Goal: Task Accomplishment & Management: Use online tool/utility

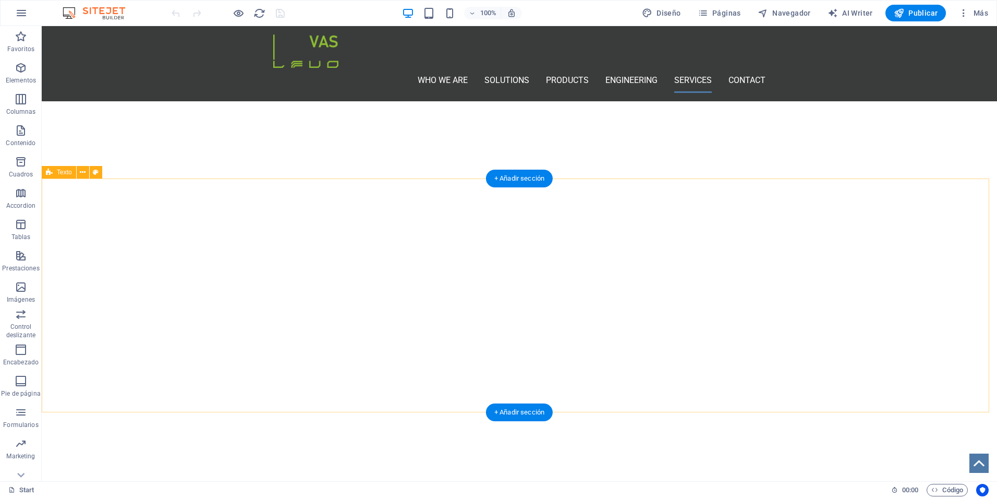
scroll to position [2996, 0]
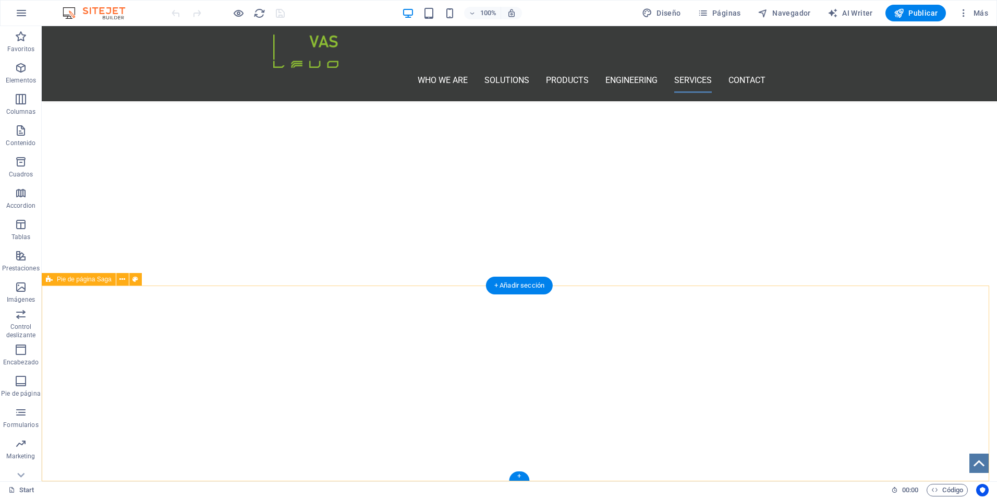
click at [135, 281] on icon at bounding box center [136, 279] width 6 height 11
select select "rem"
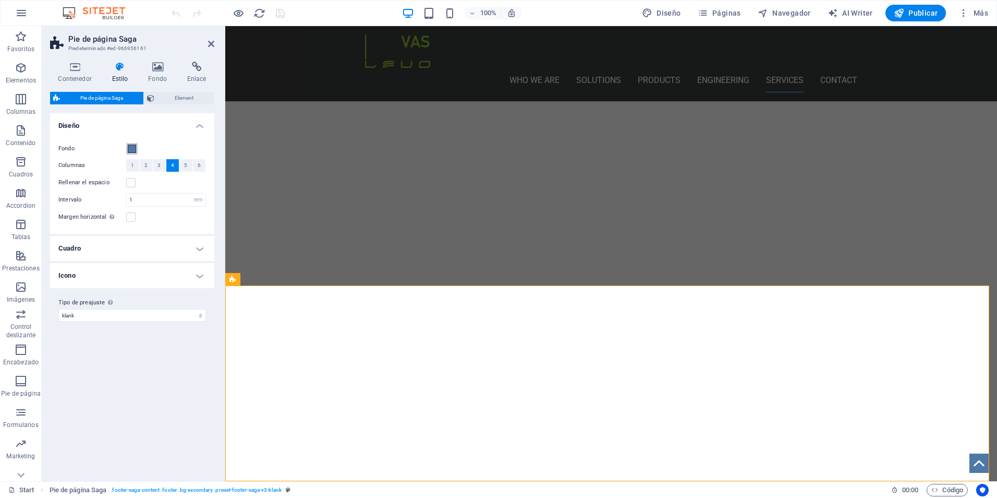
click at [131, 149] on span at bounding box center [132, 149] width 8 height 8
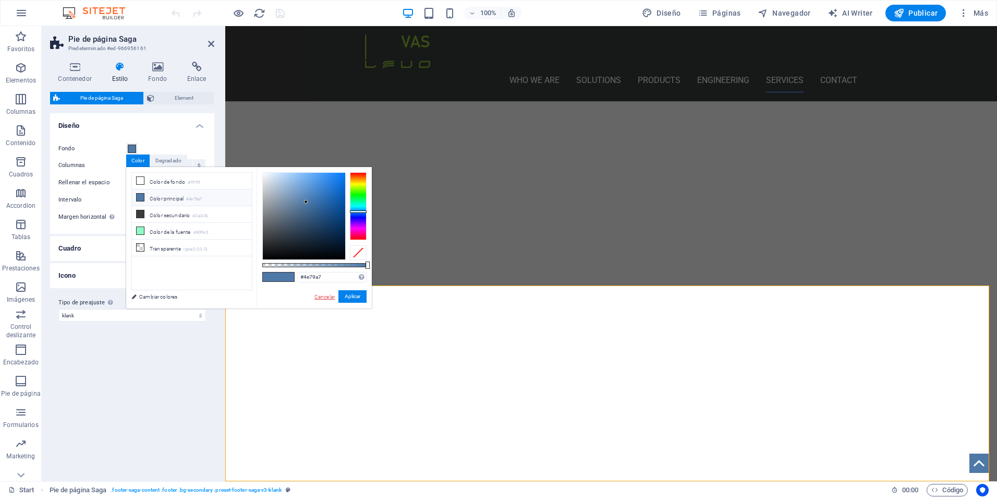
drag, startPoint x: 90, startPoint y: 270, endPoint x: 321, endPoint y: 297, distance: 233.3
click at [321, 297] on link "Cancelar" at bounding box center [325, 297] width 22 height 8
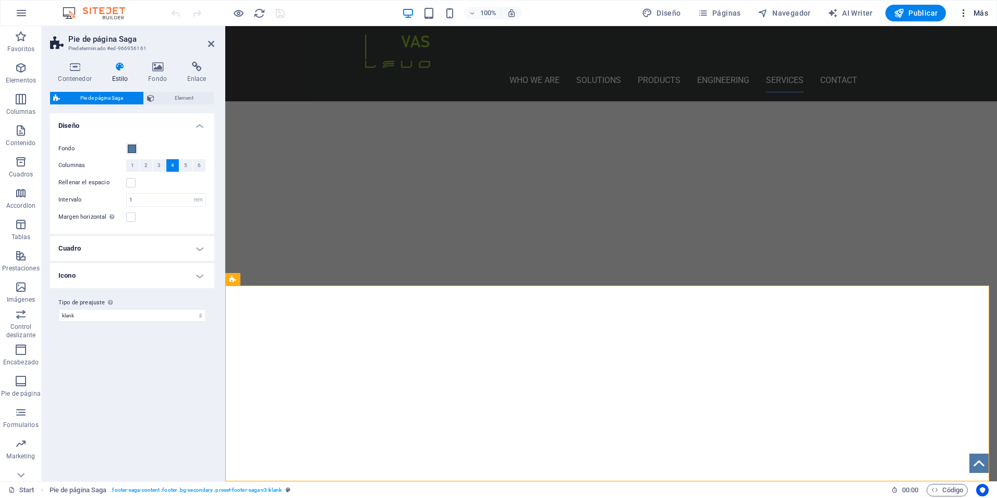
click at [964, 14] on icon "button" at bounding box center [964, 13] width 10 height 10
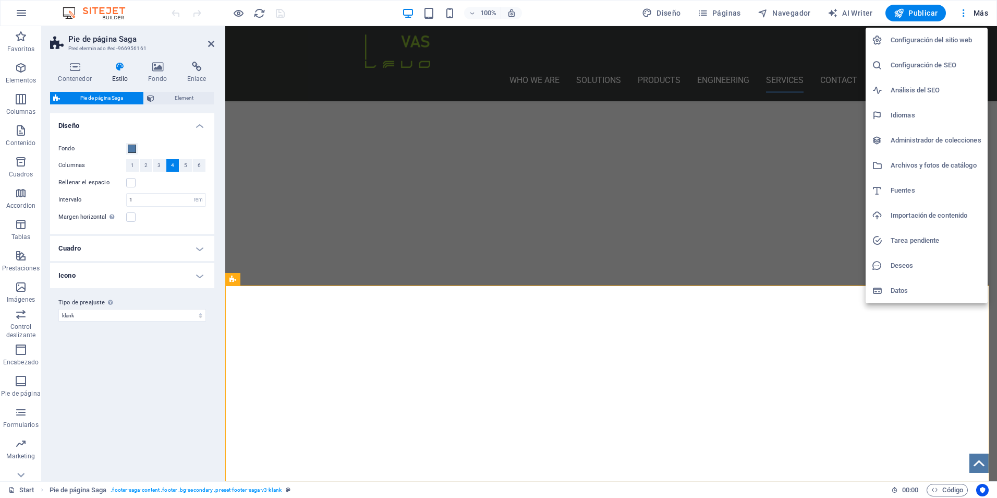
click at [933, 42] on h6 "Configuración del sitio web" at bounding box center [936, 40] width 91 height 13
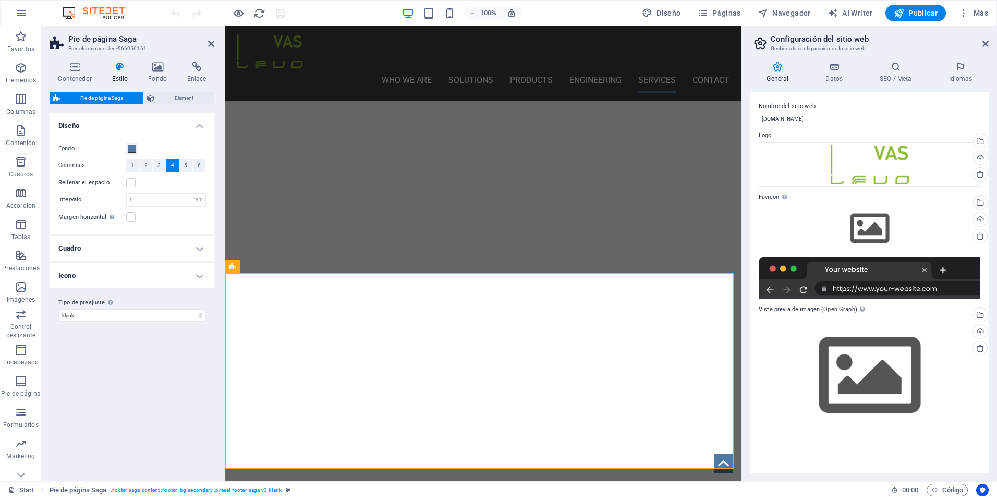
scroll to position [3009, 0]
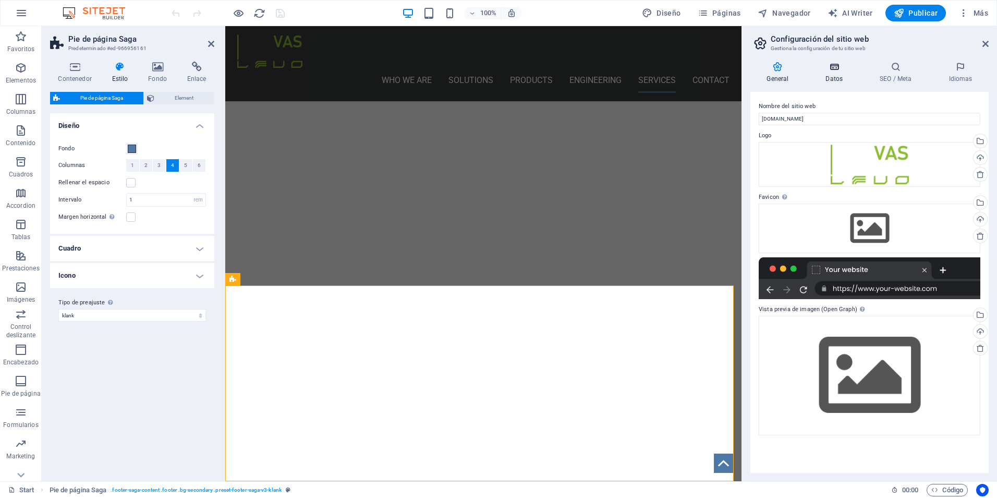
click at [832, 72] on h4 "Datos" at bounding box center [837, 73] width 54 height 22
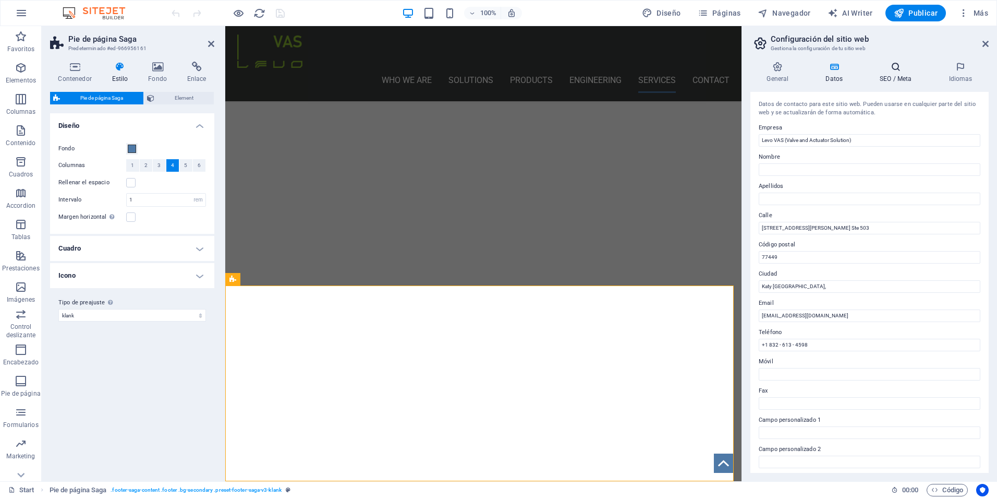
click at [911, 77] on h4 "SEO / Meta" at bounding box center [898, 73] width 69 height 22
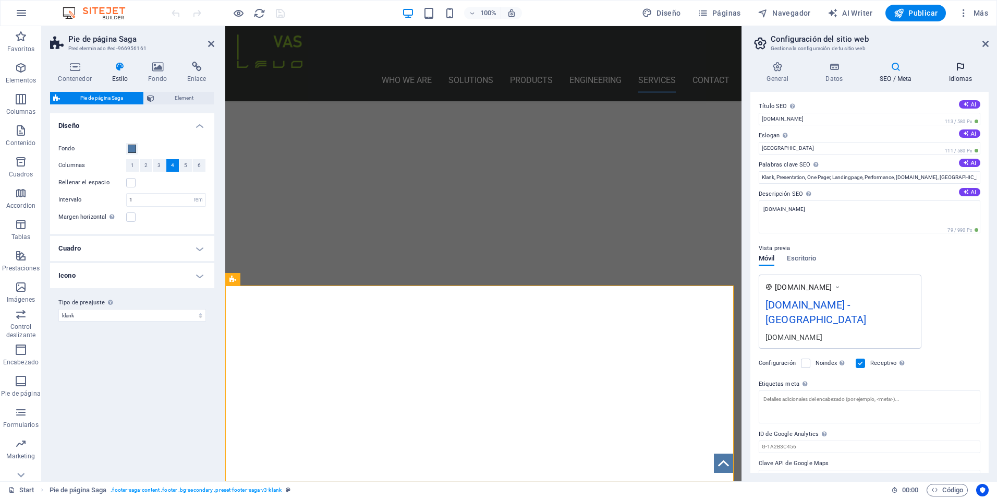
click at [960, 67] on icon at bounding box center [961, 67] width 56 height 10
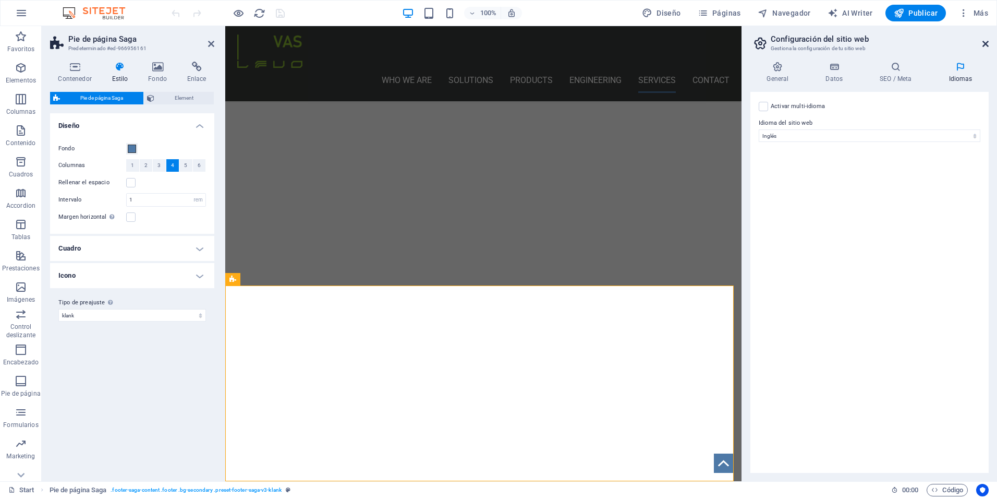
click at [987, 44] on icon at bounding box center [986, 44] width 6 height 8
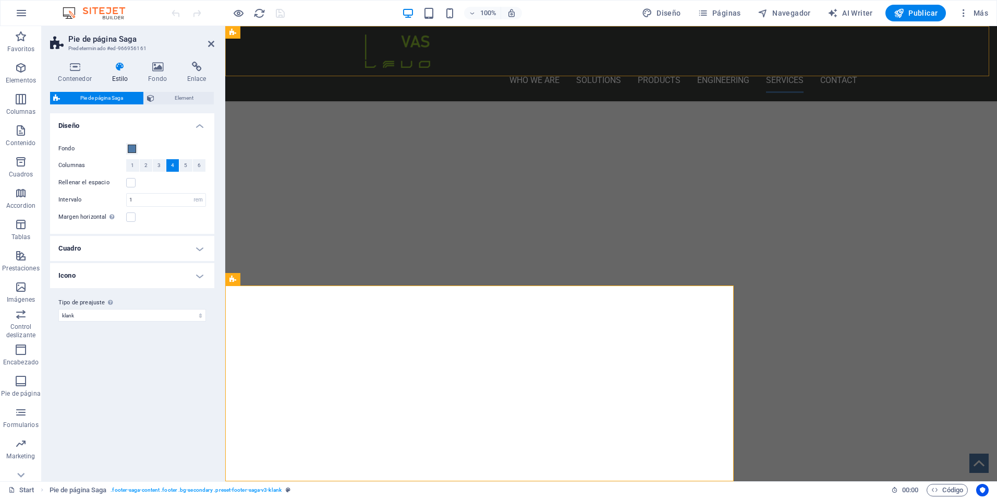
scroll to position [2996, 0]
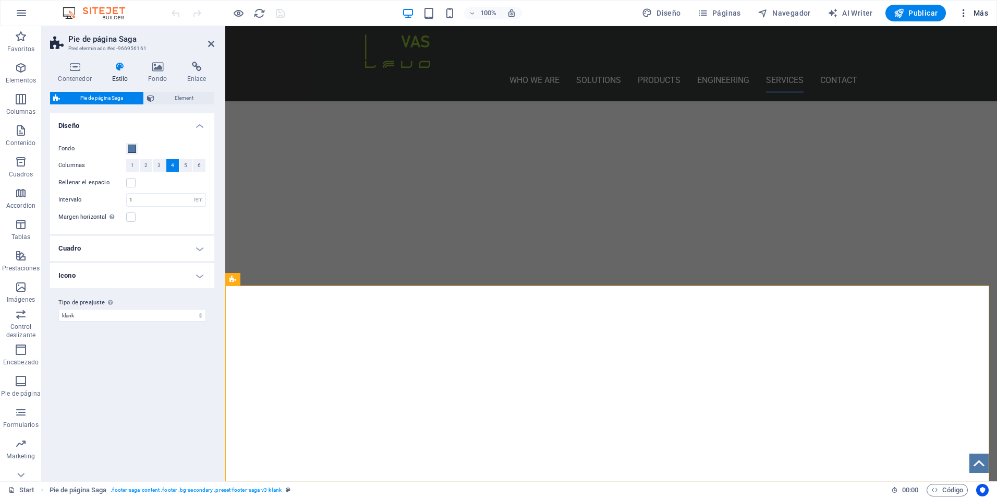
click at [967, 17] on icon "button" at bounding box center [964, 13] width 10 height 10
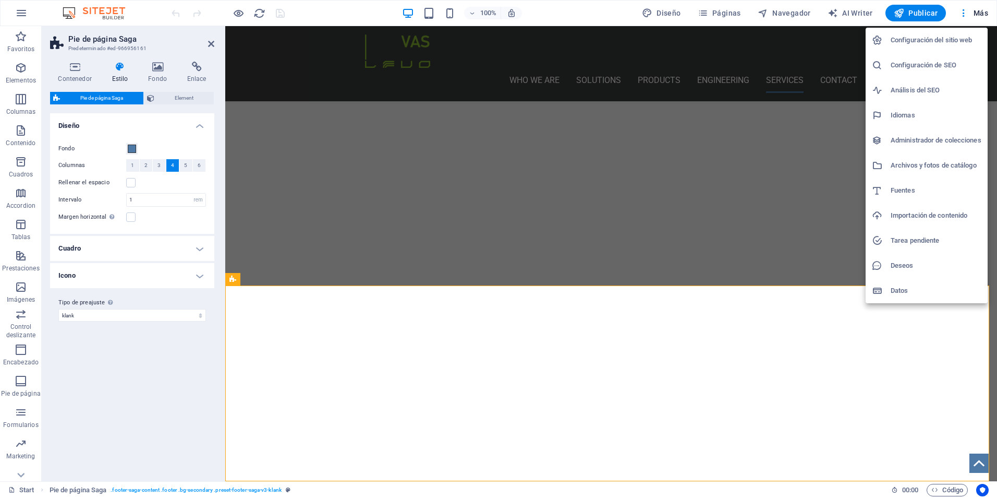
click at [960, 14] on div at bounding box center [498, 249] width 997 height 498
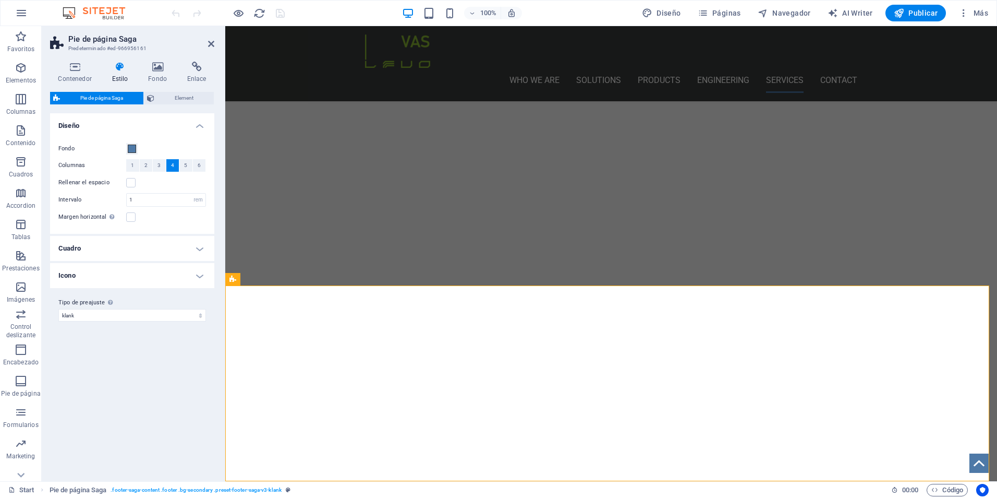
click at [965, 15] on icon "button" at bounding box center [964, 13] width 10 height 10
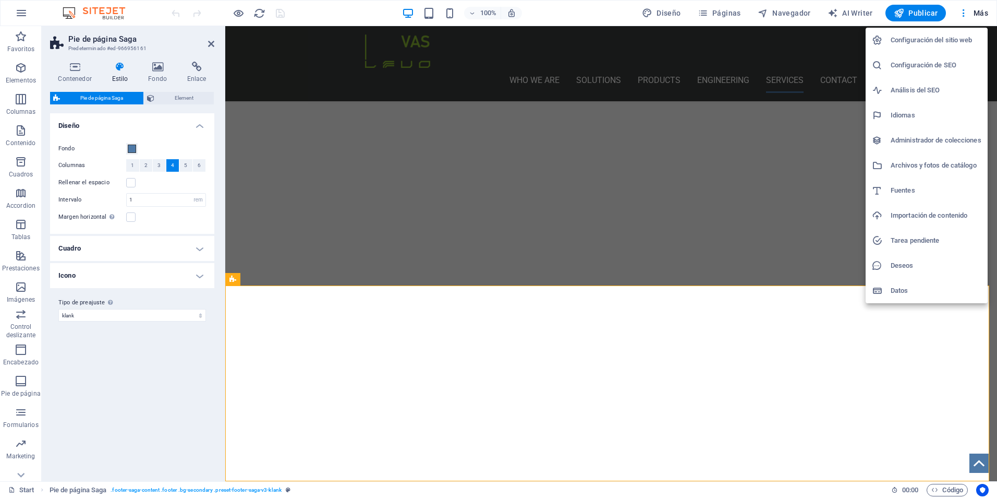
click at [664, 10] on div at bounding box center [498, 249] width 997 height 498
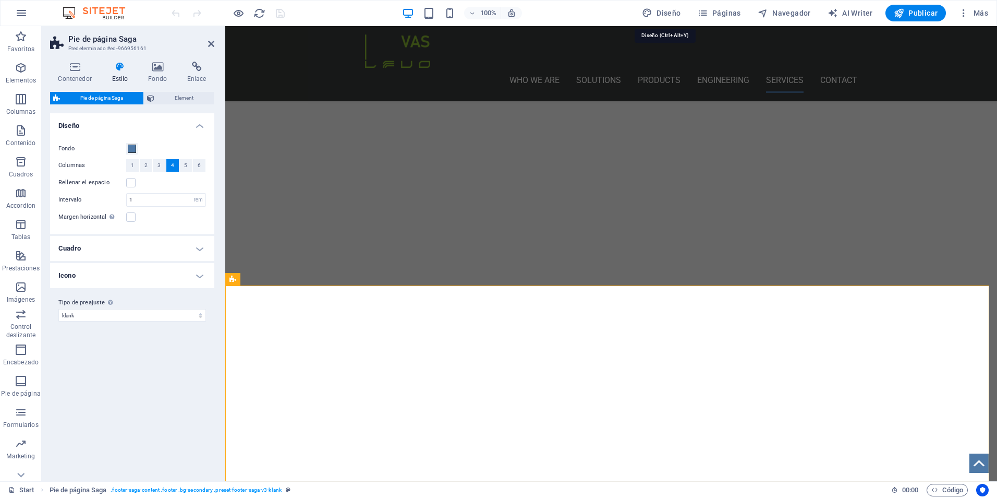
click at [665, 12] on span "Diseño" at bounding box center [661, 13] width 39 height 10
select select "px"
select select "400"
select select "px"
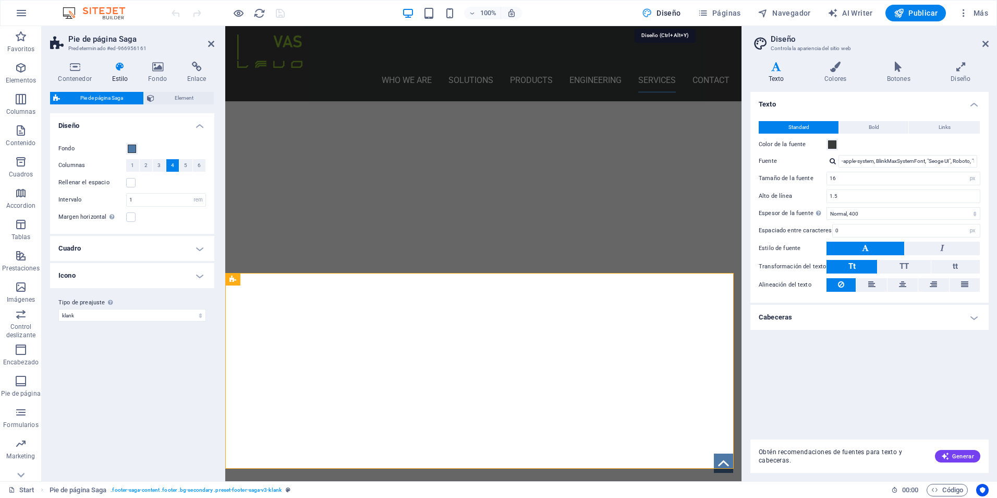
scroll to position [3009, 0]
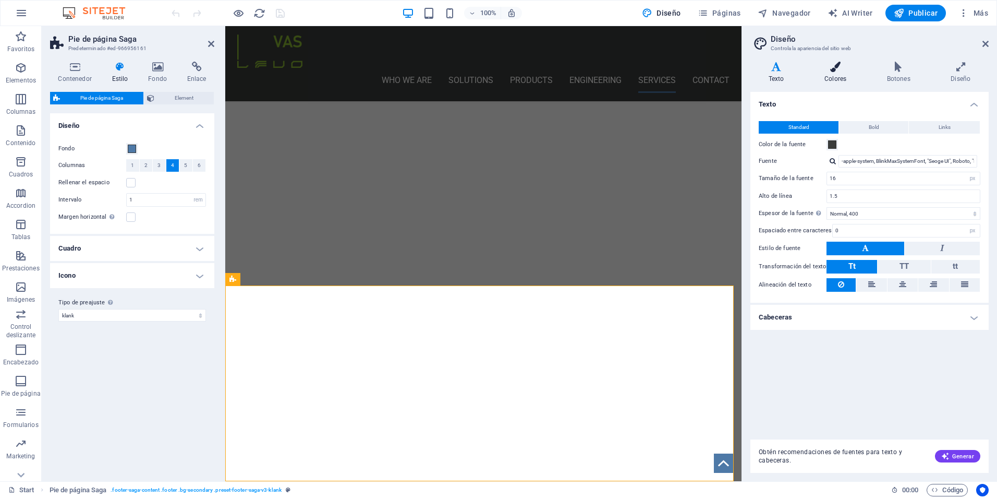
click at [838, 69] on icon at bounding box center [836, 67] width 58 height 10
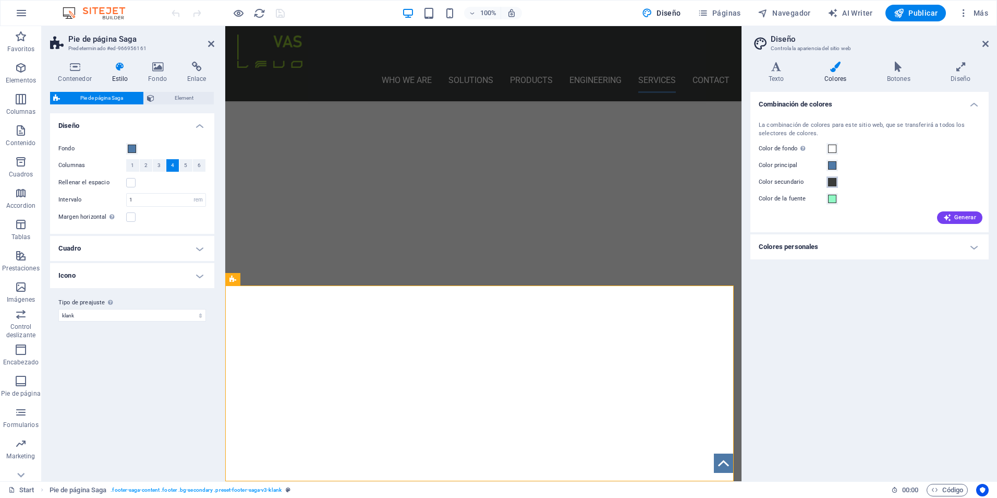
click at [835, 184] on span at bounding box center [832, 182] width 8 height 8
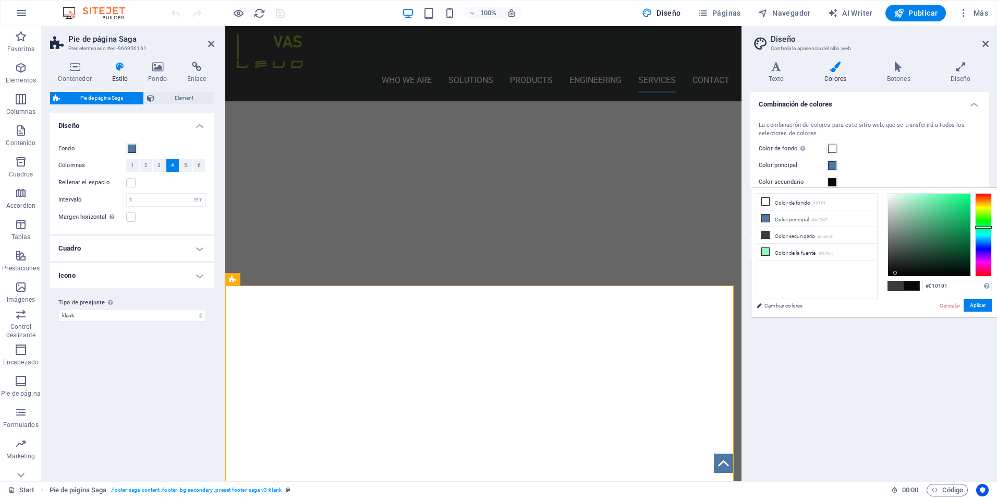
type input "#000000"
drag, startPoint x: 896, startPoint y: 271, endPoint x: 874, endPoint y: 279, distance: 23.3
click at [874, 279] on div "less Color de fondo #ffffff Color principal #4e79a7 Color secundario #3a3c3b Co…" at bounding box center [875, 252] width 246 height 129
click at [977, 306] on button "Aplicar" at bounding box center [978, 305] width 28 height 13
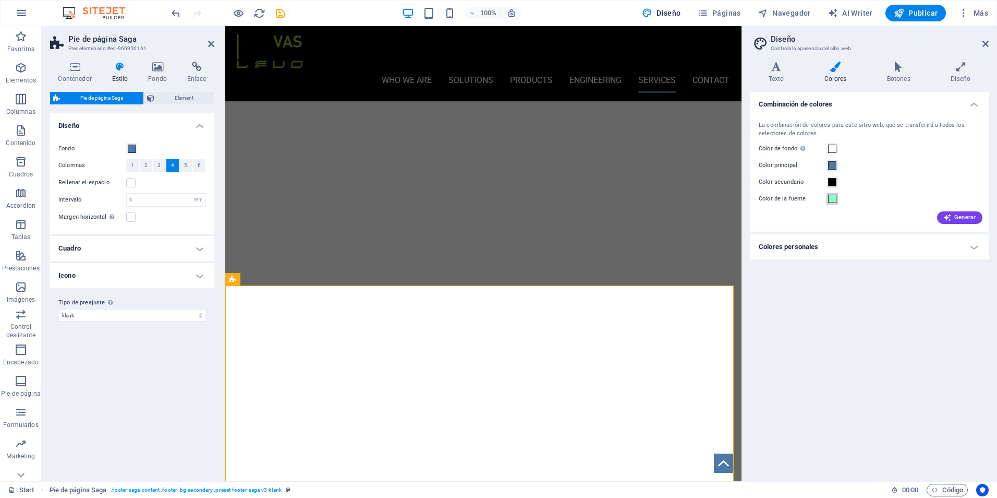
click at [835, 200] on span at bounding box center [832, 199] width 8 height 8
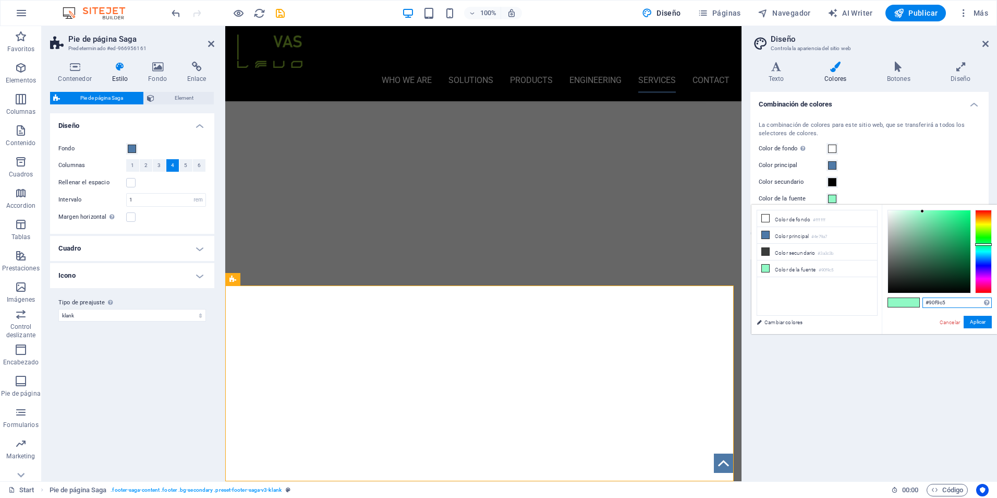
drag, startPoint x: 950, startPoint y: 302, endPoint x: 930, endPoint y: 304, distance: 20.5
click at [930, 304] on input "#90f9c5" at bounding box center [957, 302] width 69 height 10
paste input "7BE53"
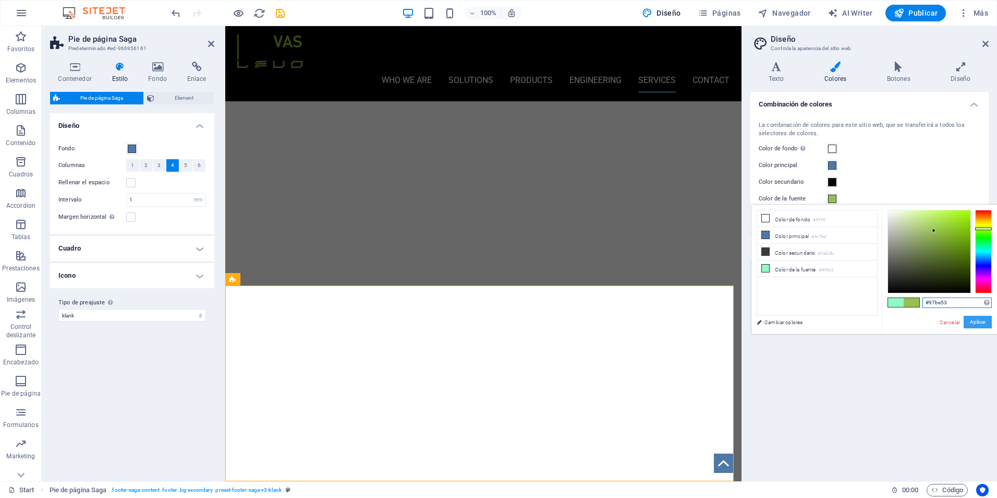
type input "#97be53"
click at [979, 320] on button "Aplicar" at bounding box center [978, 322] width 28 height 13
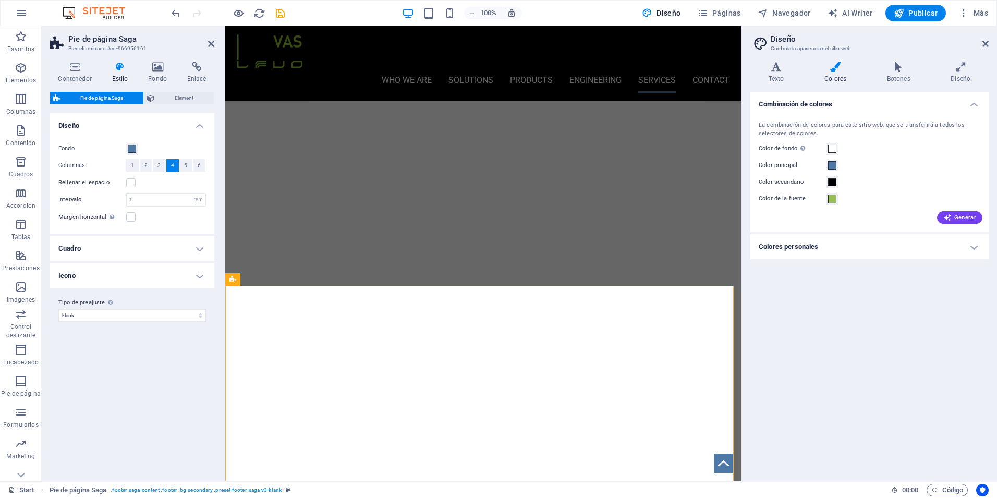
click at [853, 281] on div "Combinación de colores La combinación de colores para este sitio web, que se tr…" at bounding box center [870, 282] width 238 height 381
click at [987, 46] on icon at bounding box center [986, 44] width 6 height 8
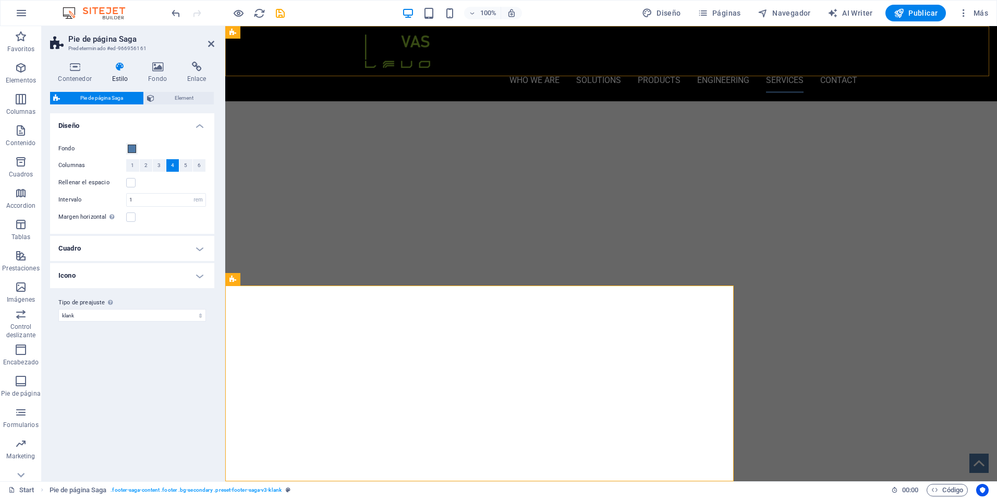
scroll to position [2996, 0]
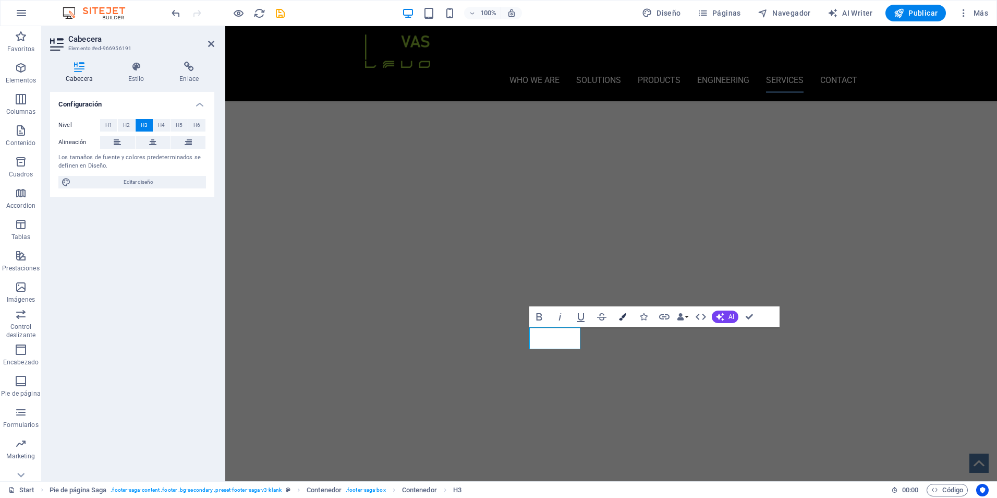
click at [621, 314] on icon "button" at bounding box center [622, 316] width 7 height 7
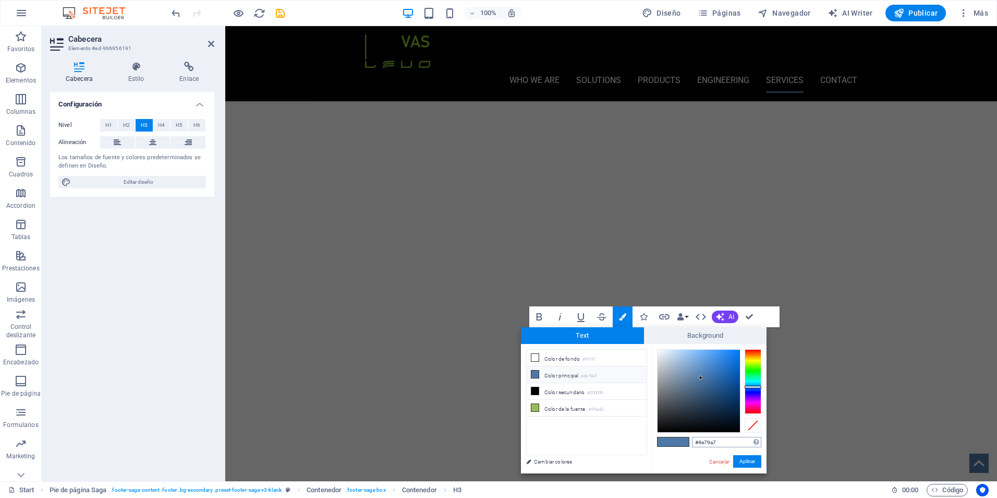
drag, startPoint x: 698, startPoint y: 442, endPoint x: 731, endPoint y: 440, distance: 33.5
click at [731, 440] on input "#4e79a7" at bounding box center [726, 442] width 69 height 10
click at [585, 404] on li "Color de la fuente #97be53" at bounding box center [587, 408] width 120 height 17
type input "#97be53"
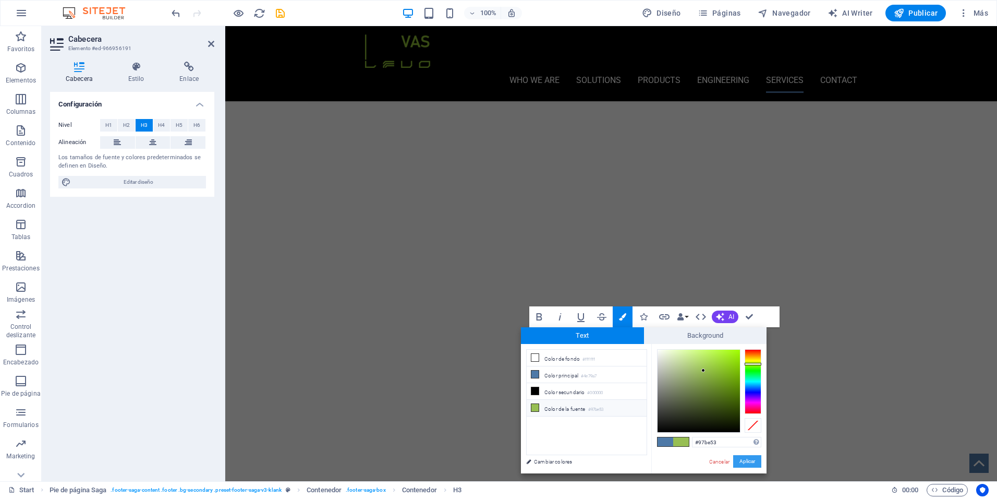
click at [751, 460] on button "Aplicar" at bounding box center [747, 461] width 28 height 13
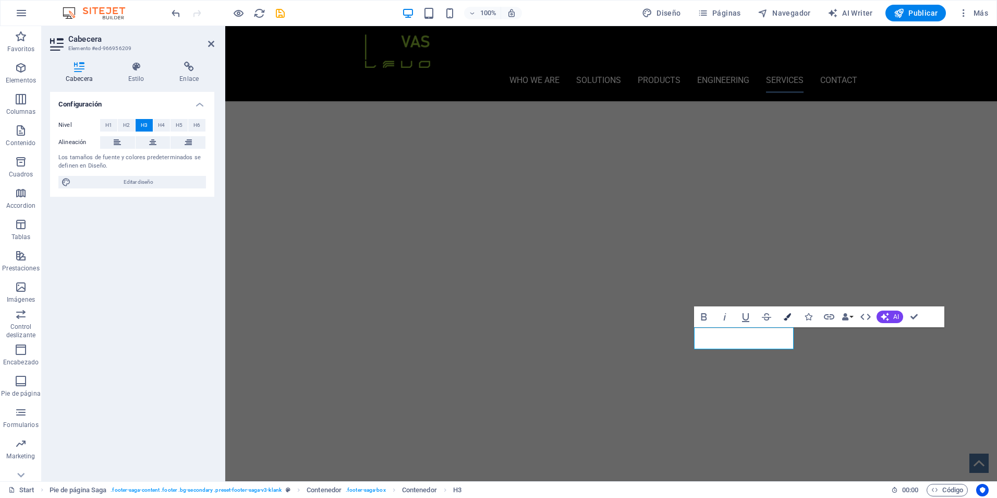
click at [786, 317] on icon "button" at bounding box center [787, 316] width 7 height 7
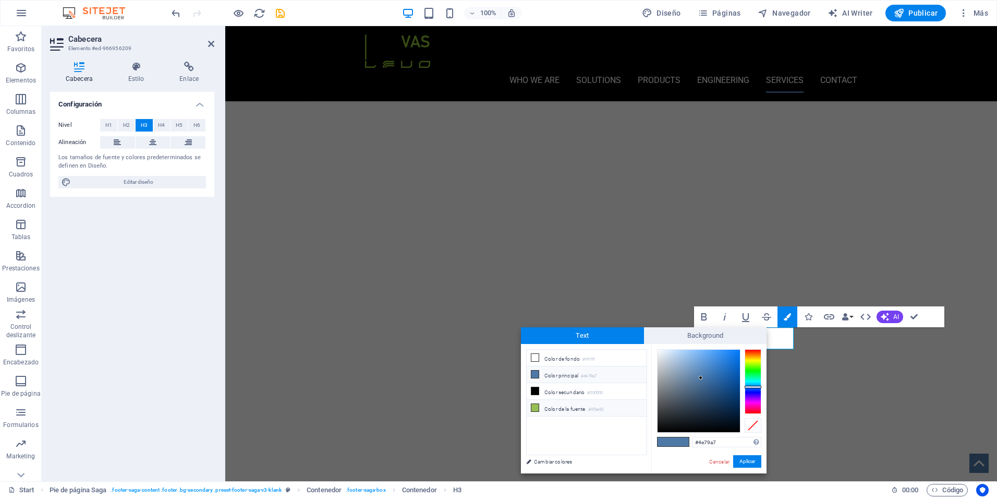
click at [573, 403] on li "Color de la fuente #97be53" at bounding box center [587, 408] width 120 height 17
type input "#97be53"
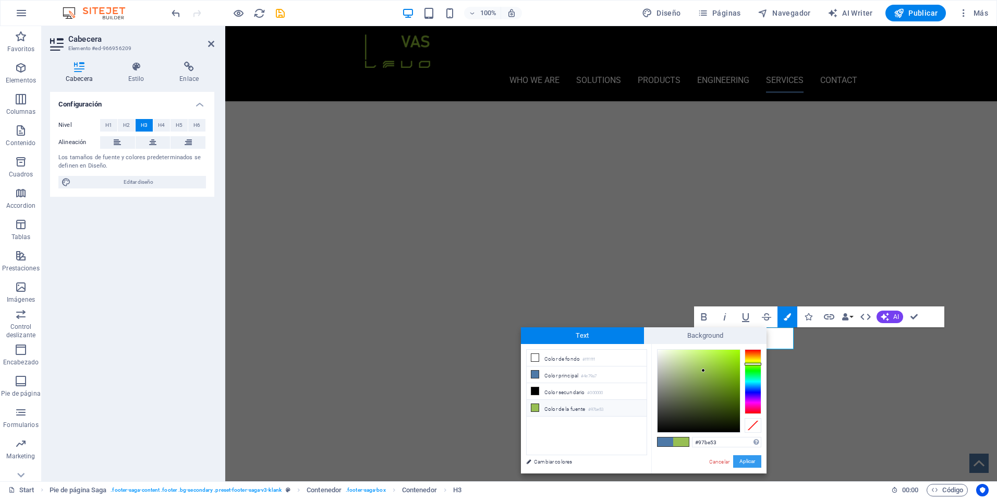
click at [759, 461] on button "Aplicar" at bounding box center [747, 461] width 28 height 13
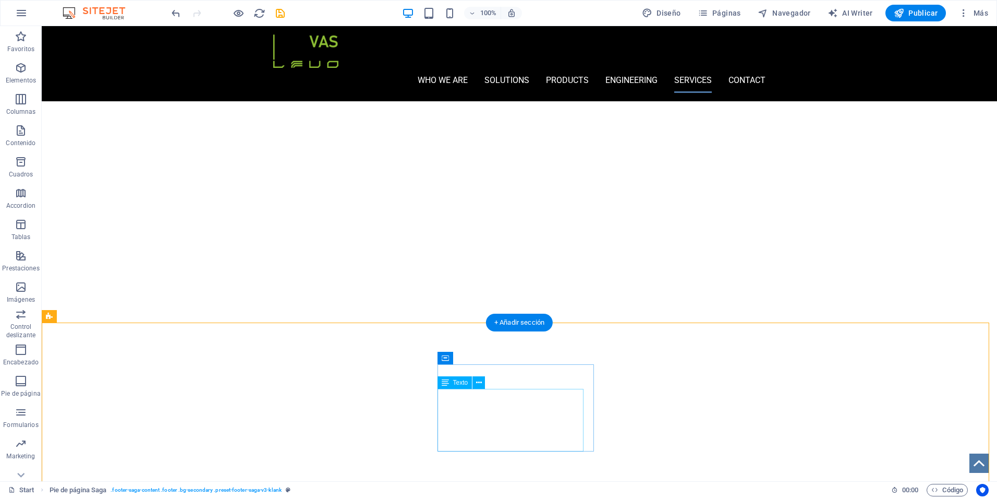
scroll to position [2944, 0]
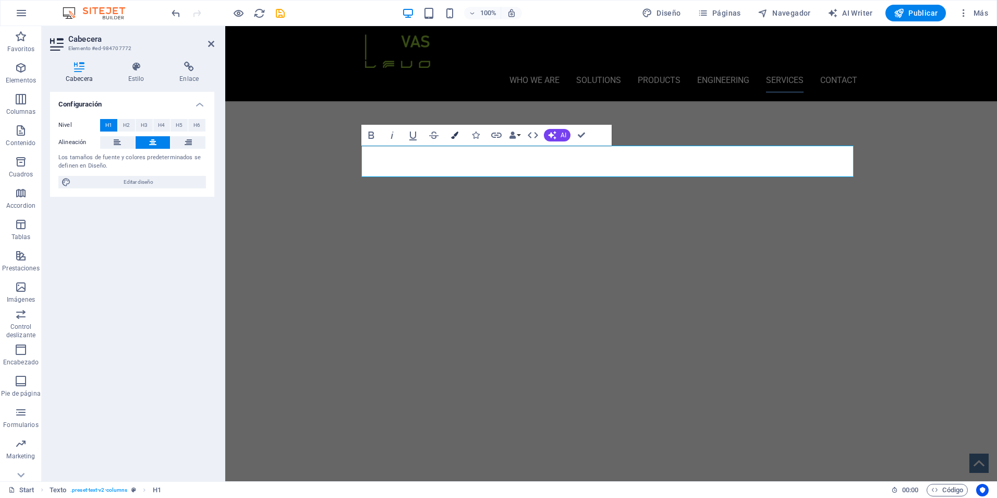
click at [449, 139] on button "Colors" at bounding box center [455, 135] width 20 height 21
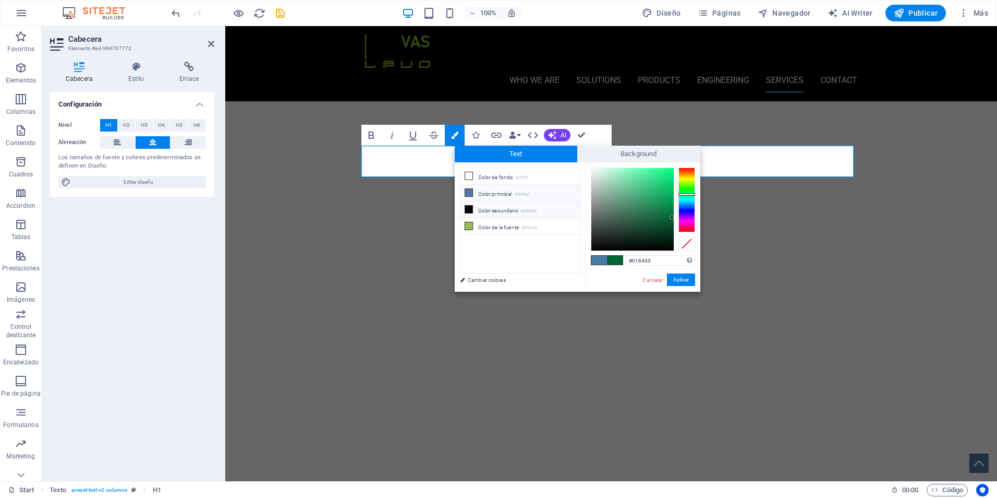
click at [472, 207] on icon at bounding box center [468, 209] width 7 height 7
type input "#000000"
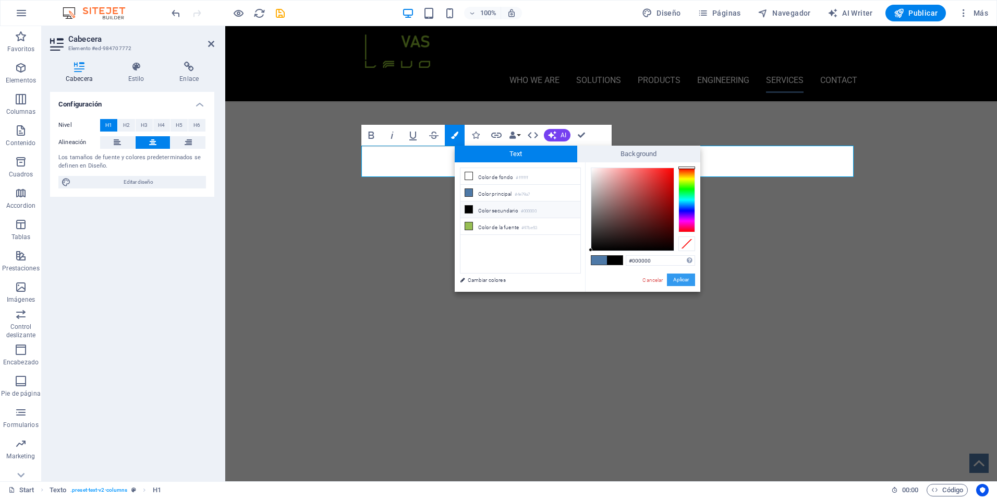
click at [680, 279] on button "Aplicar" at bounding box center [681, 279] width 28 height 13
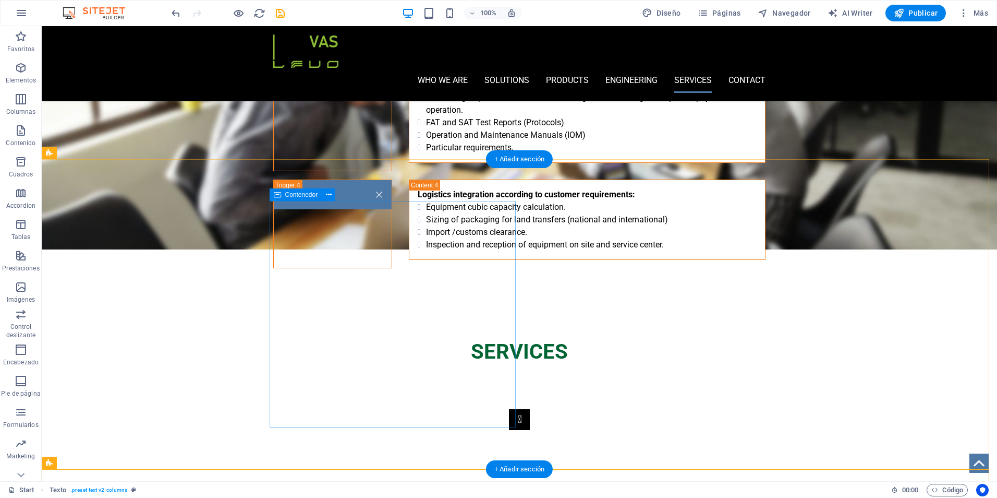
scroll to position [2579, 0]
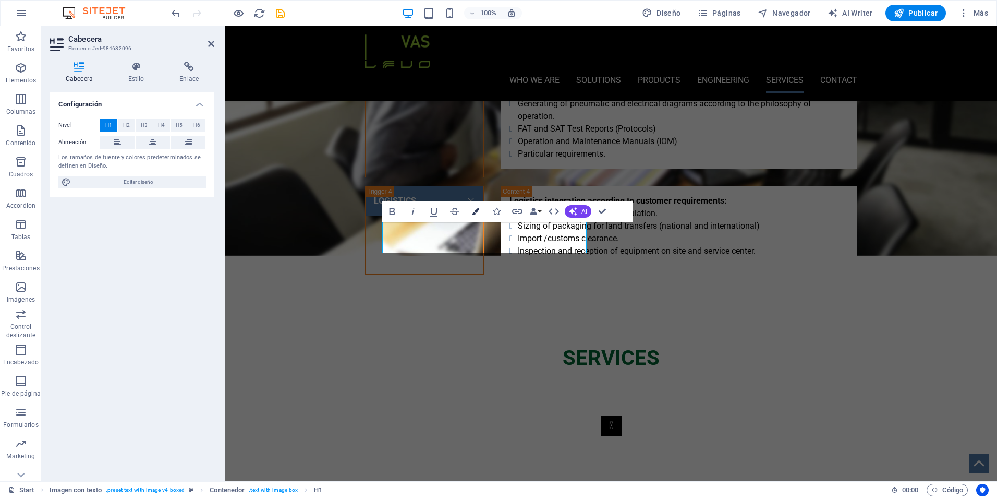
click at [479, 214] on icon "button" at bounding box center [475, 211] width 7 height 7
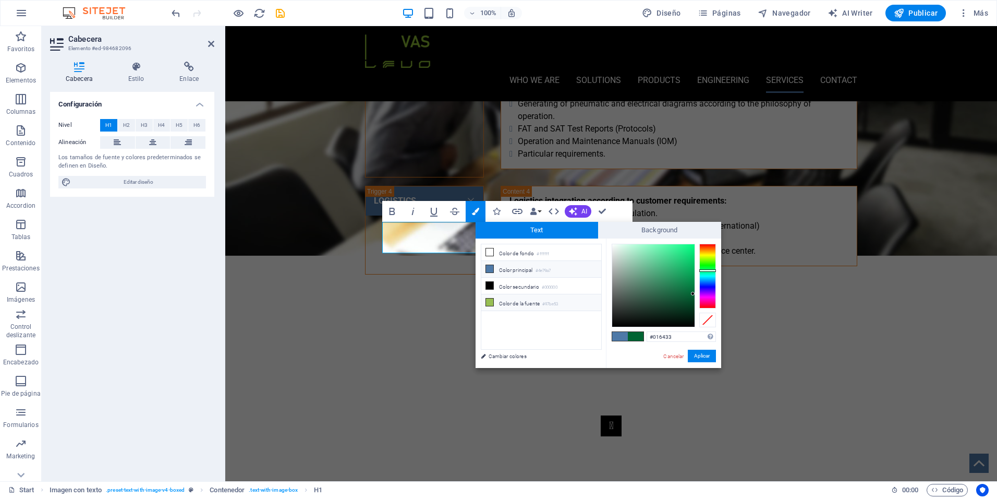
click at [490, 298] on icon at bounding box center [489, 301] width 7 height 7
type input "#97be53"
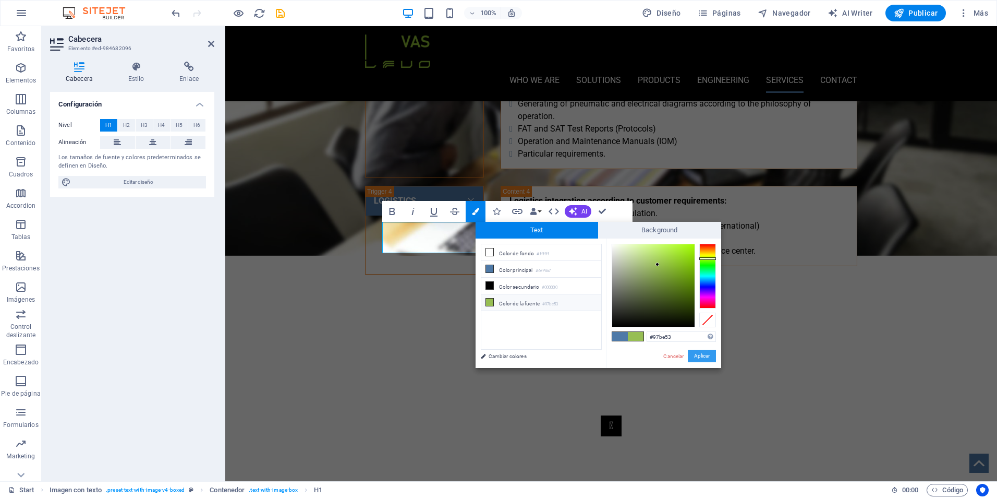
click at [698, 355] on button "Aplicar" at bounding box center [702, 356] width 28 height 13
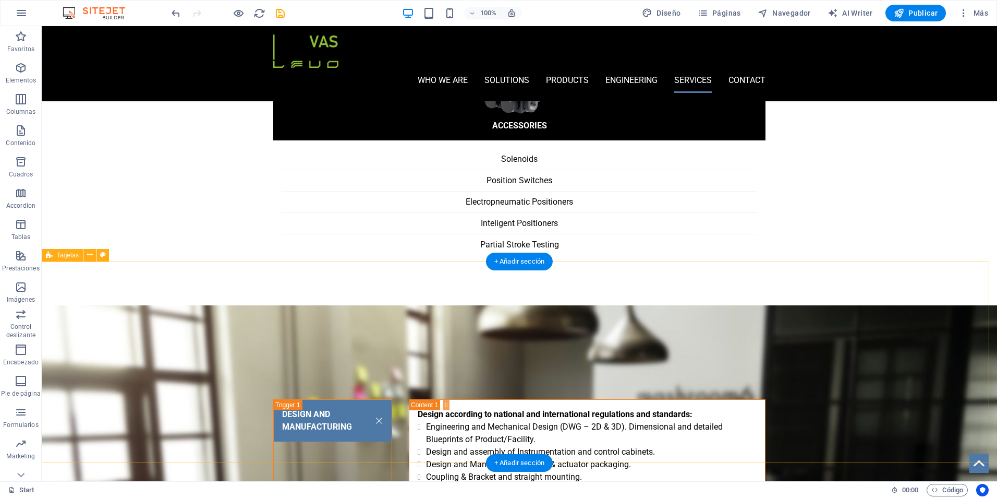
scroll to position [2057, 0]
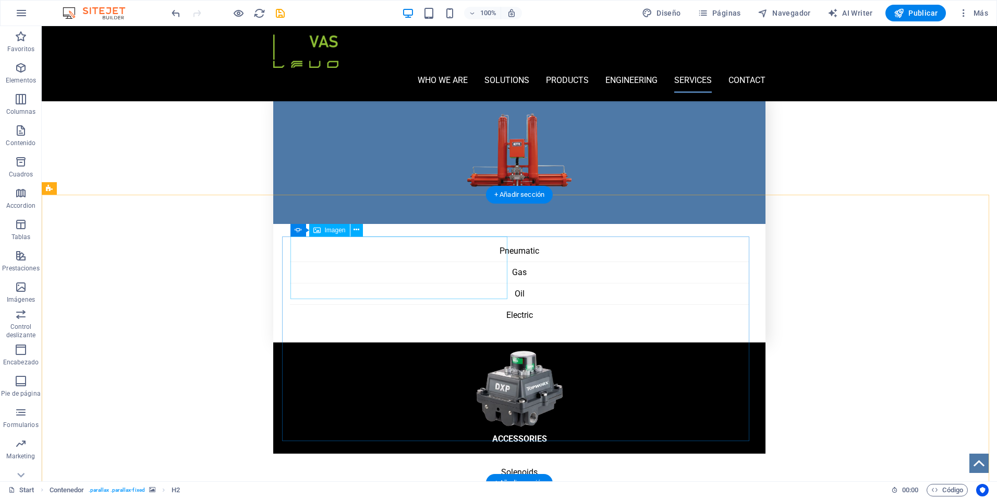
scroll to position [1744, 0]
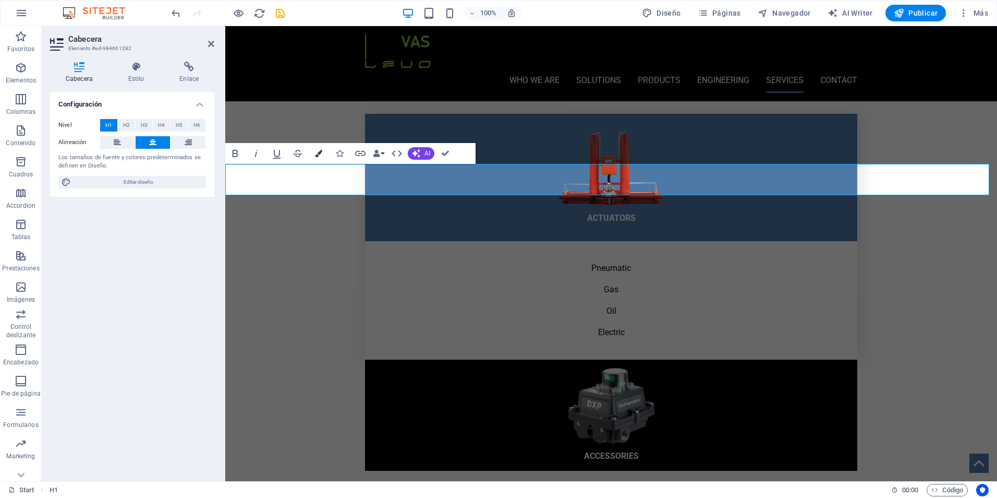
click at [313, 156] on button "Colors" at bounding box center [319, 153] width 20 height 21
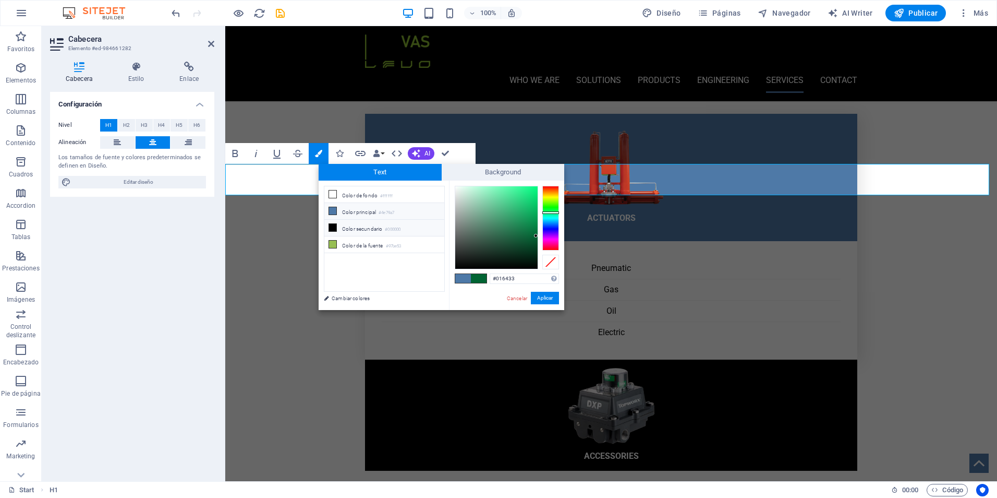
click at [337, 226] on li "Color secundario #000000" at bounding box center [384, 228] width 120 height 17
type input "#000000"
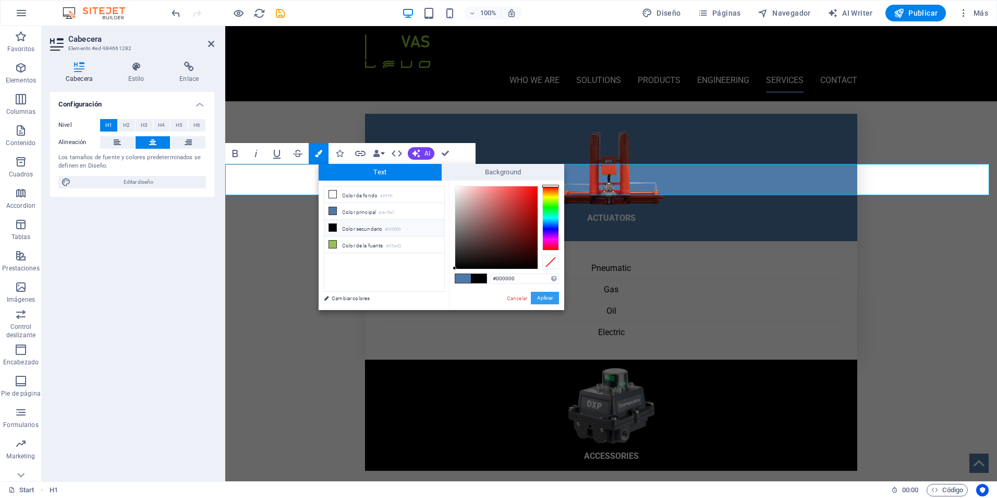
click at [544, 299] on button "Aplicar" at bounding box center [545, 298] width 28 height 13
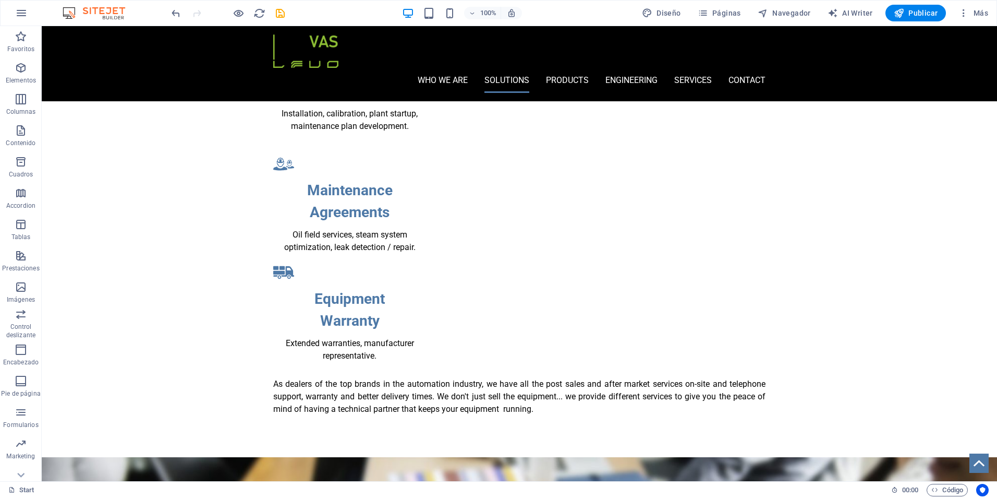
scroll to position [701, 0]
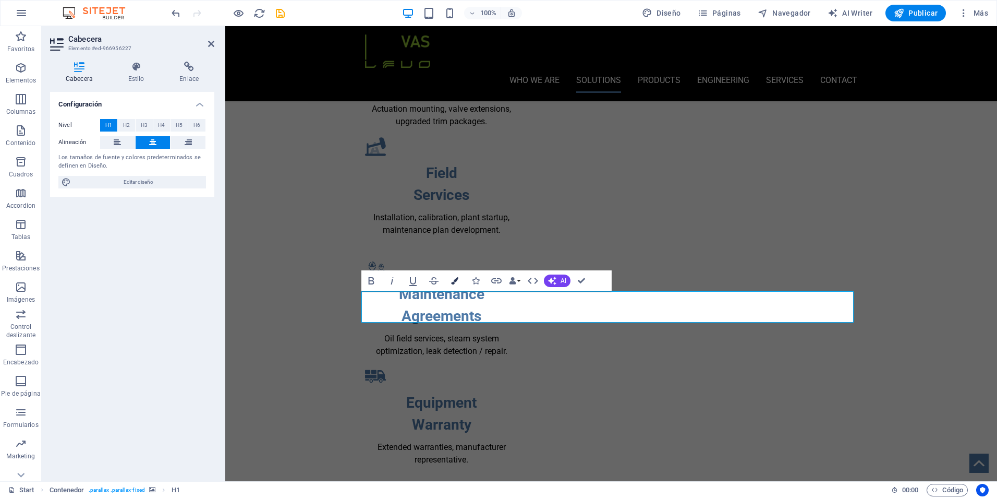
click at [454, 283] on icon "button" at bounding box center [454, 280] width 7 height 7
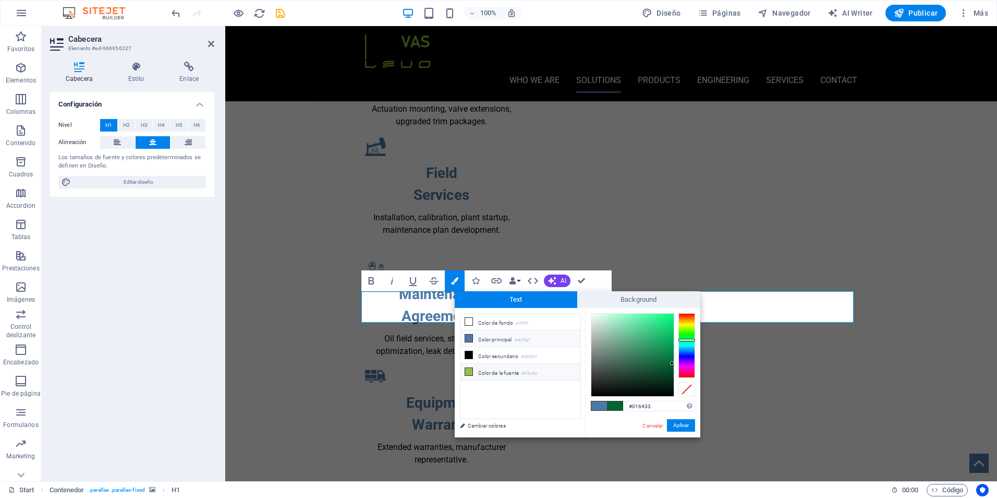
click at [473, 370] on li "Color de la fuente #97be53" at bounding box center [521, 372] width 120 height 17
type input "#97be53"
click at [676, 428] on button "Aplicar" at bounding box center [681, 425] width 28 height 13
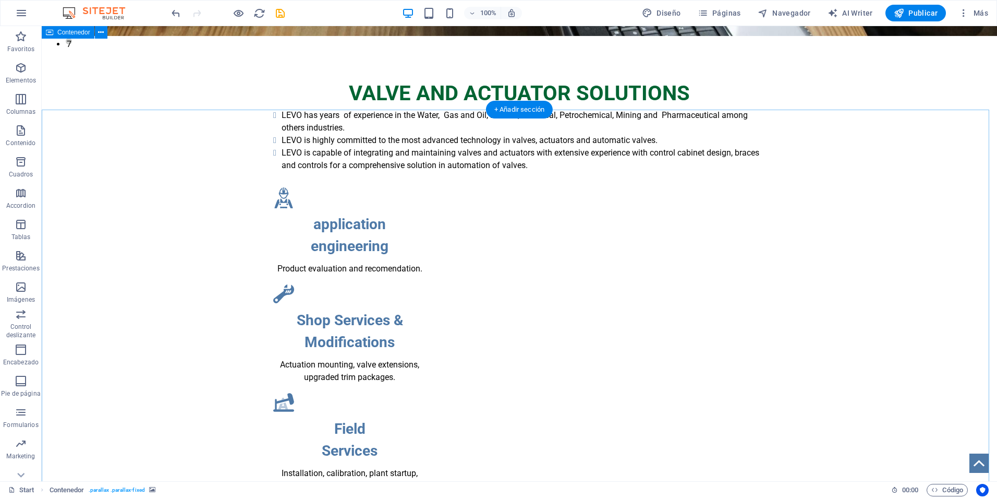
scroll to position [335, 0]
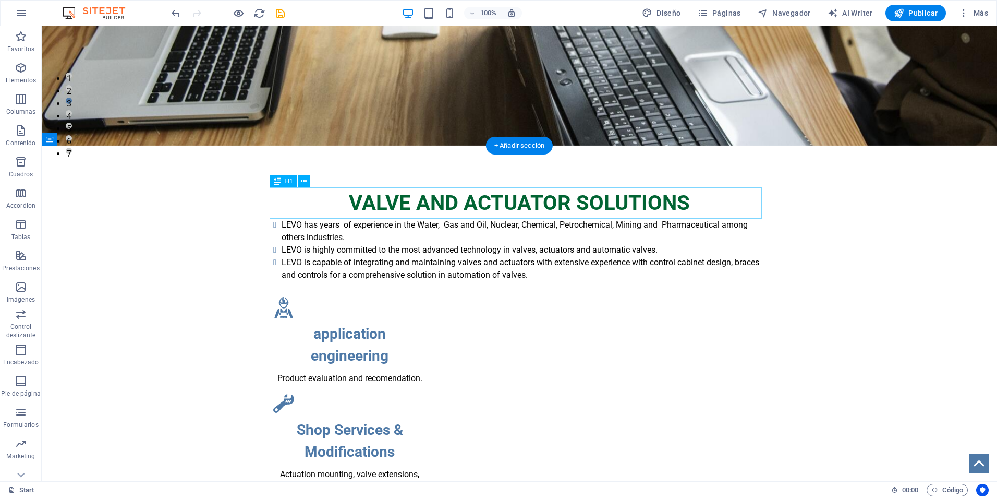
click at [544, 206] on div "VALVE AND ACTUATOR SOLUTIONS" at bounding box center [519, 202] width 492 height 31
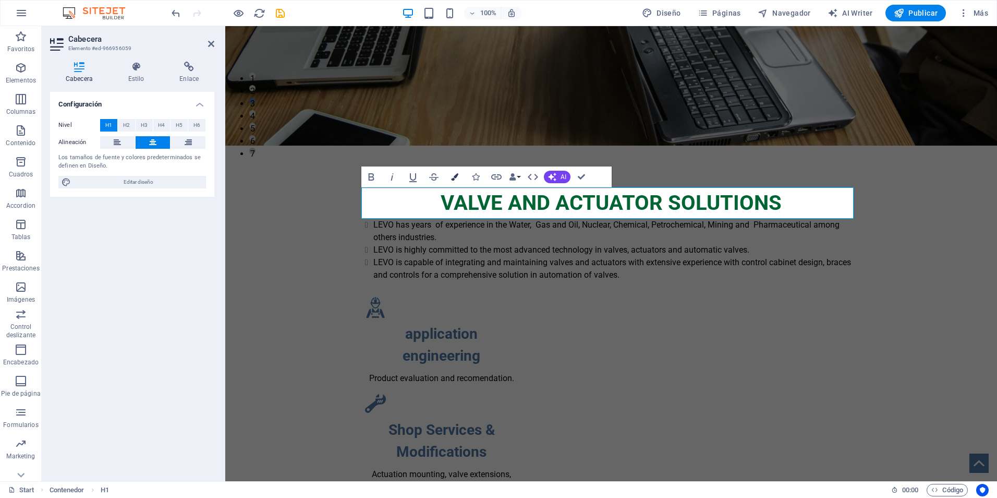
click at [456, 177] on icon "button" at bounding box center [454, 176] width 7 height 7
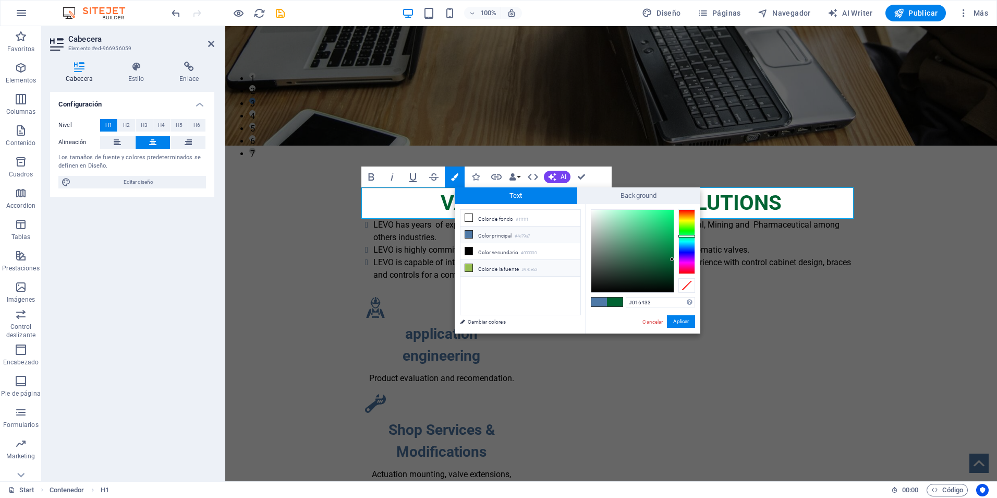
click at [486, 267] on li "Color de la fuente #97be53" at bounding box center [521, 268] width 120 height 17
type input "#97be53"
drag, startPoint x: 687, startPoint y: 322, endPoint x: 484, endPoint y: 296, distance: 204.5
click at [687, 322] on button "Aplicar" at bounding box center [681, 321] width 28 height 13
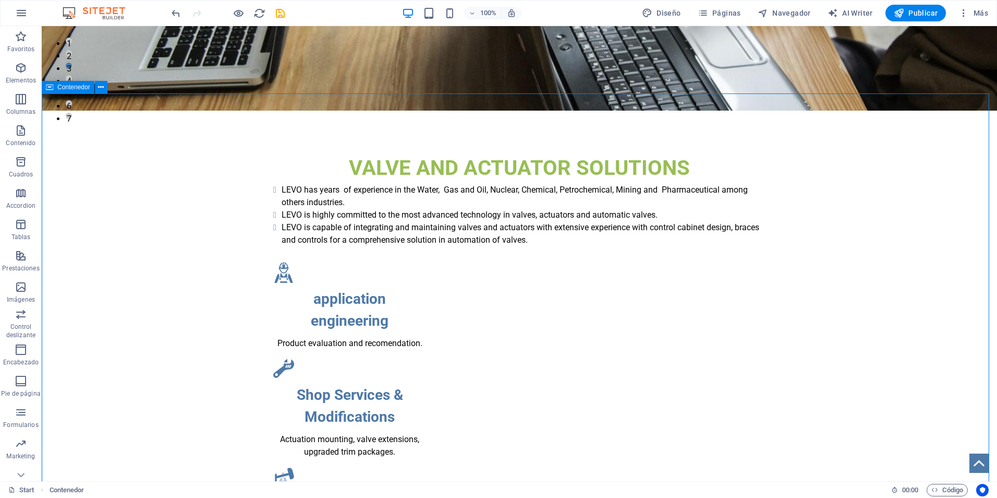
scroll to position [388, 0]
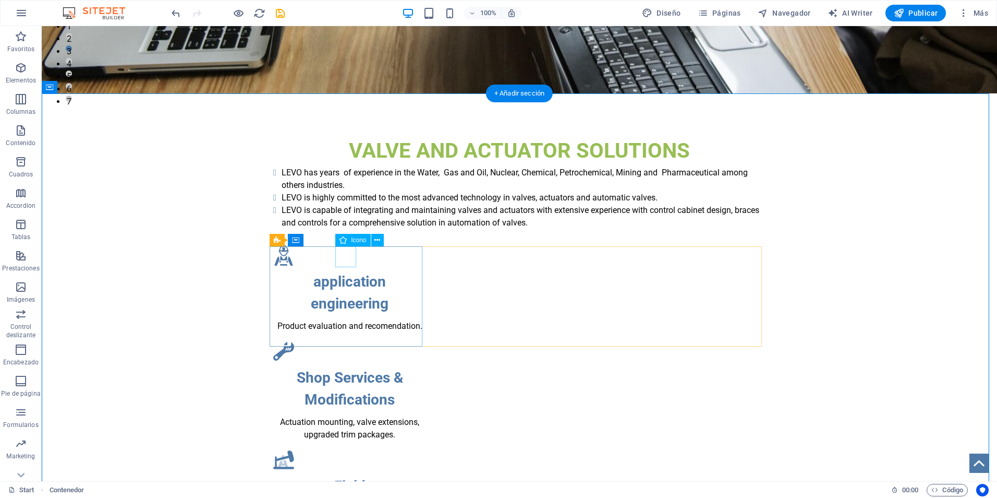
click at [347, 260] on figure at bounding box center [349, 255] width 153 height 21
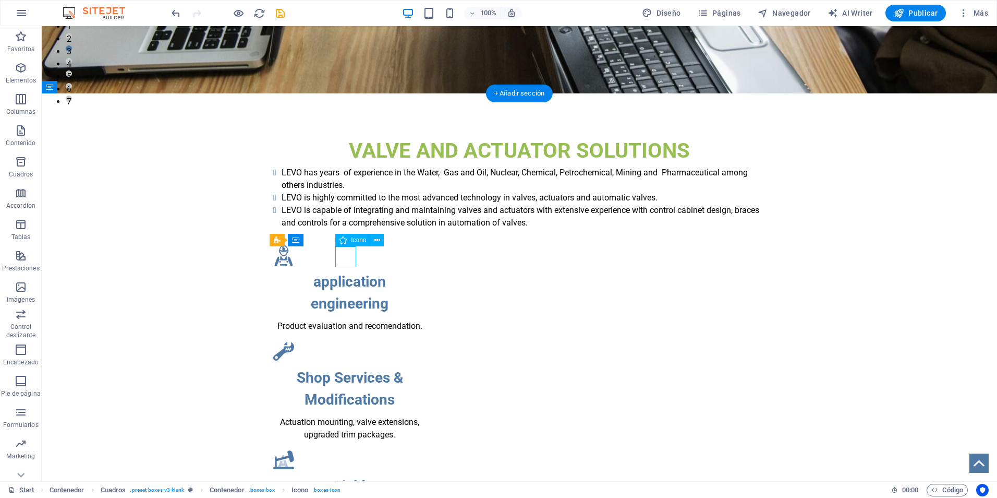
click at [347, 260] on figure at bounding box center [349, 255] width 153 height 21
select select "xMidYMid"
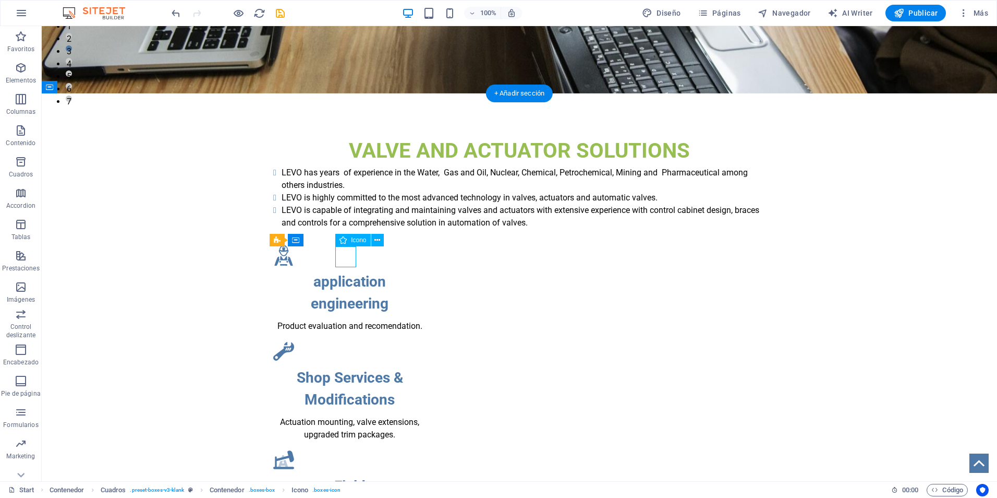
select select "px"
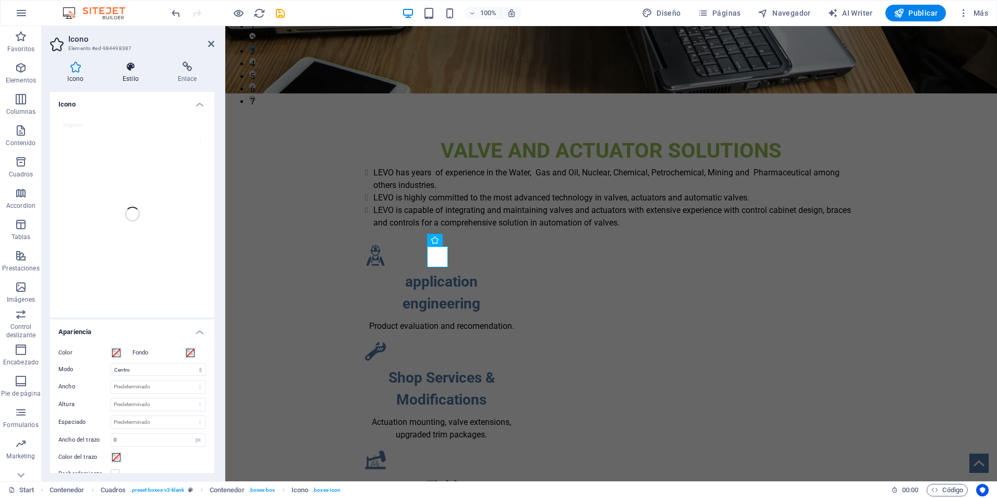
click at [133, 66] on icon at bounding box center [130, 67] width 51 height 10
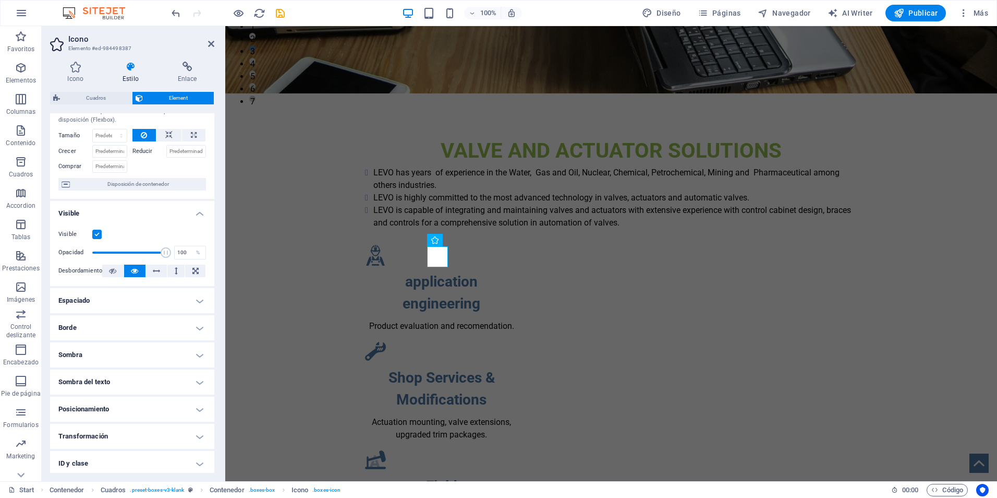
scroll to position [0, 0]
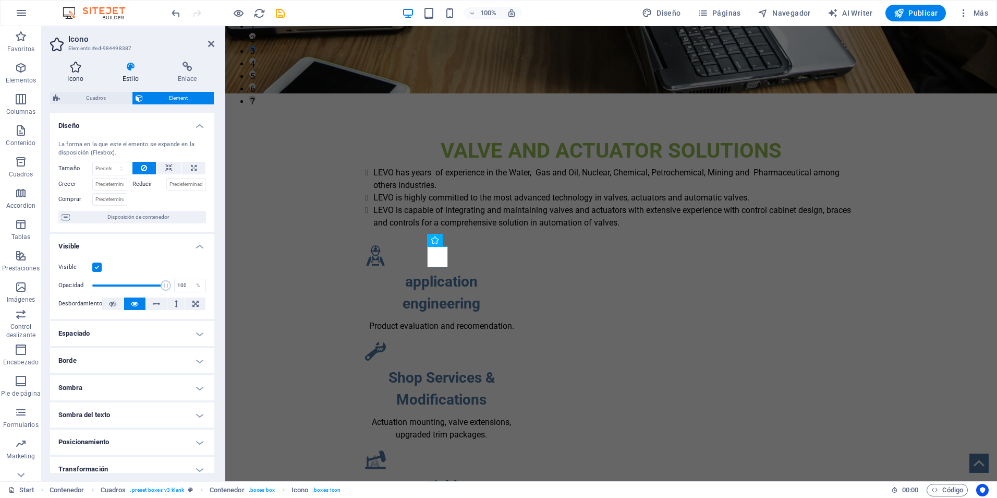
click at [75, 71] on icon at bounding box center [75, 67] width 51 height 10
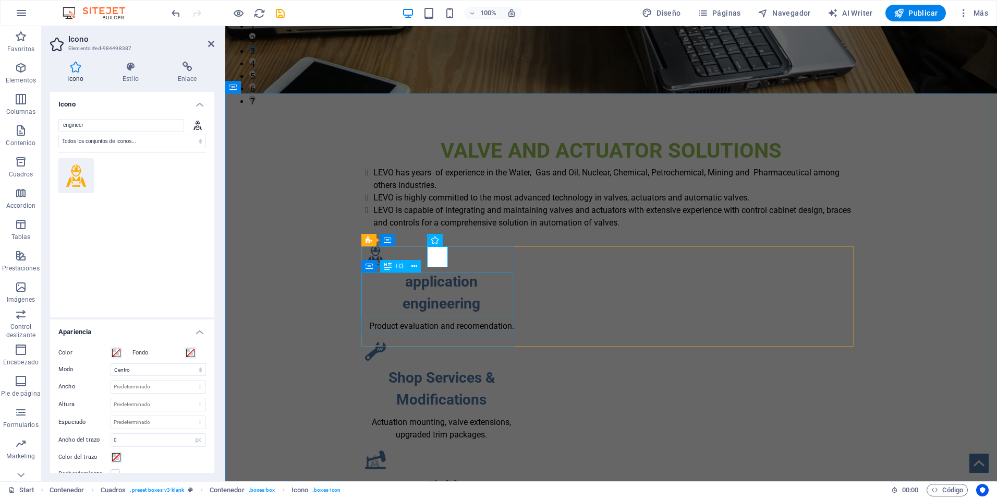
click at [467, 308] on div "application engineering" at bounding box center [441, 293] width 153 height 44
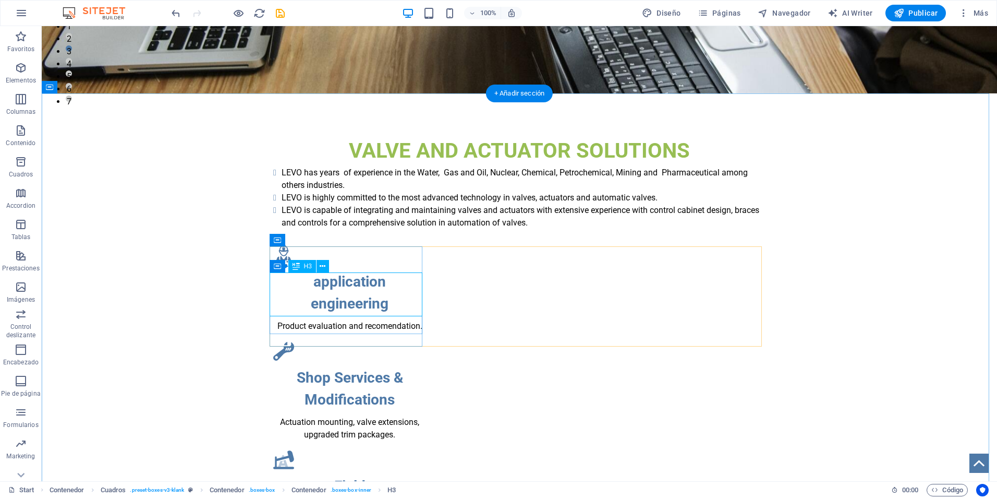
click at [382, 307] on div "application engineering" at bounding box center [349, 293] width 153 height 44
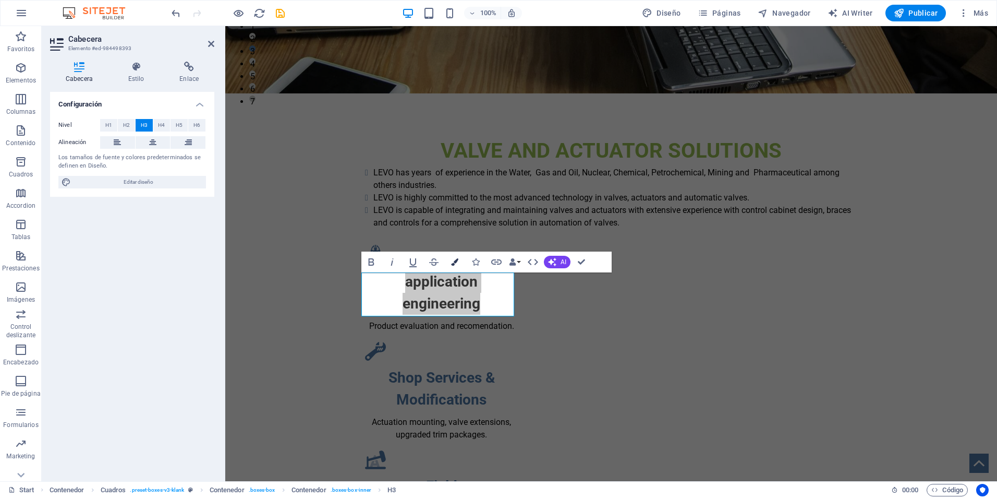
click at [454, 260] on icon "button" at bounding box center [454, 261] width 7 height 7
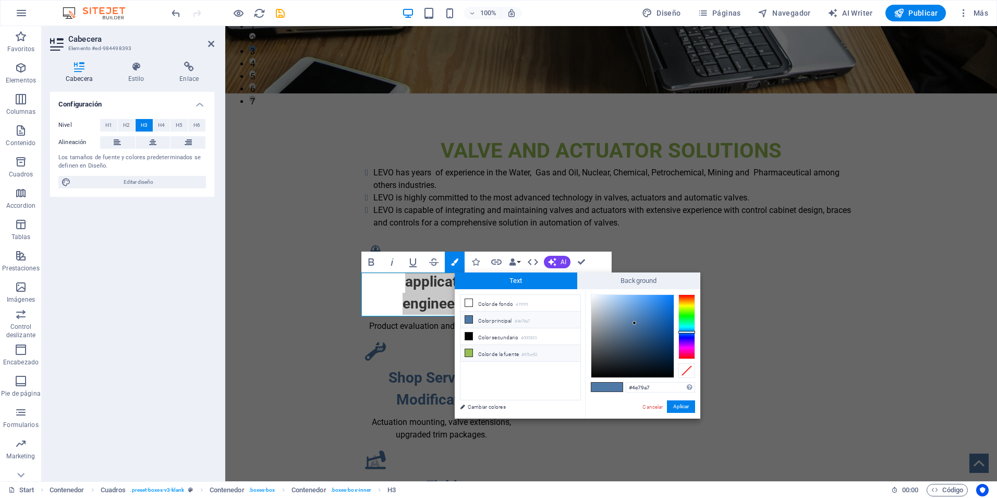
click at [479, 352] on li "Color de la fuente #97be53" at bounding box center [521, 353] width 120 height 17
type input "#97be53"
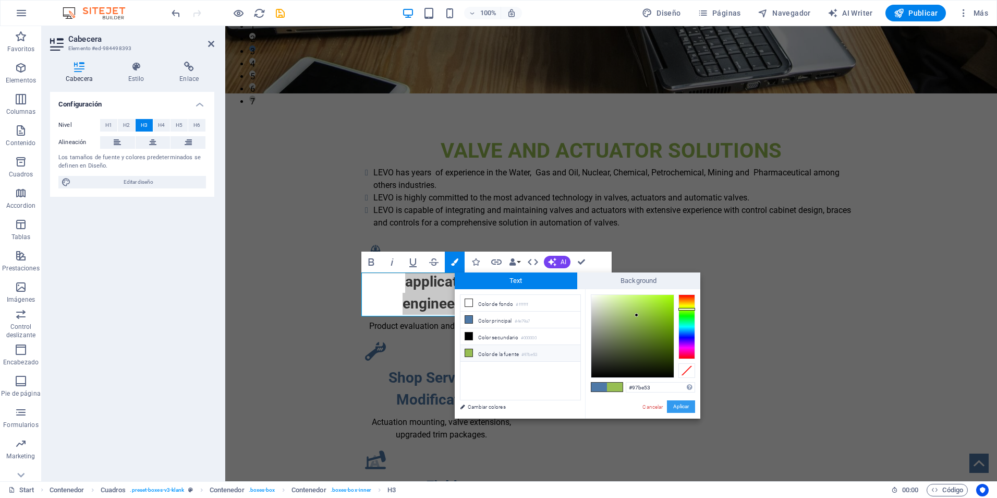
click at [673, 405] on button "Aplicar" at bounding box center [681, 406] width 28 height 13
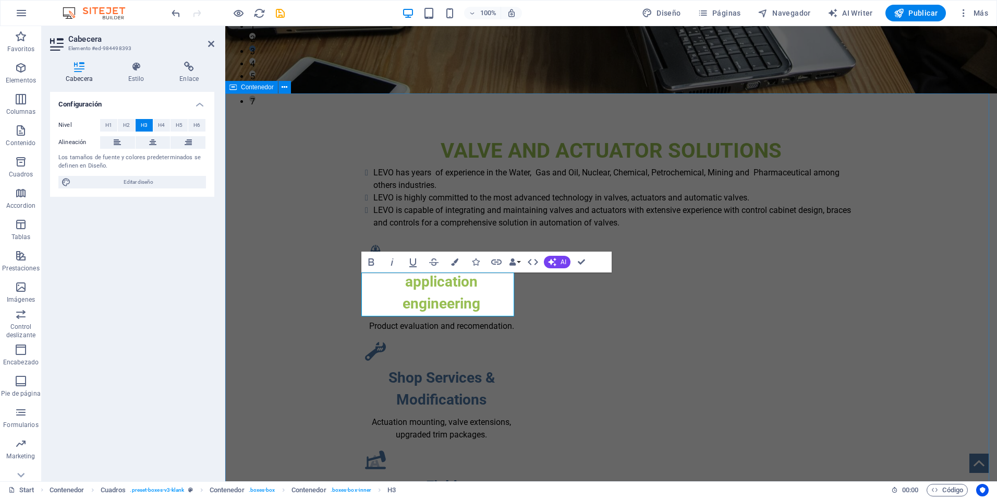
click at [288, 389] on div "VALVE AND ACTUATOR SOLUTIONS LEVO has years of experience in the Water, Gas and…" at bounding box center [611, 483] width 772 height 780
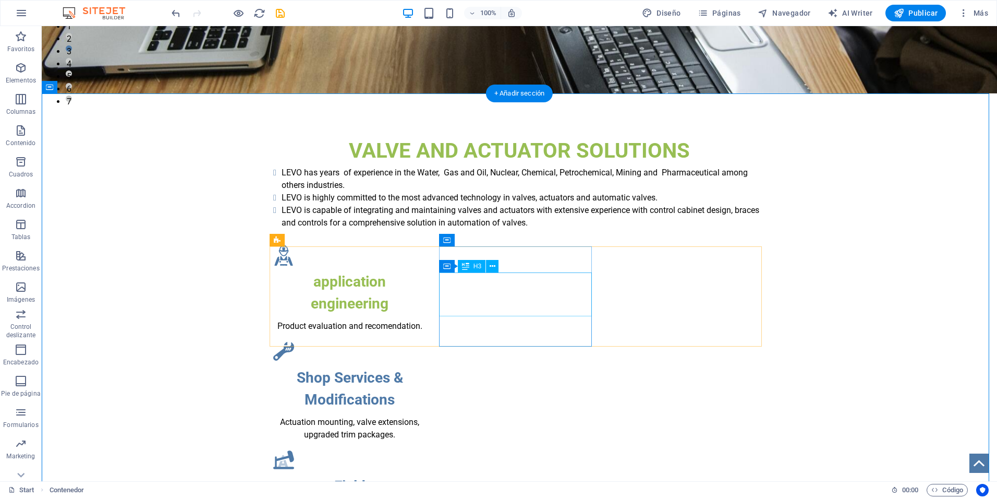
click at [426, 367] on div "Shop Services & Modifications" at bounding box center [349, 389] width 153 height 44
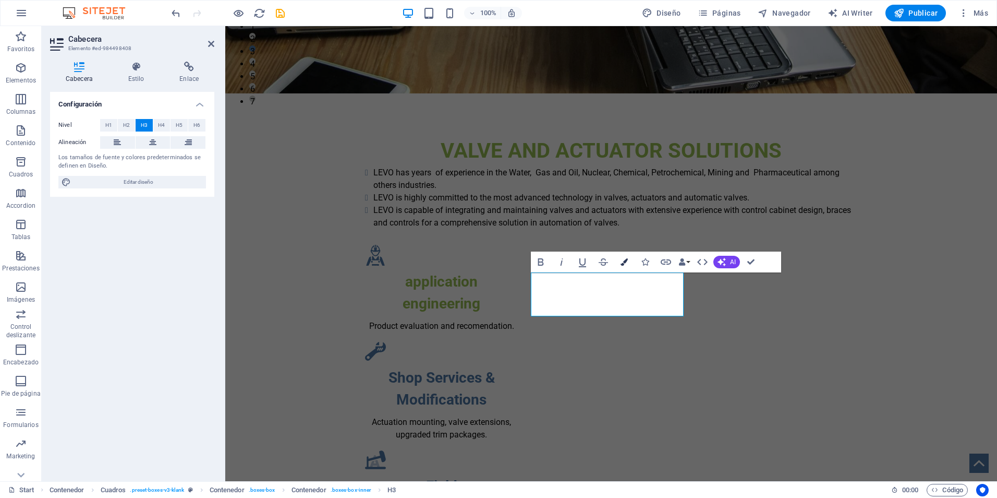
click at [629, 265] on button "Colors" at bounding box center [625, 261] width 20 height 21
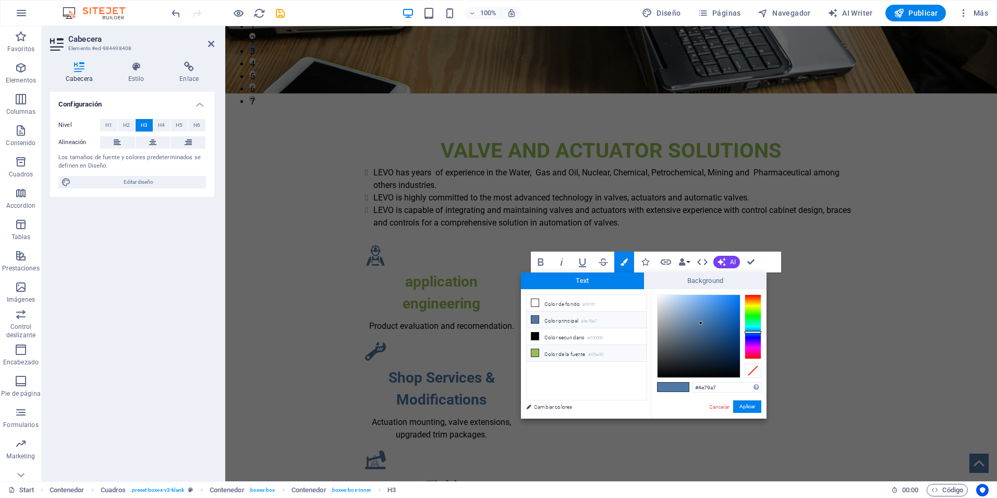
click at [569, 350] on li "Color de la fuente #97be53" at bounding box center [587, 353] width 120 height 17
type input "#97be53"
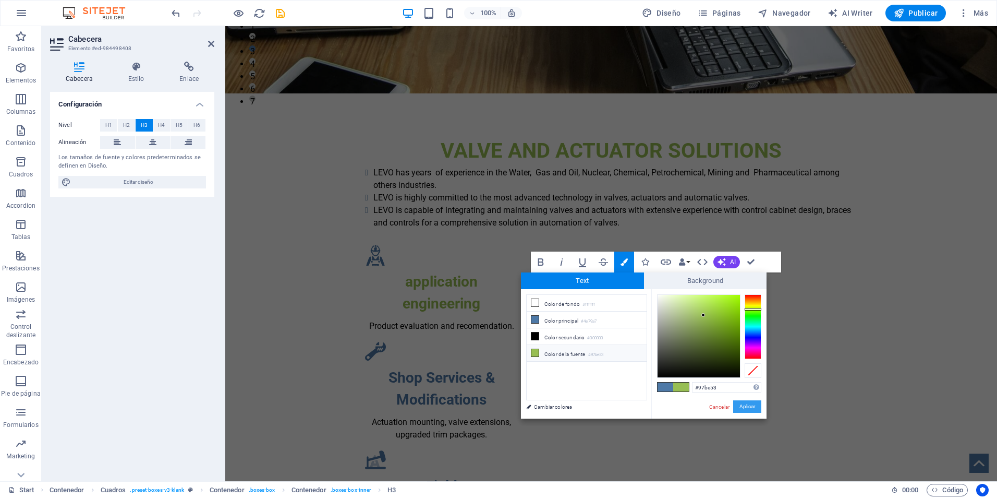
click at [756, 410] on button "Aplicar" at bounding box center [747, 406] width 28 height 13
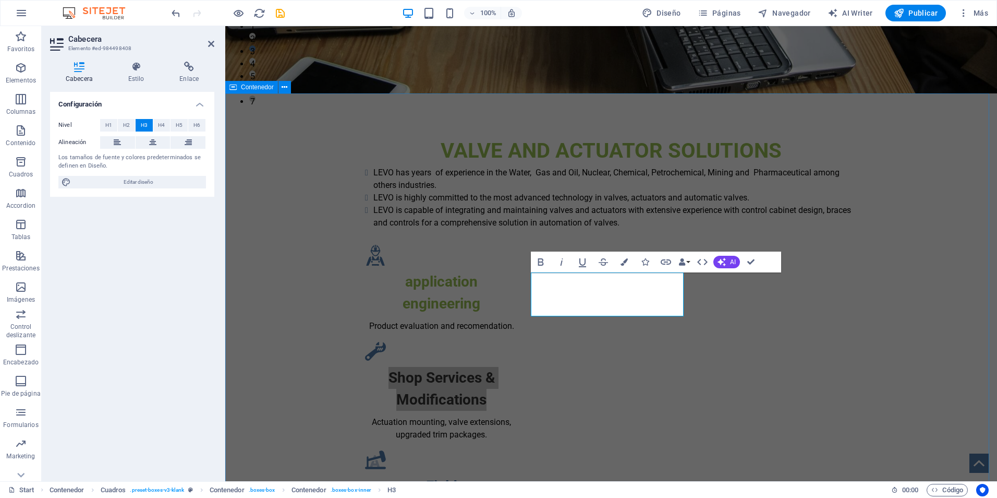
click at [885, 346] on div "VALVE AND ACTUATOR SOLUTIONS LEVO has years of experience in the Water, Gas and…" at bounding box center [611, 483] width 772 height 780
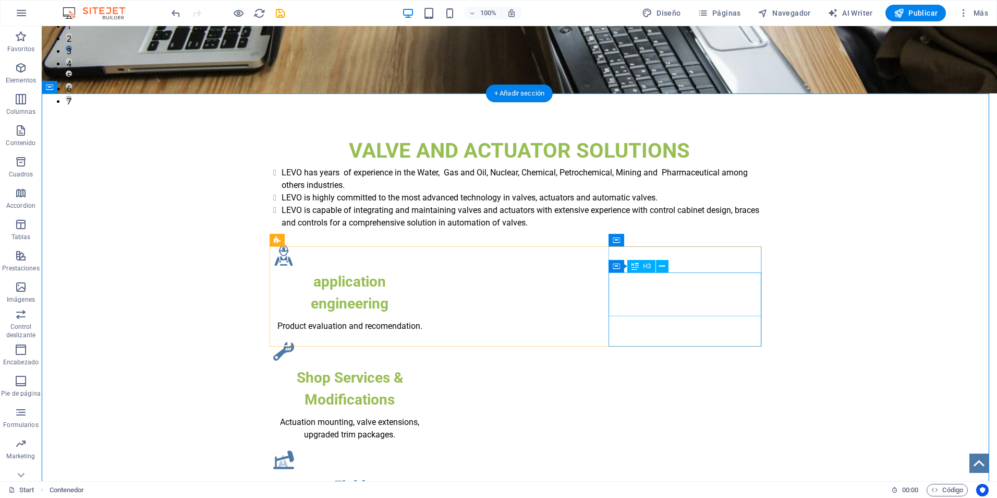
click at [426, 475] on div "Field Services" at bounding box center [349, 497] width 153 height 44
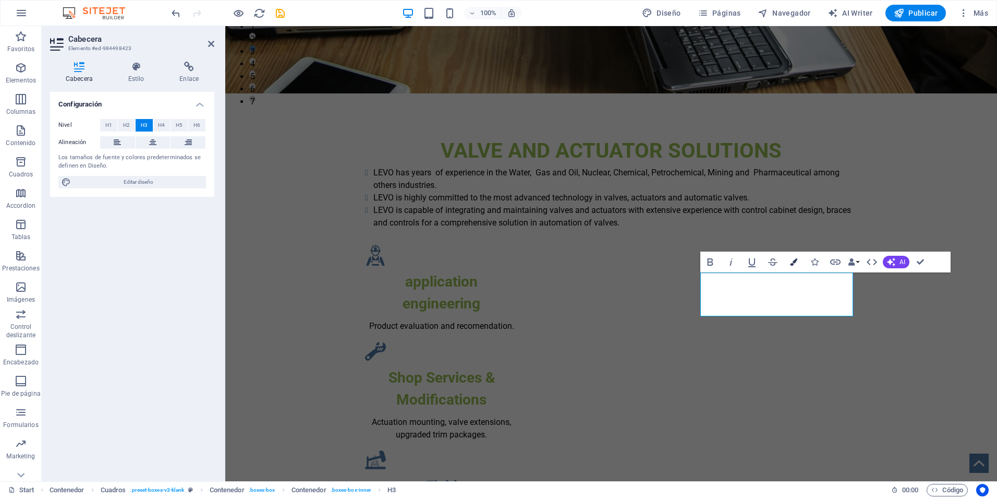
click at [791, 261] on icon "button" at bounding box center [793, 261] width 7 height 7
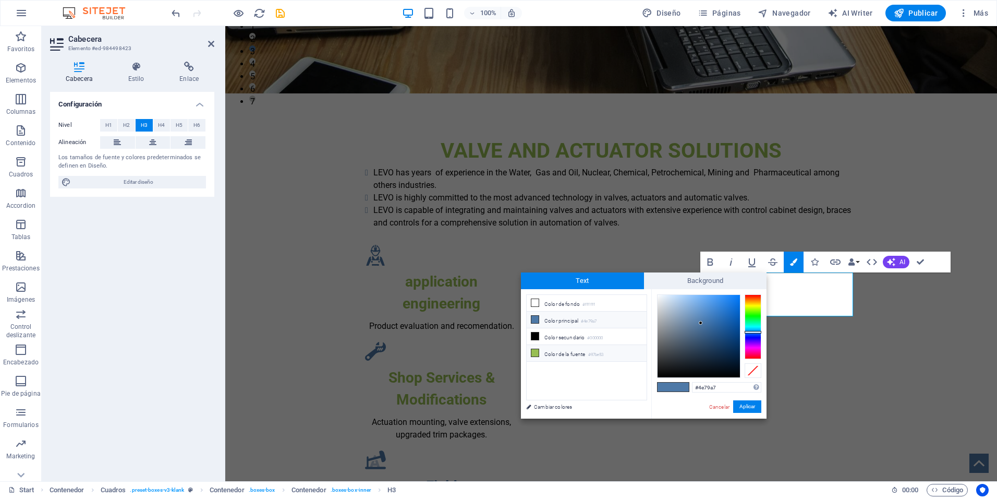
click at [540, 346] on li "Color de la fuente #97be53" at bounding box center [587, 353] width 120 height 17
type input "#97be53"
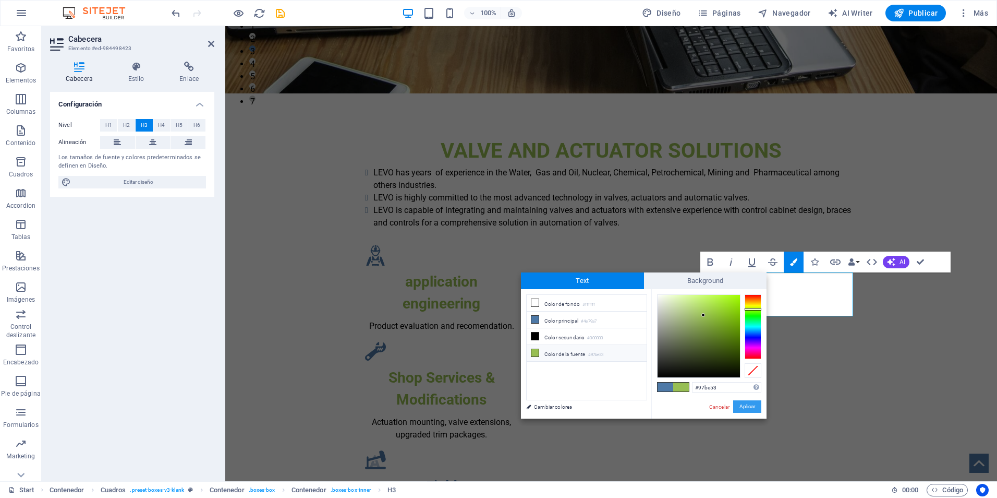
click at [751, 407] on button "Aplicar" at bounding box center [747, 406] width 28 height 13
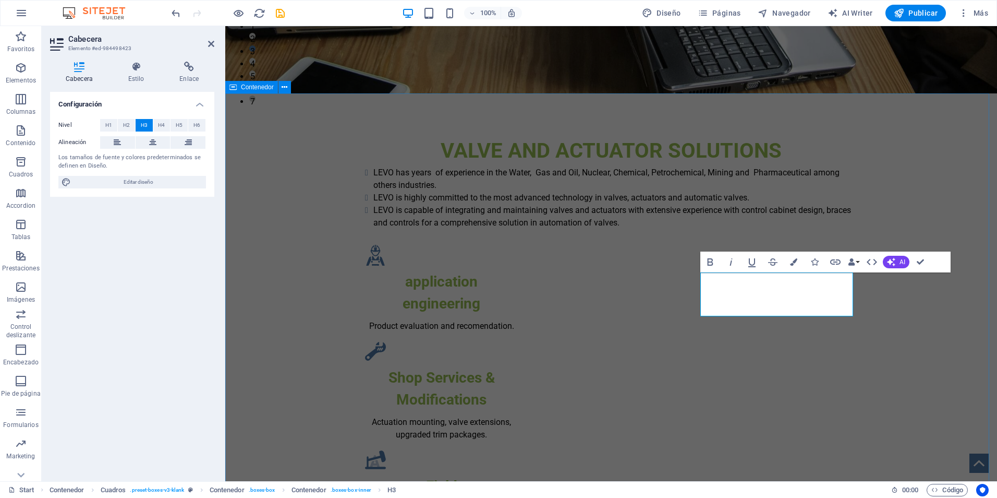
click at [923, 361] on div "VALVE AND ACTUATOR SOLUTIONS LEVO has years of experience in the Water, Gas and…" at bounding box center [611, 483] width 772 height 780
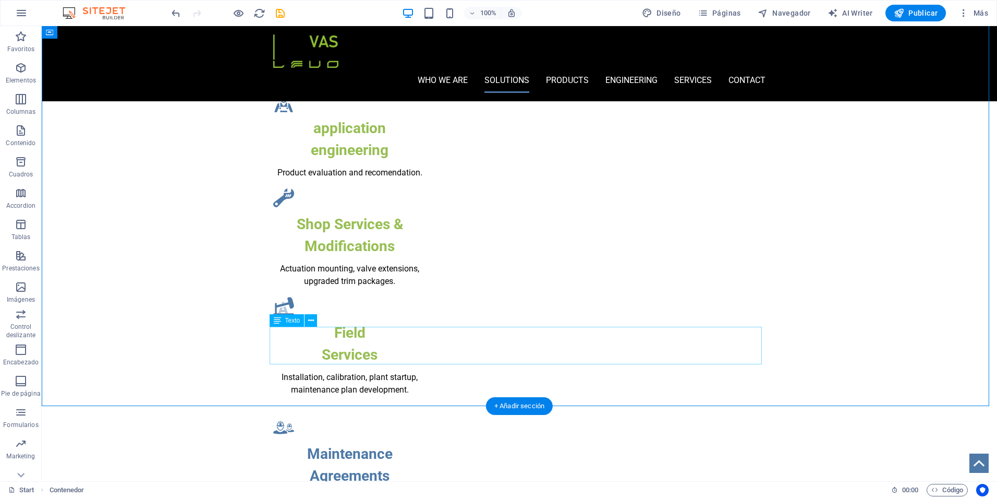
scroll to position [544, 0]
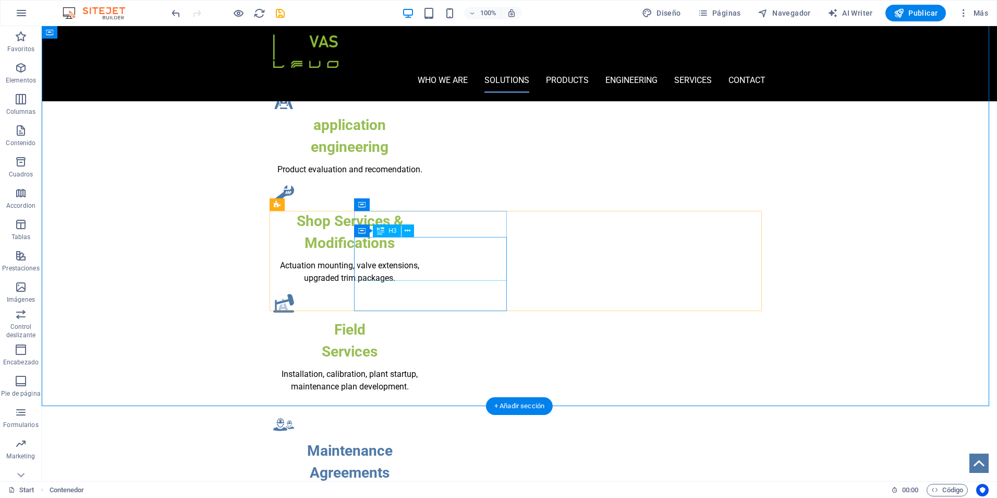
click at [426, 440] on div "Maintenance Agreements" at bounding box center [349, 462] width 153 height 44
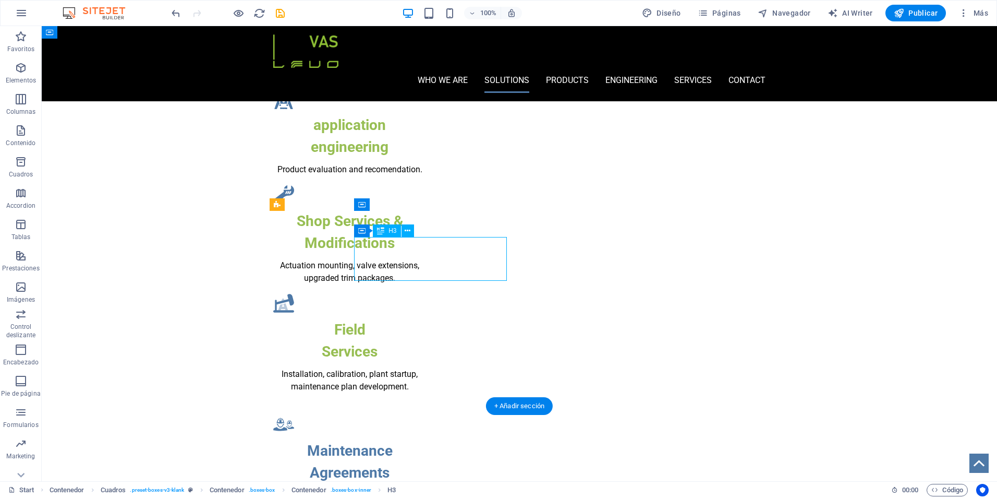
click at [426, 440] on div "Maintenance Agreements" at bounding box center [349, 462] width 153 height 44
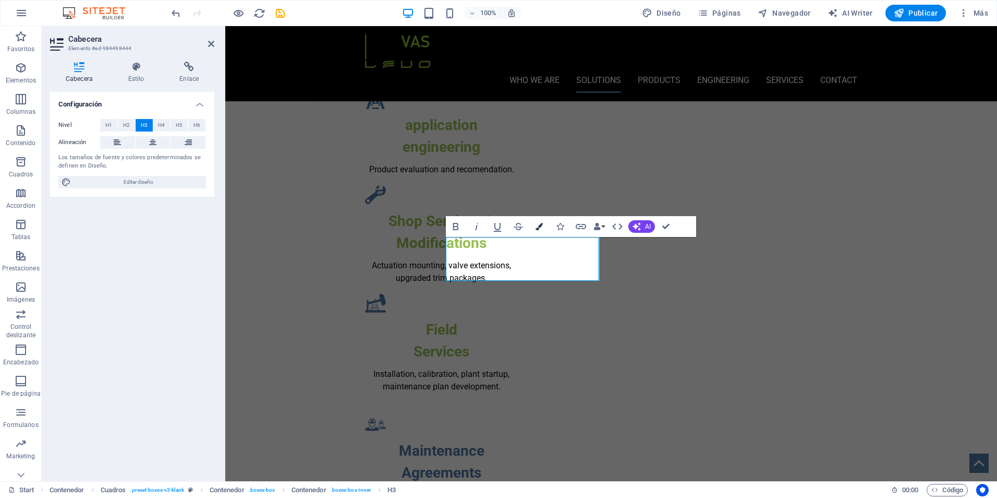
click at [543, 225] on icon "button" at bounding box center [539, 226] width 7 height 7
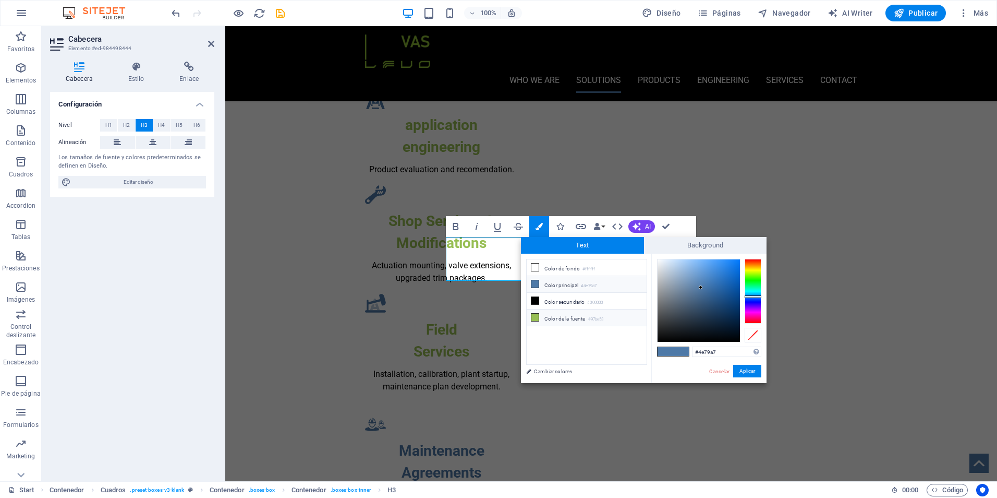
click at [558, 318] on li "Color de la fuente #97be53" at bounding box center [587, 317] width 120 height 17
type input "#97be53"
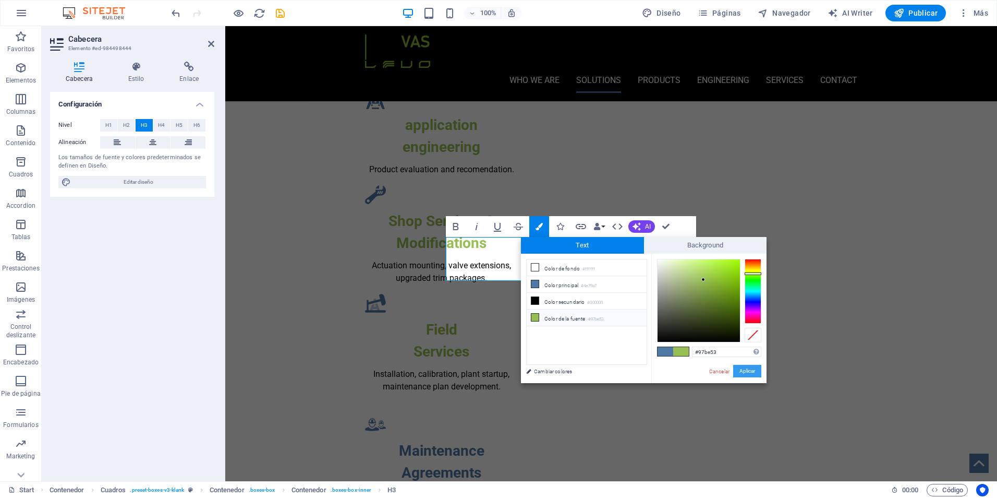
drag, startPoint x: 743, startPoint y: 371, endPoint x: 560, endPoint y: 347, distance: 185.1
click at [743, 371] on button "Aplicar" at bounding box center [747, 371] width 28 height 13
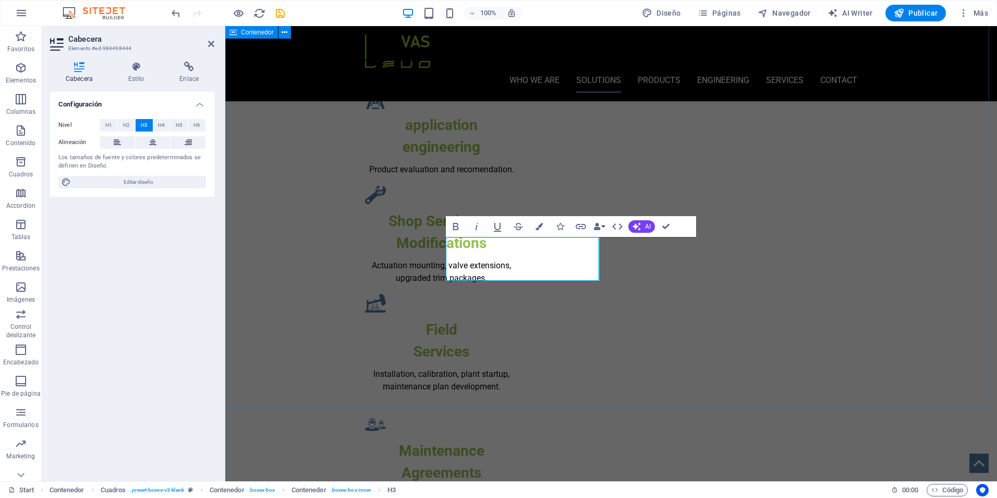
click at [899, 361] on div "VALVE AND ACTUATOR SOLUTIONS LEVO has years of experience in the Water, Gas and…" at bounding box center [611, 327] width 772 height 780
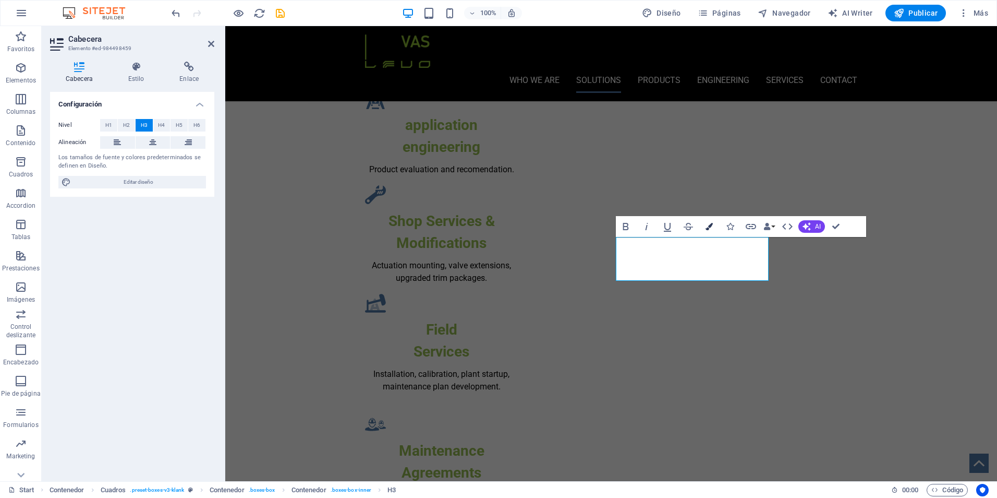
click at [704, 227] on button "Colors" at bounding box center [710, 226] width 20 height 21
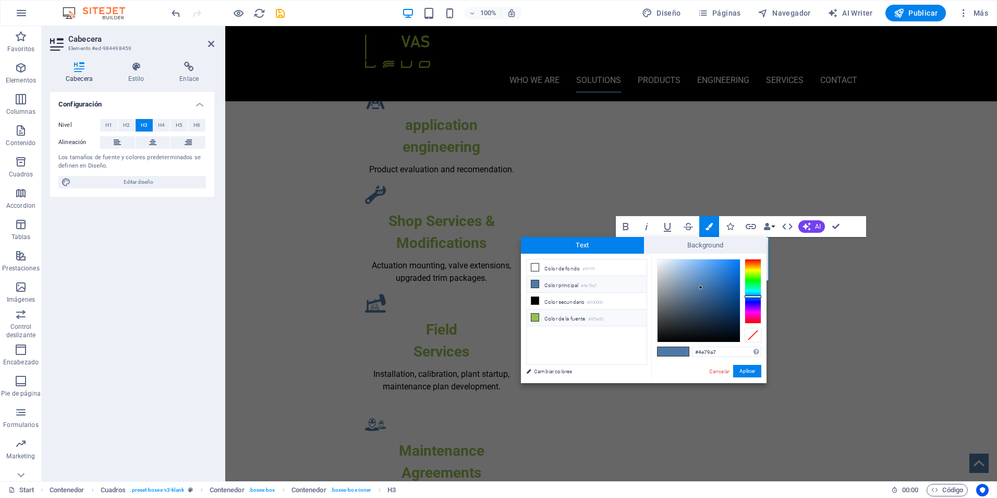
click at [572, 318] on li "Color de la fuente #97be53" at bounding box center [587, 317] width 120 height 17
type input "#97be53"
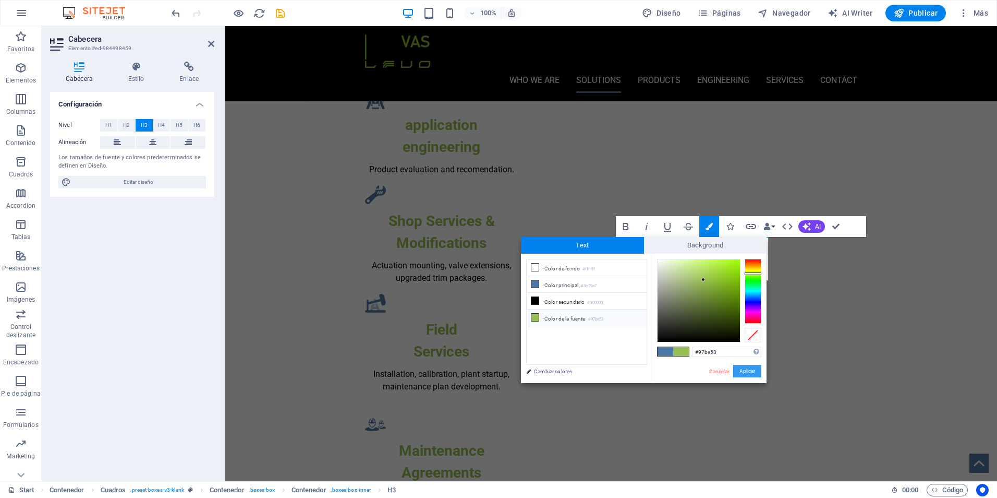
drag, startPoint x: 755, startPoint y: 370, endPoint x: 588, endPoint y: 348, distance: 168.4
click at [755, 370] on button "Aplicar" at bounding box center [747, 371] width 28 height 13
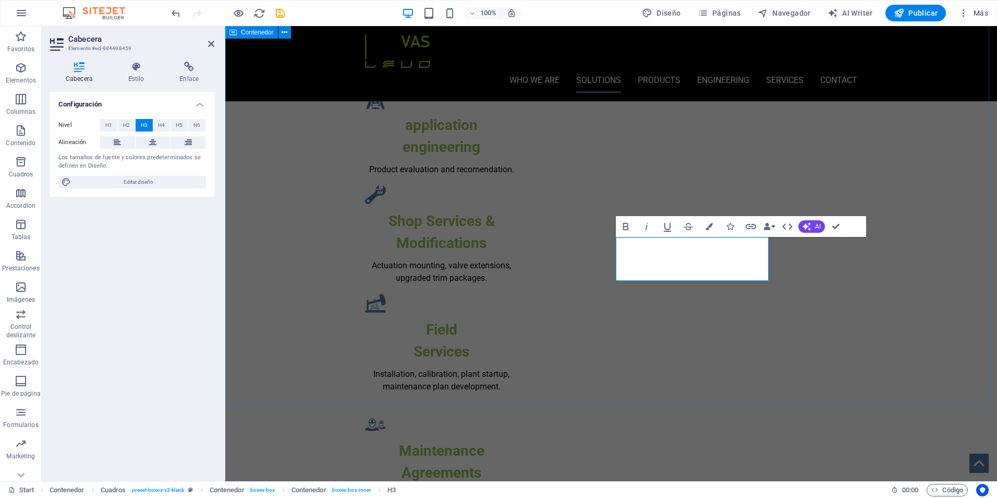
click at [895, 371] on div "VALVE AND ACTUATOR SOLUTIONS LEVO has years of experience in the Water, Gas and…" at bounding box center [611, 327] width 772 height 780
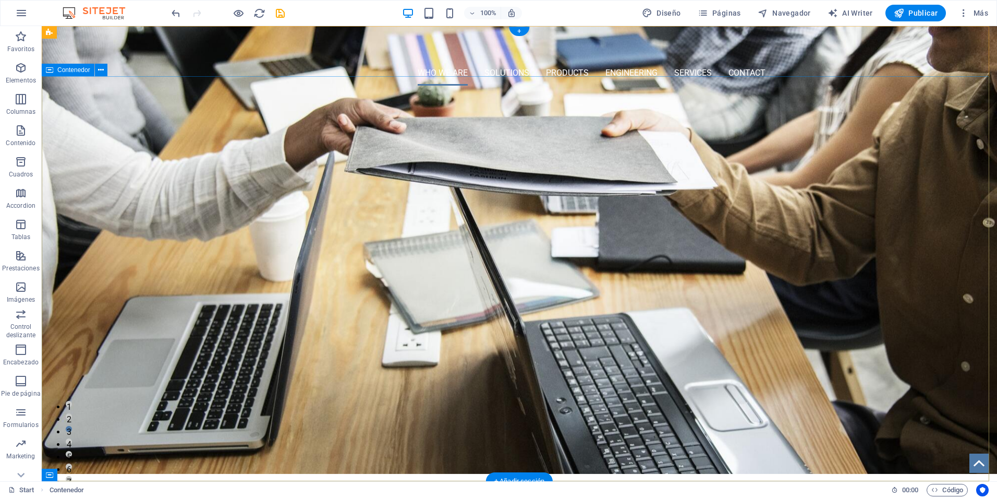
scroll to position [0, 0]
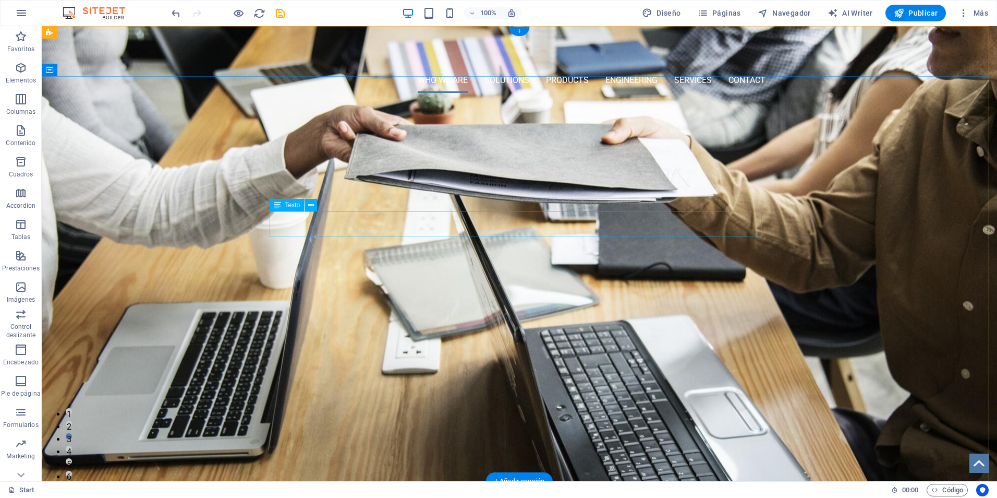
click at [548, 229] on div "LEVO represents the essence of innovation and progress in valve, actuator, and …" at bounding box center [519, 224] width 492 height 25
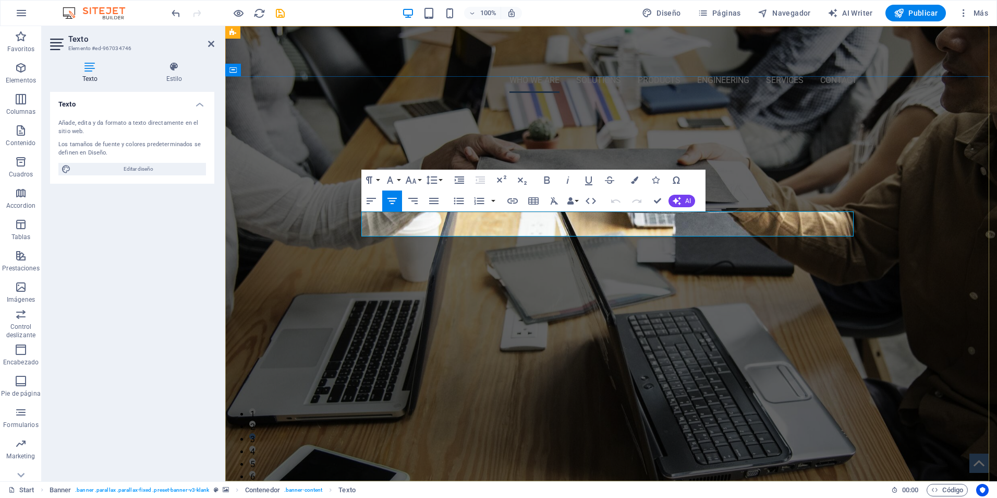
drag, startPoint x: 369, startPoint y: 218, endPoint x: 796, endPoint y: 235, distance: 427.1
click at [792, 234] on p "LEVO represents the essence of innovation and progress in valve, actuator, and …" at bounding box center [611, 224] width 492 height 25
click at [632, 179] on icon "button" at bounding box center [634, 179] width 7 height 7
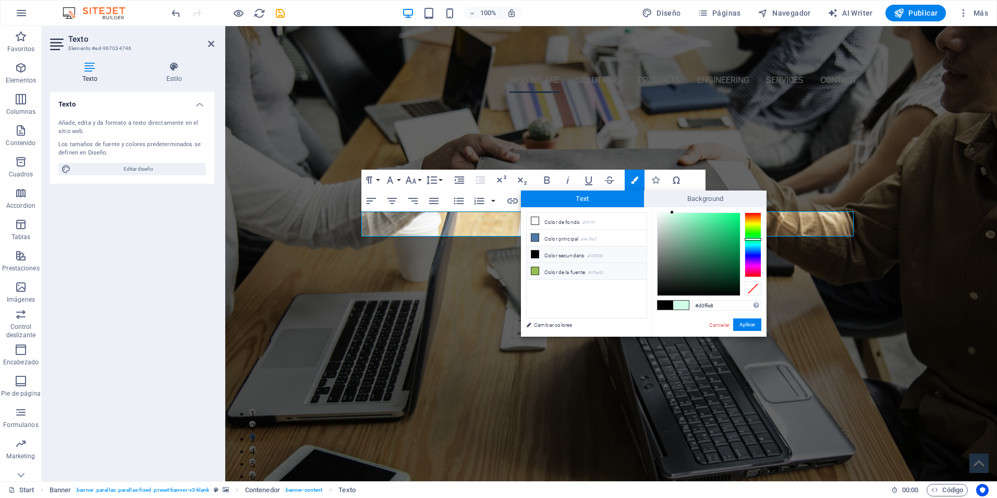
click at [540, 268] on li "Color de la fuente #97be53" at bounding box center [587, 271] width 120 height 17
type input "#97be53"
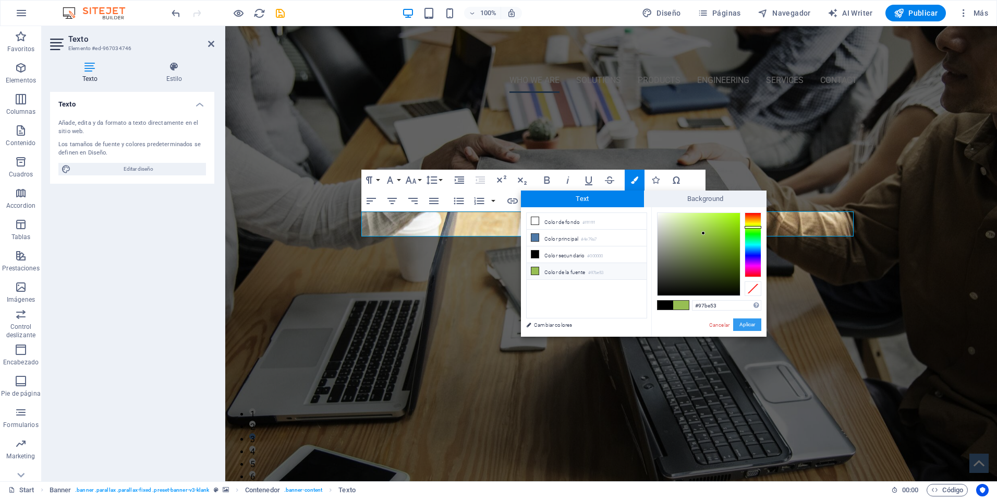
click at [750, 321] on button "Aplicar" at bounding box center [747, 324] width 28 height 13
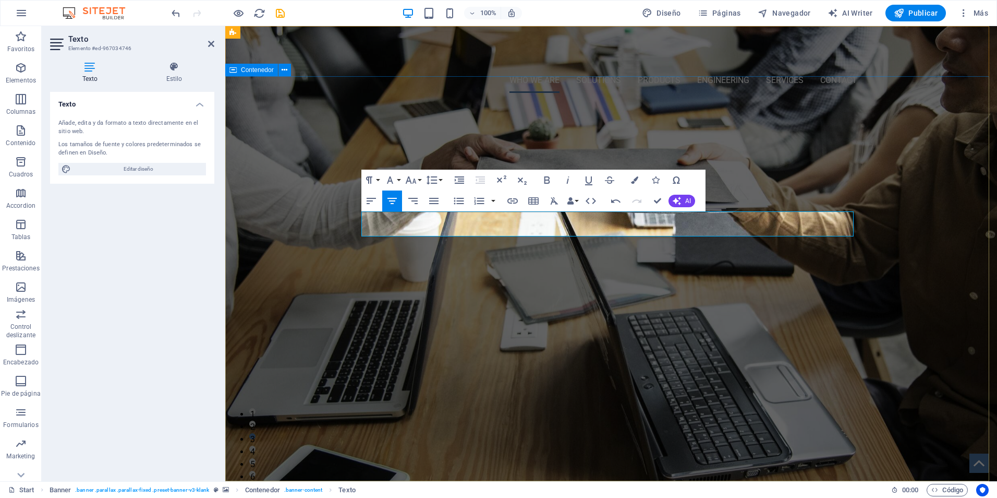
click at [906, 338] on div "WHO WE ARE... Innovation and Technical Excellence LEVO represents the essence o…" at bounding box center [611, 286] width 772 height 371
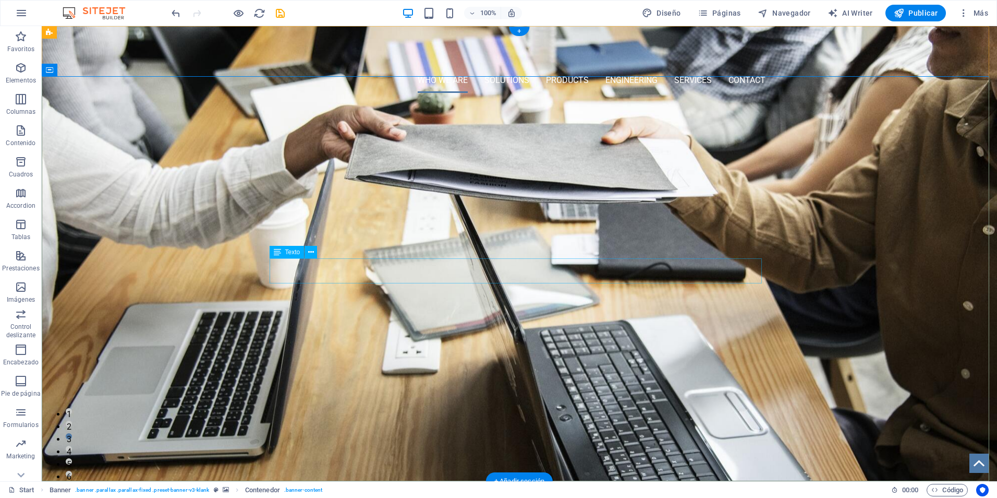
click at [512, 267] on div "To elevate quality and performance standards by providing comprehensive product…" at bounding box center [519, 271] width 492 height 25
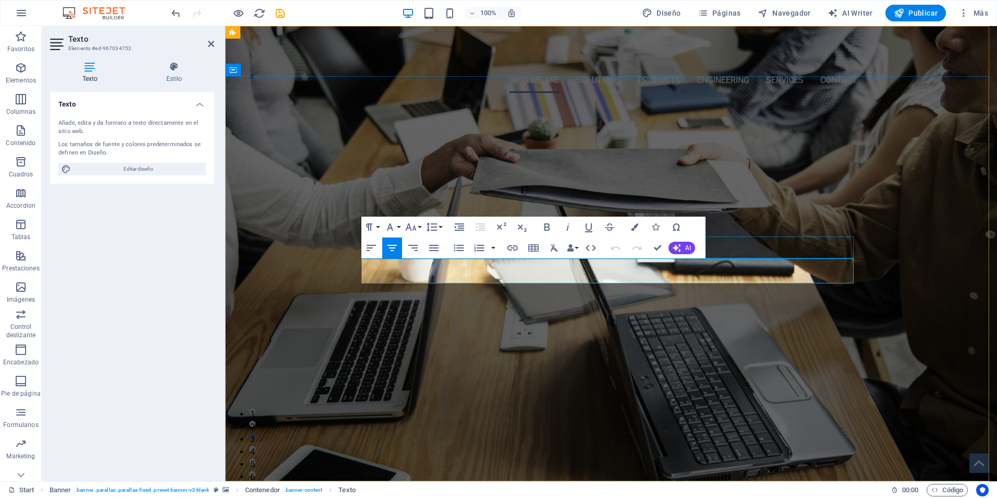
drag, startPoint x: 659, startPoint y: 279, endPoint x: 600, endPoint y: 280, distance: 58.4
click at [367, 256] on div "WHO WE ARE... Innovation and Technical Excellence LEVO represents the essence o…" at bounding box center [611, 286] width 509 height 371
click at [636, 230] on icon "button" at bounding box center [634, 226] width 7 height 7
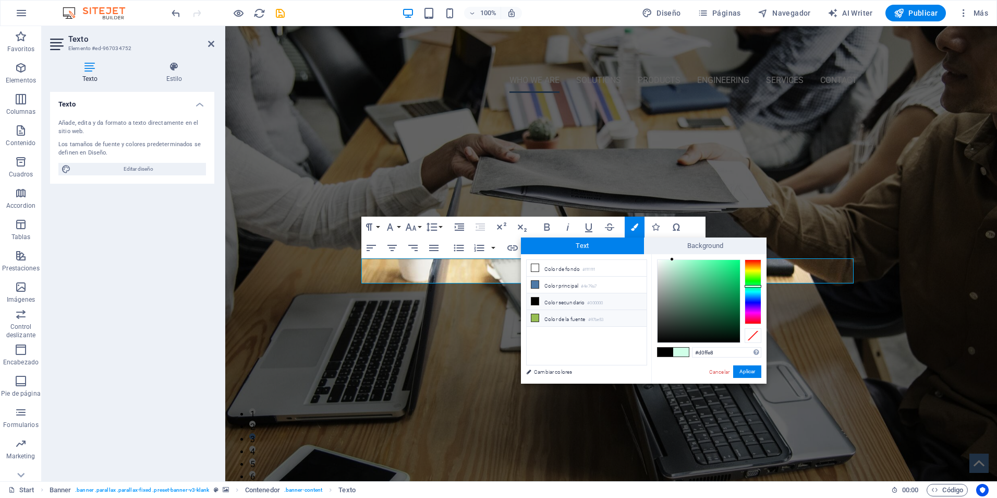
click at [563, 319] on li "Color de la fuente #97be53" at bounding box center [587, 318] width 120 height 17
type input "#97be53"
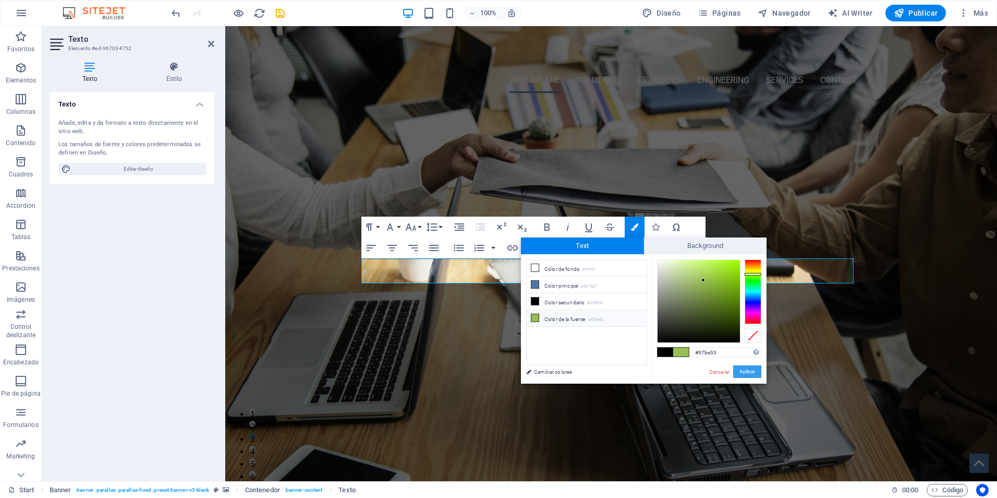
click at [752, 372] on button "Aplicar" at bounding box center [747, 371] width 28 height 13
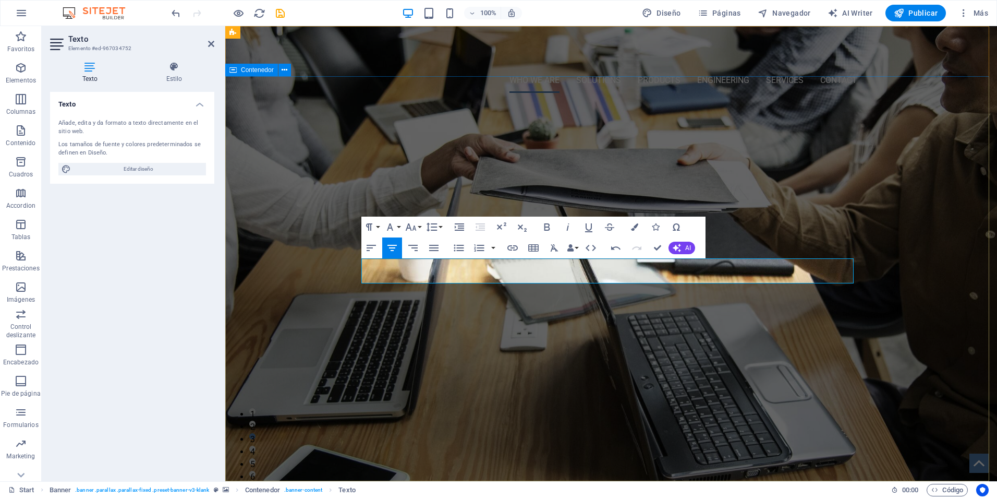
click at [903, 320] on div "WHO WE ARE... Innovation and Technical Excellence LEVO represents the essence o…" at bounding box center [611, 286] width 772 height 371
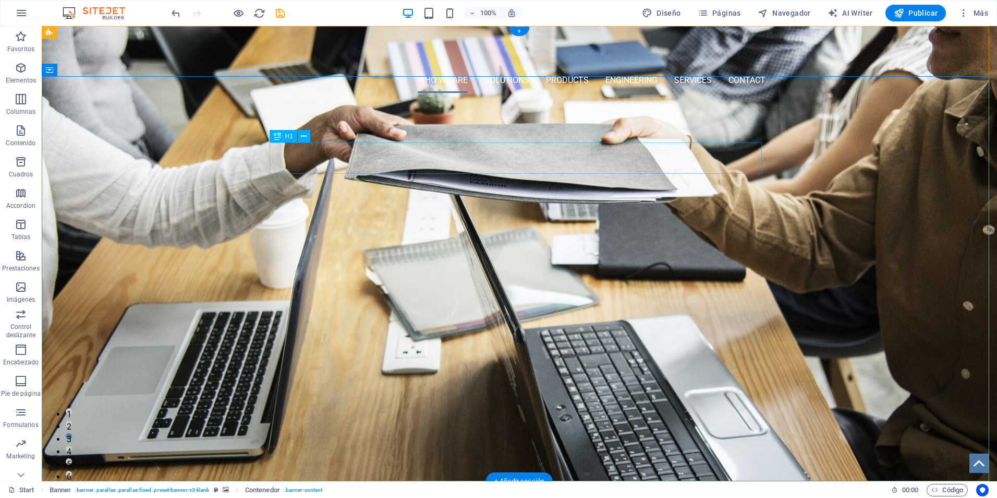
click at [543, 160] on div "WHO WE ARE..." at bounding box center [519, 158] width 492 height 31
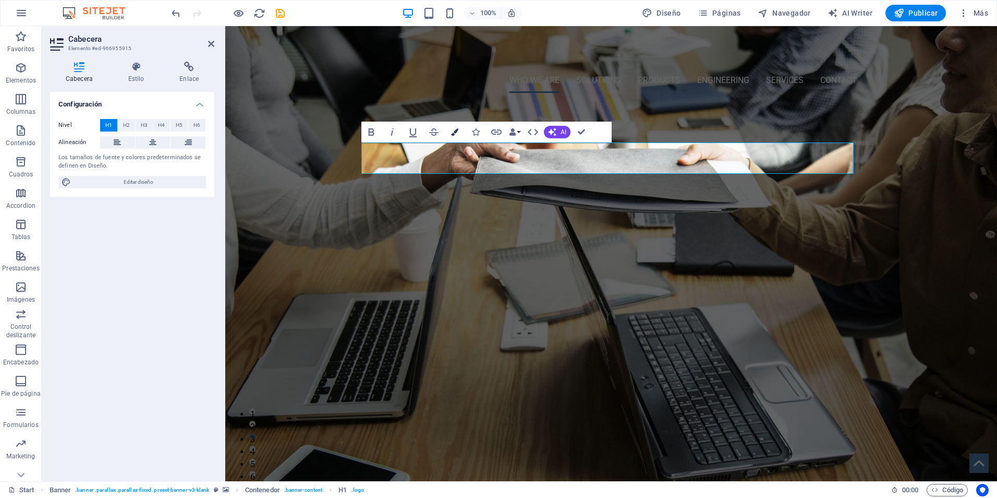
click at [456, 136] on button "Colors" at bounding box center [455, 132] width 20 height 21
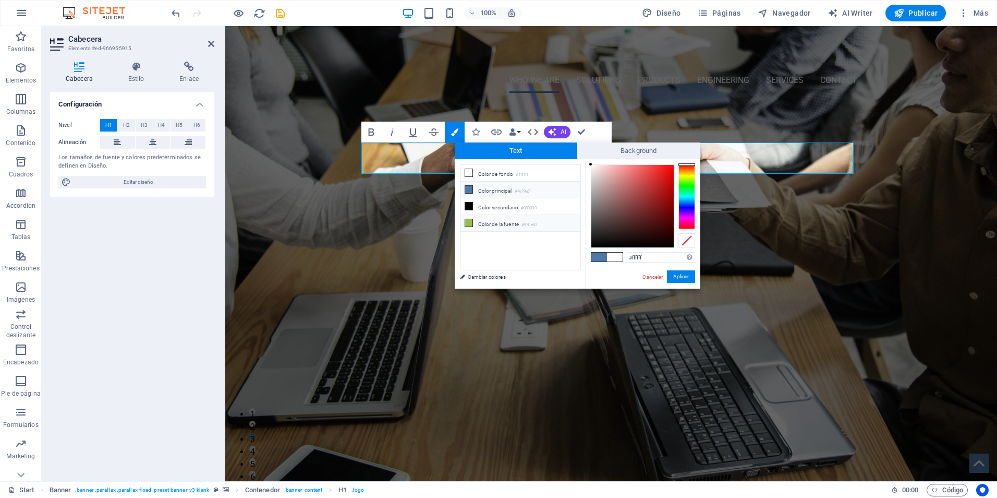
click at [477, 221] on li "Color de la fuente #97be53" at bounding box center [521, 223] width 120 height 17
type input "#97be53"
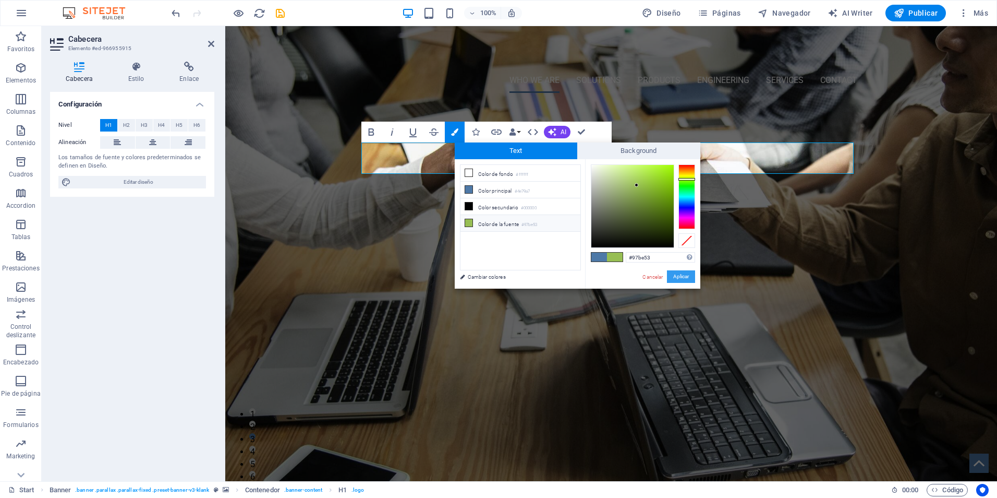
click at [676, 276] on button "Aplicar" at bounding box center [681, 276] width 28 height 13
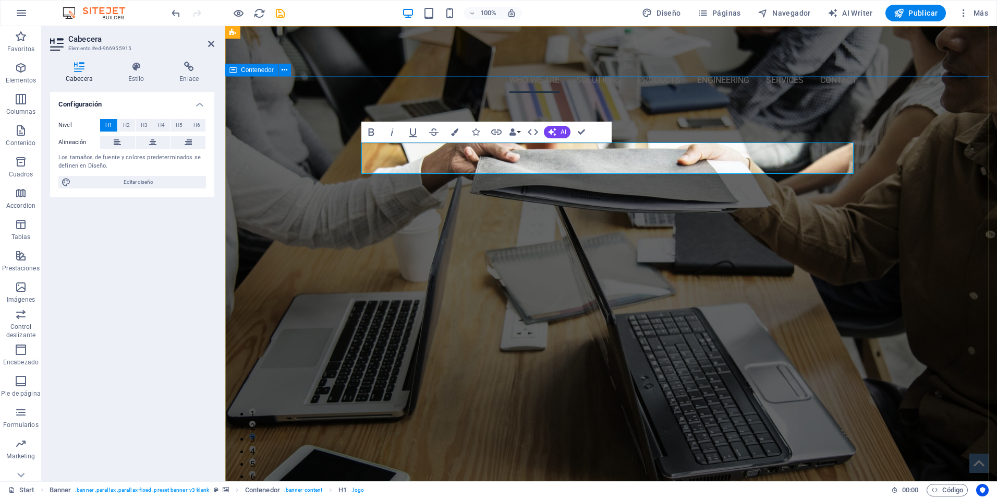
click at [905, 254] on div "WHO WE ARE... Innovation and Technical Excellence LEVO represents the essence o…" at bounding box center [611, 286] width 772 height 371
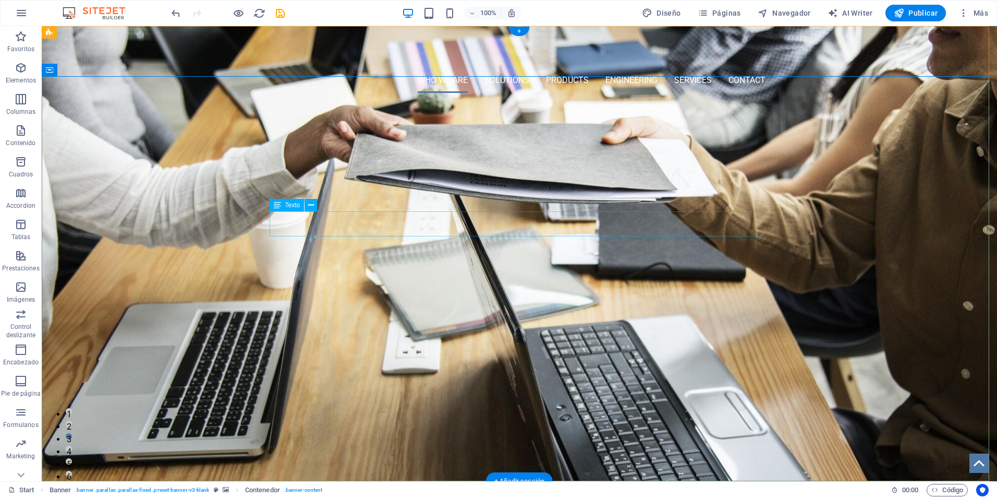
click at [452, 216] on div "LEVO represents the essence of innovation and progress in valve, actuator, and …" at bounding box center [519, 224] width 492 height 25
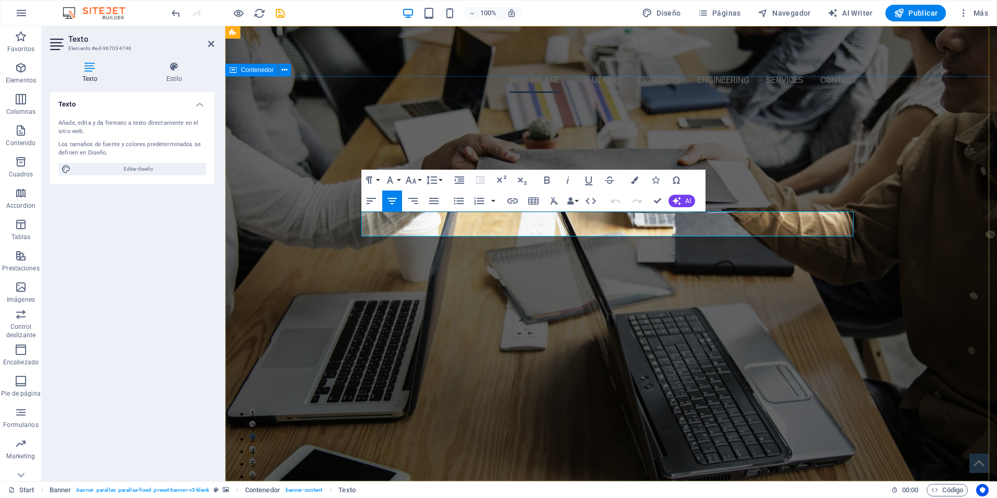
drag, startPoint x: 781, startPoint y: 233, endPoint x: 295, endPoint y: 215, distance: 486.0
click at [295, 215] on div "WHO WE ARE... Innovation and Technical Excellence LEVO represents the essence o…" at bounding box center [611, 286] width 772 height 371
click at [630, 181] on button "Colors" at bounding box center [635, 180] width 20 height 21
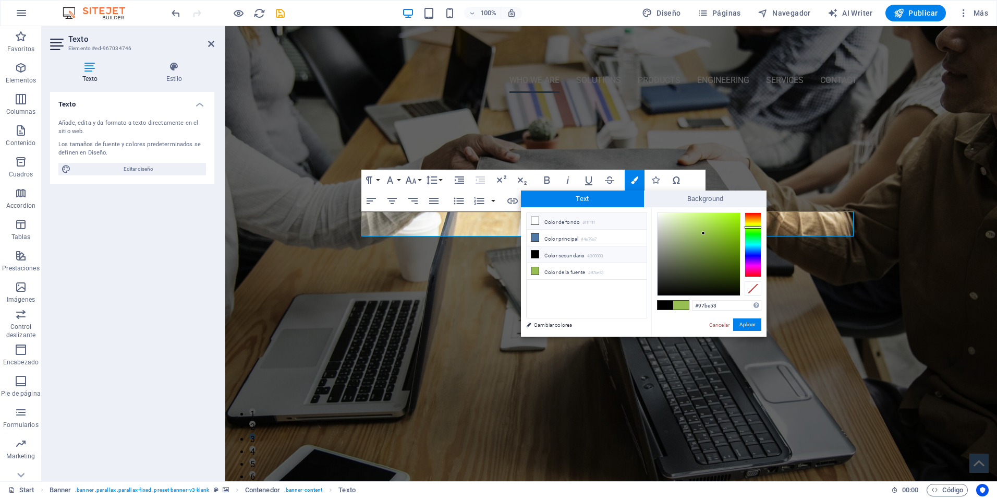
click at [558, 221] on li "Color de fondo #ffffff" at bounding box center [587, 221] width 120 height 17
type input "#ffffff"
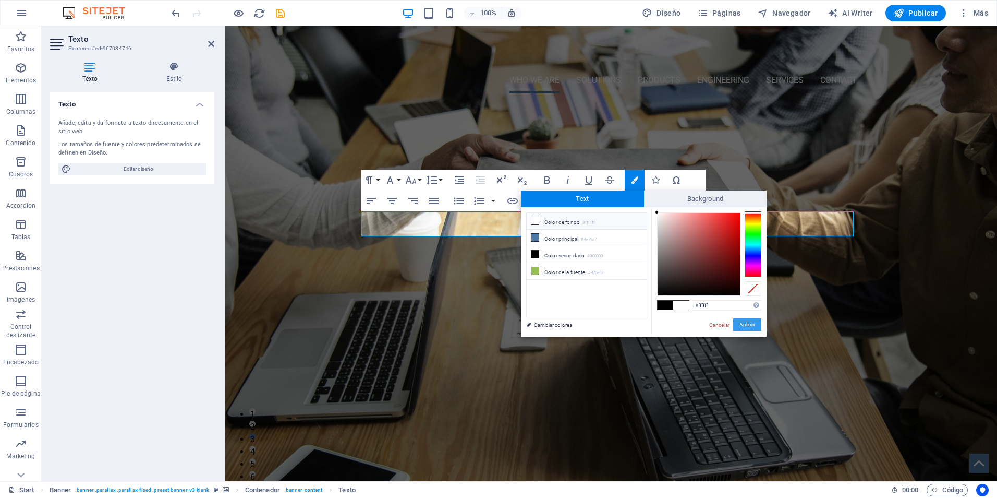
click at [744, 323] on button "Aplicar" at bounding box center [747, 324] width 28 height 13
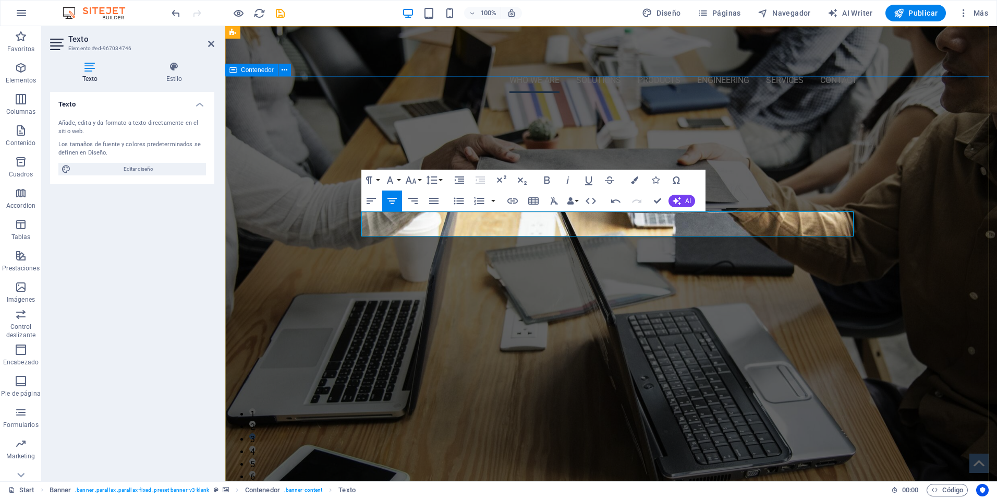
click at [903, 315] on div "WHO WE ARE... Innovation and Technical Excellence LEVO represents the essence o…" at bounding box center [611, 286] width 772 height 371
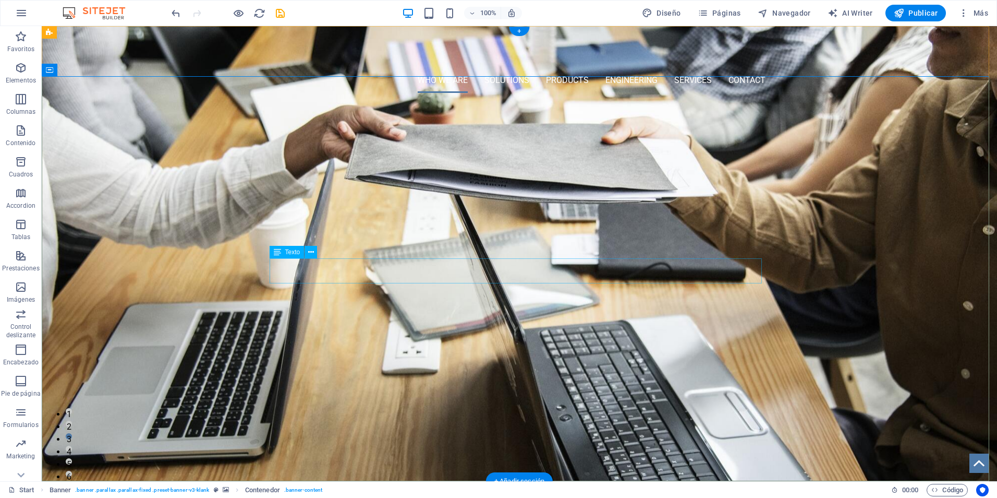
click at [546, 266] on div "To elevate quality and performance standards by providing comprehensive product…" at bounding box center [519, 271] width 492 height 25
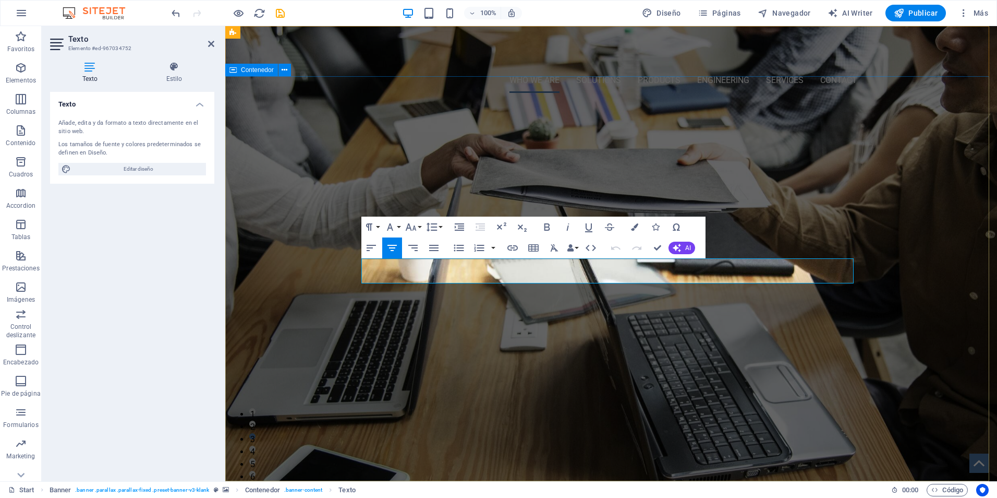
drag, startPoint x: 643, startPoint y: 278, endPoint x: 350, endPoint y: 263, distance: 293.6
click at [350, 263] on div "WHO WE ARE... Innovation and Technical Excellence LEVO represents the essence o…" at bounding box center [611, 286] width 772 height 371
click at [632, 227] on icon "button" at bounding box center [634, 226] width 7 height 7
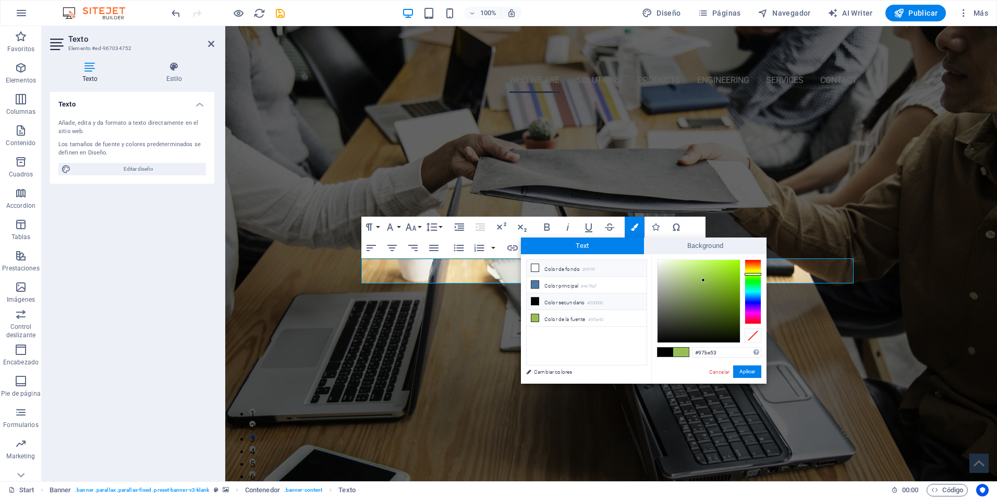
click at [549, 272] on li "Color de fondo #ffffff" at bounding box center [587, 268] width 120 height 17
type input "#ffffff"
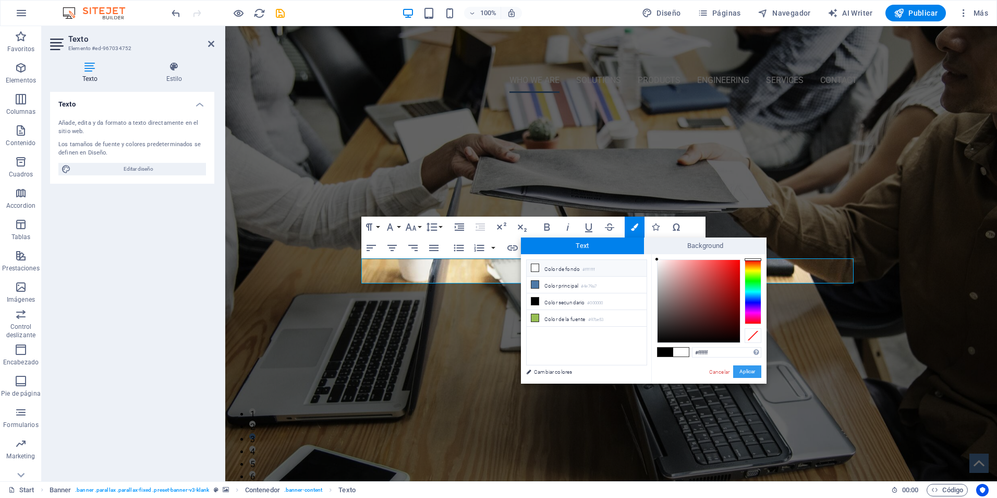
click at [745, 373] on button "Aplicar" at bounding box center [747, 371] width 28 height 13
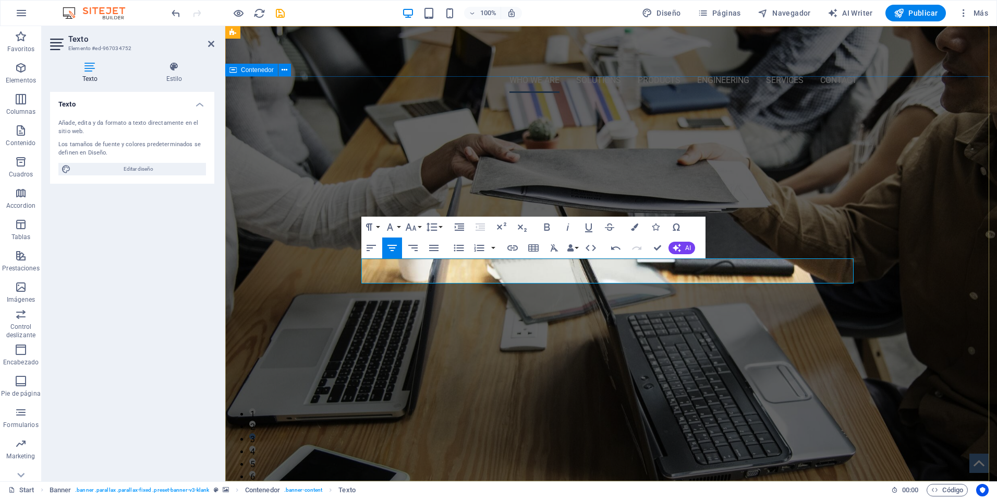
click at [889, 350] on div "WHO WE ARE... Innovation and Technical Excellence LEVO represents the essence o…" at bounding box center [611, 286] width 772 height 371
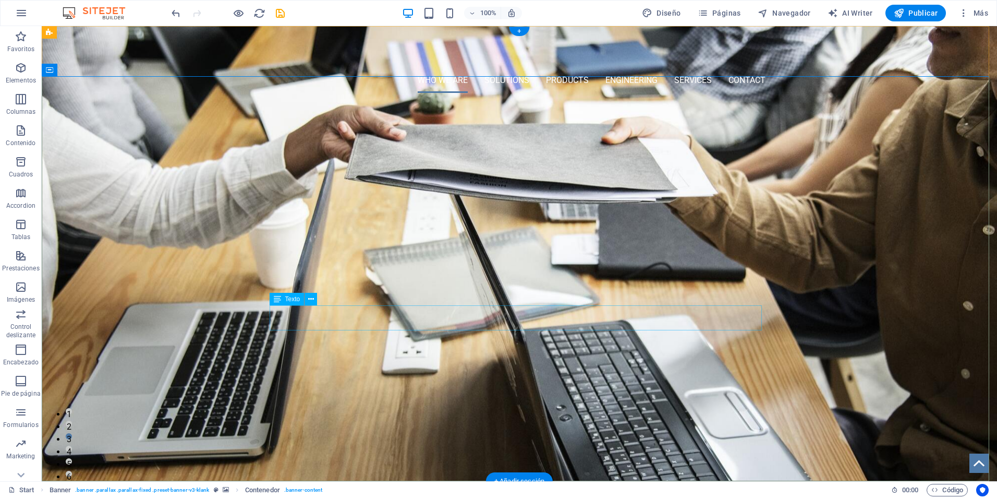
click at [548, 314] on div "To be leaders in the automation and control industry, driving sustainability an…" at bounding box center [519, 318] width 492 height 25
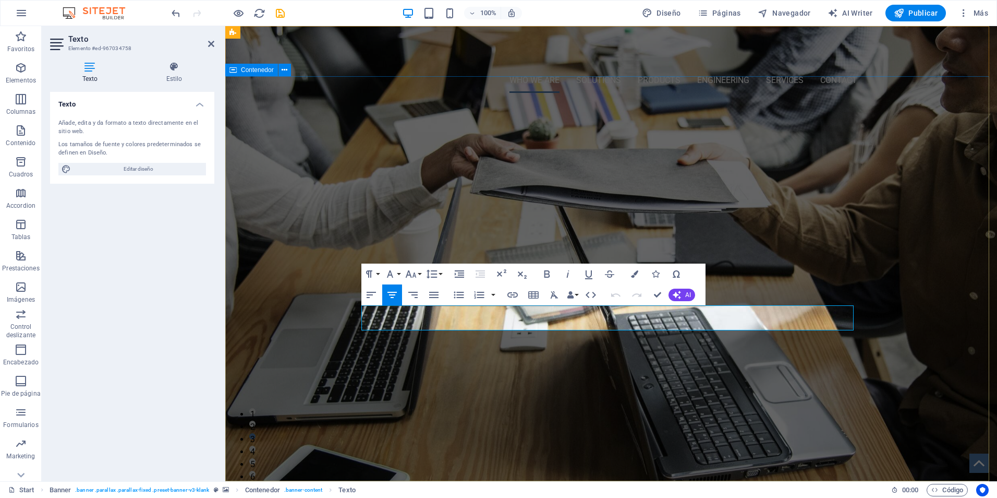
drag, startPoint x: 704, startPoint y: 323, endPoint x: 329, endPoint y: 309, distance: 375.3
click at [329, 309] on div "WHO WE ARE... Innovation and Technical Excellence LEVO represents the essence o…" at bounding box center [611, 286] width 772 height 371
click at [633, 272] on icon "button" at bounding box center [634, 273] width 7 height 7
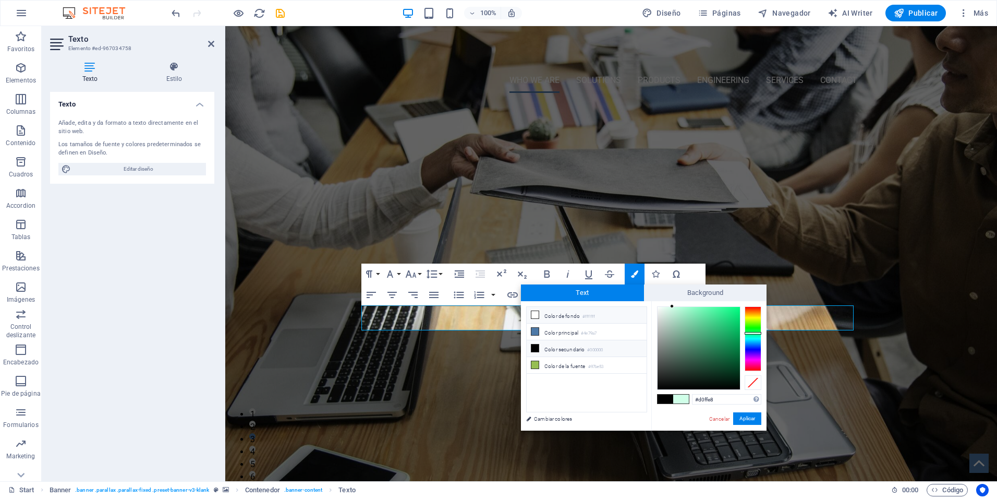
click at [565, 314] on li "Color de fondo #ffffff" at bounding box center [587, 315] width 120 height 17
type input "#ffffff"
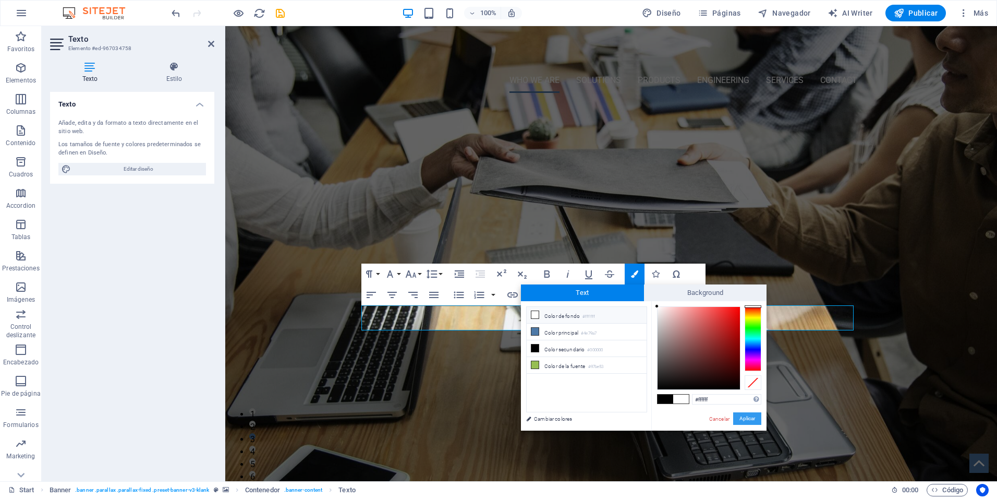
drag, startPoint x: 745, startPoint y: 416, endPoint x: 596, endPoint y: 371, distance: 155.8
click at [745, 416] on button "Aplicar" at bounding box center [747, 418] width 28 height 13
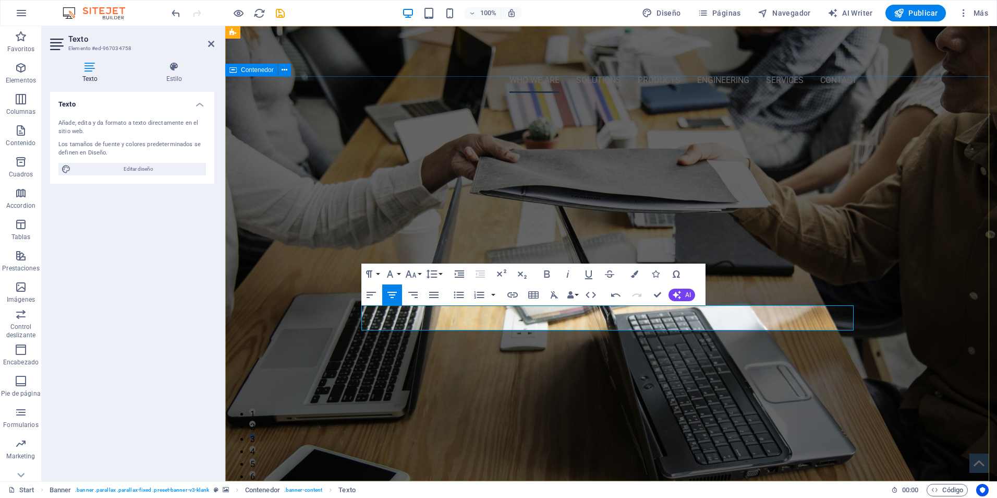
click at [922, 360] on div "WHO WE ARE... Innovation and Technical Excellence LEVO represents the essence o…" at bounding box center [611, 286] width 772 height 371
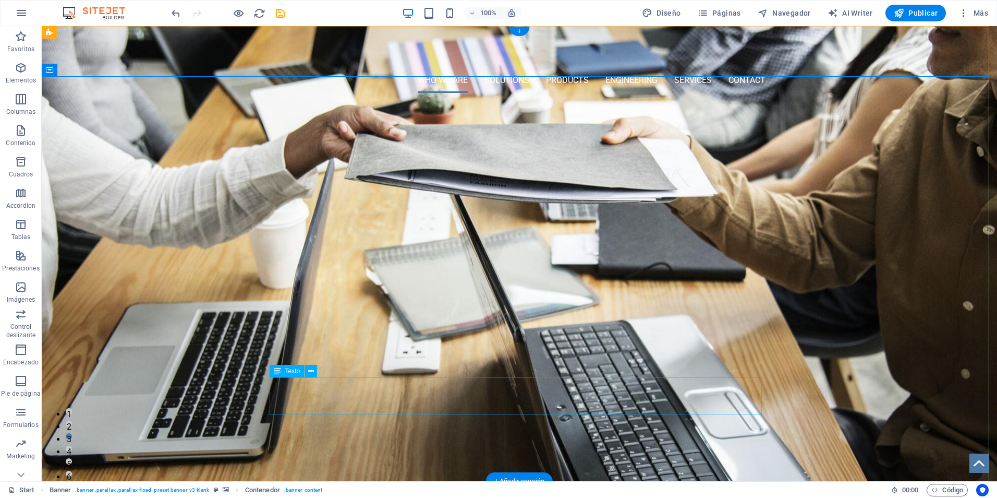
click at [570, 383] on div "Committed to enhancing overall energy efficiency and reducing greenhouse gas em…" at bounding box center [519, 404] width 492 height 53
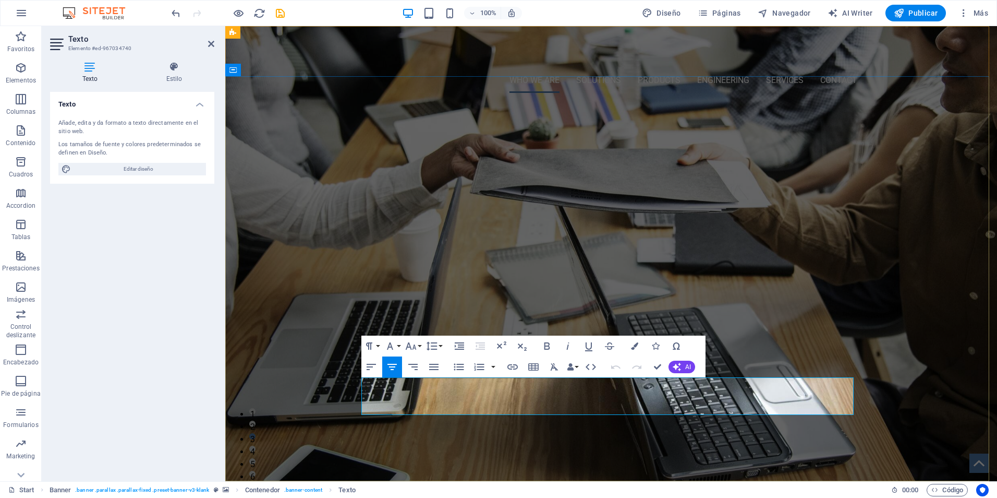
drag, startPoint x: 832, startPoint y: 405, endPoint x: 365, endPoint y: 385, distance: 466.8
click at [365, 385] on p "Committed to enhancing overall energy efficiency and reducing greenhouse gas em…" at bounding box center [611, 404] width 492 height 53
click at [549, 345] on icon "button" at bounding box center [547, 345] width 6 height 7
click at [634, 345] on icon "button" at bounding box center [634, 345] width 7 height 7
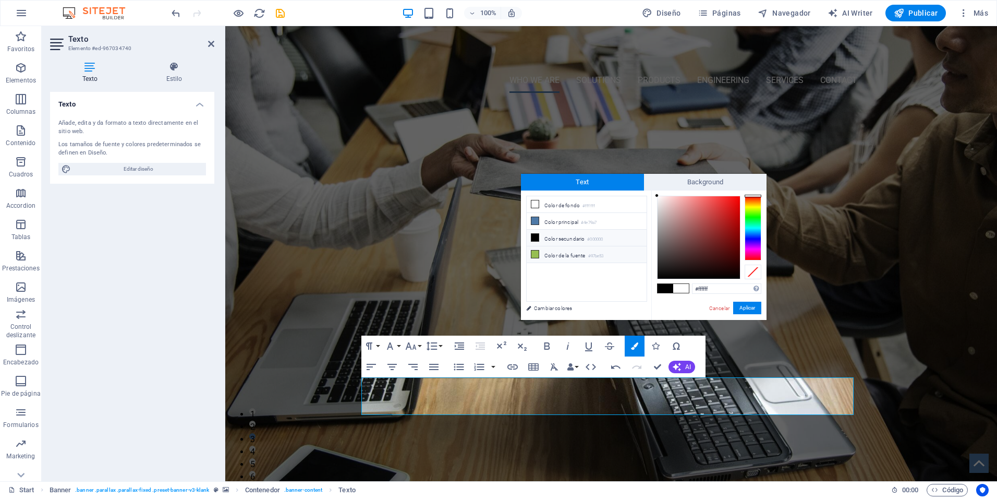
click at [537, 254] on icon at bounding box center [535, 253] width 7 height 7
type input "#97be53"
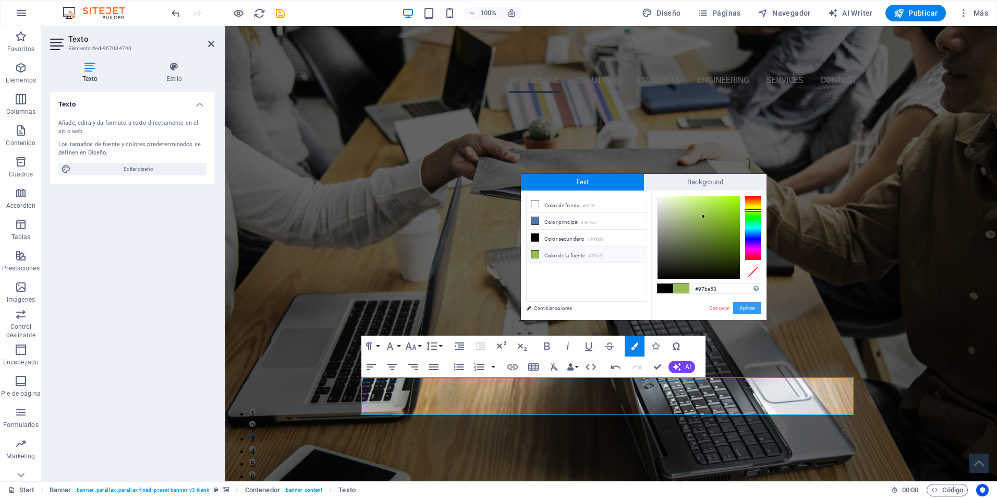
click at [751, 309] on button "Aplicar" at bounding box center [747, 308] width 28 height 13
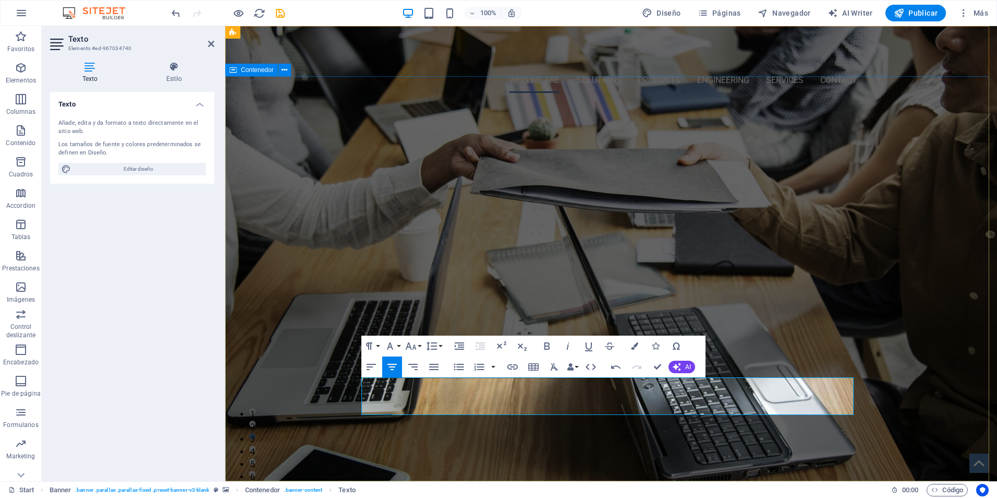
click at [938, 396] on div "WHO WE ARE... Innovation and Technical Excellence LEVO represents the essence o…" at bounding box center [611, 286] width 772 height 371
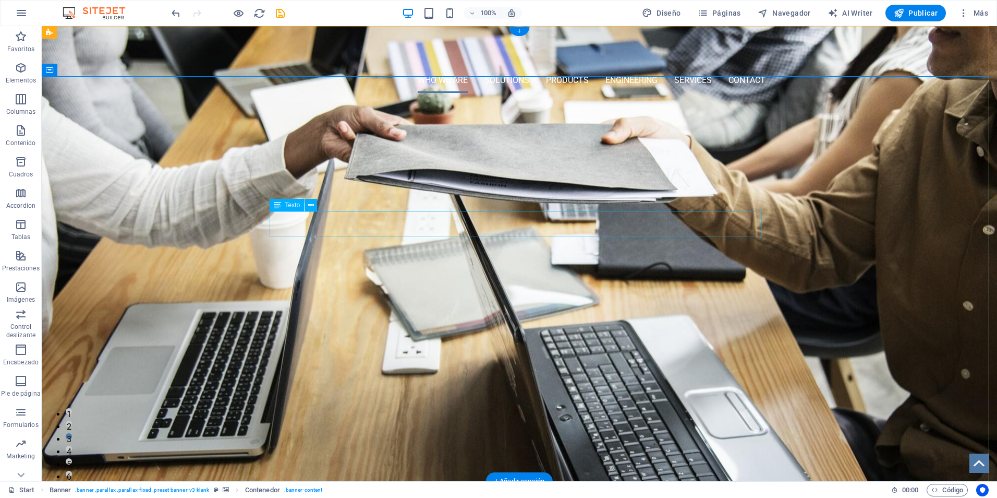
click at [694, 232] on div "LEVO represents the essence of innovation and progress in valve, actuator, and …" at bounding box center [519, 224] width 492 height 25
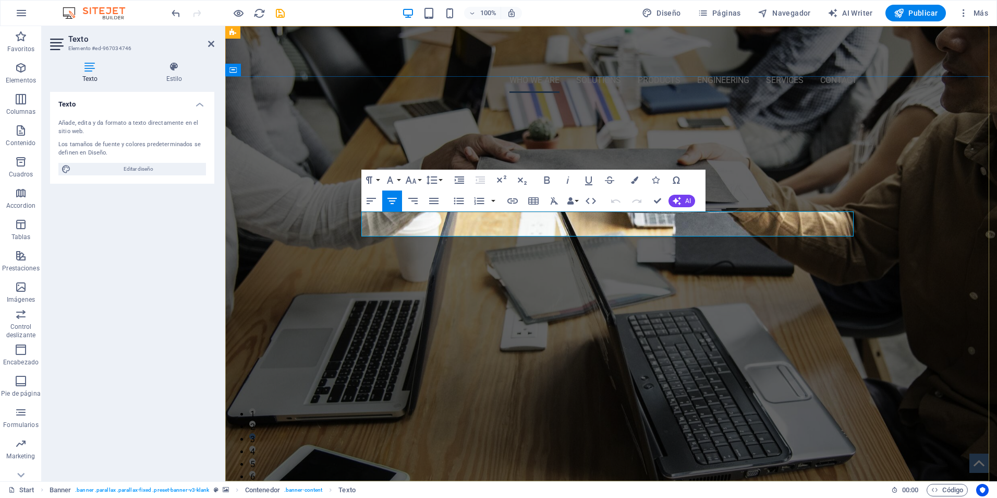
click at [783, 227] on p "LEVO represents the essence of innovation and progress in valve, actuator, and …" at bounding box center [611, 224] width 492 height 25
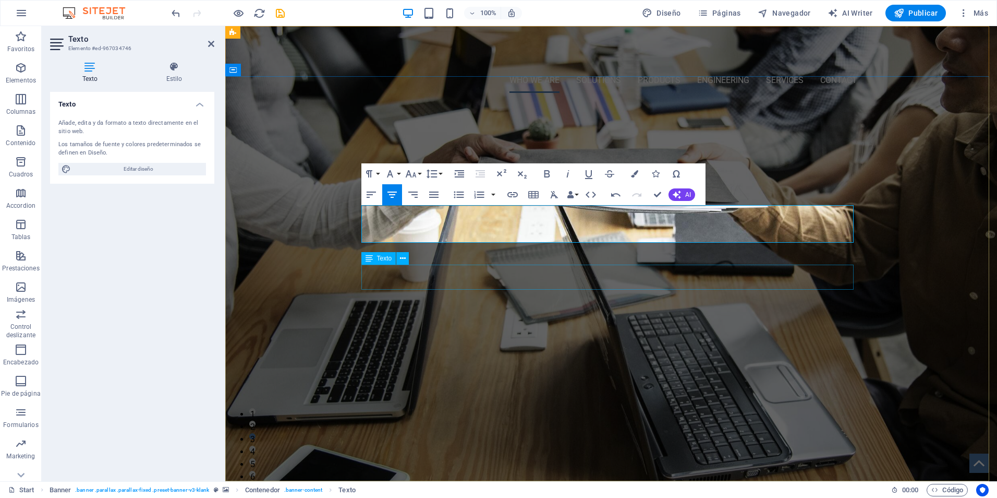
click at [718, 277] on div "To elevate quality and performance standards by providing comprehensive product…" at bounding box center [611, 283] width 492 height 25
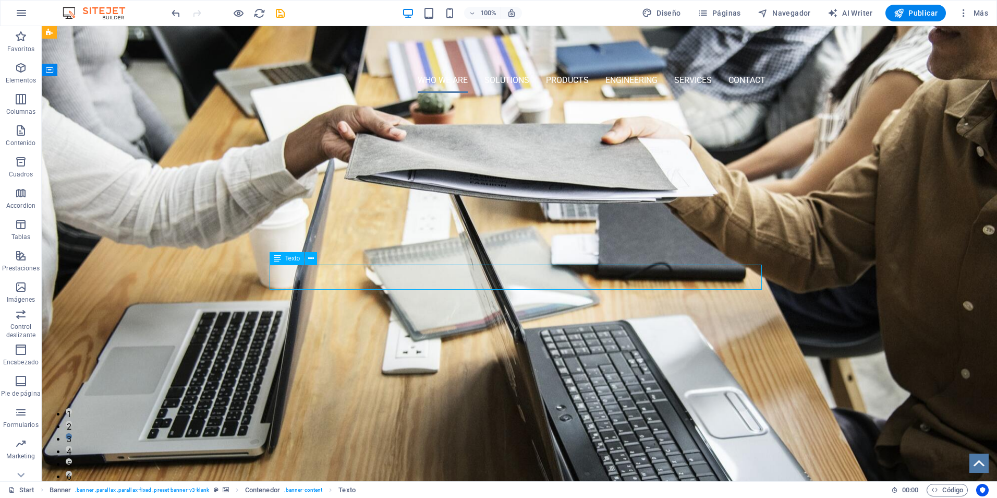
click at [574, 283] on div "To elevate quality and performance standards by providing comprehensive product…" at bounding box center [519, 283] width 492 height 25
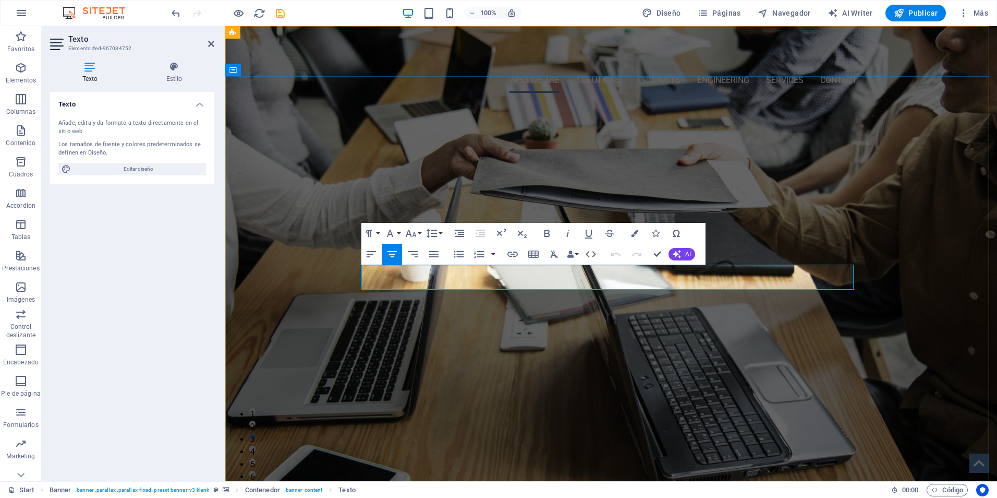
click at [665, 280] on p "To elevate quality and performance standards by providing comprehensive product…" at bounding box center [611, 283] width 492 height 25
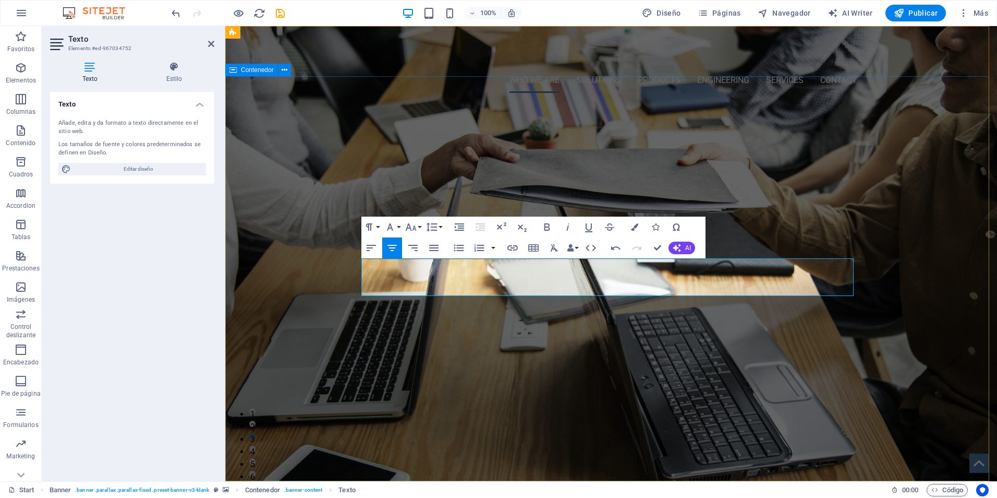
click at [931, 345] on div "WHO WE ARE... Innovation and Technical Excellence LEVO represents the essence o…" at bounding box center [611, 299] width 772 height 396
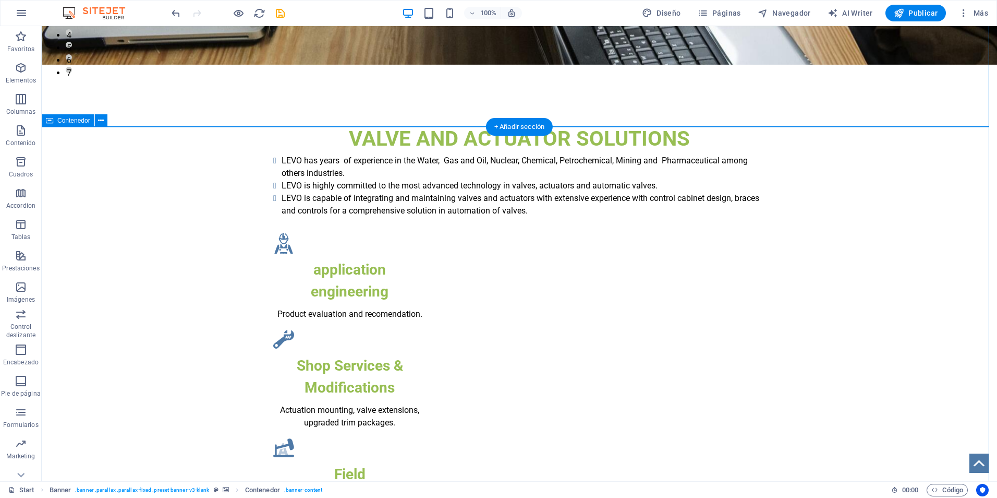
scroll to position [417, 0]
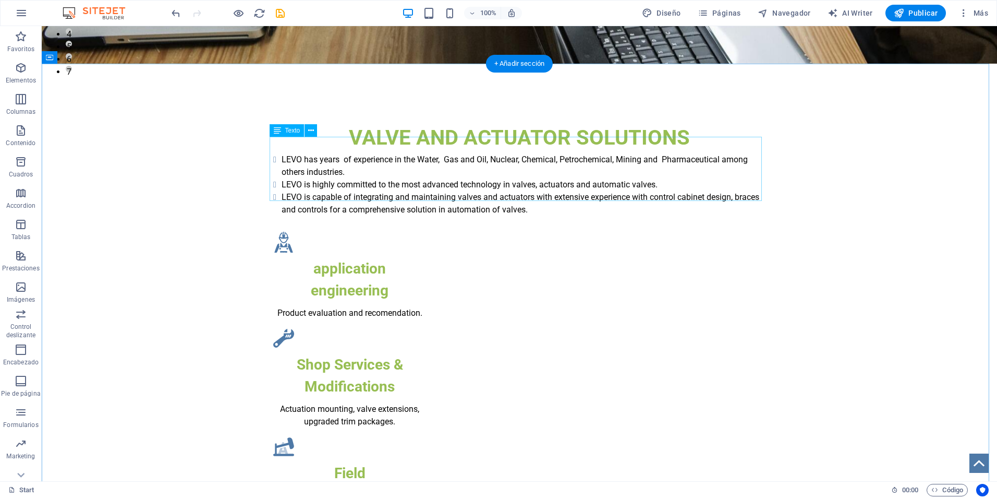
click at [388, 165] on div "LEVO has years of experience in the Water, Gas and Oil, Nuclear, Chemical, Petr…" at bounding box center [519, 184] width 492 height 63
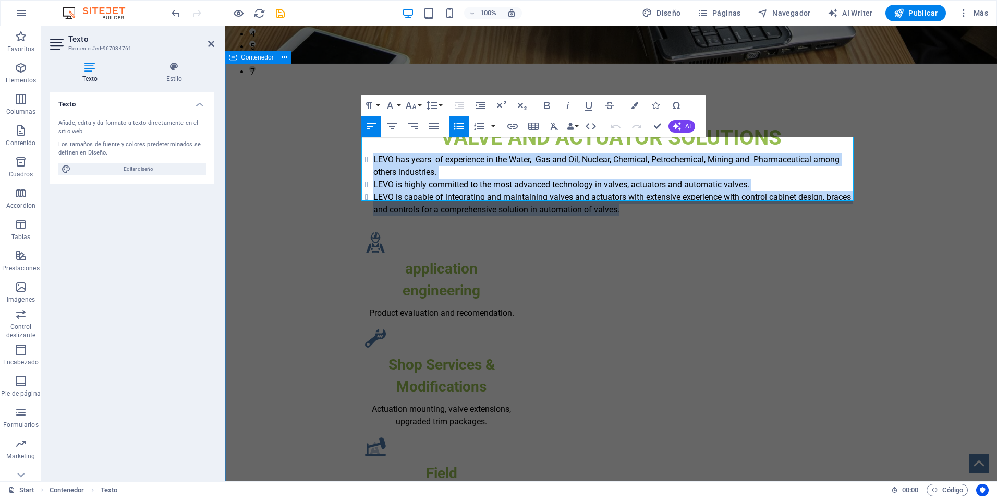
drag, startPoint x: 621, startPoint y: 192, endPoint x: 341, endPoint y: 139, distance: 285.8
click at [341, 139] on div "VALVE AND ACTUATOR SOLUTIONS LEVO has years of experience in the Water, Gas and…" at bounding box center [611, 470] width 772 height 780
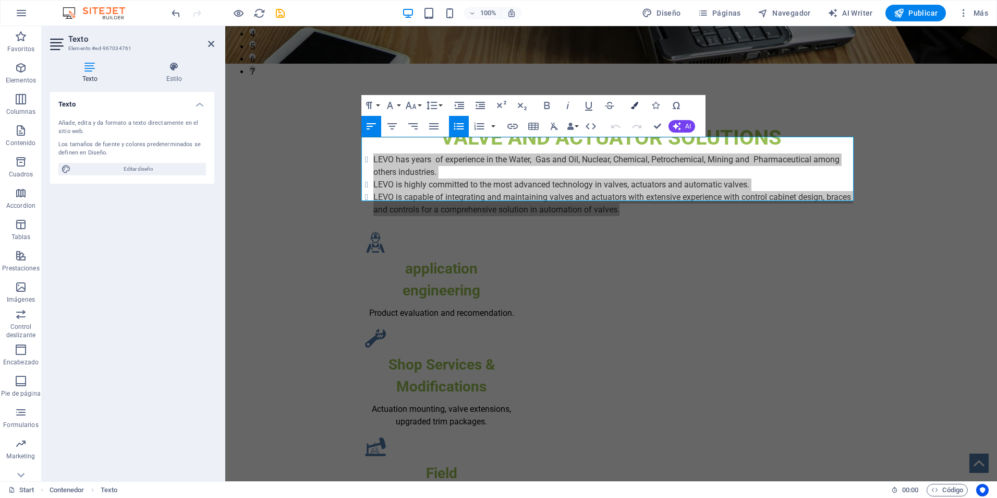
click at [635, 102] on icon "button" at bounding box center [634, 105] width 7 height 7
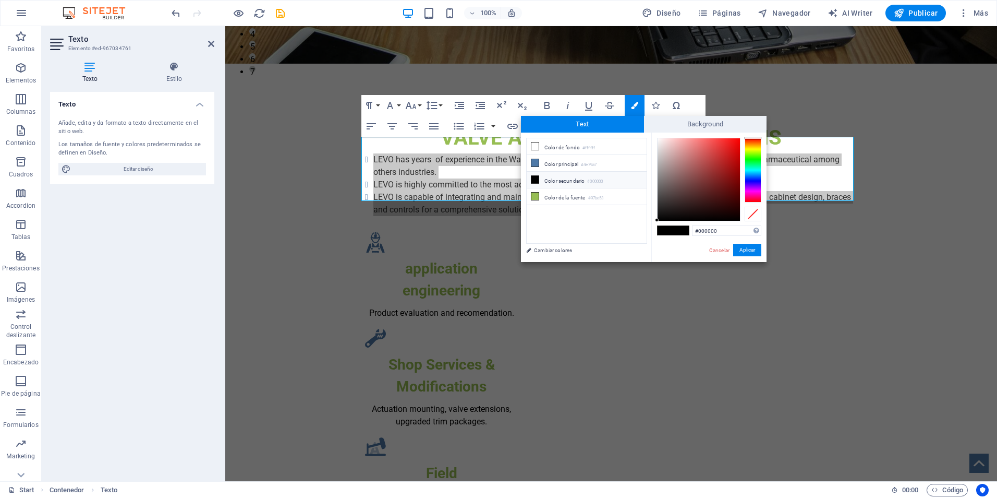
click at [543, 178] on li "Color secundario #000000" at bounding box center [587, 180] width 120 height 17
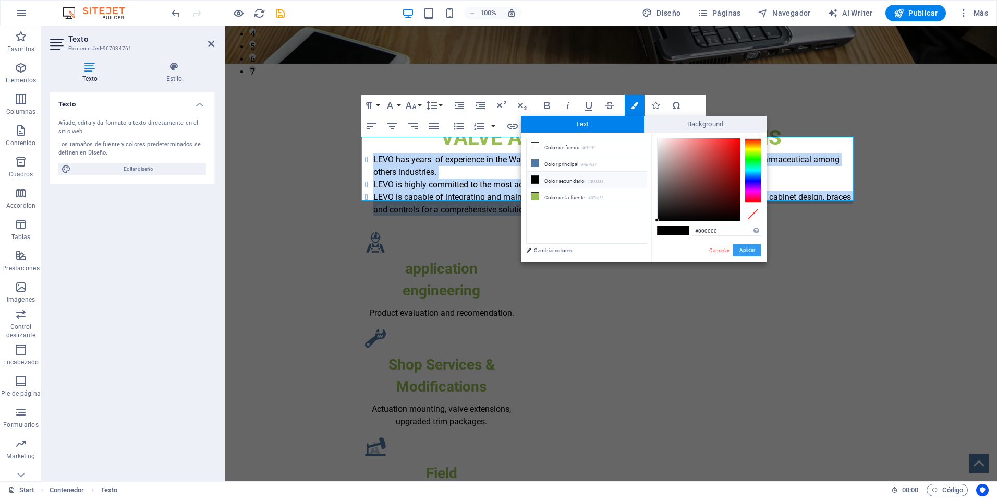
click at [754, 252] on button "Aplicar" at bounding box center [747, 250] width 28 height 13
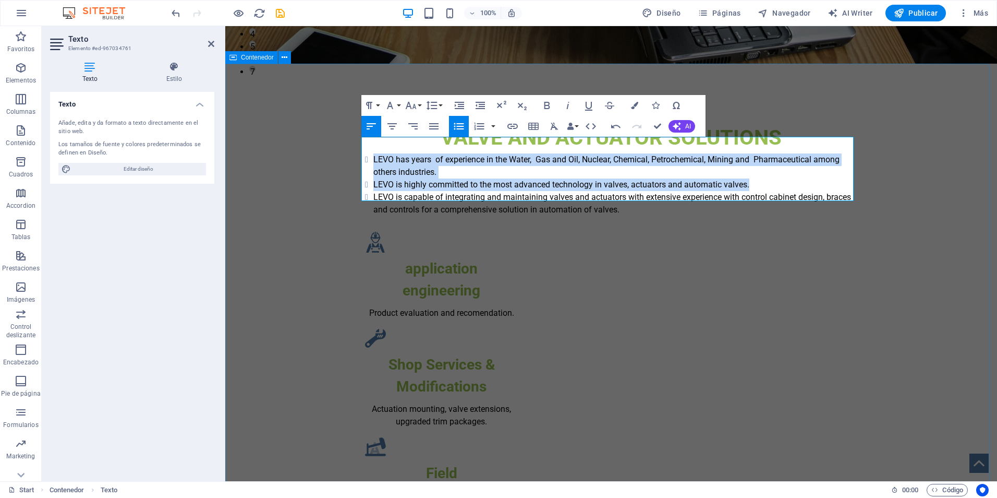
click at [929, 292] on div "VALVE AND ACTUATOR SOLUTIONS LEVO has years of experience in the Water, Gas and…" at bounding box center [611, 470] width 772 height 780
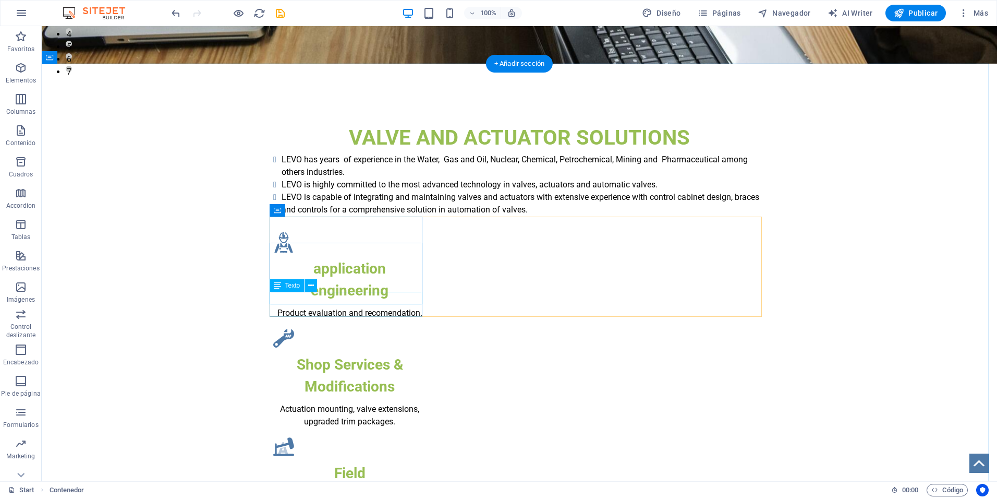
click at [388, 307] on div "Product evaluation and recomendation ." at bounding box center [349, 313] width 153 height 13
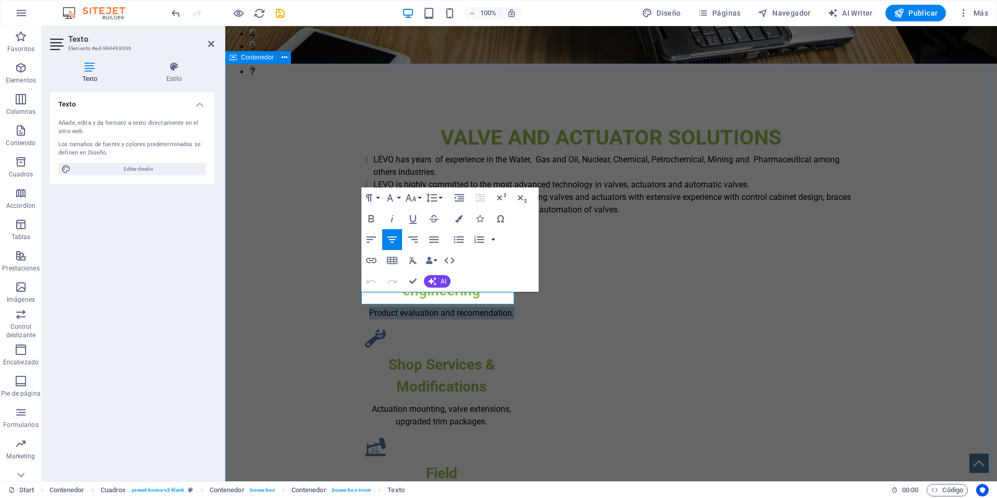
drag, startPoint x: 512, startPoint y: 299, endPoint x: 351, endPoint y: 299, distance: 161.2
click at [351, 299] on div "VALVE AND ACTUATOR SOLUTIONS LEVO has years of experience in the Water, Gas and…" at bounding box center [611, 470] width 772 height 780
click at [459, 216] on icon "button" at bounding box center [458, 218] width 7 height 7
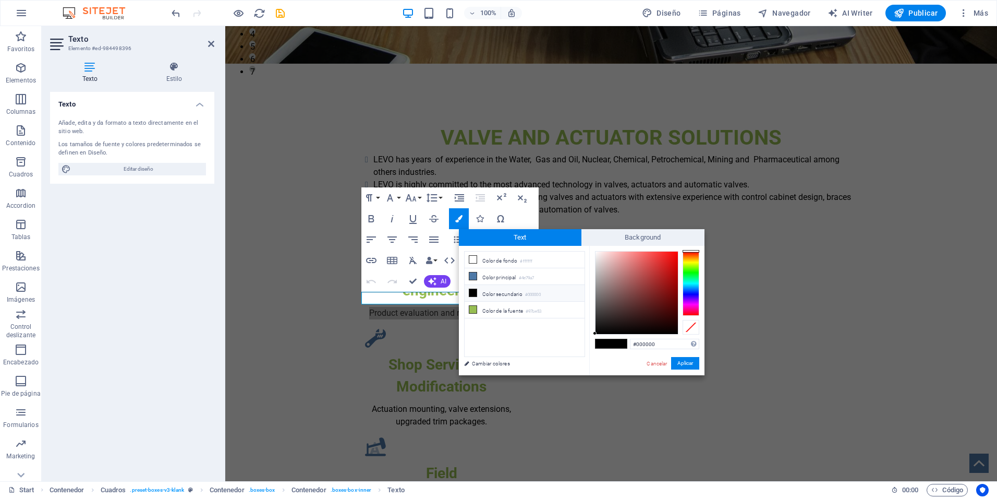
click at [514, 291] on li "Color secundario #000000" at bounding box center [525, 293] width 120 height 17
click at [686, 362] on button "Aplicar" at bounding box center [685, 363] width 28 height 13
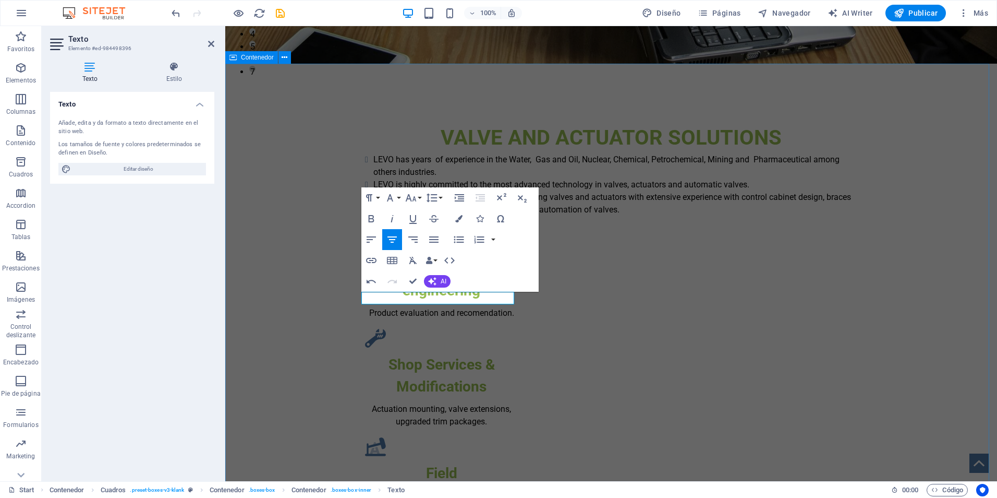
click at [902, 350] on div "VALVE AND ACTUATOR SOLUTIONS LEVO has years of experience in the Water, Gas and…" at bounding box center [611, 470] width 772 height 780
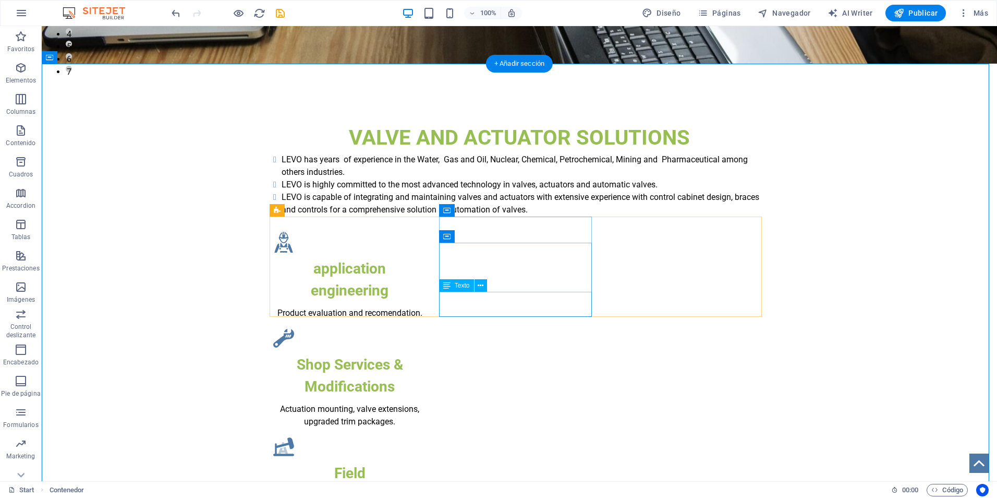
click at [426, 403] on div "Actuation mounting, valve extensions, upgraded trim packages." at bounding box center [349, 415] width 153 height 25
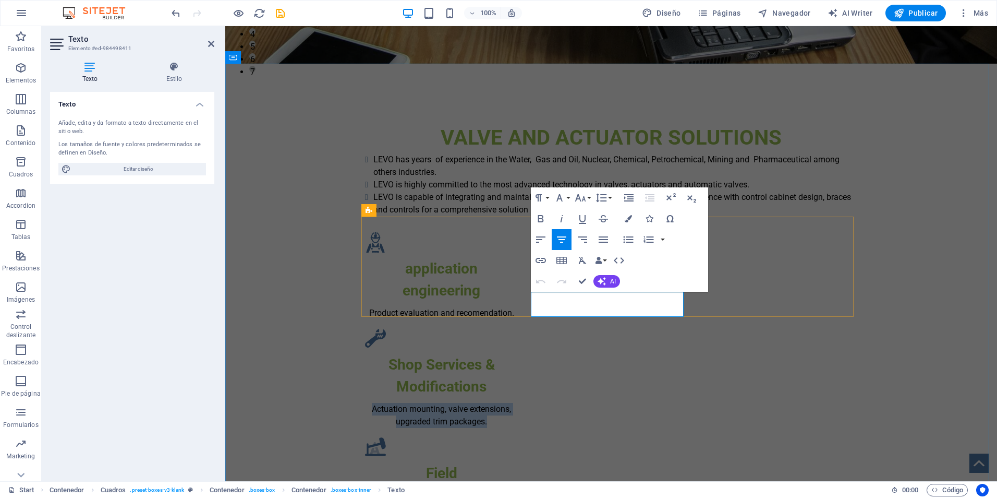
drag, startPoint x: 660, startPoint y: 309, endPoint x: 526, endPoint y: 295, distance: 135.4
click at [526, 295] on div "application engineering Product evaluation and recomendation. Shop Services & M…" at bounding box center [611, 384] width 492 height 305
click at [628, 222] on button "Colors" at bounding box center [629, 218] width 20 height 21
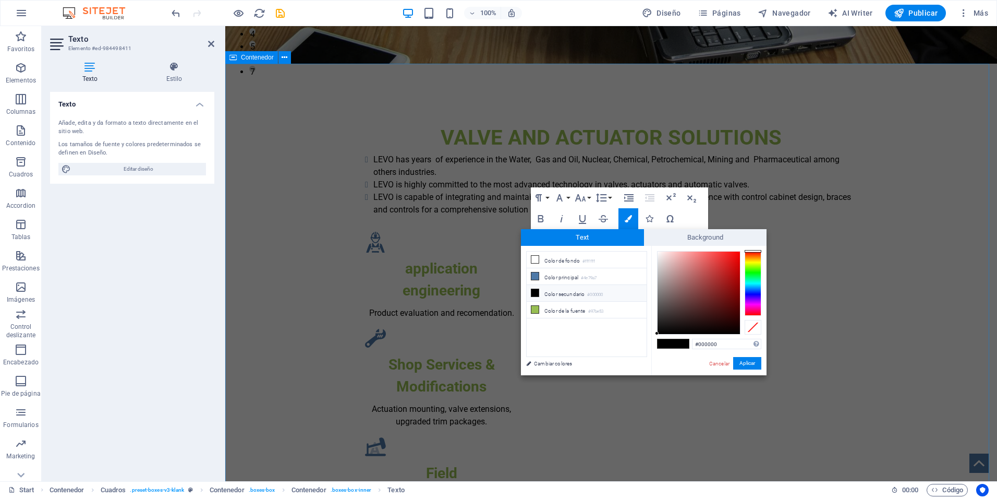
click at [896, 395] on div "VALVE AND ACTUATOR SOLUTIONS LEVO has years of experience in the Water, Gas and…" at bounding box center [611, 470] width 772 height 780
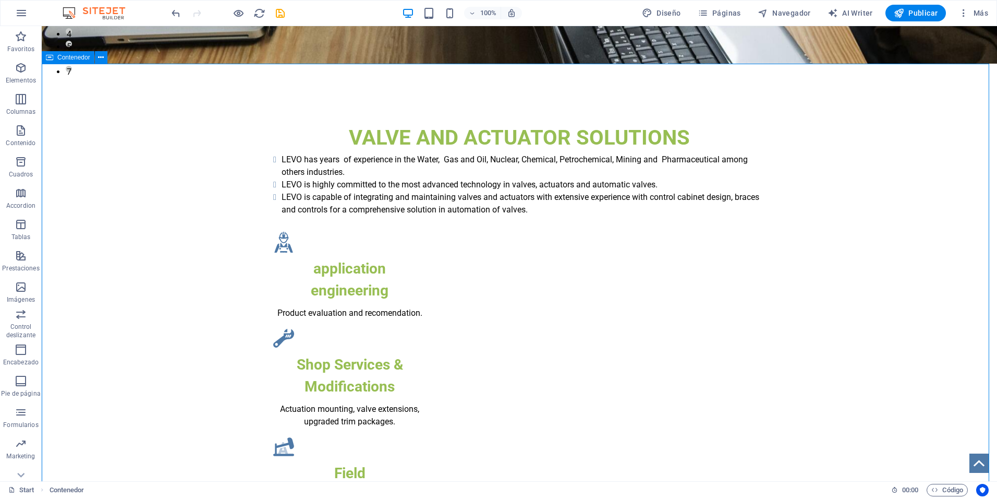
click at [896, 395] on div "VALVE AND ACTUATOR SOLUTIONS LEVO has years of experience in the Water, Gas and…" at bounding box center [520, 470] width 956 height 780
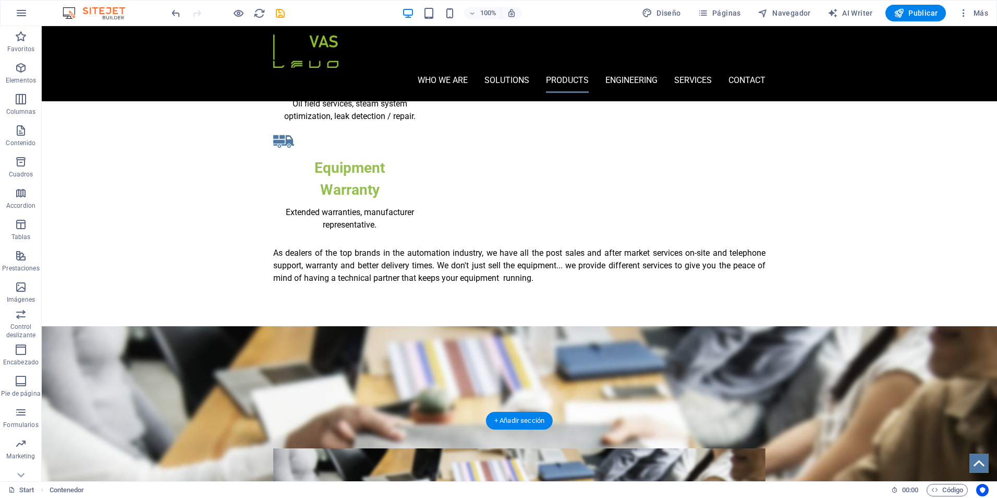
scroll to position [939, 0]
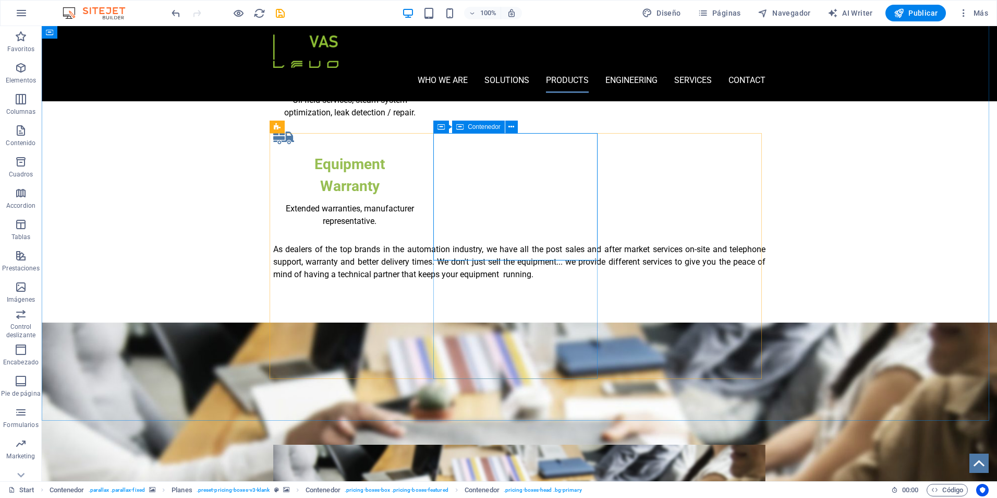
click at [474, 127] on span "Contenedor" at bounding box center [484, 127] width 33 height 6
click at [493, 126] on span "Contenedor" at bounding box center [484, 127] width 33 height 6
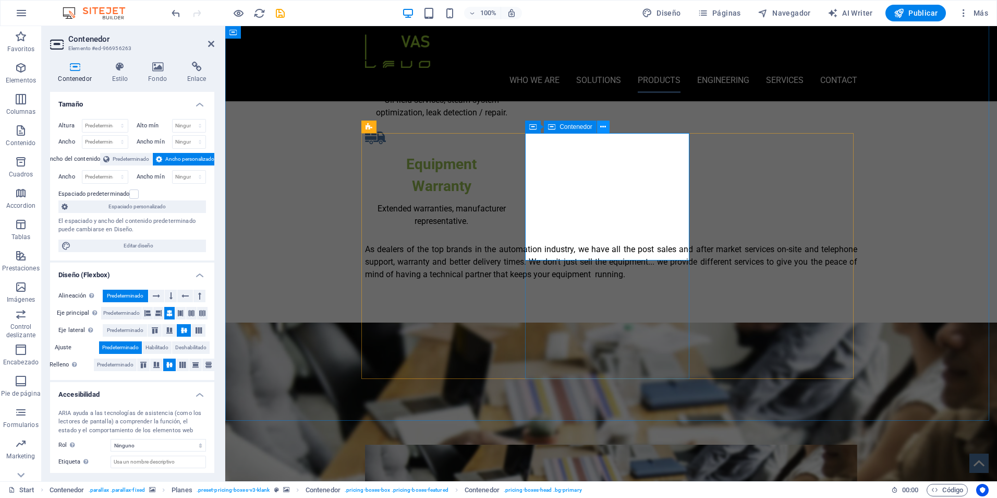
click at [600, 127] on button at bounding box center [603, 127] width 13 height 13
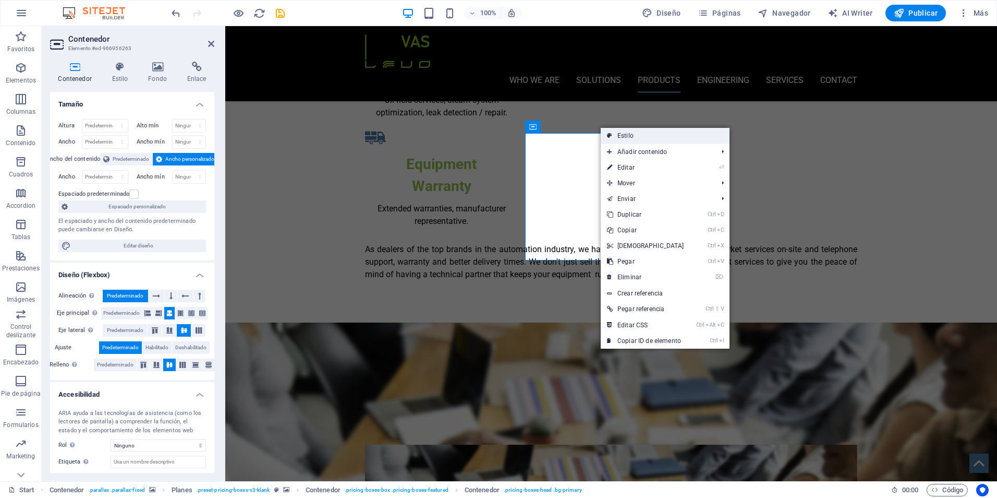
click at [616, 135] on link "Estilo" at bounding box center [665, 136] width 129 height 16
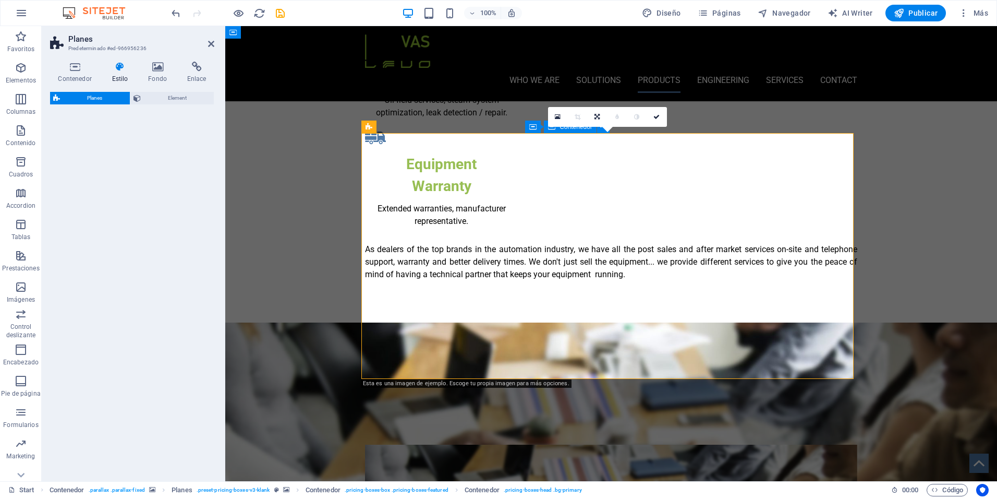
select select "rem"
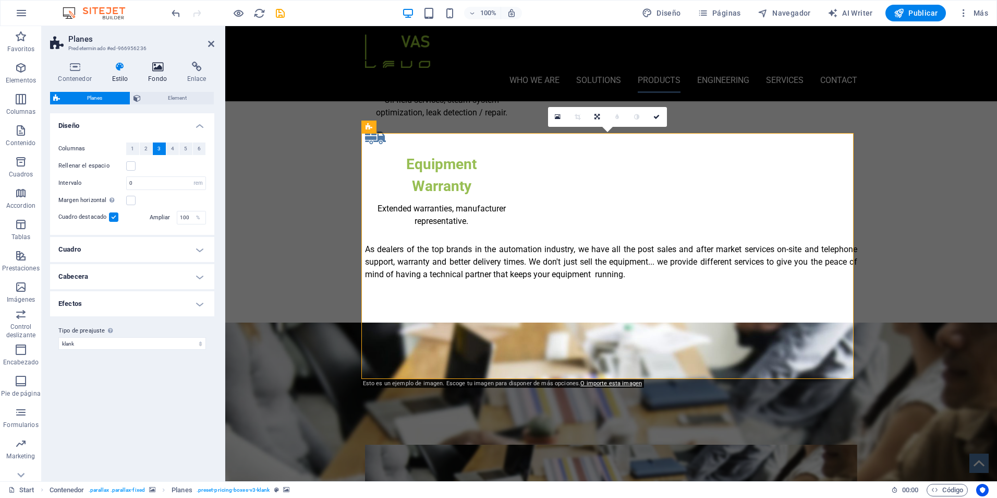
click at [158, 78] on h4 "Fondo" at bounding box center [159, 73] width 39 height 22
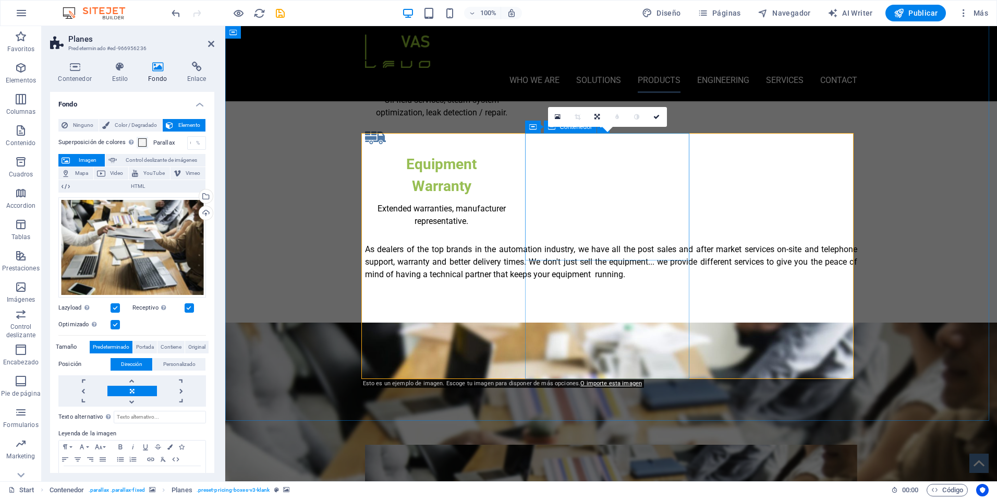
drag, startPoint x: 210, startPoint y: 45, endPoint x: 253, endPoint y: 55, distance: 44.4
click at [210, 45] on icon at bounding box center [211, 44] width 6 height 8
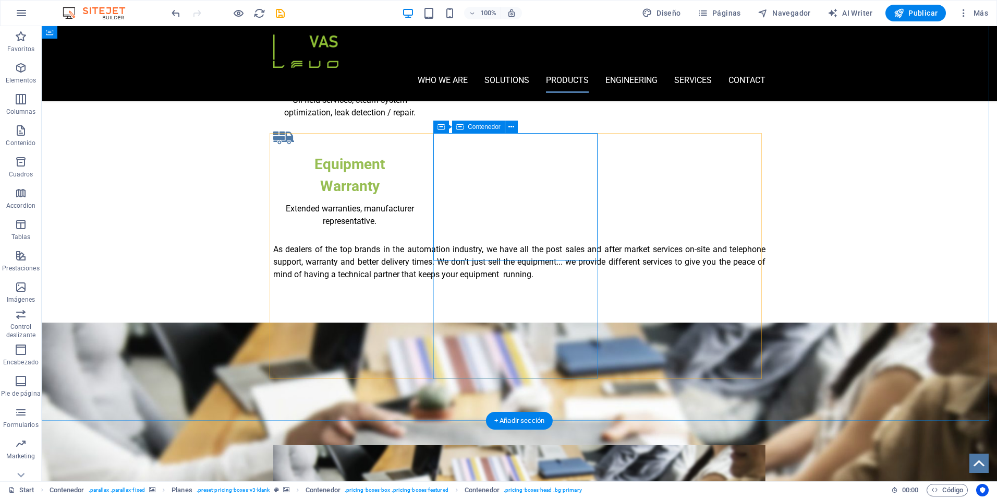
click at [492, 127] on icon at bounding box center [493, 127] width 6 height 11
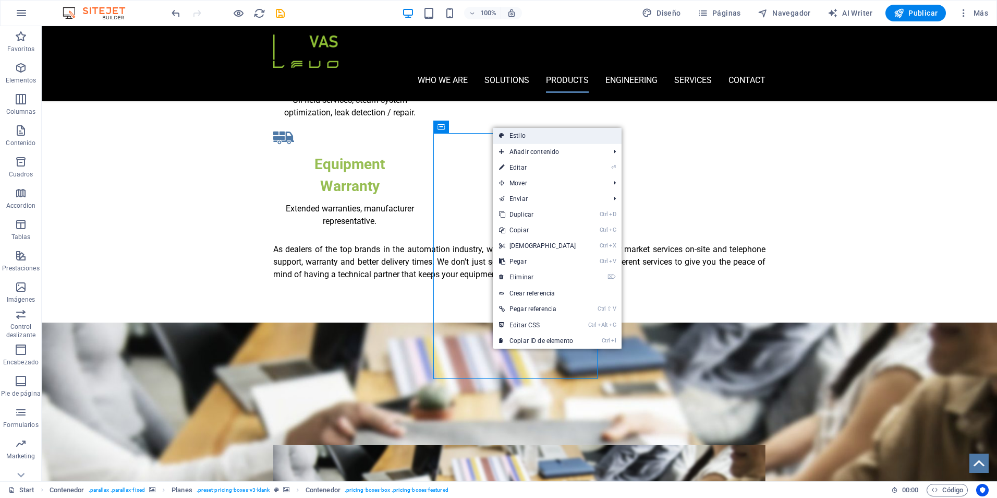
click at [525, 139] on link "Estilo" at bounding box center [557, 136] width 129 height 16
select select "rem"
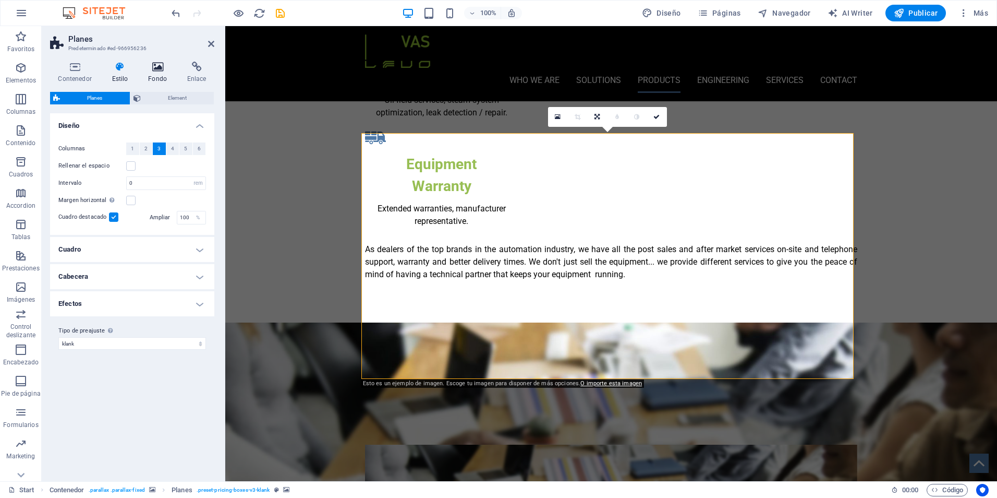
click at [158, 69] on icon at bounding box center [157, 67] width 35 height 10
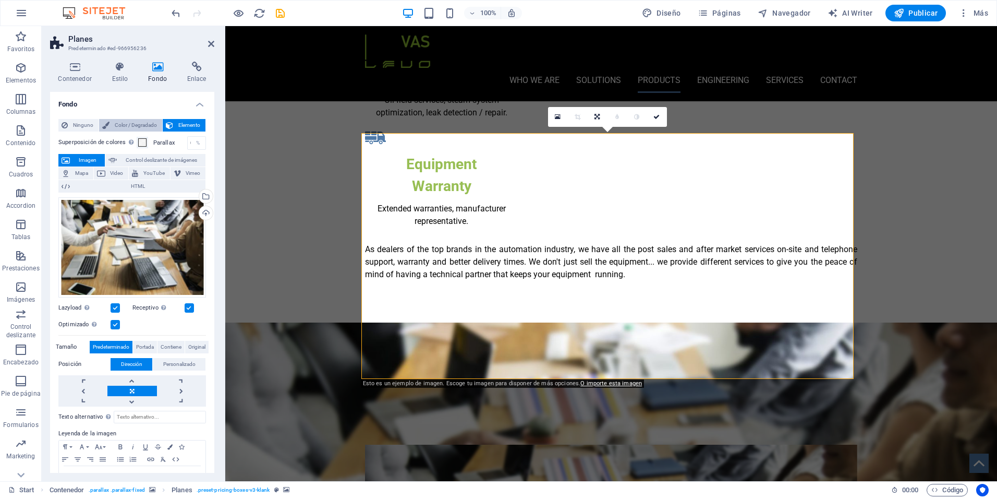
click at [108, 125] on icon at bounding box center [105, 125] width 7 height 13
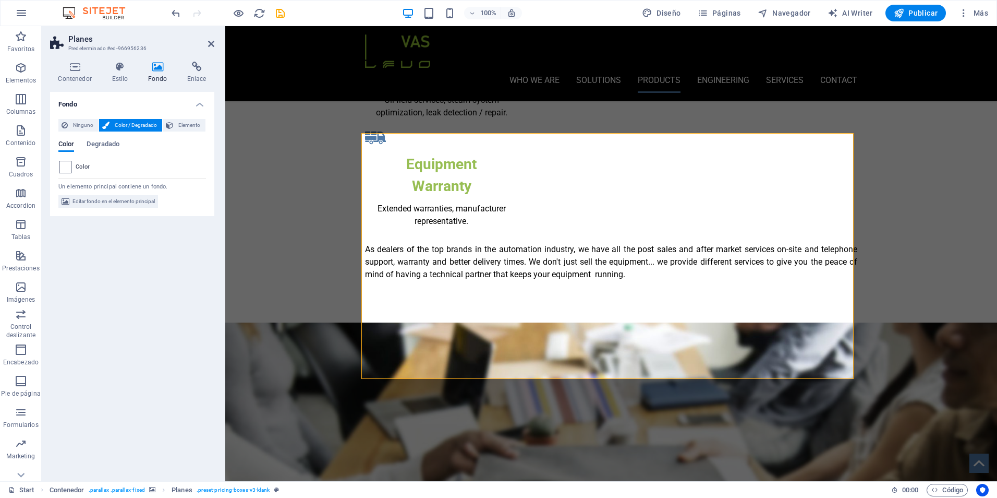
click at [68, 169] on span at bounding box center [64, 166] width 11 height 11
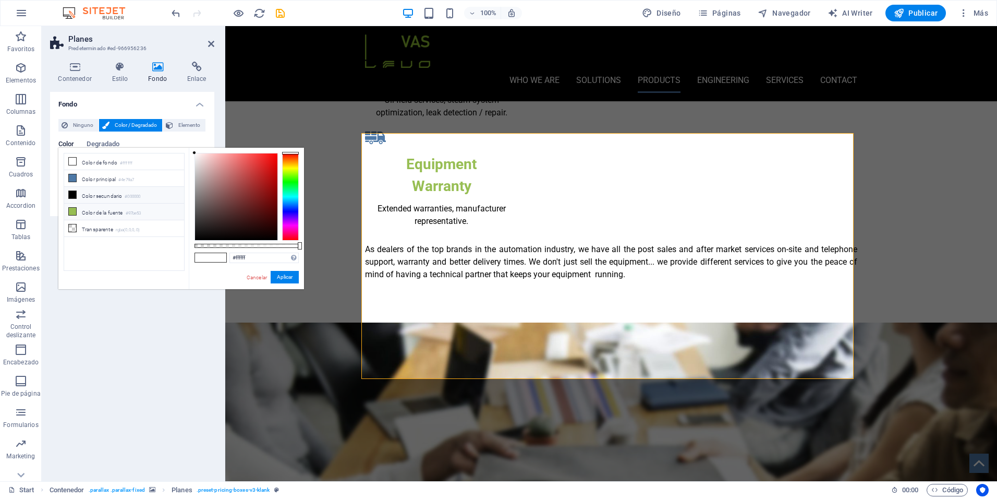
click at [73, 211] on icon at bounding box center [72, 211] width 7 height 7
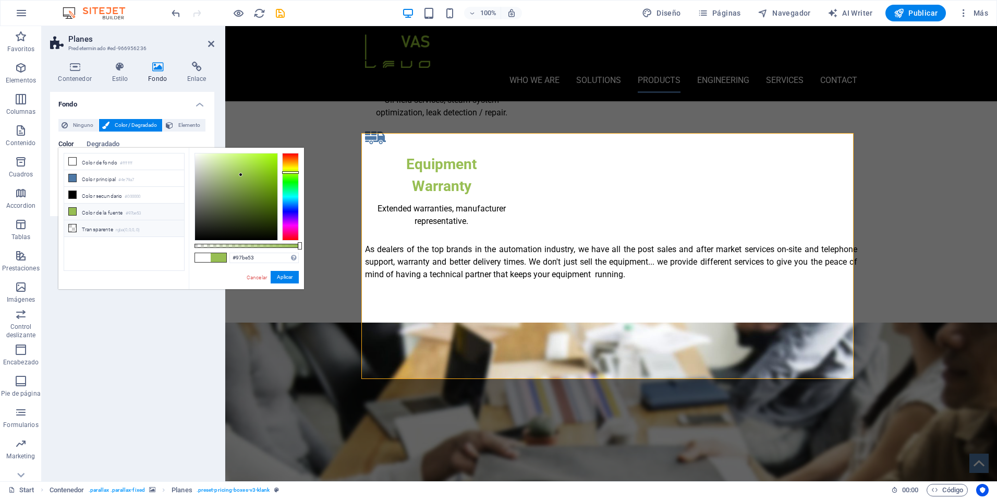
click at [80, 224] on li "Transparente rgba(0,0,0,.0)" at bounding box center [124, 228] width 120 height 17
type input "rgba(0, 0, 0, 0)"
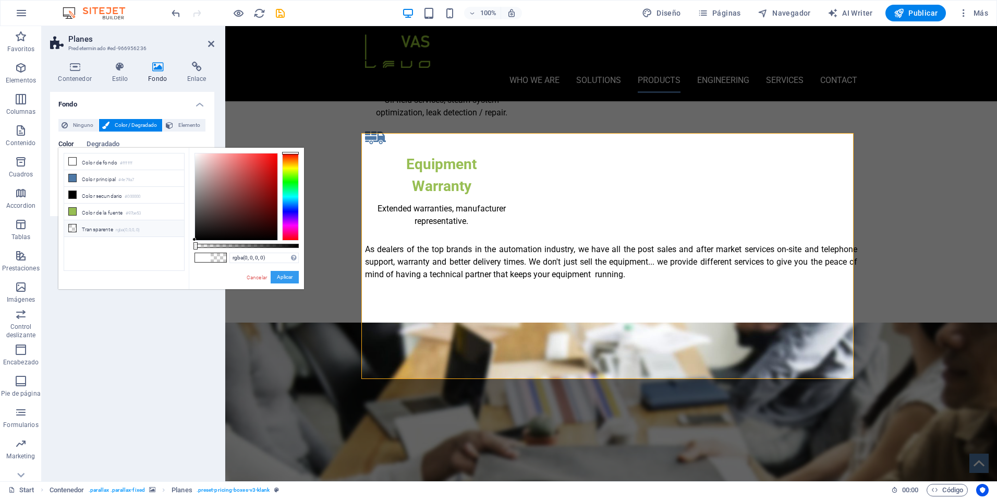
click at [280, 279] on button "Aplicar" at bounding box center [285, 277] width 28 height 13
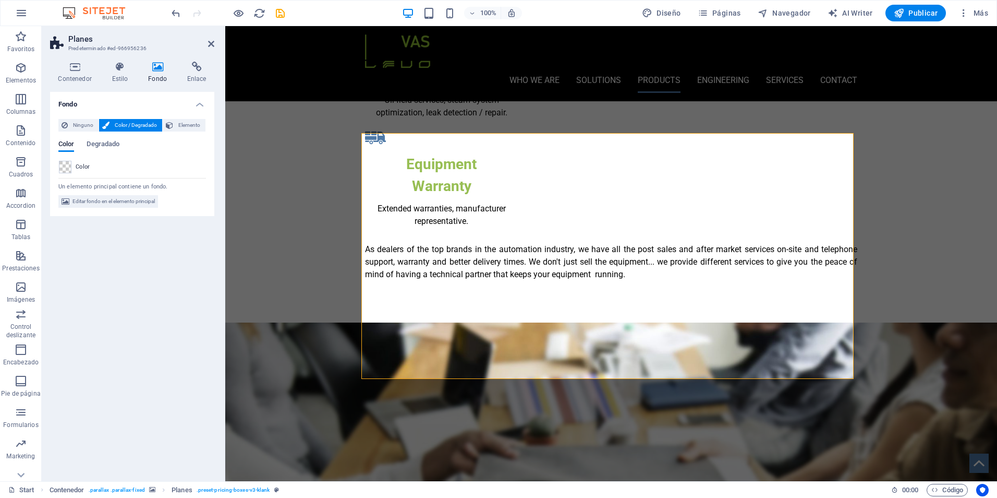
click at [214, 49] on header "Planes Predeterminado #ed-966956236" at bounding box center [132, 39] width 164 height 27
click at [214, 45] on icon at bounding box center [211, 44] width 6 height 8
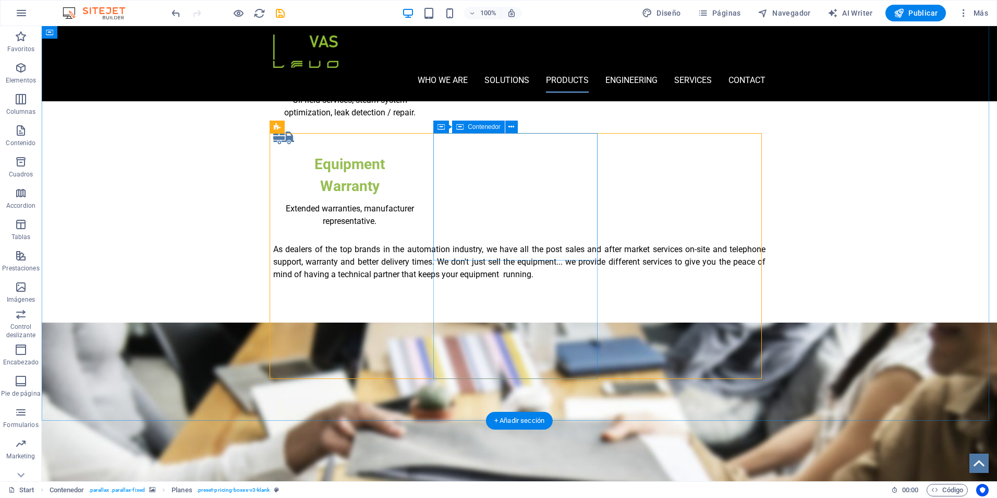
click at [508, 125] on button at bounding box center [512, 127] width 13 height 13
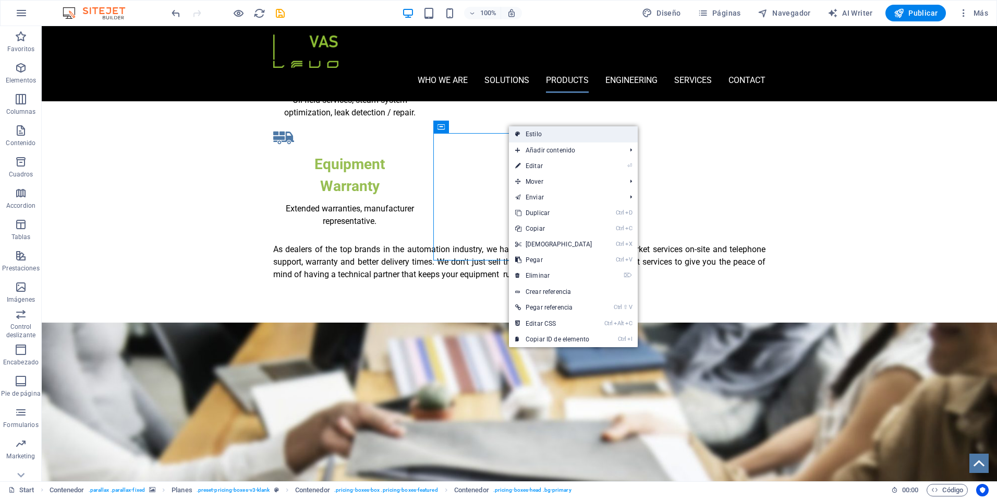
click at [527, 137] on link "Estilo" at bounding box center [573, 134] width 129 height 16
select select "rem"
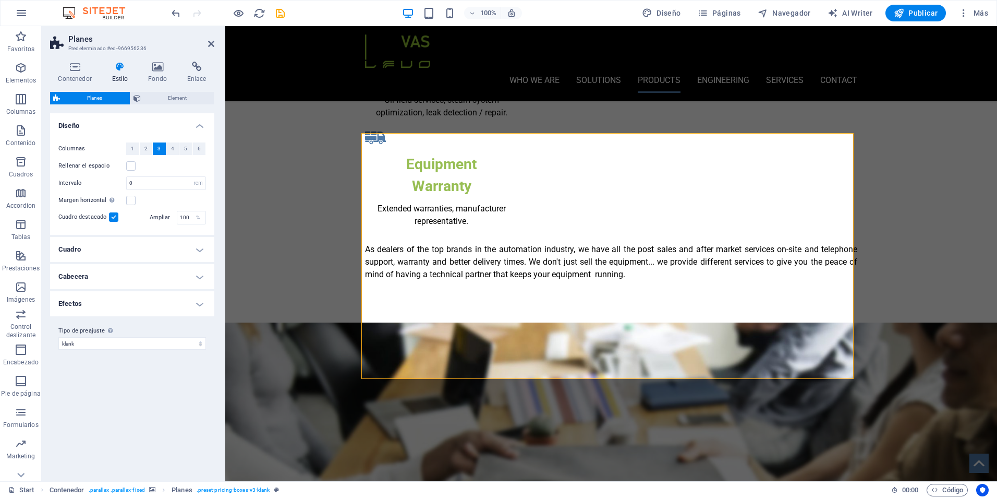
click at [124, 69] on icon at bounding box center [120, 67] width 32 height 10
click at [161, 68] on icon at bounding box center [157, 67] width 35 height 10
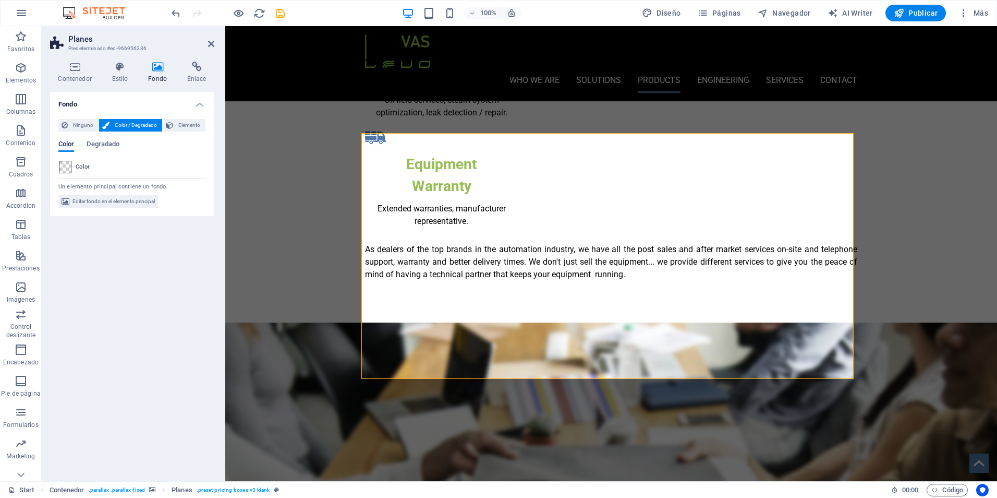
click at [64, 168] on span at bounding box center [64, 166] width 11 height 11
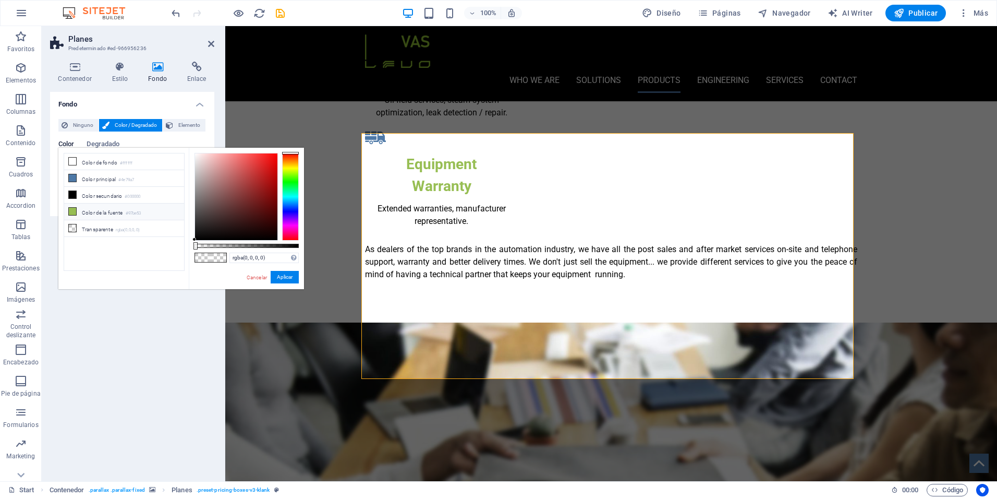
click at [73, 208] on icon at bounding box center [72, 211] width 7 height 7
type input "#97be53"
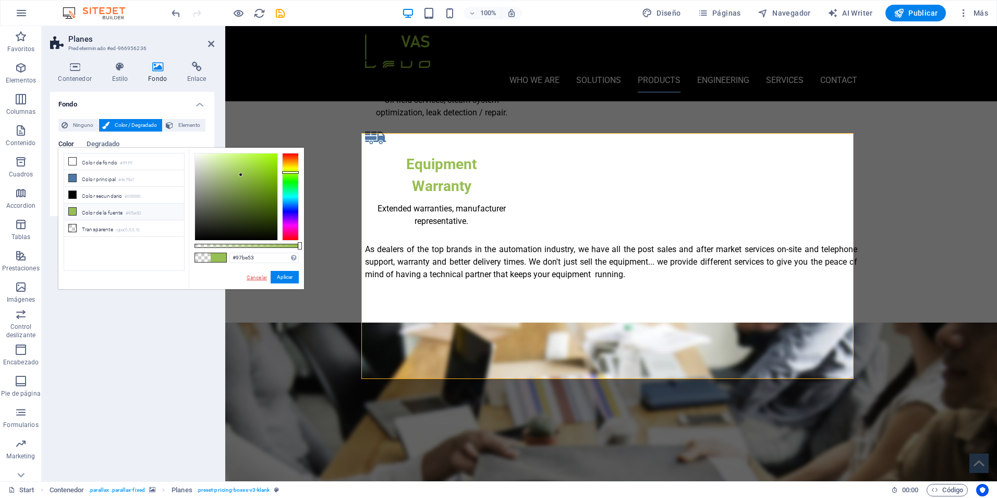
click at [254, 276] on link "Cancelar" at bounding box center [257, 277] width 22 height 8
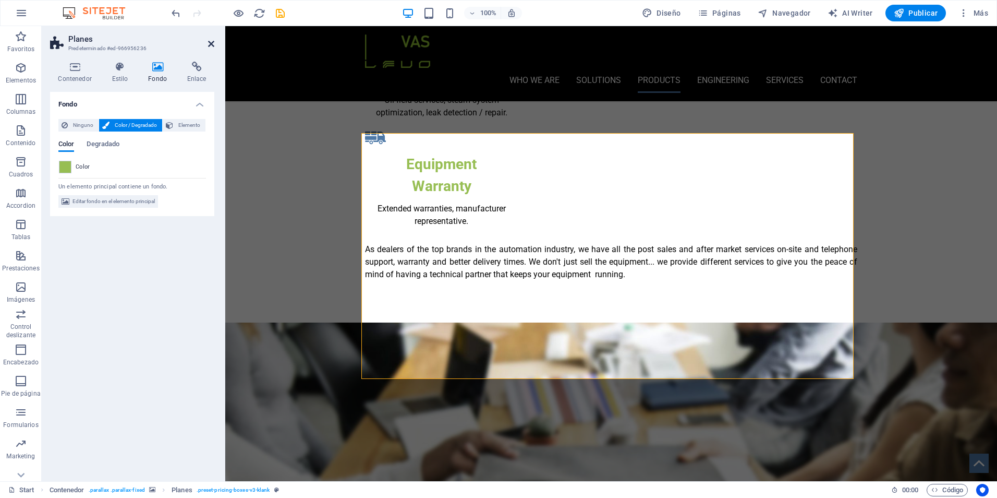
drag, startPoint x: 210, startPoint y: 42, endPoint x: 165, endPoint y: 27, distance: 47.5
click at [210, 42] on icon at bounding box center [211, 44] width 6 height 8
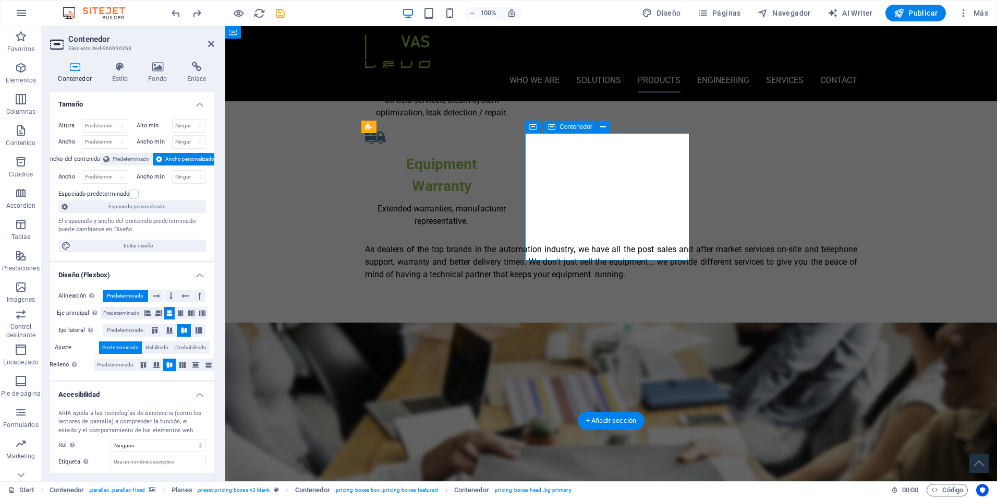
click at [120, 68] on icon at bounding box center [120, 67] width 32 height 10
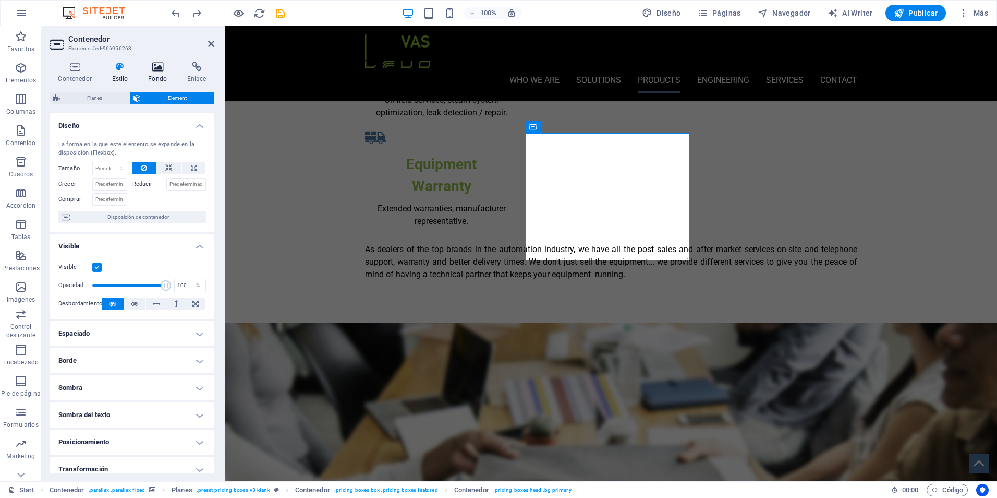
click at [157, 65] on icon at bounding box center [157, 67] width 35 height 10
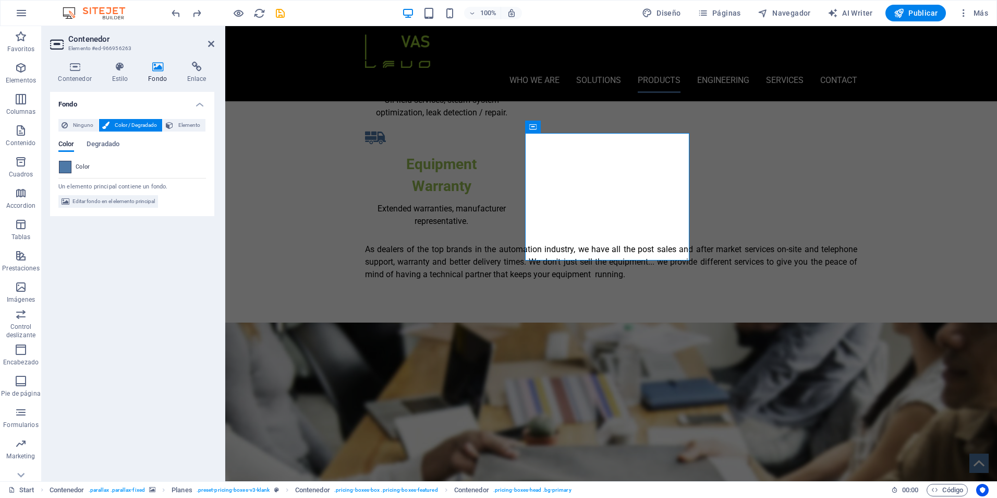
click at [67, 167] on span at bounding box center [64, 166] width 11 height 11
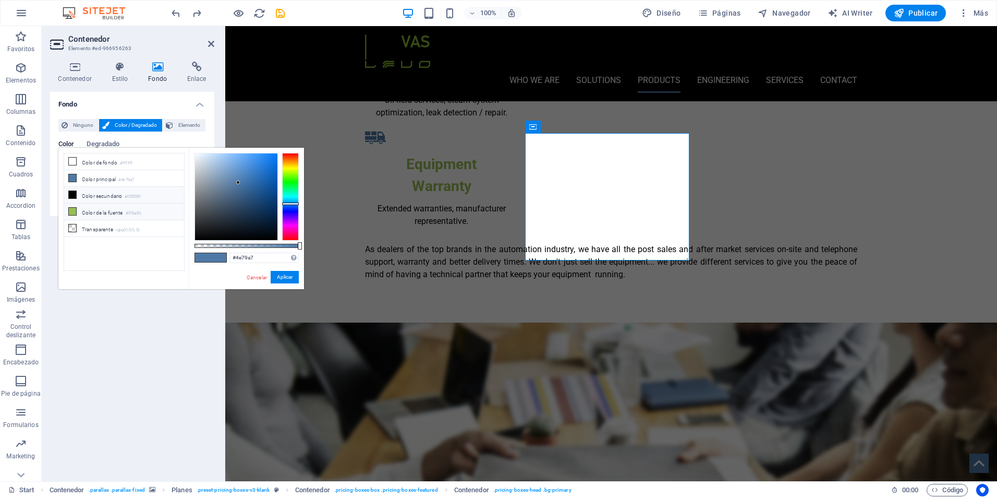
click at [75, 209] on icon at bounding box center [72, 211] width 7 height 7
type input "#97be53"
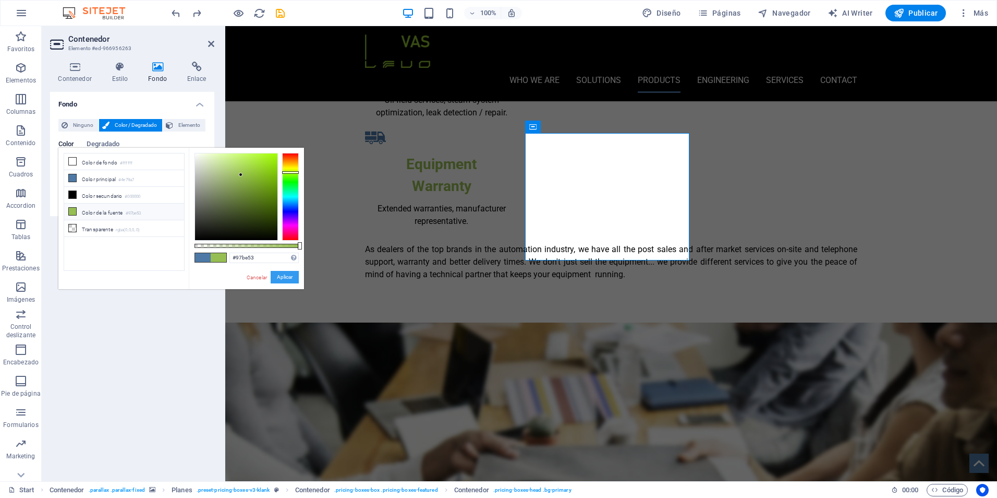
click at [290, 280] on button "Aplicar" at bounding box center [285, 277] width 28 height 13
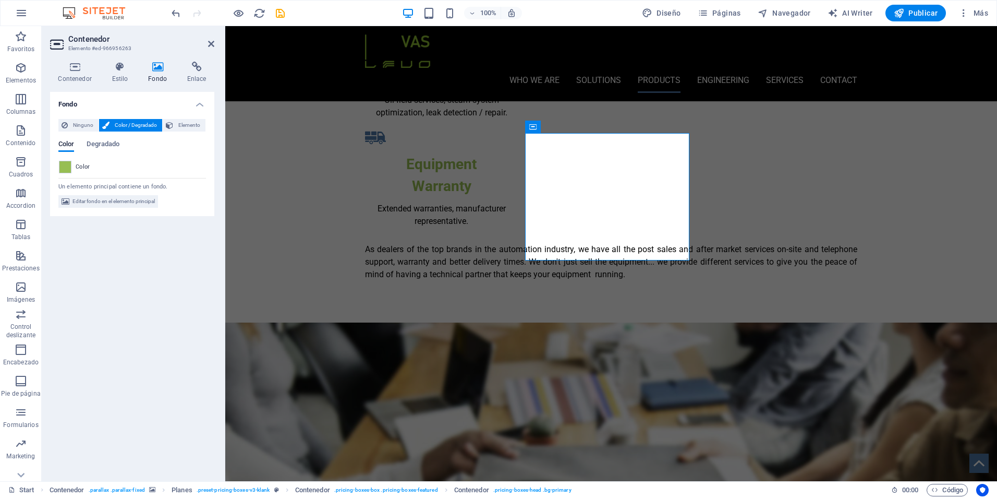
click at [214, 42] on aside "Contenedor Elemento #ed-966956263 Contenedor Estilo Fondo Enlace Tamaño Altura …" at bounding box center [134, 253] width 184 height 455
drag, startPoint x: 212, startPoint y: 46, endPoint x: 302, endPoint y: 71, distance: 93.0
click at [212, 46] on icon at bounding box center [211, 44] width 6 height 8
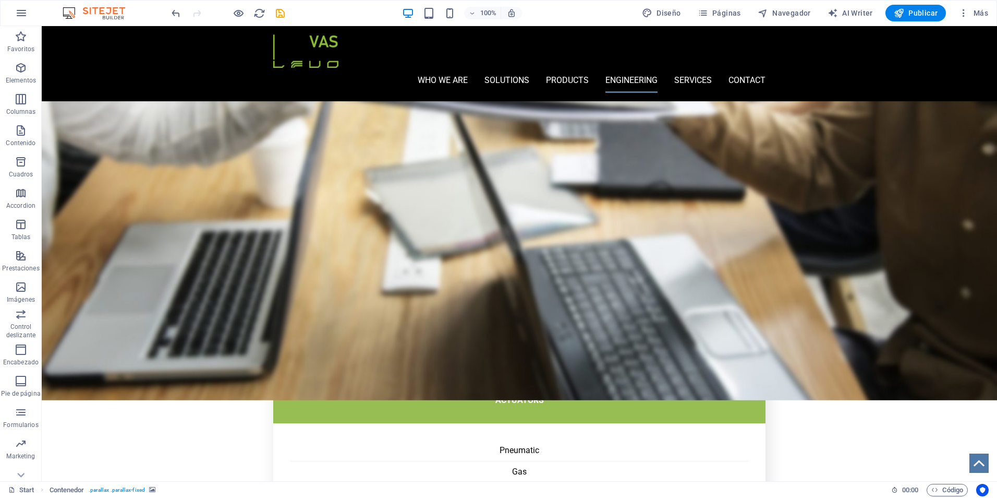
scroll to position [1304, 0]
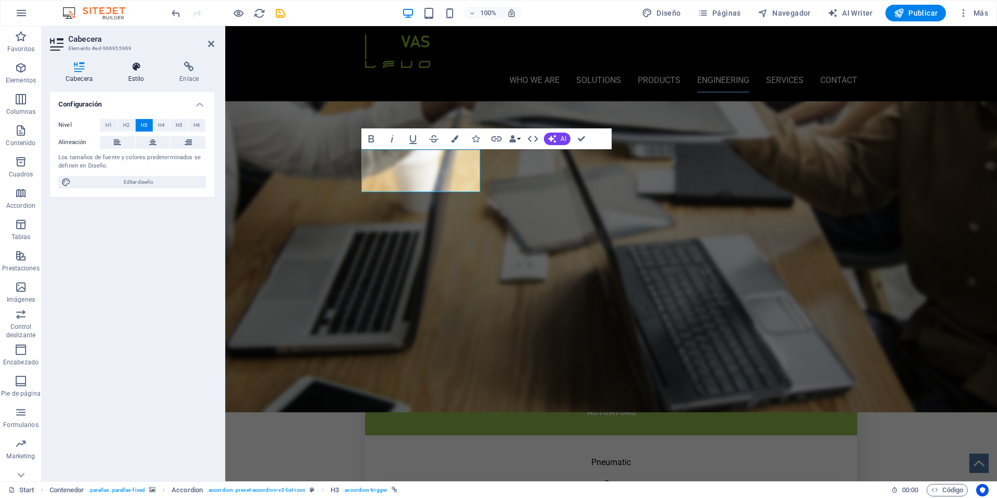
click at [138, 74] on h4 "Estilo" at bounding box center [139, 73] width 52 height 22
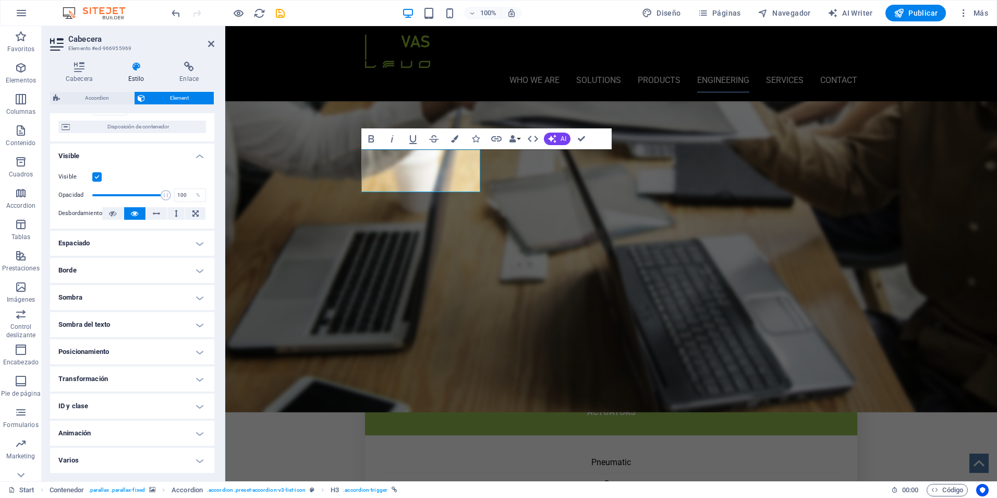
scroll to position [0, 0]
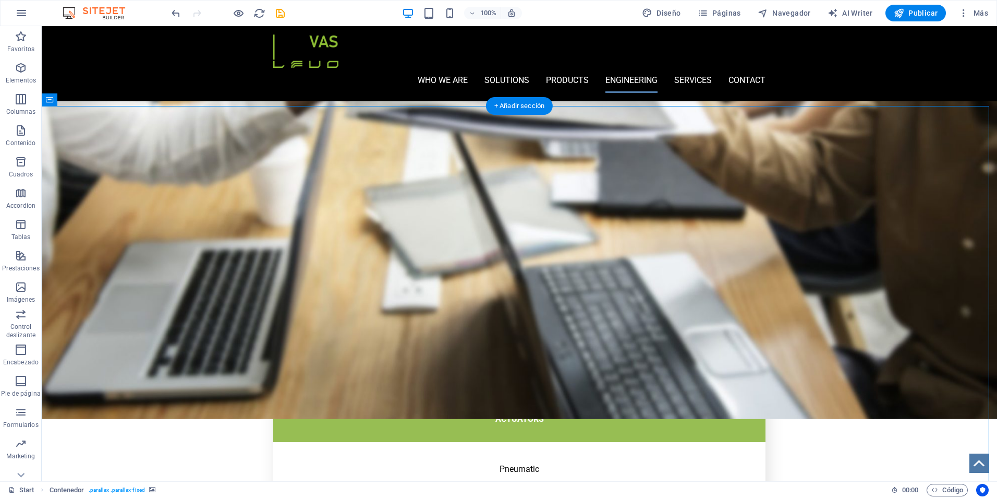
scroll to position [1252, 0]
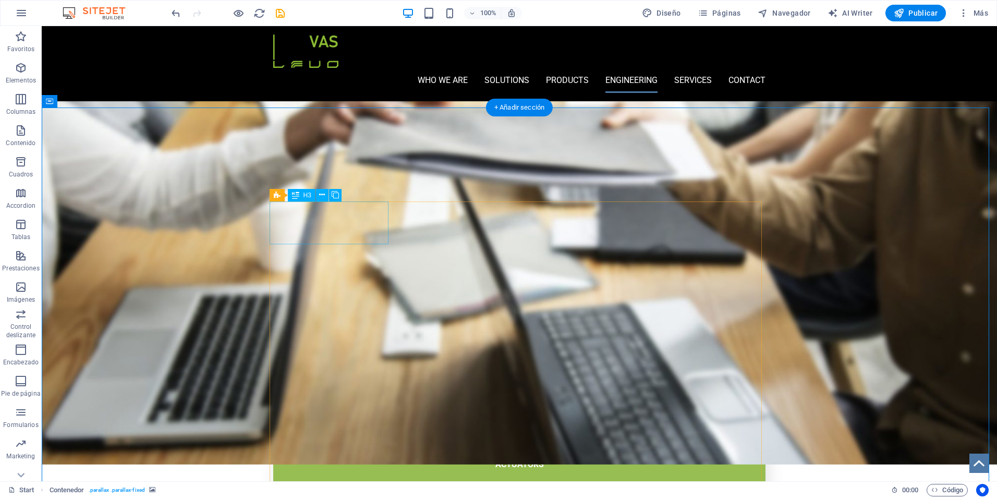
click at [335, 197] on icon at bounding box center [336, 194] width 6 height 11
select select "rem"
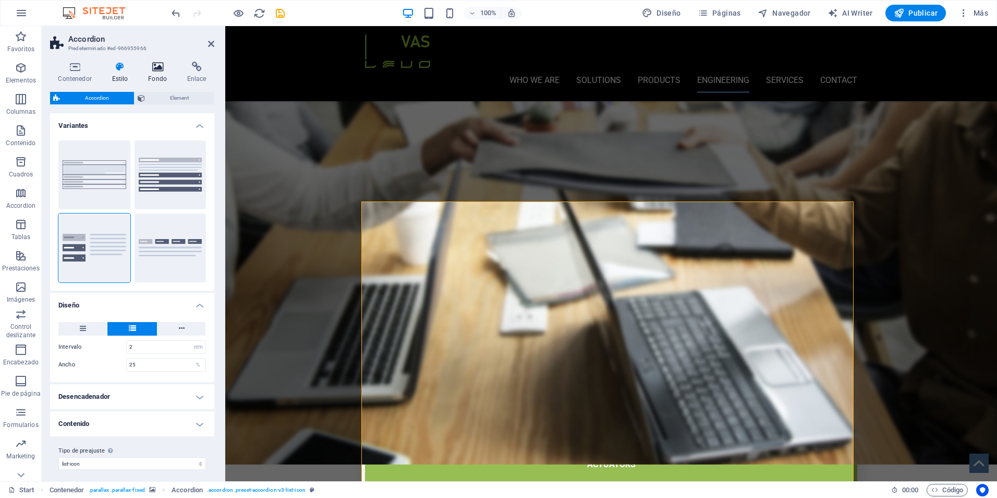
click at [161, 78] on h4 "Fondo" at bounding box center [159, 73] width 39 height 22
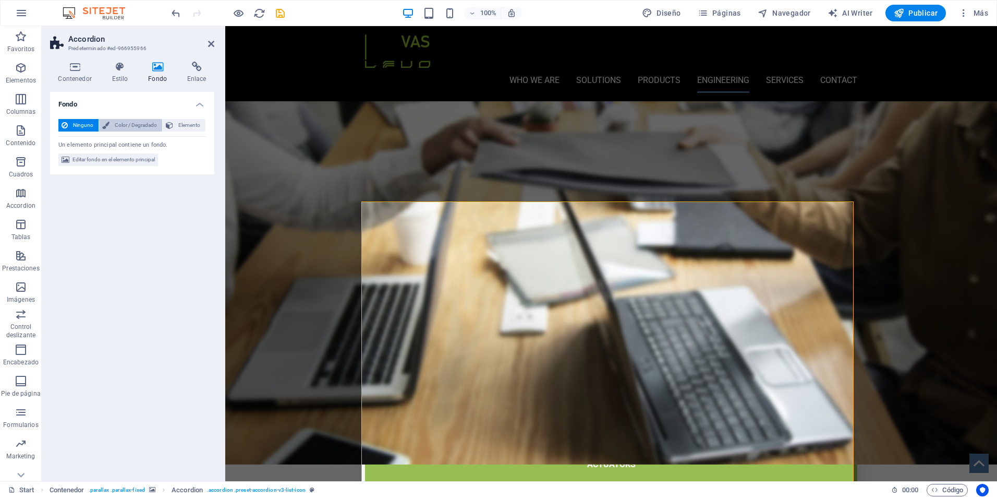
click at [118, 125] on span "Color / Degradado" at bounding box center [136, 125] width 46 height 13
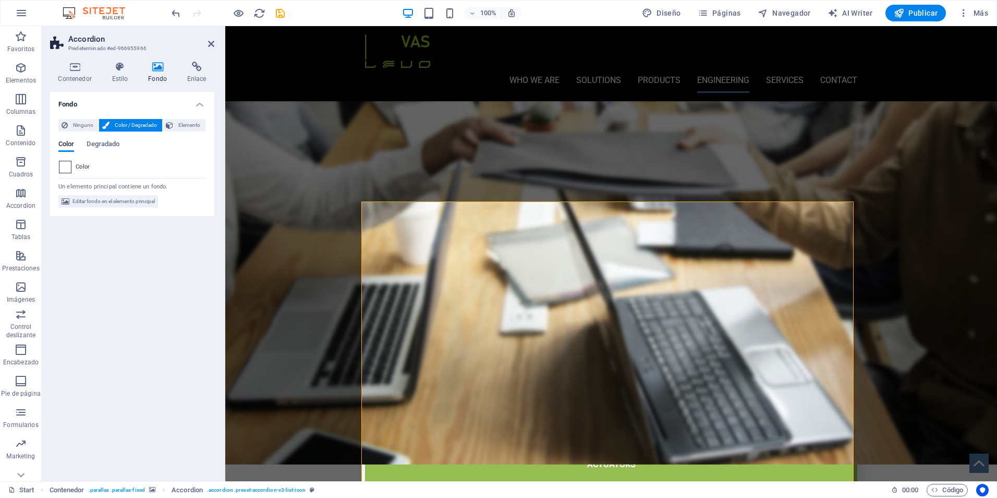
click at [68, 169] on span at bounding box center [64, 166] width 11 height 11
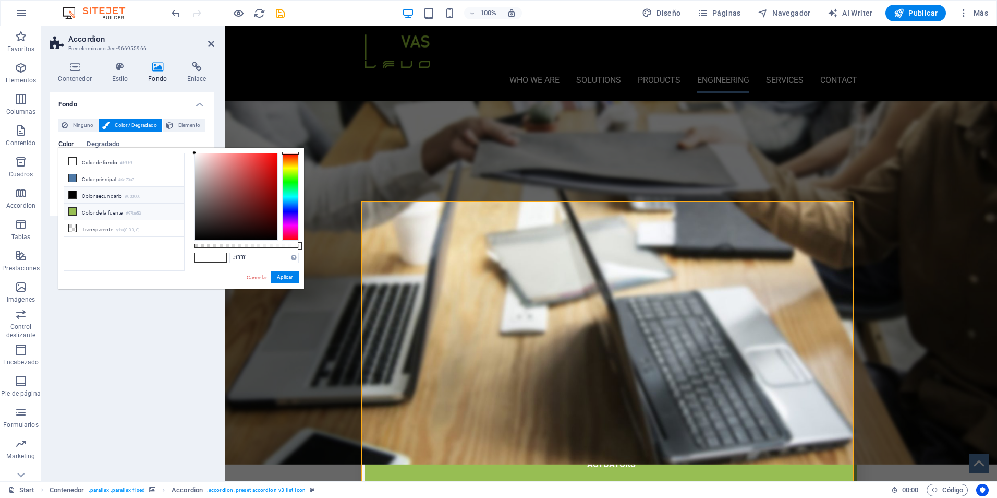
click at [97, 210] on li "Color de la fuente #97be53" at bounding box center [124, 211] width 120 height 17
type input "#97be53"
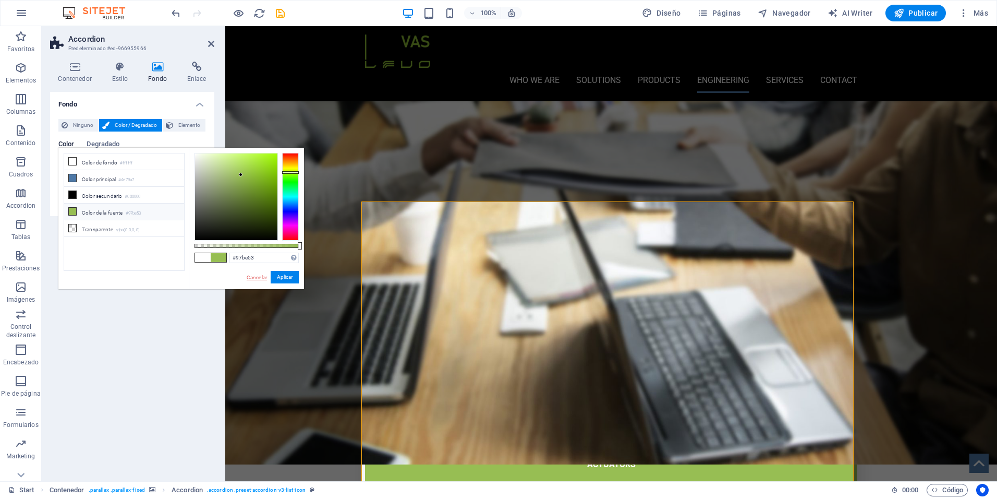
drag, startPoint x: 246, startPoint y: 276, endPoint x: 3, endPoint y: 234, distance: 246.7
click at [246, 276] on link "Cancelar" at bounding box center [257, 277] width 22 height 8
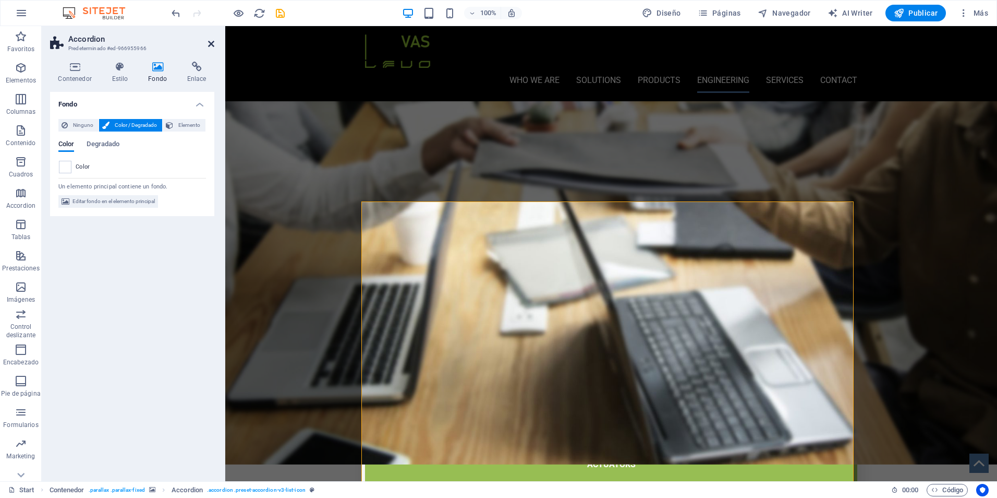
drag, startPoint x: 209, startPoint y: 45, endPoint x: 151, endPoint y: 124, distance: 98.2
click at [209, 45] on icon at bounding box center [211, 44] width 6 height 8
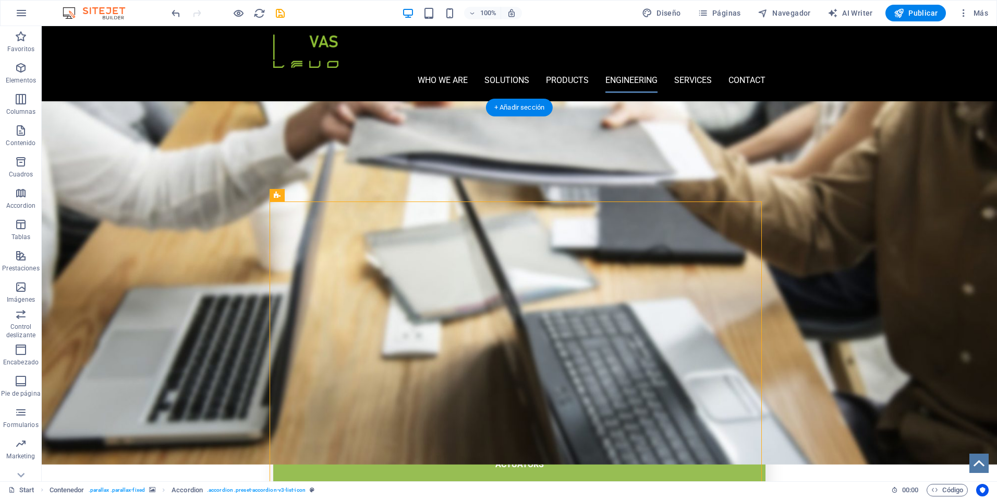
click at [326, 196] on button at bounding box center [322, 195] width 13 height 13
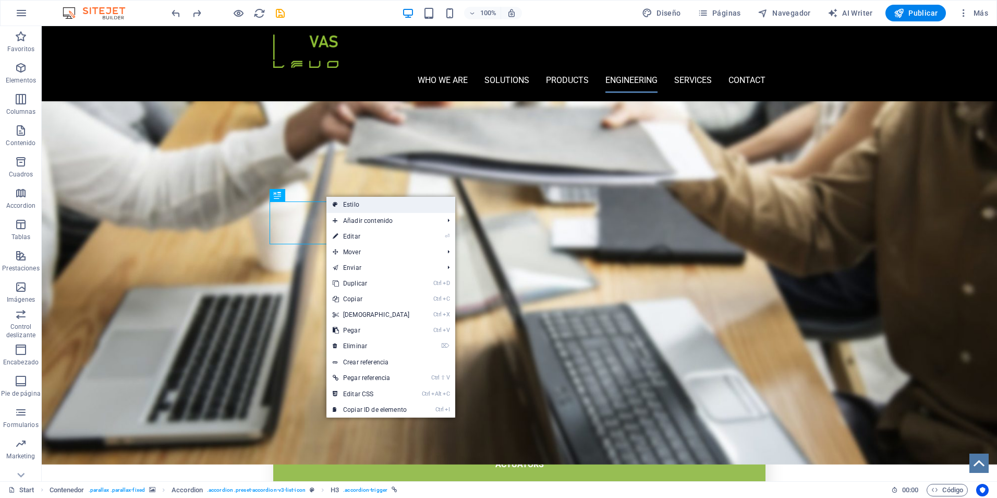
click at [354, 205] on link "Estilo" at bounding box center [391, 205] width 129 height 16
select select "rem"
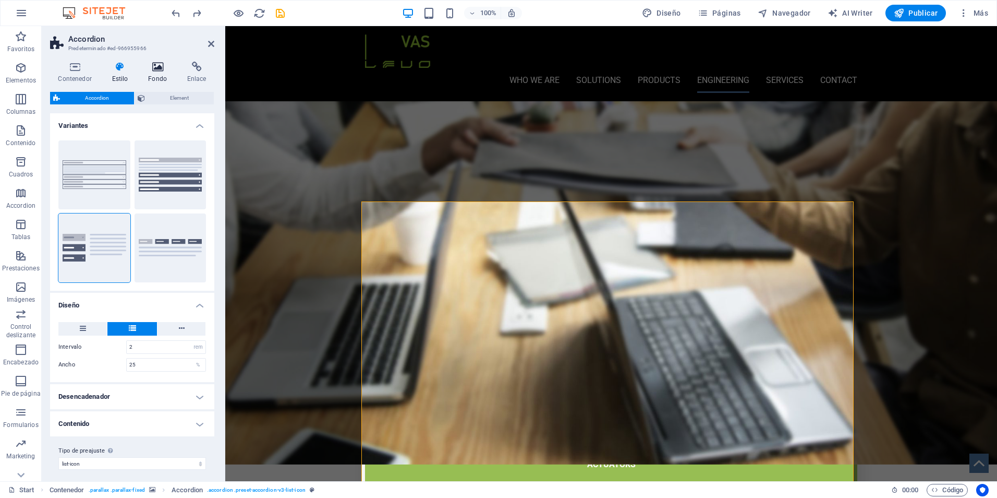
click at [154, 74] on h4 "Fondo" at bounding box center [159, 73] width 39 height 22
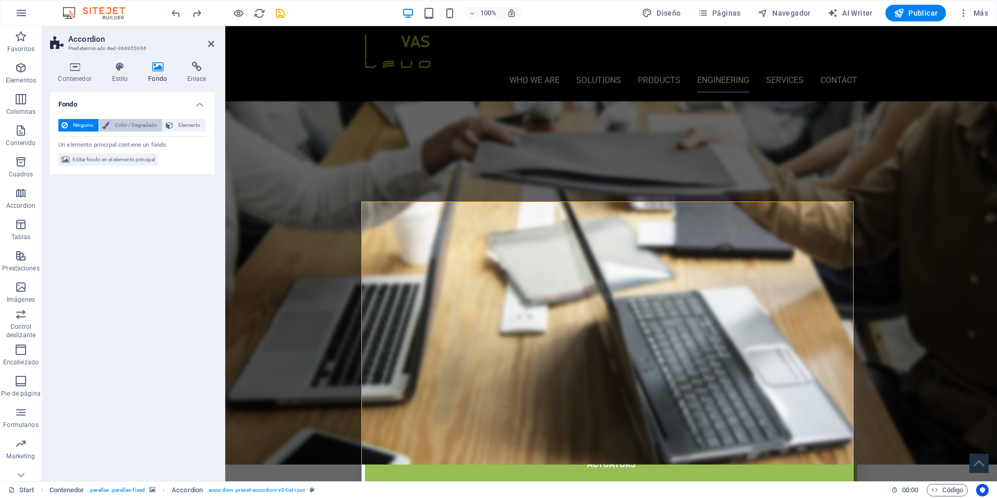
click at [126, 127] on span "Color / Degradado" at bounding box center [136, 125] width 46 height 13
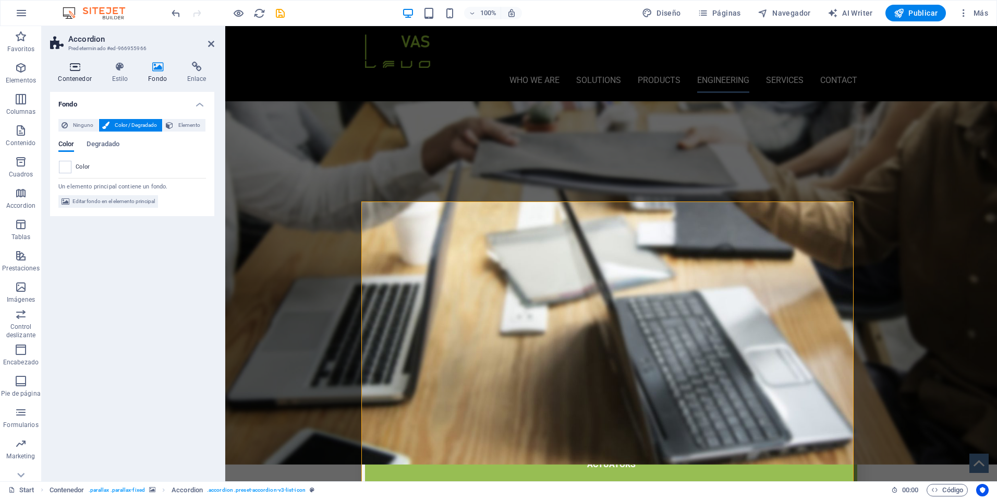
click at [79, 75] on h4 "Contenedor" at bounding box center [77, 73] width 54 height 22
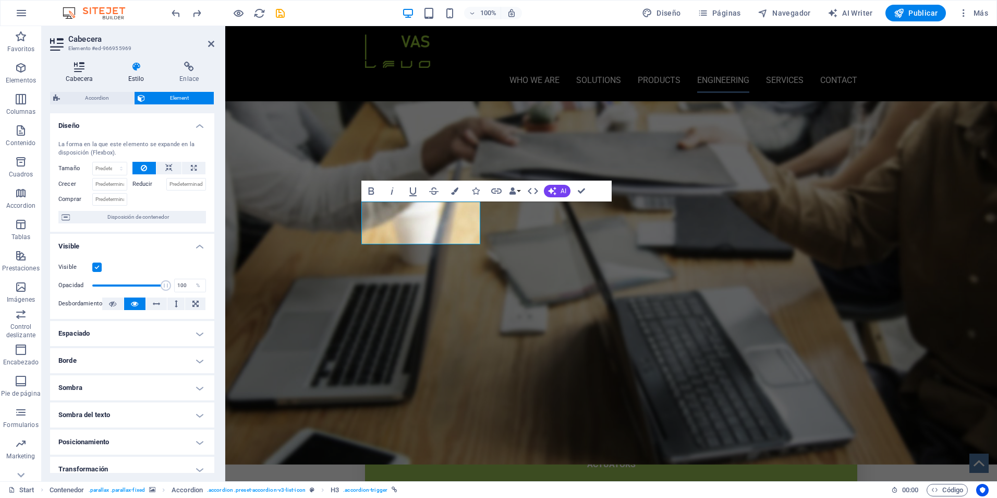
click at [76, 75] on h4 "Cabecera" at bounding box center [81, 73] width 63 height 22
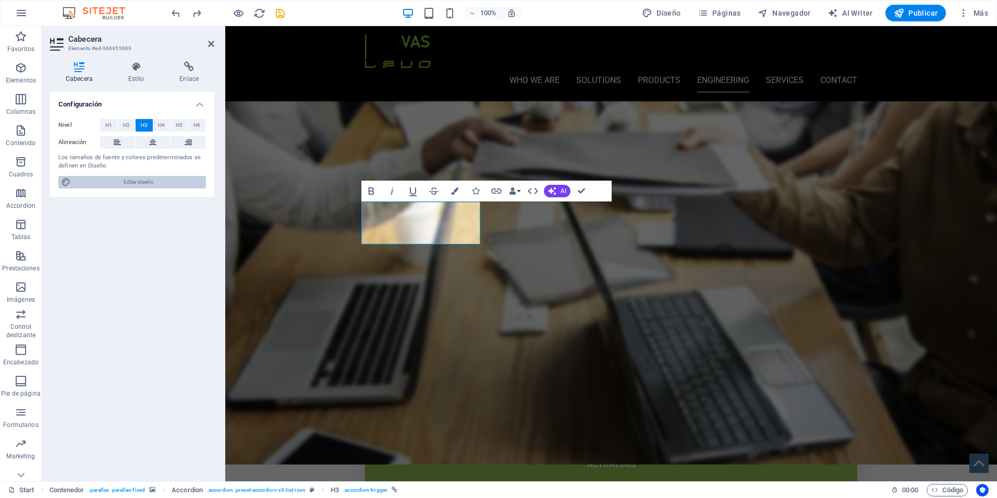
click at [134, 182] on span "Editar diseño" at bounding box center [138, 182] width 129 height 13
select select "px"
select select "400"
select select "px"
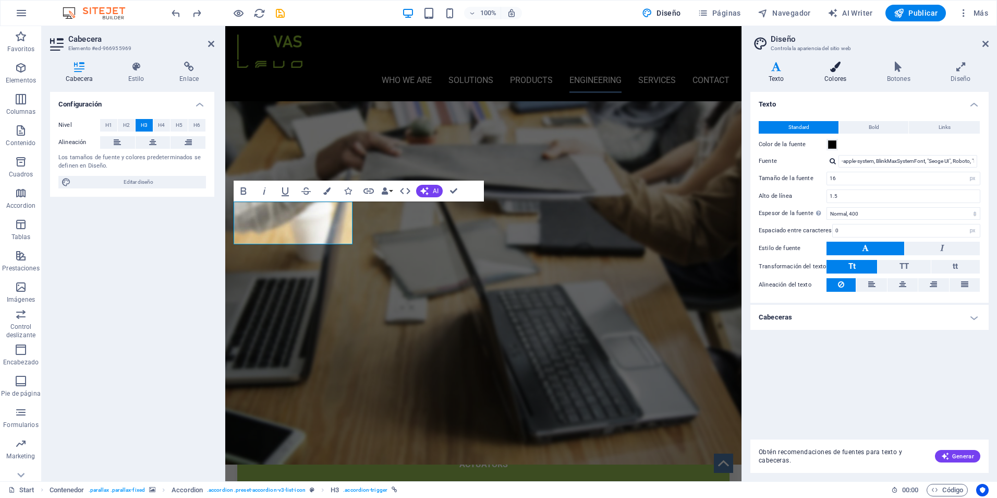
click at [838, 75] on h4 "Colores" at bounding box center [838, 73] width 63 height 22
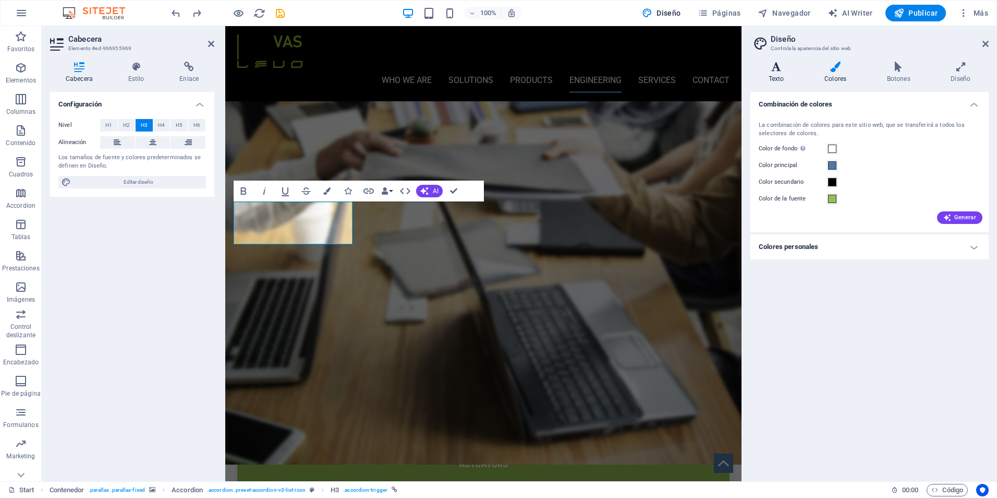
click at [777, 74] on h4 "Texto" at bounding box center [779, 73] width 56 height 22
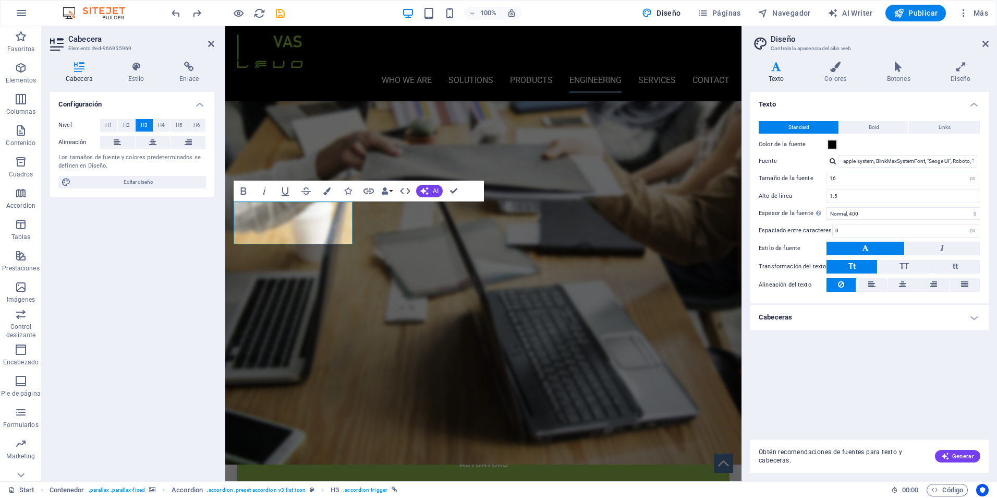
click at [969, 318] on h4 "Cabeceras" at bounding box center [870, 317] width 238 height 25
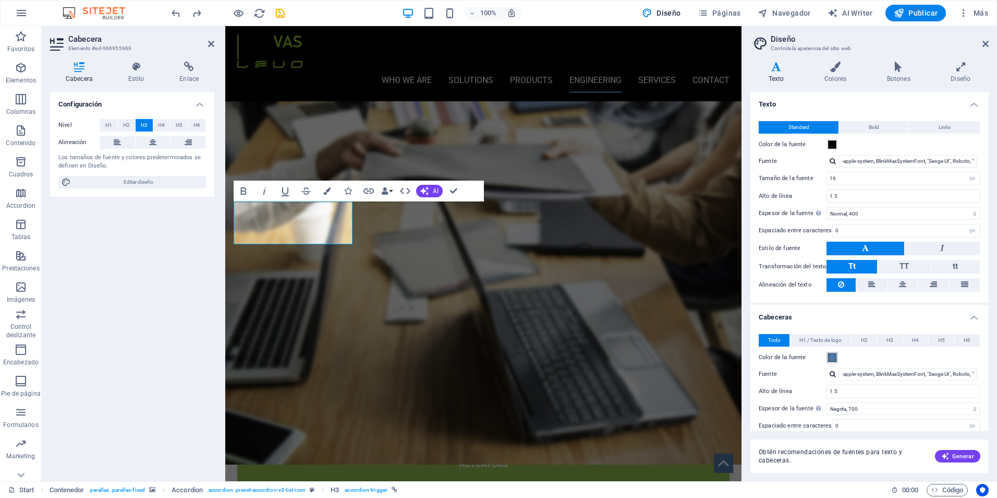
click at [834, 361] on span at bounding box center [832, 357] width 8 height 8
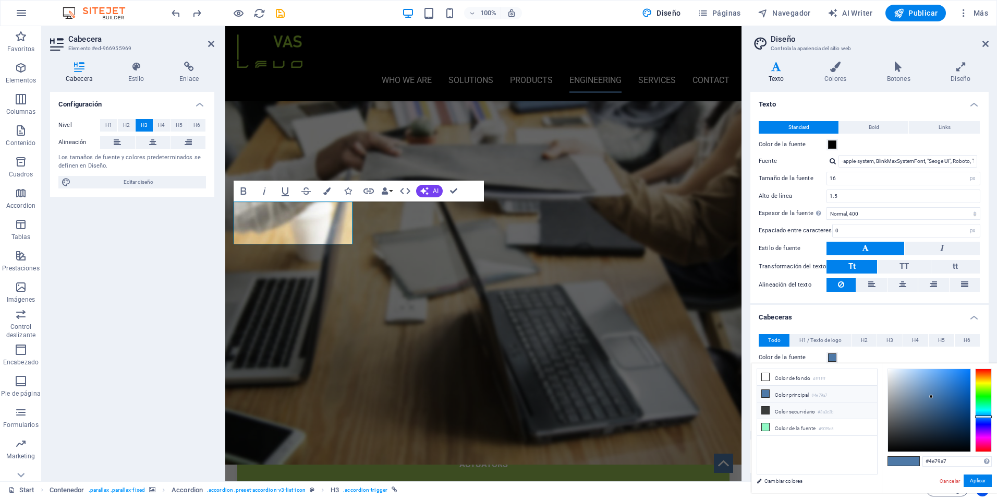
click at [783, 413] on li "Color secundario #3a3c3b" at bounding box center [817, 410] width 120 height 17
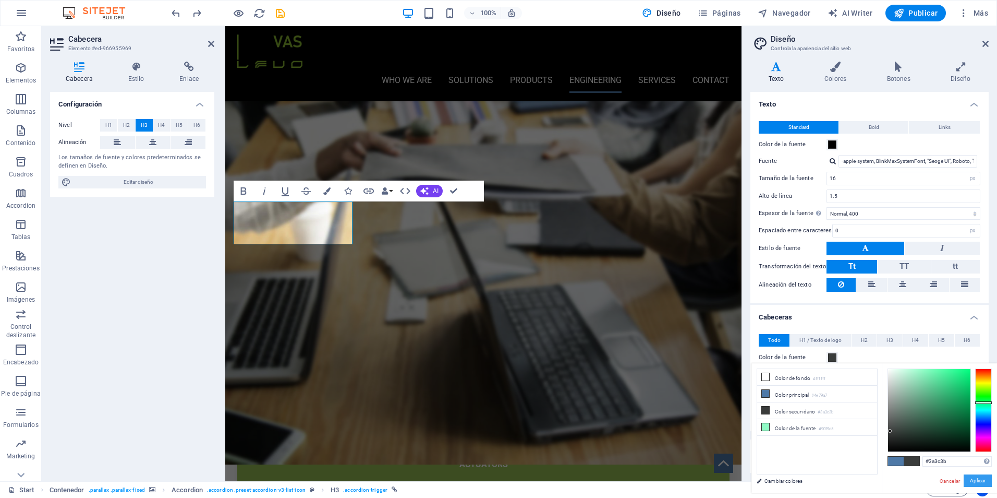
click at [978, 479] on button "Aplicar" at bounding box center [978, 480] width 28 height 13
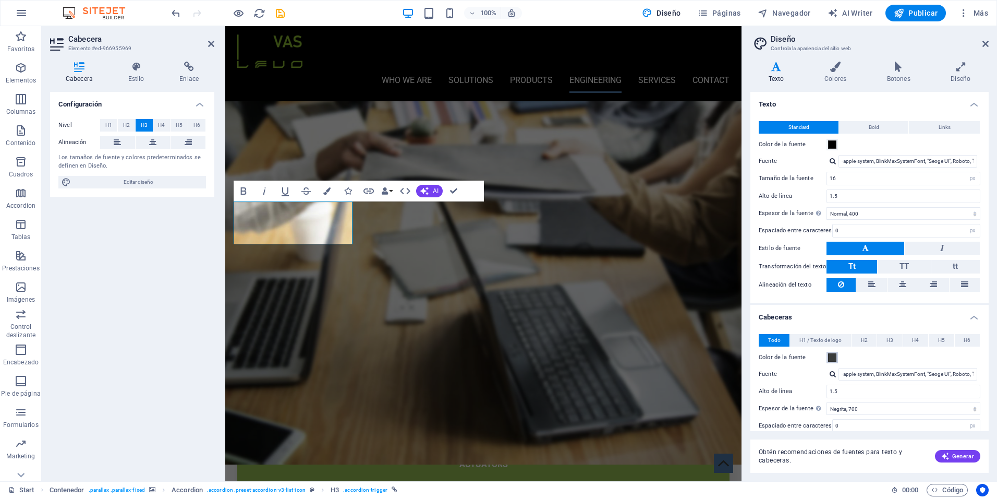
click at [833, 358] on span at bounding box center [832, 357] width 8 height 8
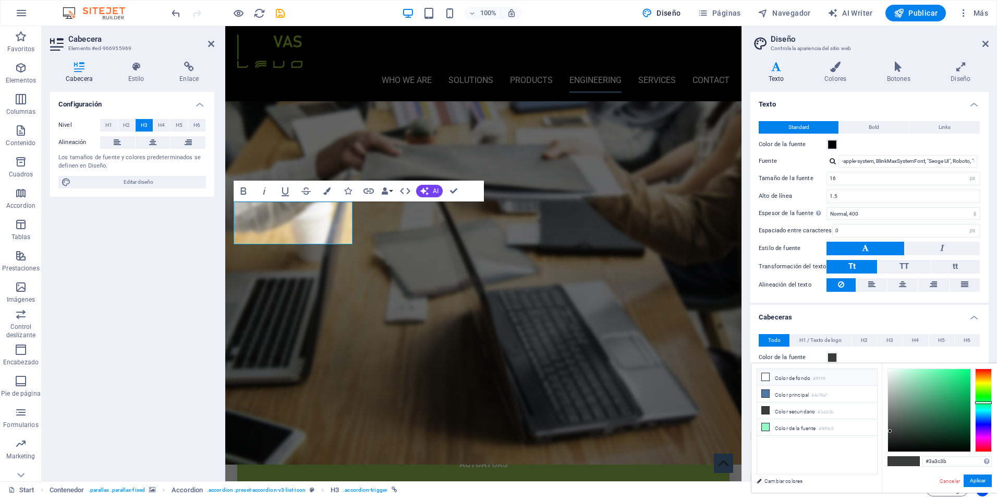
click at [805, 375] on li "Color de fondo #ffffff" at bounding box center [817, 377] width 120 height 17
type input "#ffffff"
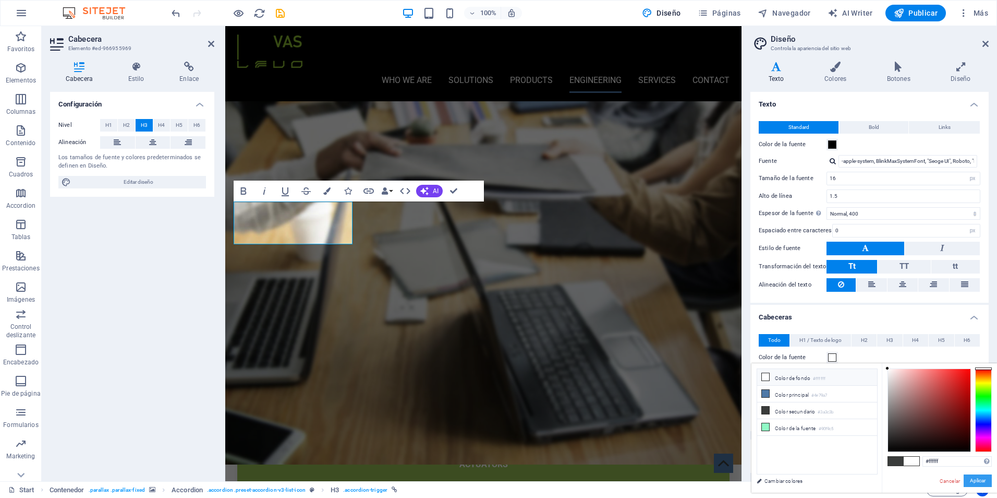
click at [980, 479] on button "Aplicar" at bounding box center [978, 480] width 28 height 13
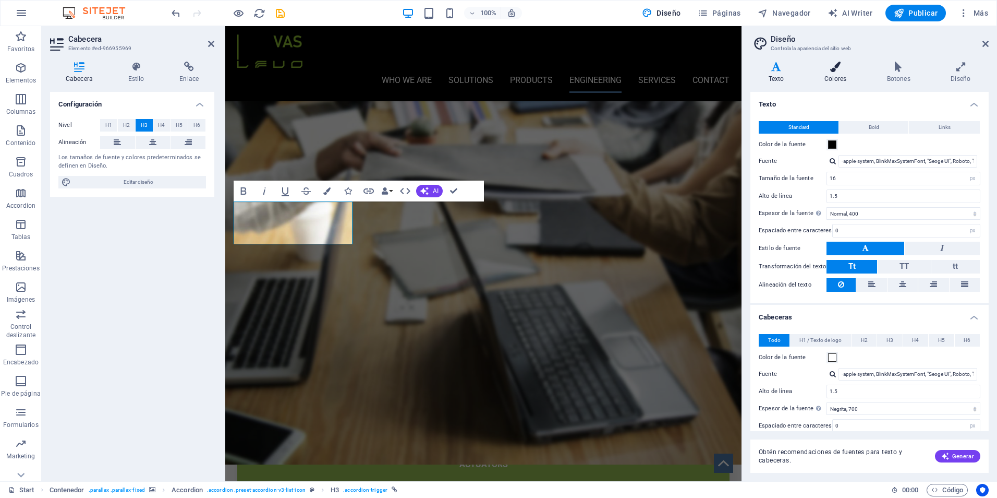
click at [833, 63] on icon at bounding box center [836, 67] width 58 height 10
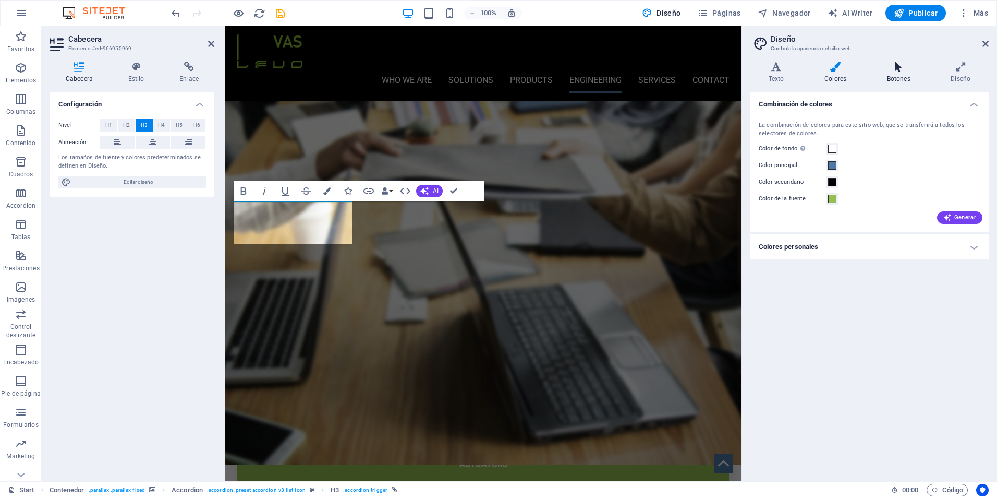
click at [899, 67] on icon at bounding box center [899, 67] width 60 height 10
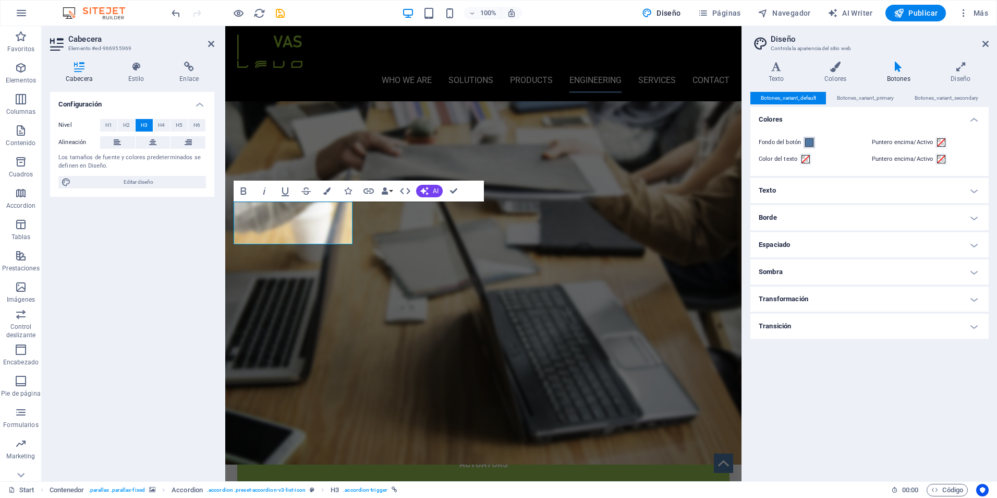
click at [811, 142] on span at bounding box center [809, 142] width 8 height 8
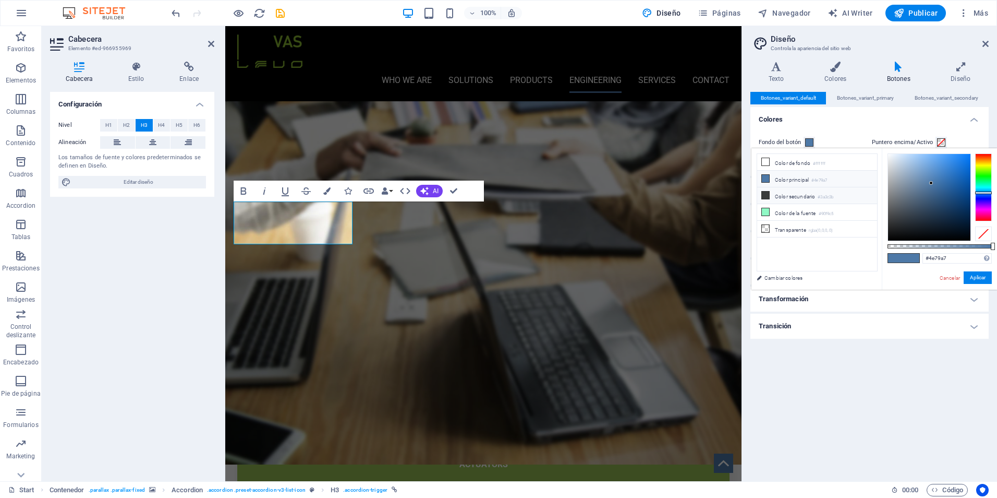
click at [779, 196] on li "Color secundario #3a3c3b" at bounding box center [817, 195] width 120 height 17
type input "#3a3c3b"
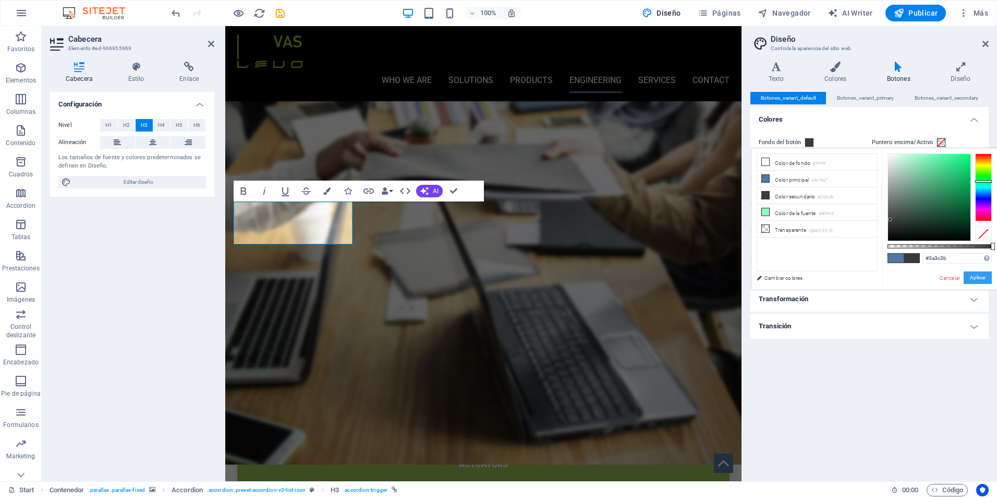
click at [972, 279] on button "Aplicar" at bounding box center [978, 277] width 28 height 13
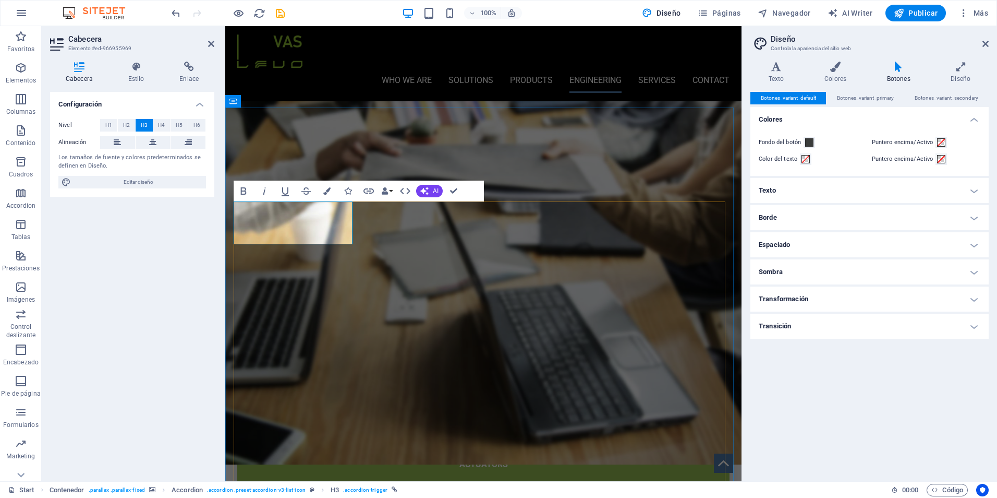
click at [330, 190] on icon "button" at bounding box center [326, 190] width 7 height 7
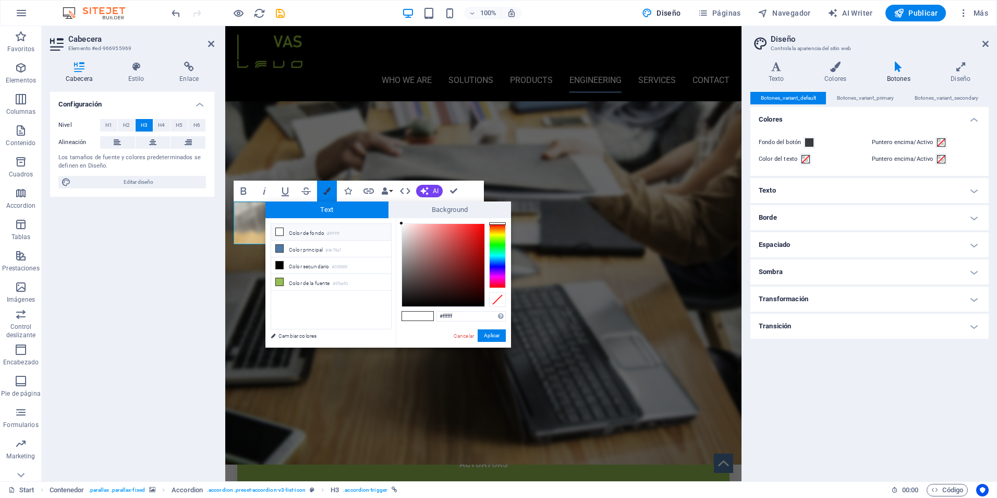
click at [330, 190] on icon "button" at bounding box center [326, 190] width 7 height 7
click at [458, 334] on link "Cancelar" at bounding box center [464, 336] width 22 height 8
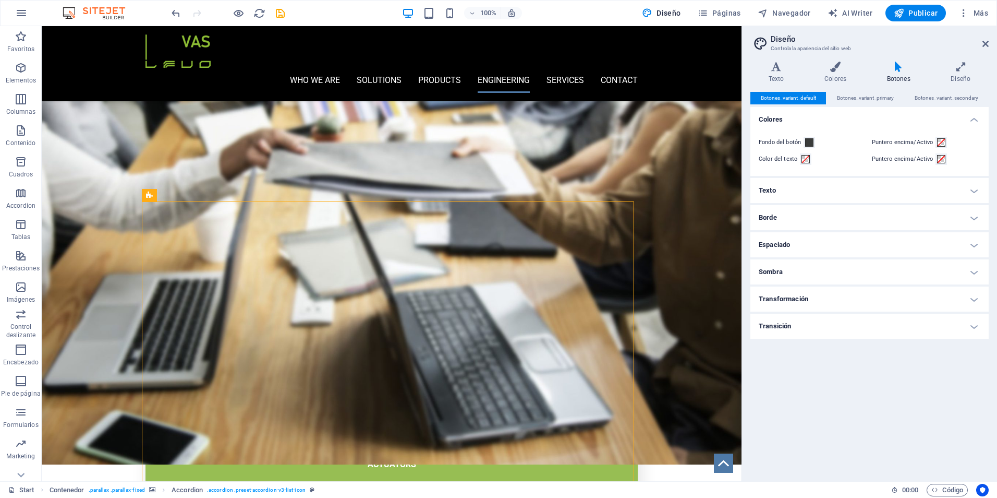
click at [986, 49] on header "Diseño Controla la apariencia del sitio web" at bounding box center [871, 39] width 236 height 27
drag, startPoint x: 986, startPoint y: 42, endPoint x: 941, endPoint y: 19, distance: 50.9
click at [986, 42] on icon at bounding box center [986, 44] width 6 height 8
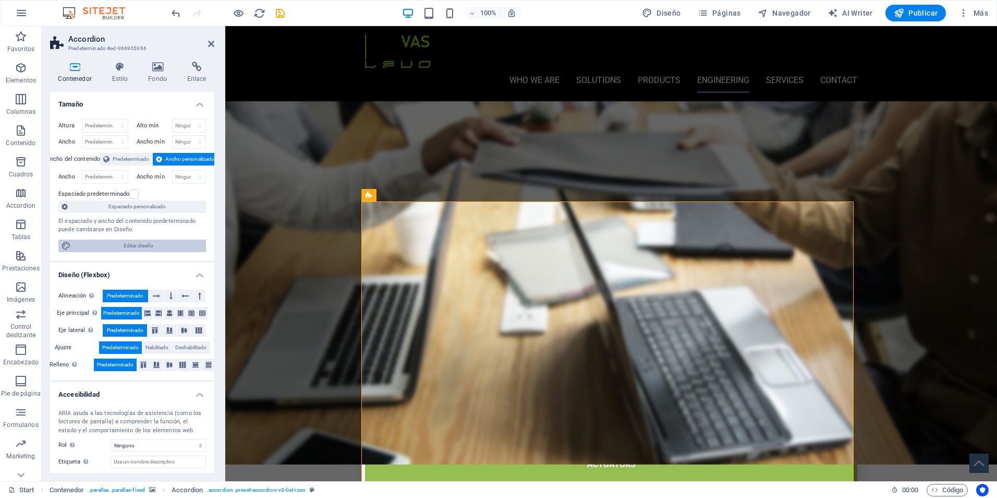
click at [139, 242] on span "Editar diseño" at bounding box center [138, 245] width 129 height 13
select select "rem"
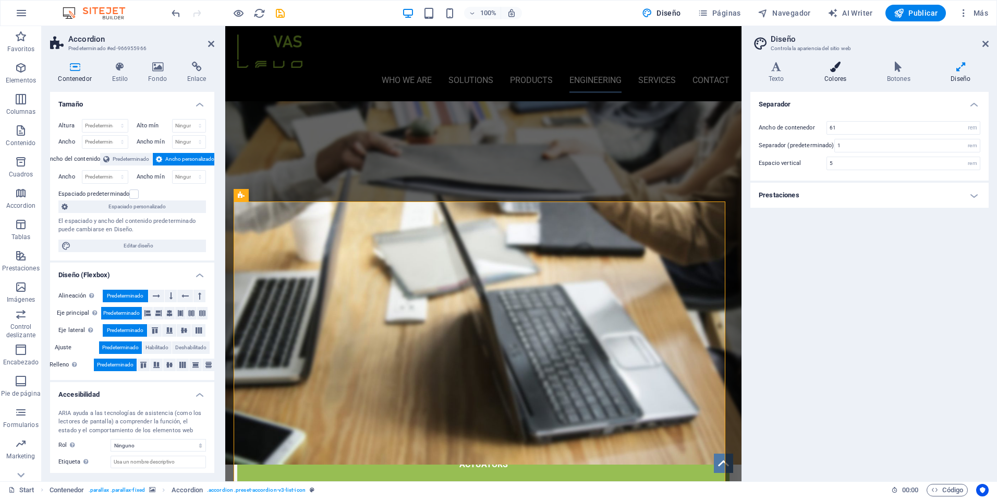
click at [841, 74] on h4 "Colores" at bounding box center [838, 73] width 63 height 22
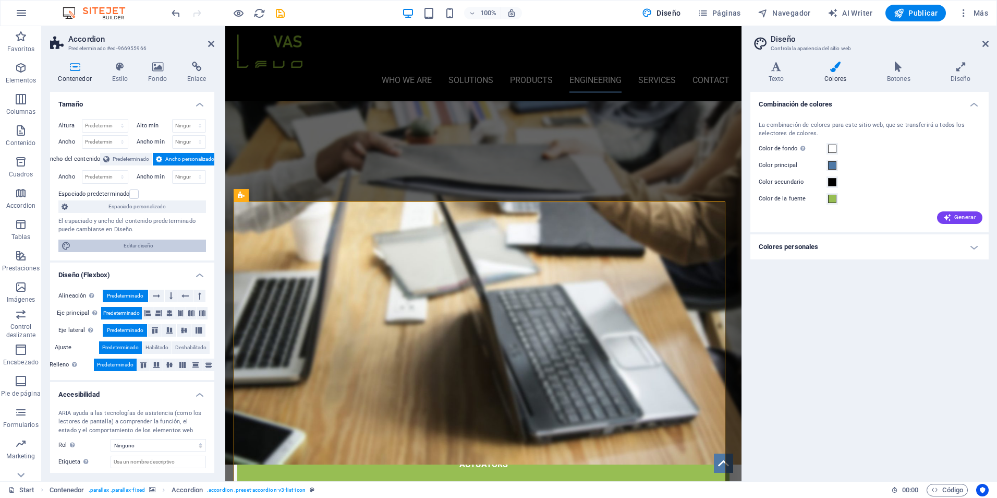
click at [116, 244] on span "Editar diseño" at bounding box center [138, 245] width 129 height 13
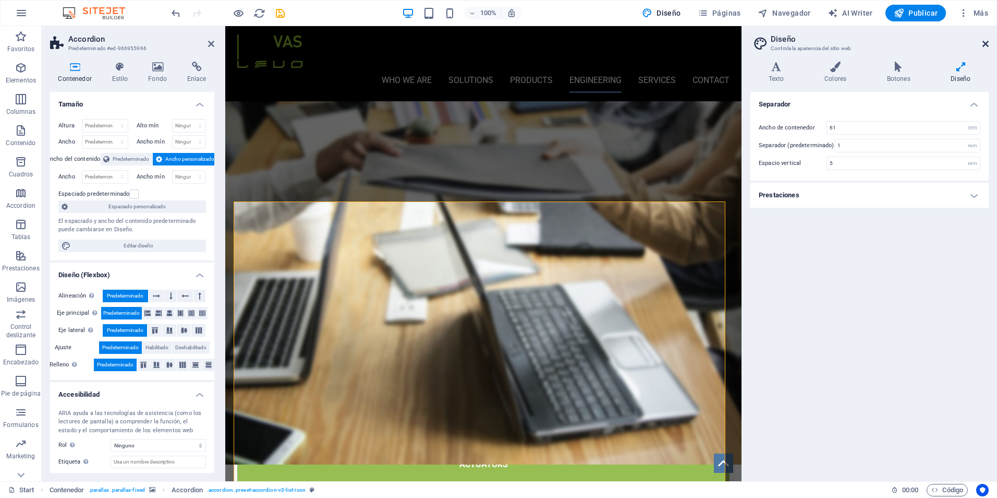
click at [985, 40] on icon at bounding box center [986, 44] width 6 height 8
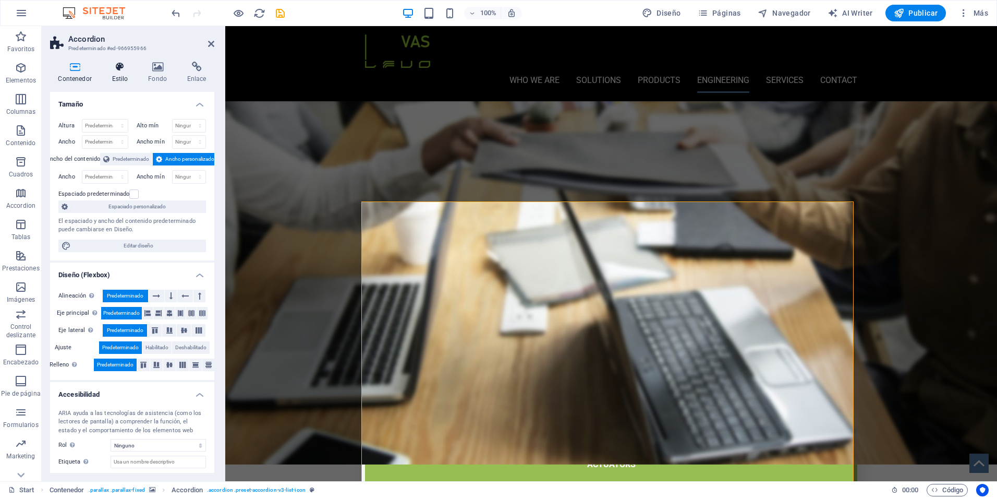
click at [120, 71] on icon at bounding box center [120, 67] width 32 height 10
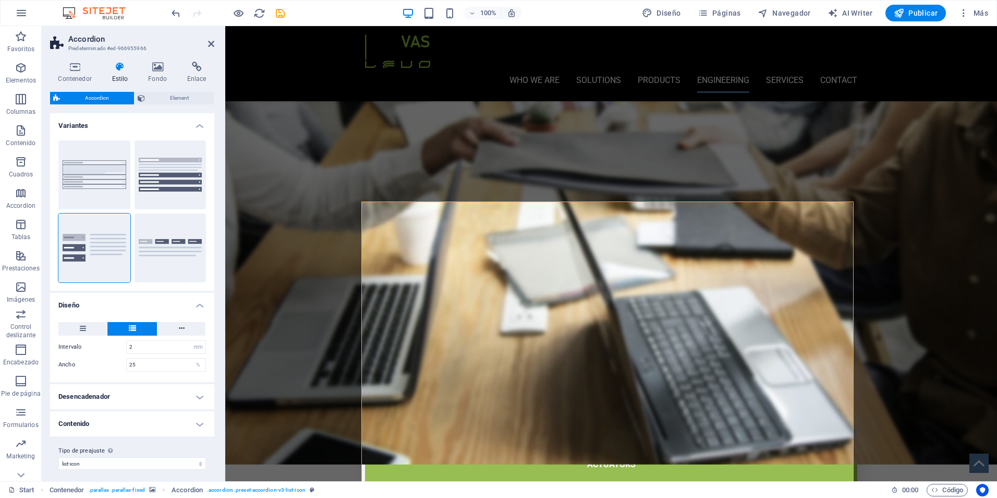
scroll to position [5, 0]
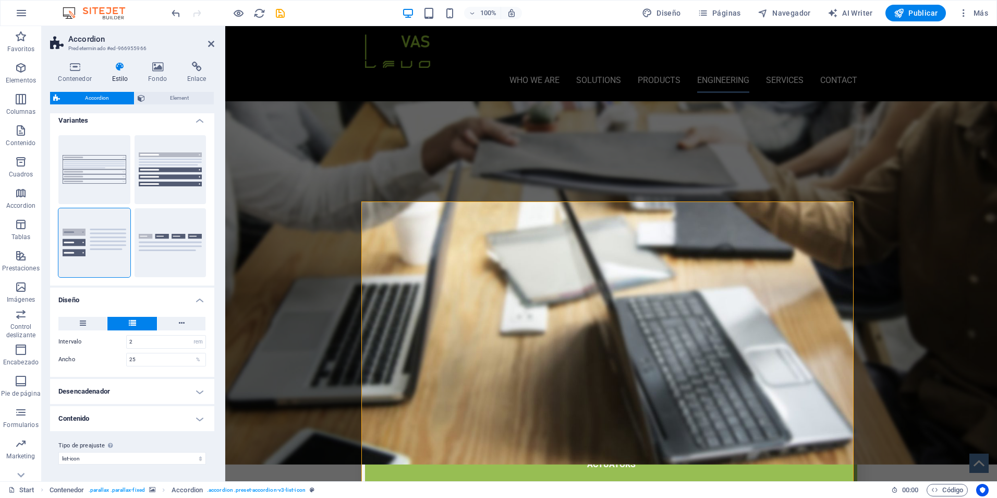
click at [195, 419] on h4 "Contenido" at bounding box center [132, 418] width 164 height 25
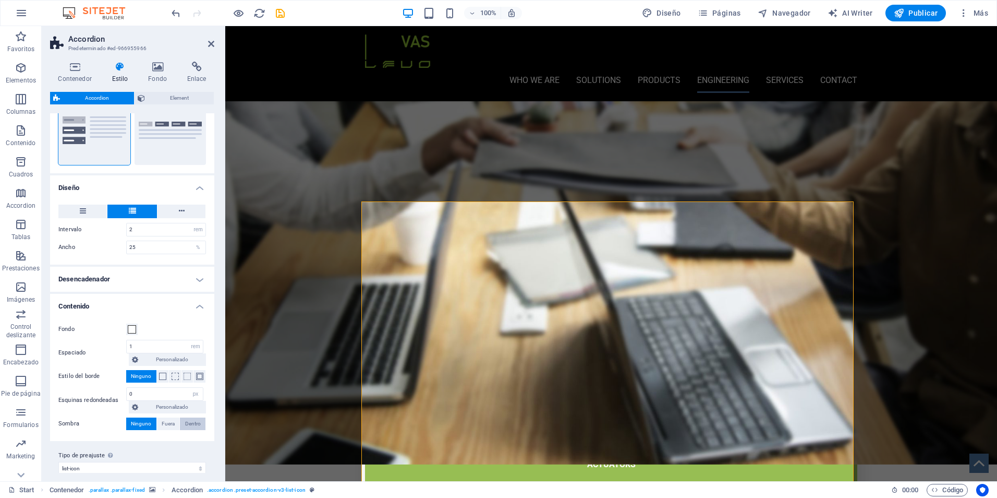
scroll to position [127, 0]
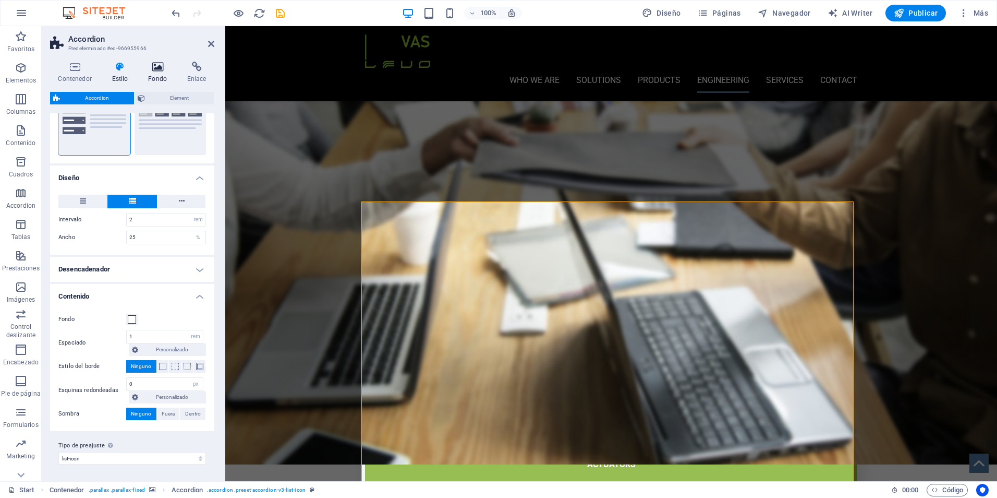
click at [164, 77] on h4 "Fondo" at bounding box center [159, 73] width 39 height 22
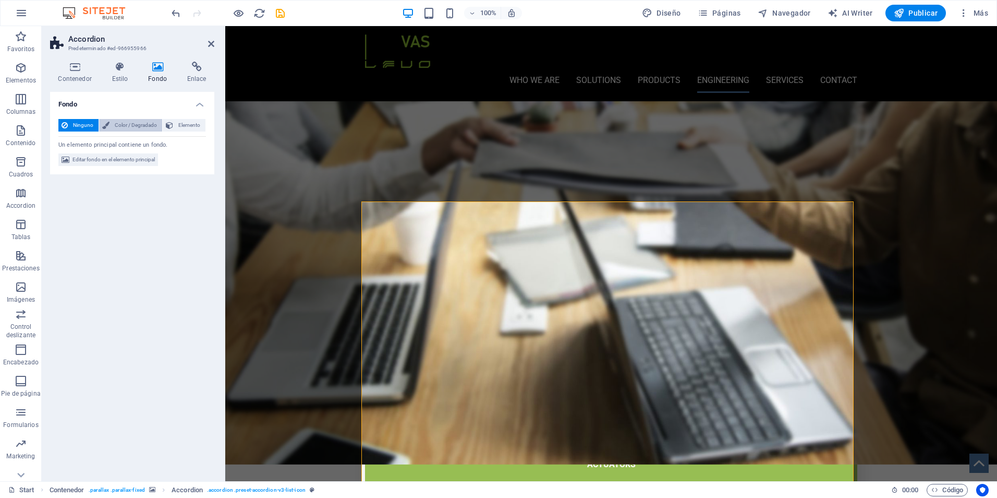
click at [136, 129] on span "Color / Degradado" at bounding box center [136, 125] width 46 height 13
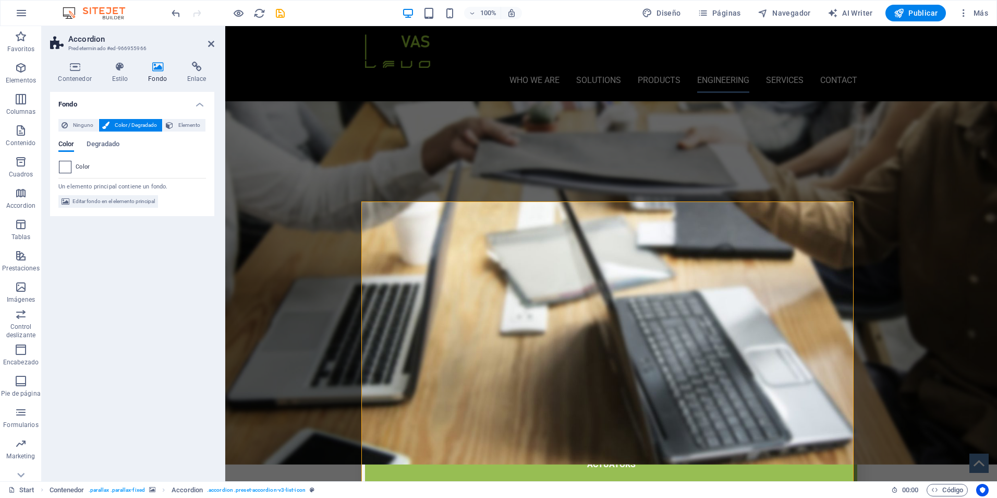
click at [62, 168] on span at bounding box center [64, 166] width 11 height 11
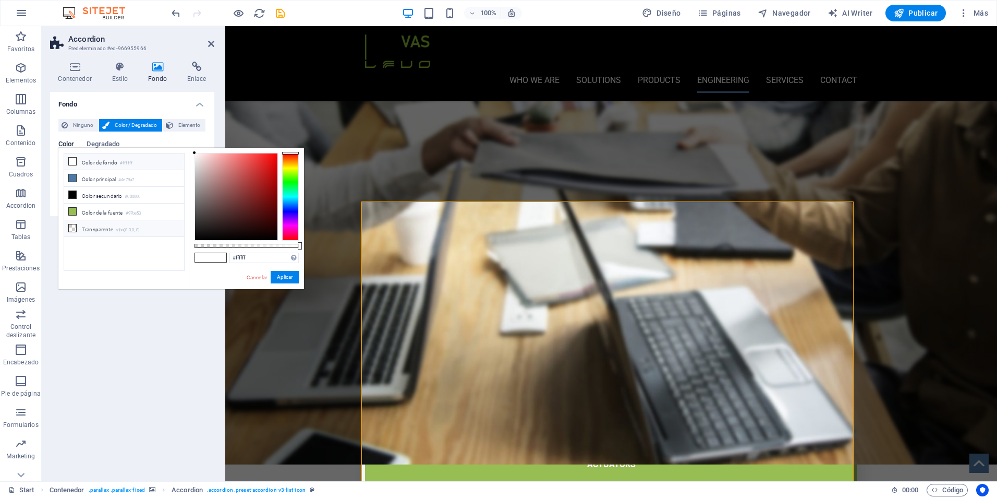
click at [78, 229] on li "Transparente rgba(0,0,0,.0)" at bounding box center [124, 228] width 120 height 17
type input "rgba(0, 0, 0, 0)"
click at [284, 279] on button "Aplicar" at bounding box center [285, 277] width 28 height 13
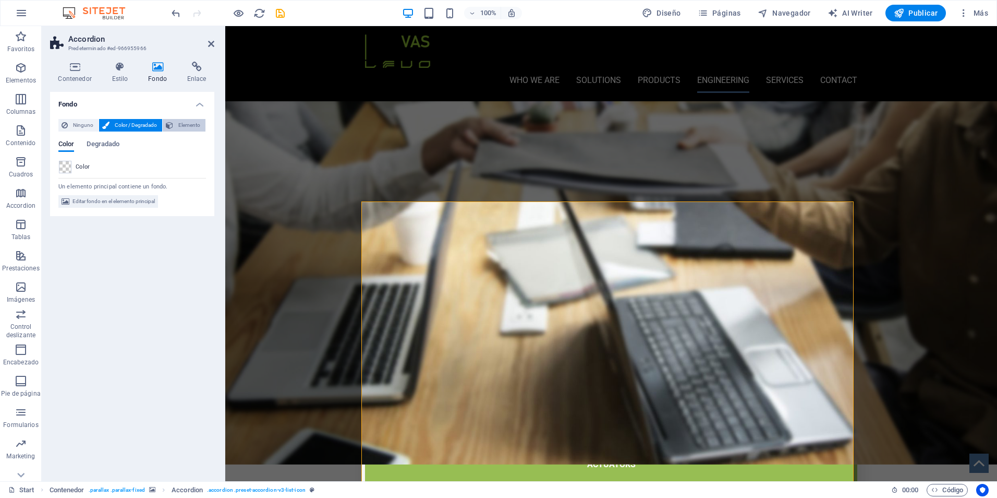
click at [187, 126] on span "Elemento" at bounding box center [189, 125] width 26 height 13
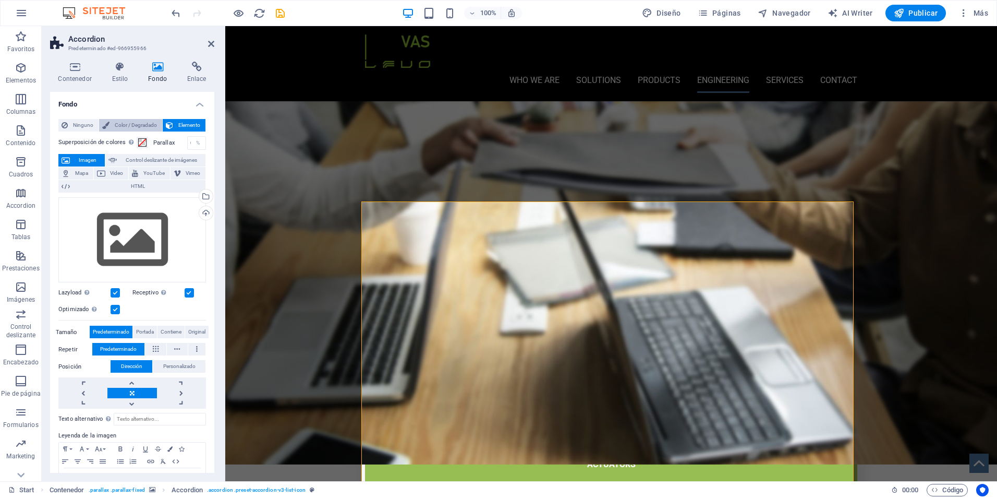
click at [141, 127] on span "Color / Degradado" at bounding box center [136, 125] width 46 height 13
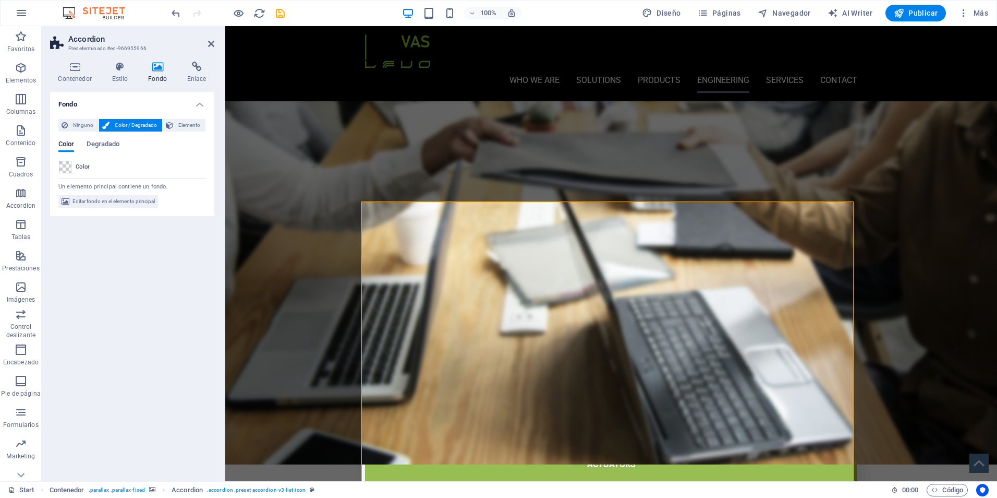
click at [115, 267] on div "Fondo Ninguno Color / Degradado Elemento Estirar fondo a ancho completo Superpo…" at bounding box center [132, 282] width 164 height 381
click at [415, 195] on icon at bounding box center [414, 194] width 6 height 11
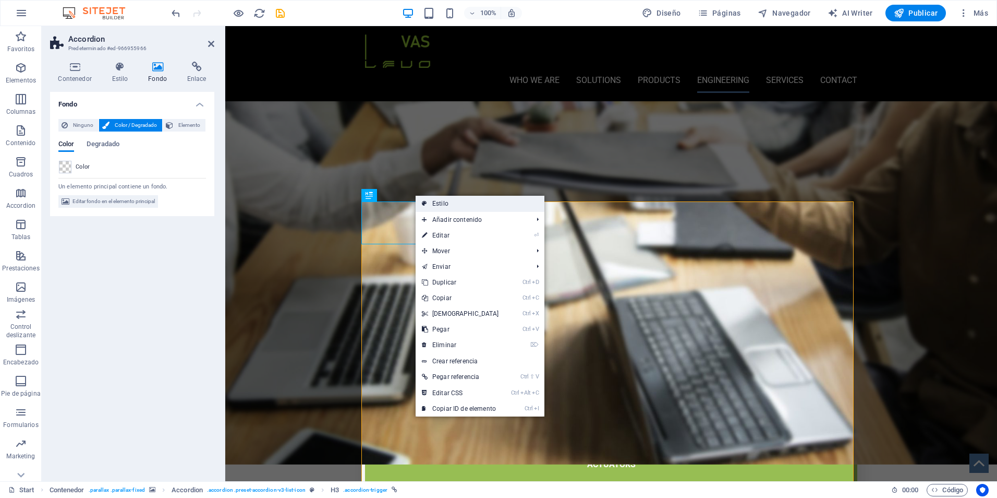
click at [433, 202] on link "Estilo" at bounding box center [480, 204] width 129 height 16
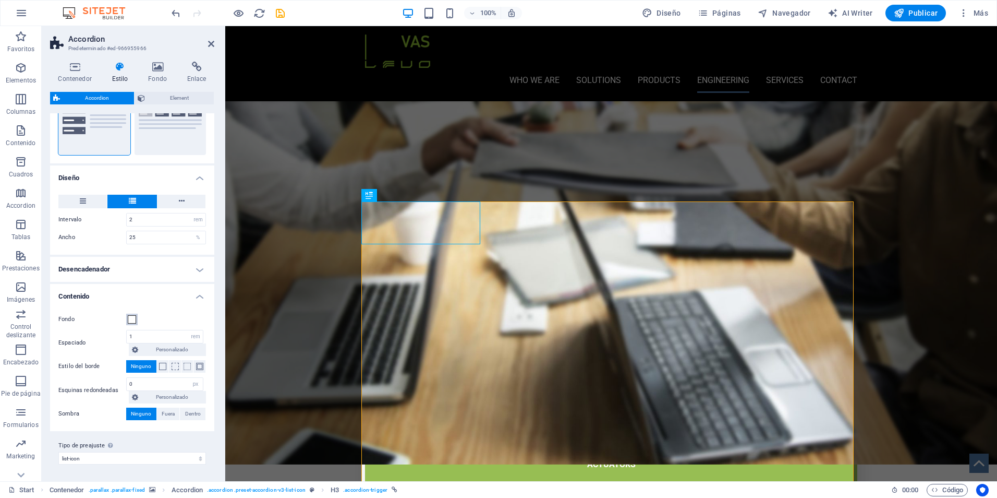
click at [133, 320] on span at bounding box center [132, 319] width 8 height 8
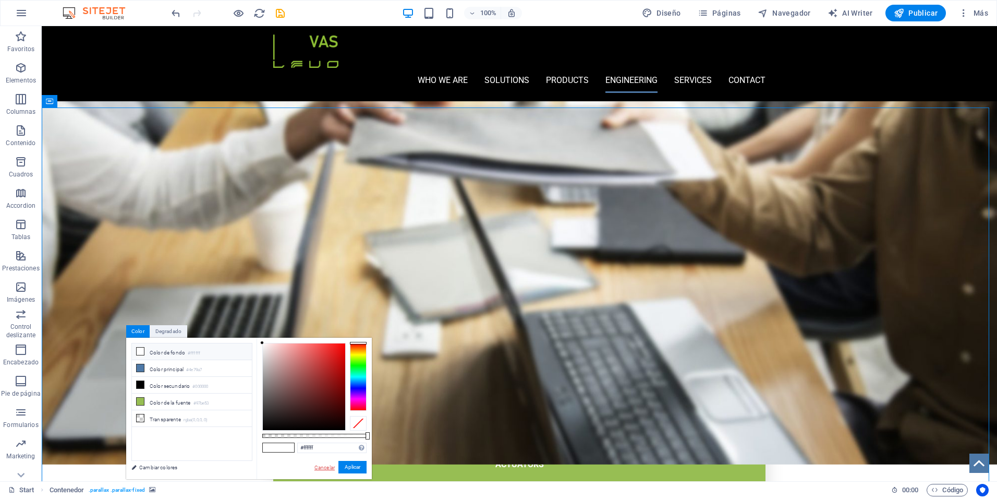
click at [317, 470] on link "Cancelar" at bounding box center [325, 467] width 22 height 8
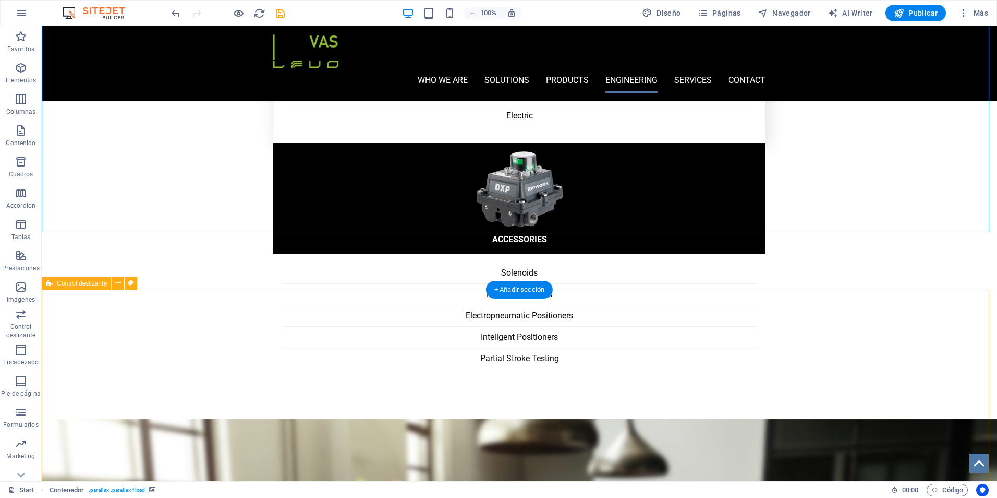
scroll to position [1722, 0]
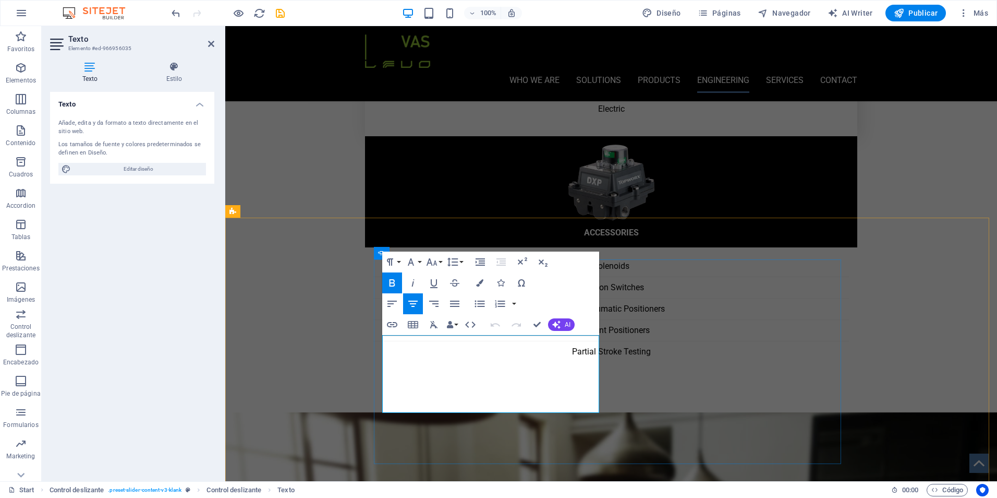
drag, startPoint x: 522, startPoint y: 339, endPoint x: 438, endPoint y: 339, distance: 84.5
click at [478, 278] on button "Colors" at bounding box center [480, 282] width 20 height 21
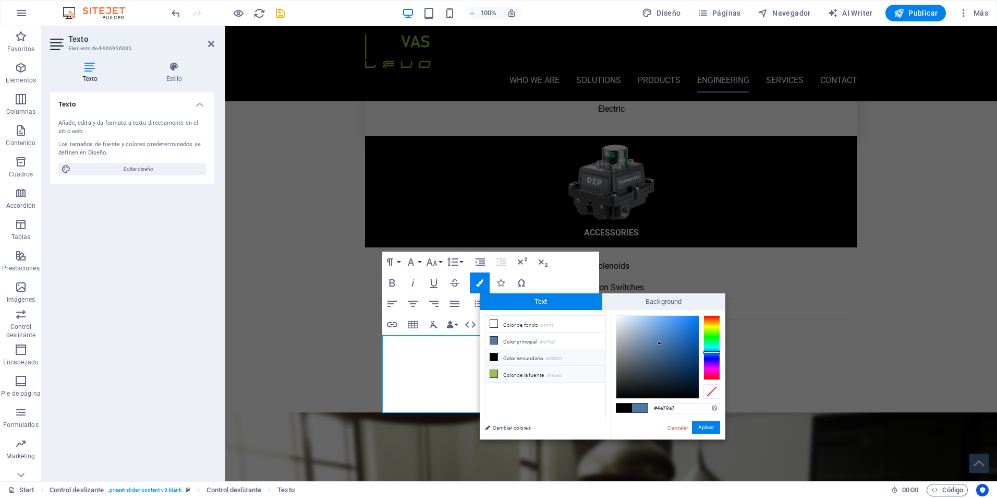
click at [510, 375] on li "Color de la fuente #97be53" at bounding box center [546, 374] width 120 height 17
type input "#97be53"
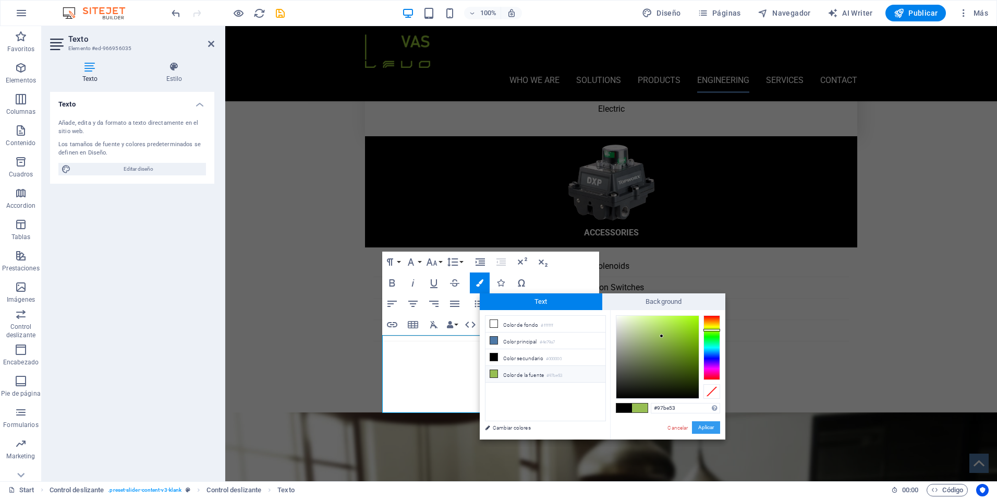
click at [710, 429] on button "Aplicar" at bounding box center [706, 427] width 28 height 13
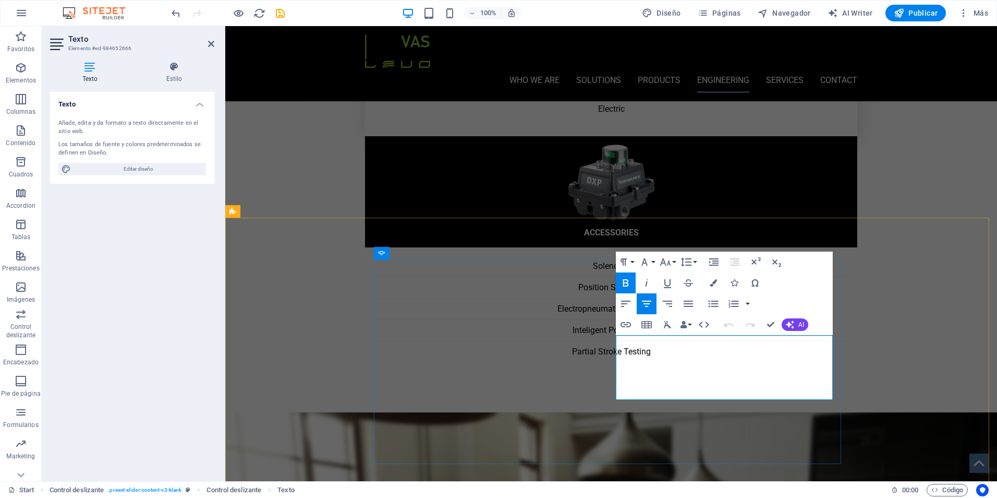
drag, startPoint x: 766, startPoint y: 341, endPoint x: 676, endPoint y: 341, distance: 89.7
click at [711, 287] on button "Colors" at bounding box center [714, 282] width 20 height 21
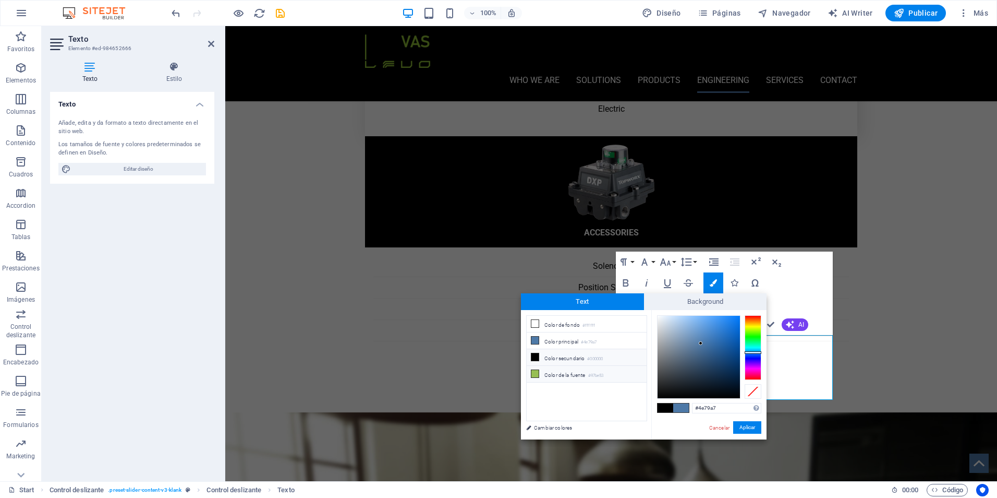
click at [543, 371] on li "Color de la fuente #97be53" at bounding box center [587, 374] width 120 height 17
type input "#97be53"
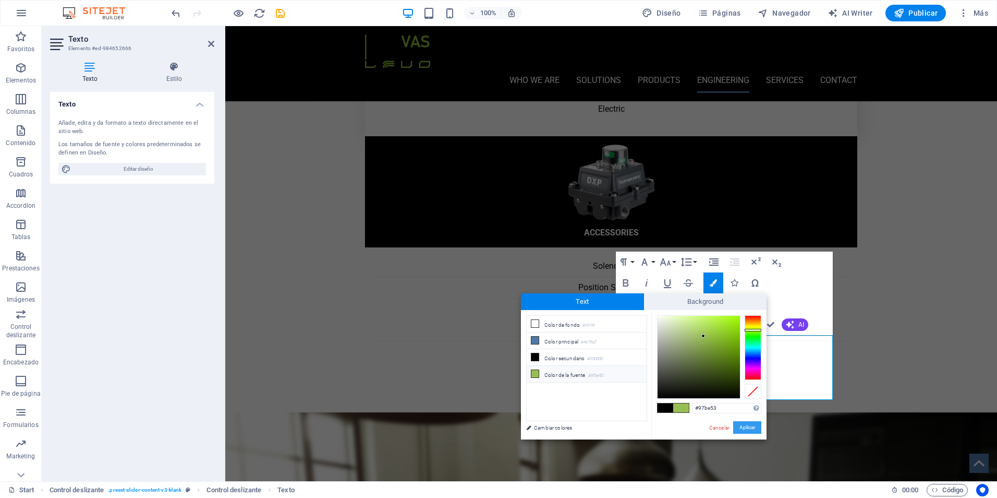
click at [745, 429] on button "Aplicar" at bounding box center [747, 427] width 28 height 13
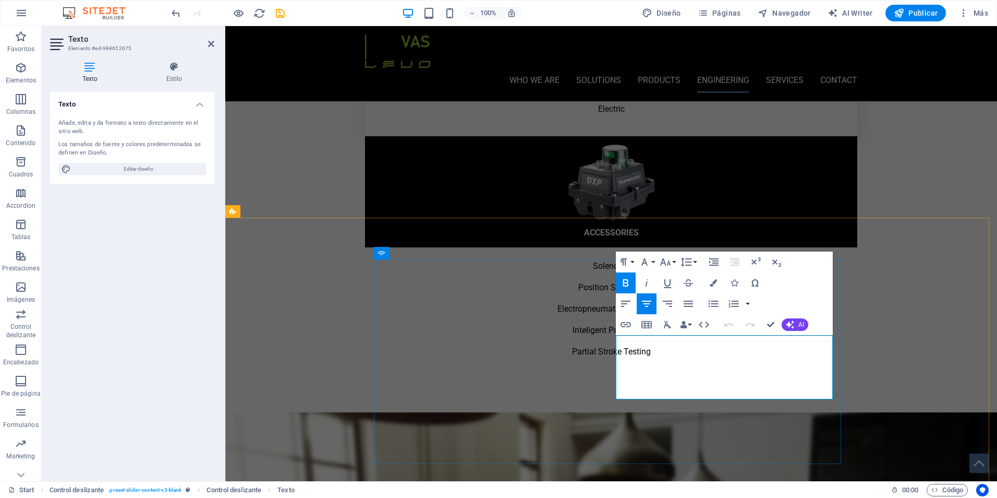
drag, startPoint x: 754, startPoint y: 343, endPoint x: 686, endPoint y: 343, distance: 67.8
click at [715, 286] on icon "button" at bounding box center [713, 282] width 7 height 7
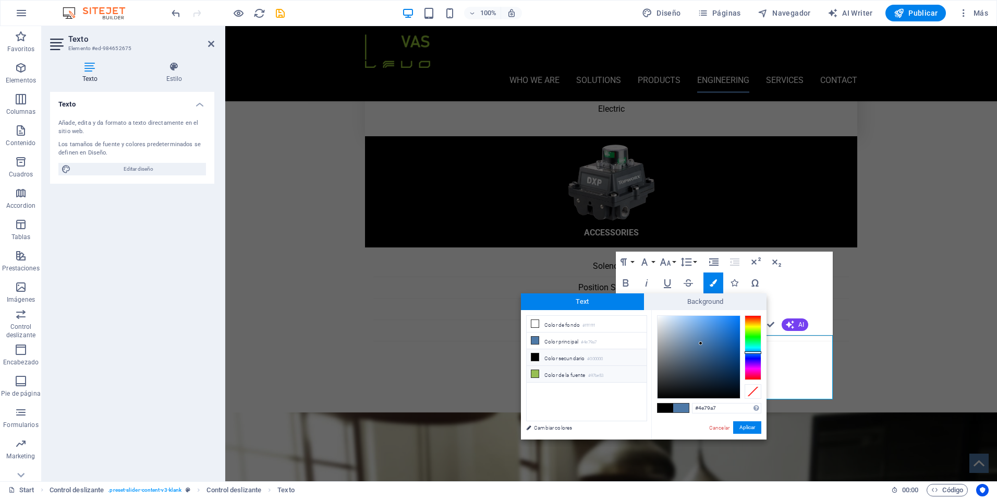
click at [563, 369] on li "Color de la fuente #97be53" at bounding box center [587, 374] width 120 height 17
type input "#97be53"
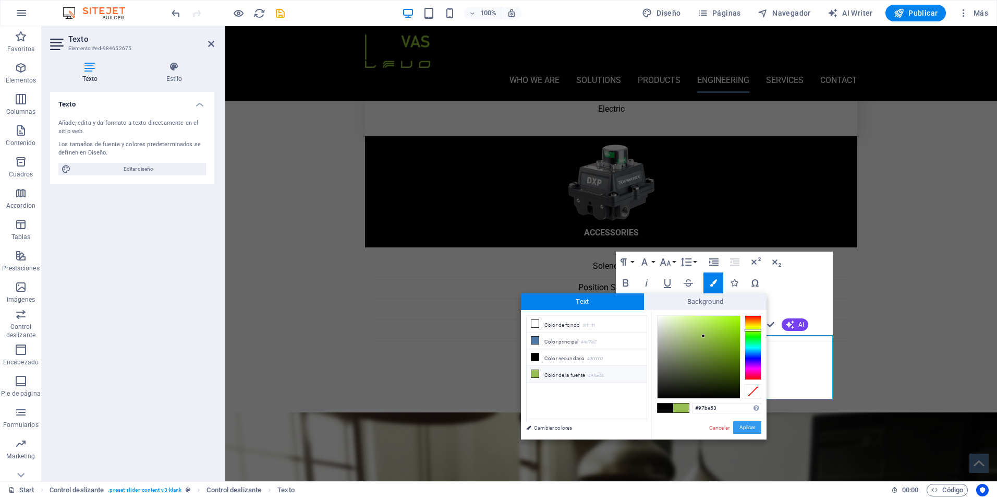
click at [748, 426] on button "Aplicar" at bounding box center [747, 427] width 28 height 13
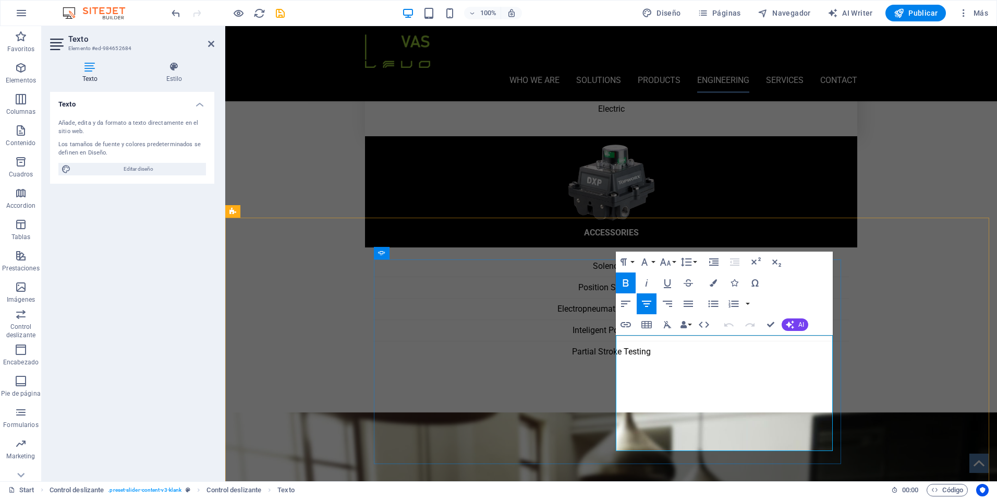
drag, startPoint x: 744, startPoint y: 341, endPoint x: 677, endPoint y: 339, distance: 67.8
click at [714, 283] on icon "button" at bounding box center [713, 282] width 7 height 7
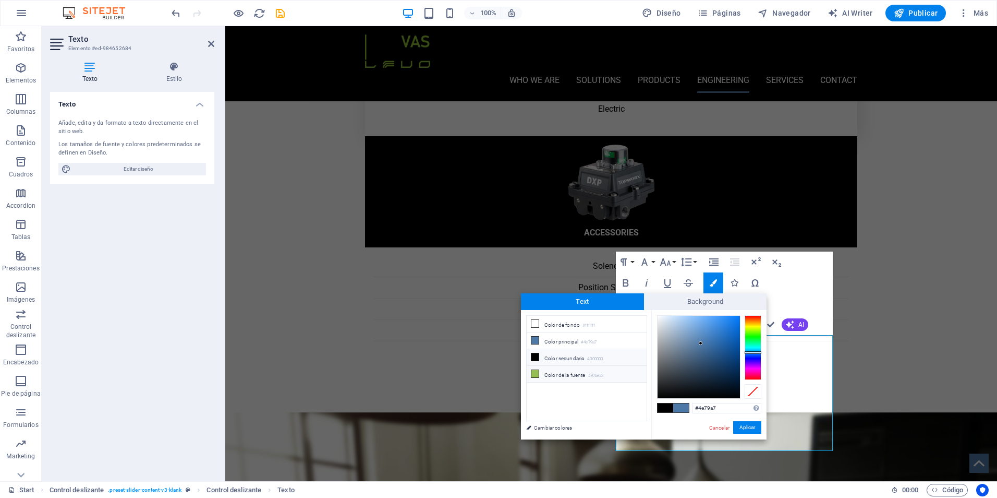
click at [580, 374] on li "Color de la fuente #97be53" at bounding box center [587, 374] width 120 height 17
type input "#97be53"
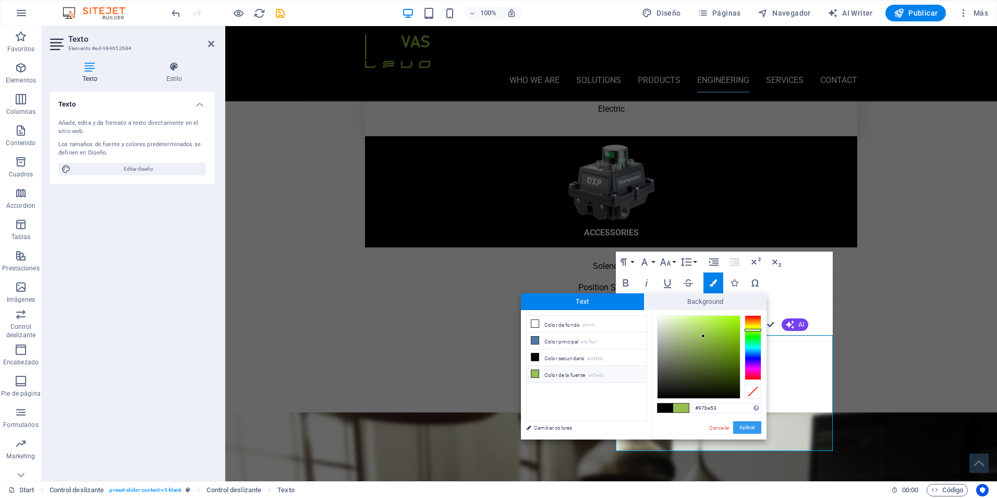
click at [744, 427] on button "Aplicar" at bounding box center [747, 427] width 28 height 13
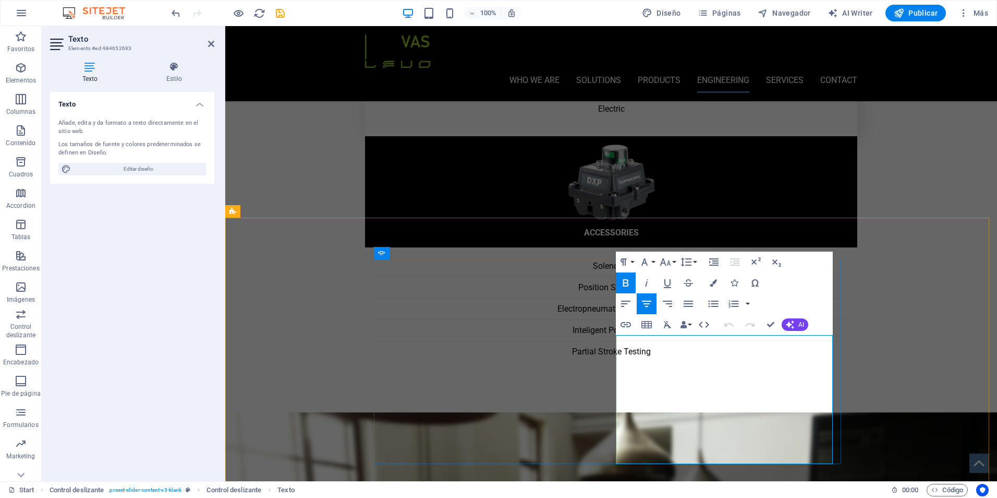
drag, startPoint x: 684, startPoint y: 334, endPoint x: 654, endPoint y: 334, distance: 30.3
drag, startPoint x: 496, startPoint y: 316, endPoint x: 713, endPoint y: 284, distance: 219.3
click at [713, 284] on icon "button" at bounding box center [713, 282] width 7 height 7
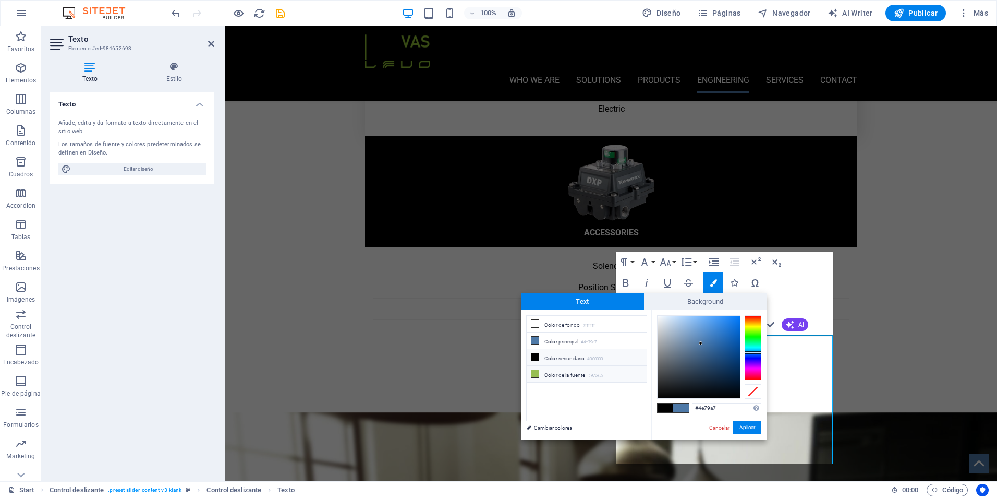
click at [593, 372] on small "#97be53" at bounding box center [596, 375] width 16 height 7
type input "#97be53"
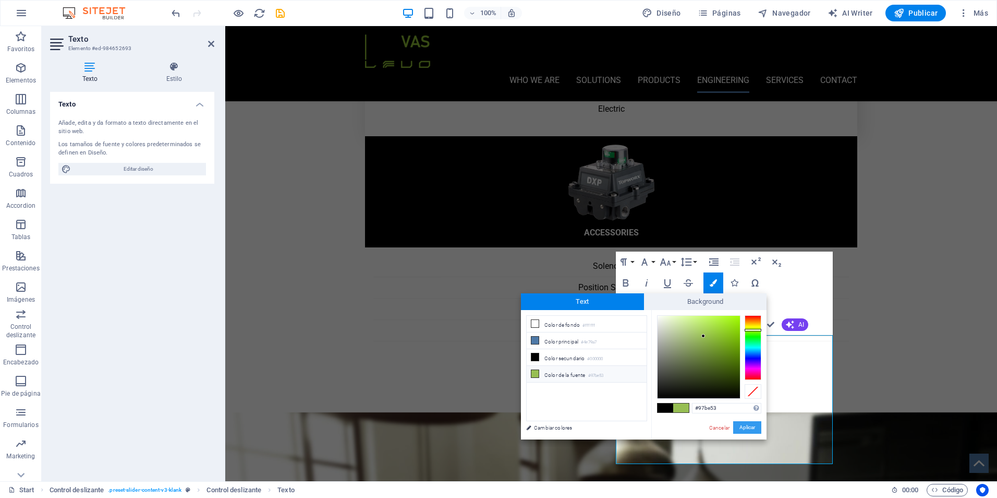
click at [752, 425] on button "Aplicar" at bounding box center [747, 427] width 28 height 13
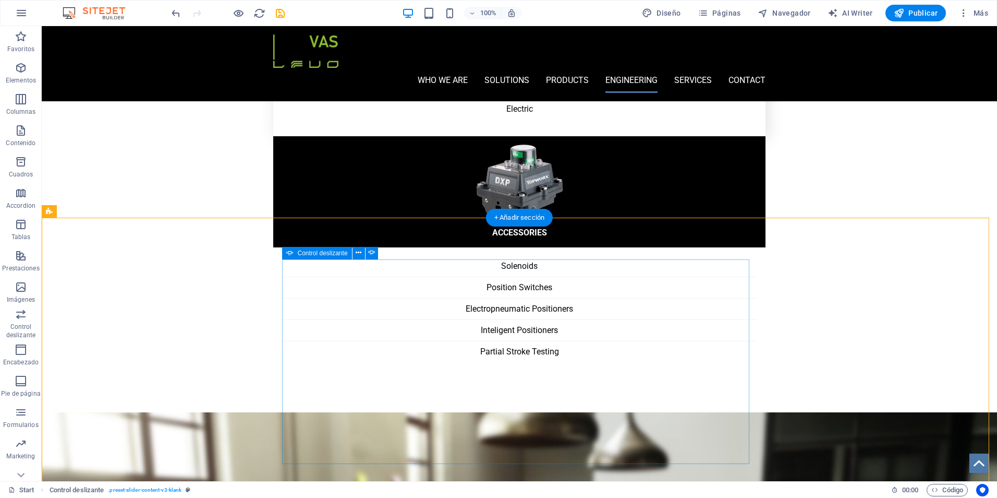
select select "ms"
select select "s"
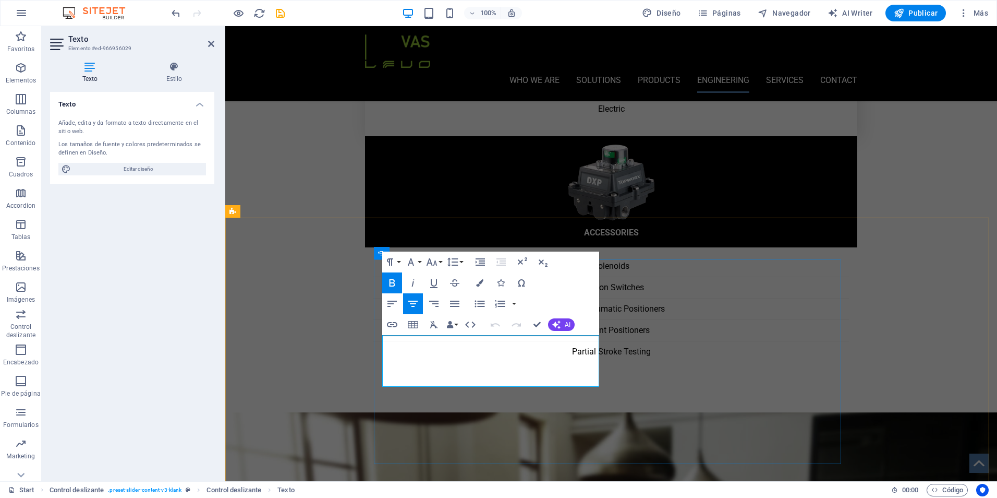
drag, startPoint x: 527, startPoint y: 340, endPoint x: 439, endPoint y: 340, distance: 88.2
click at [479, 282] on icon "button" at bounding box center [479, 282] width 7 height 7
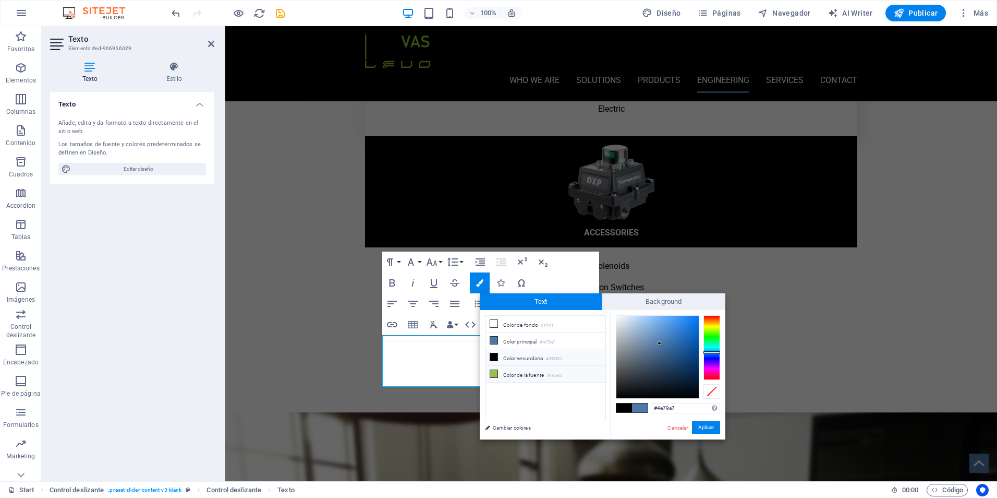
click at [514, 372] on li "Color de la fuente #97be53" at bounding box center [546, 374] width 120 height 17
type input "#97be53"
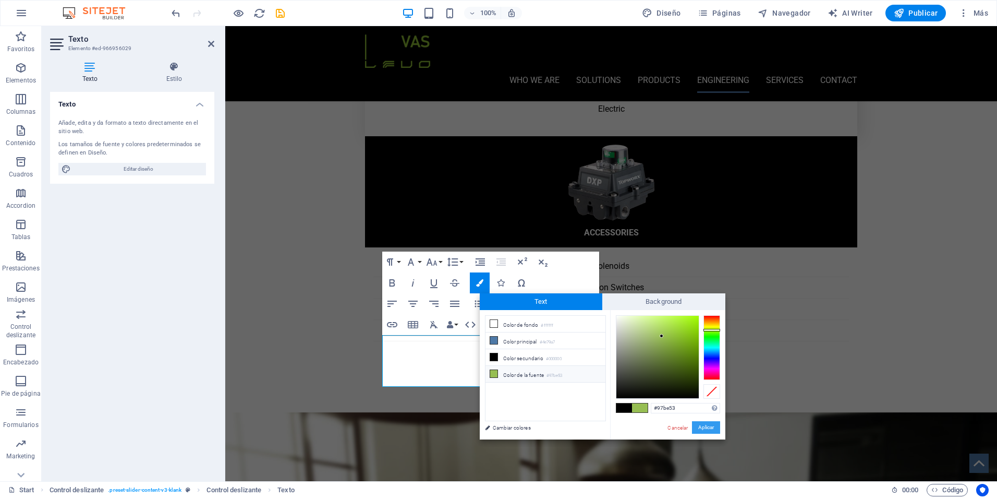
click at [714, 428] on button "Aplicar" at bounding box center [706, 427] width 28 height 13
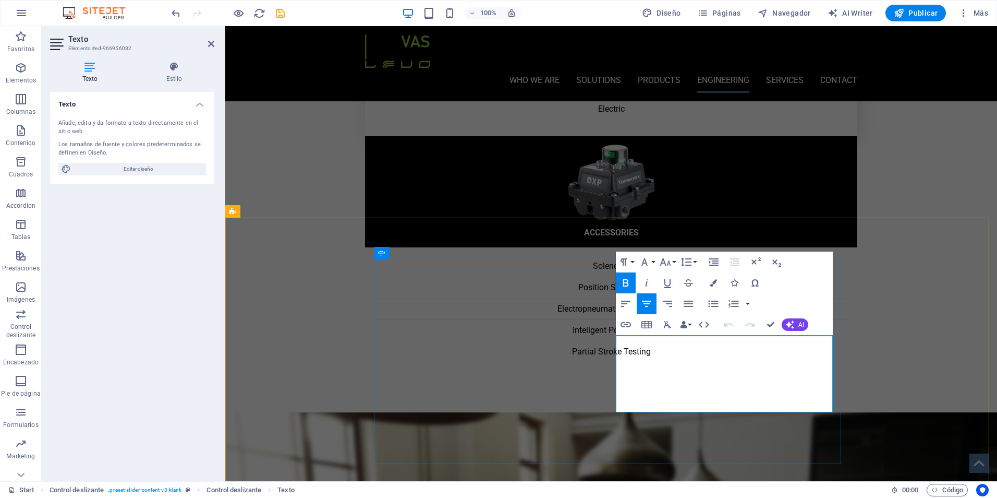
drag, startPoint x: 759, startPoint y: 341, endPoint x: 668, endPoint y: 341, distance: 91.3
click at [713, 282] on icon "button" at bounding box center [713, 282] width 7 height 7
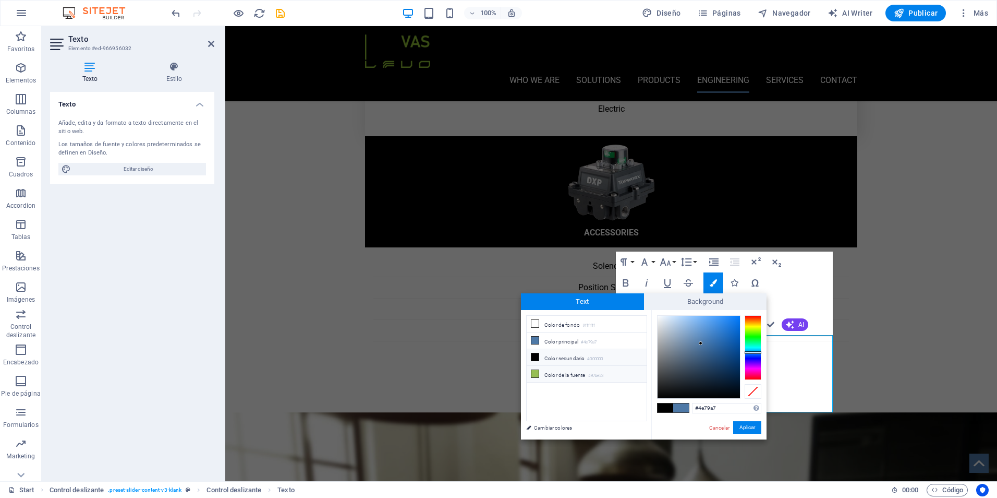
click at [559, 371] on li "Color de la fuente #97be53" at bounding box center [587, 374] width 120 height 17
type input "#97be53"
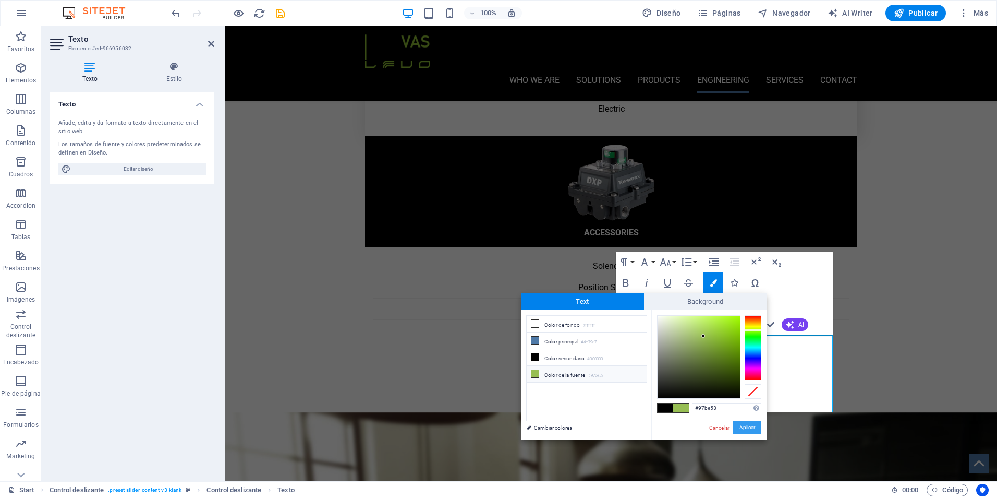
click at [738, 426] on button "Aplicar" at bounding box center [747, 427] width 28 height 13
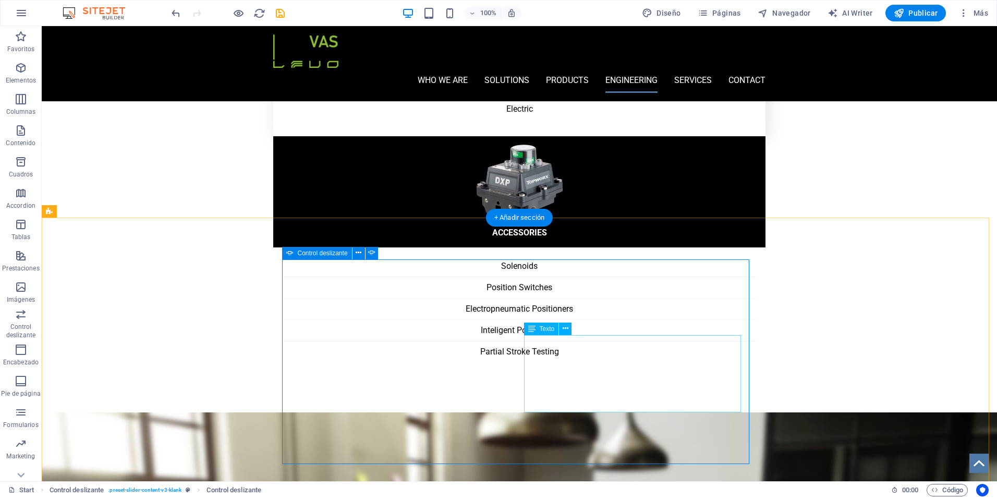
select select "ms"
select select "s"
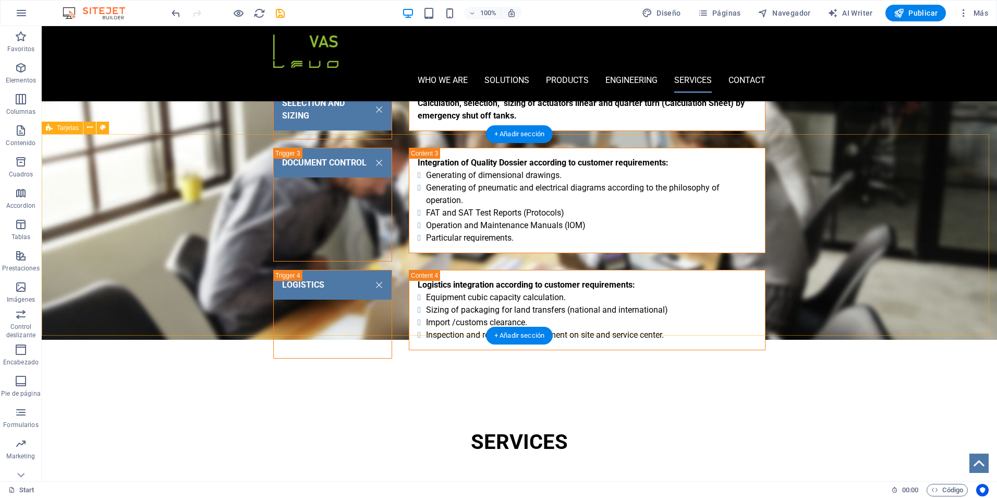
scroll to position [2191, 0]
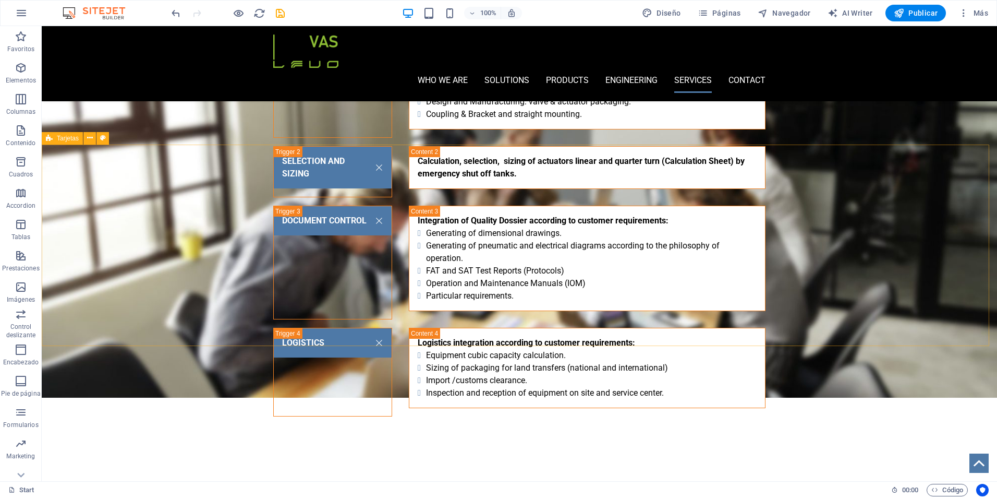
select select "rem"
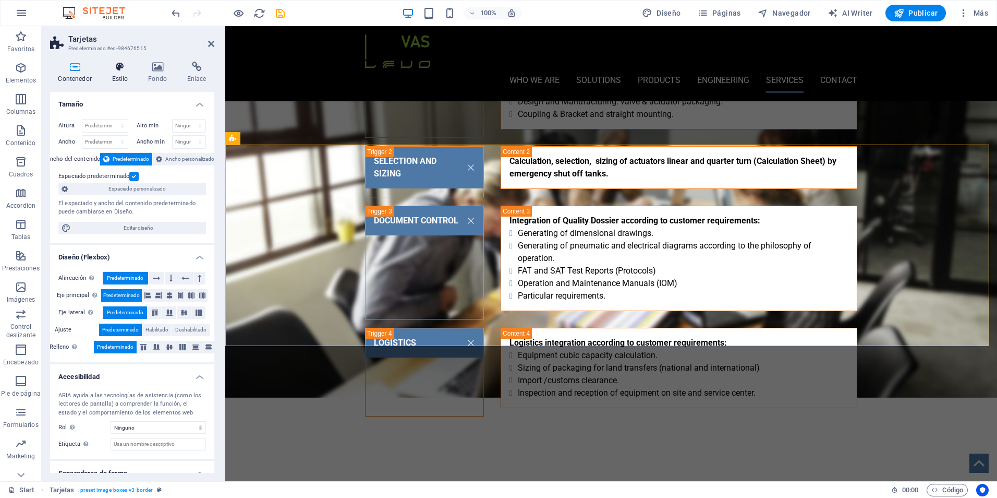
click at [120, 78] on h4 "Estilo" at bounding box center [122, 73] width 37 height 22
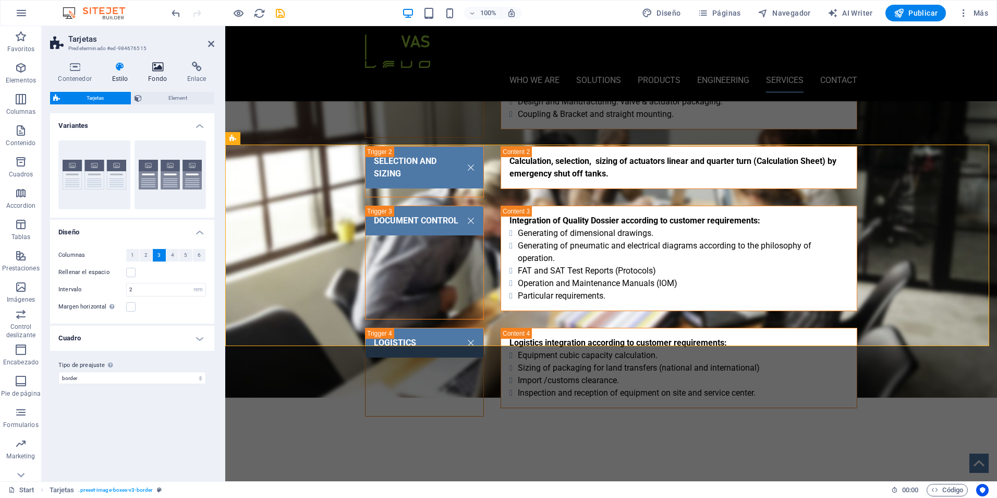
click at [153, 70] on icon at bounding box center [157, 67] width 35 height 10
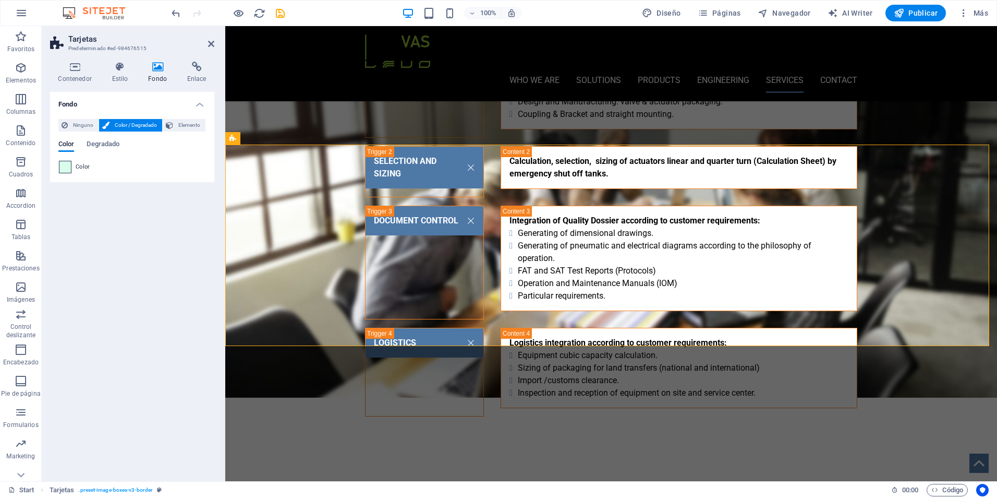
click at [67, 168] on span at bounding box center [64, 166] width 11 height 11
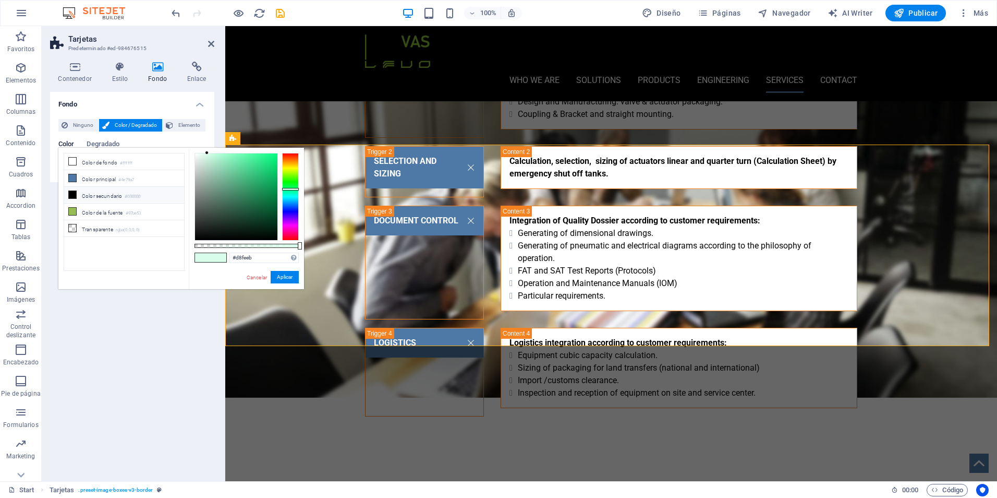
click at [79, 195] on li "Color secundario #000000" at bounding box center [124, 195] width 120 height 17
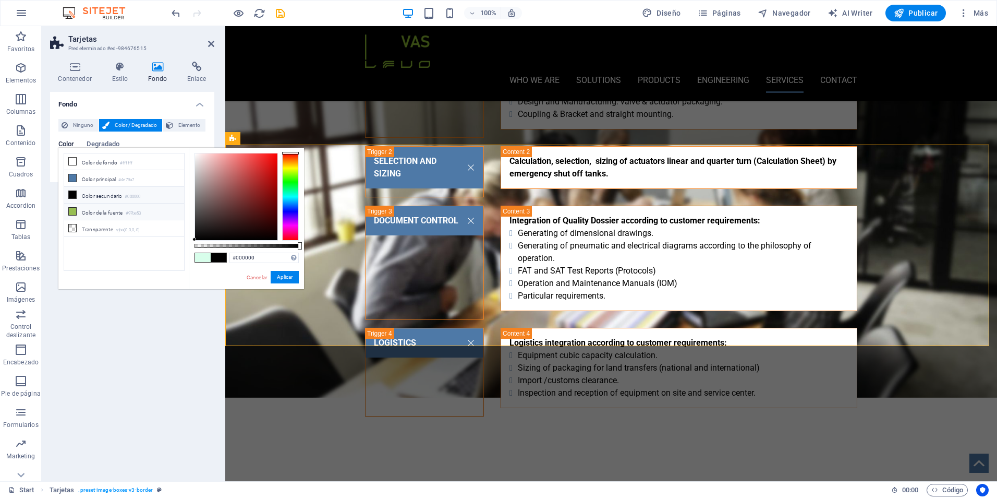
click at [81, 210] on li "Color de la fuente #97be53" at bounding box center [124, 211] width 120 height 17
type input "#97be53"
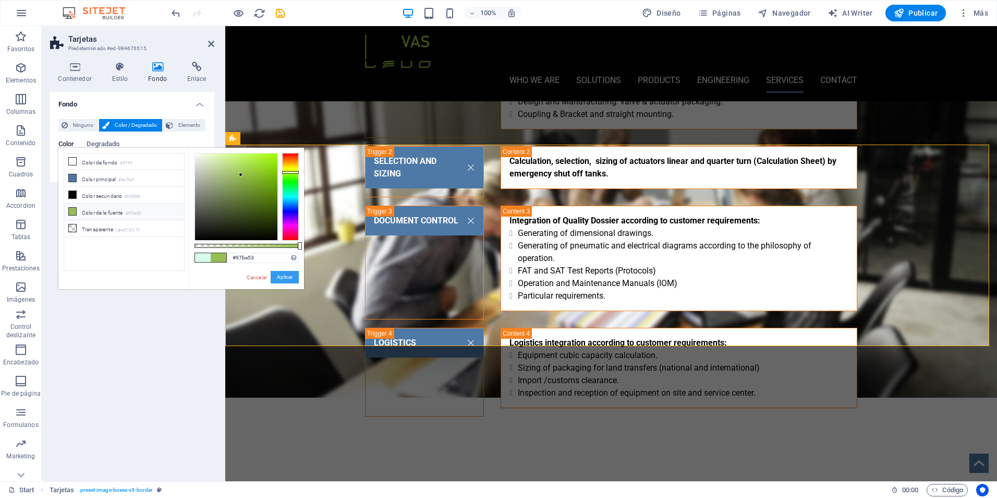
drag, startPoint x: 278, startPoint y: 274, endPoint x: 52, endPoint y: 248, distance: 227.4
click at [278, 274] on button "Aplicar" at bounding box center [285, 277] width 28 height 13
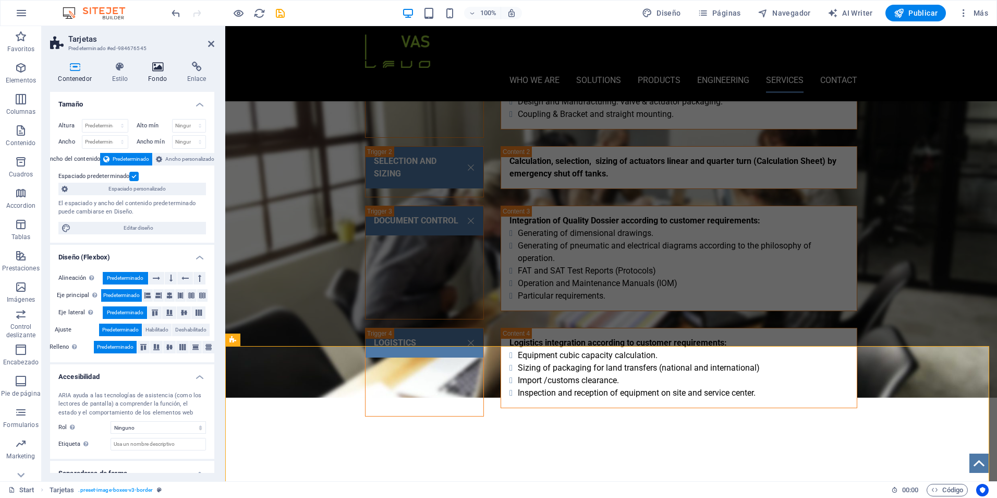
click at [156, 71] on icon at bounding box center [157, 67] width 35 height 10
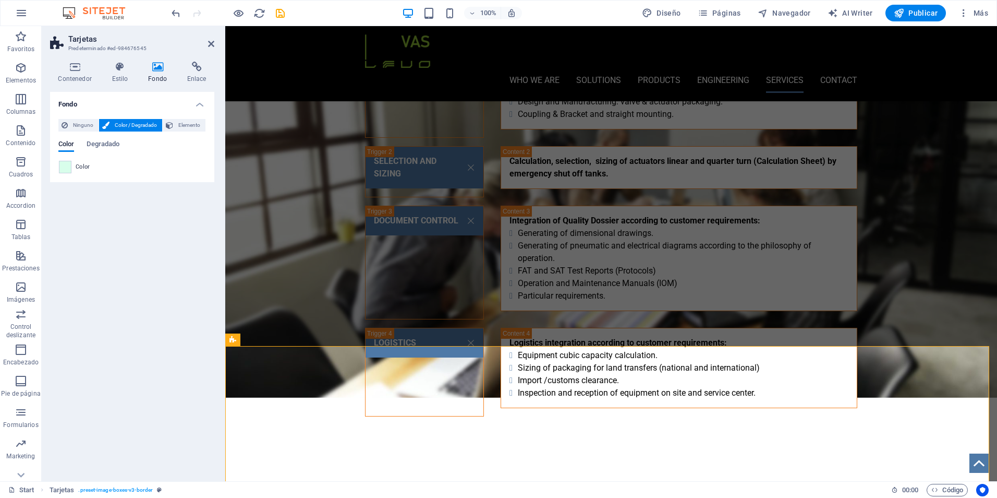
click at [81, 169] on span "Color" at bounding box center [83, 167] width 15 height 8
click at [68, 169] on span at bounding box center [64, 166] width 11 height 11
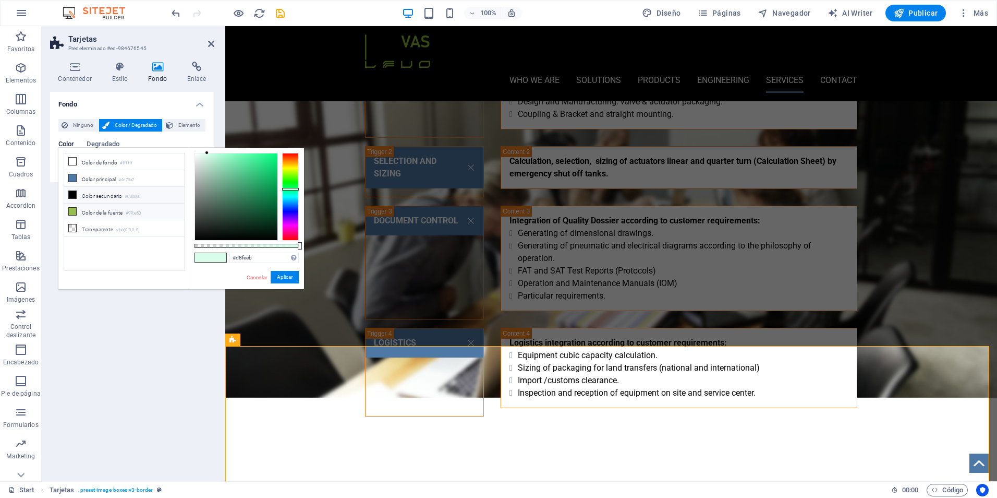
click at [90, 210] on li "Color de la fuente #97be53" at bounding box center [124, 211] width 120 height 17
type input "#97be53"
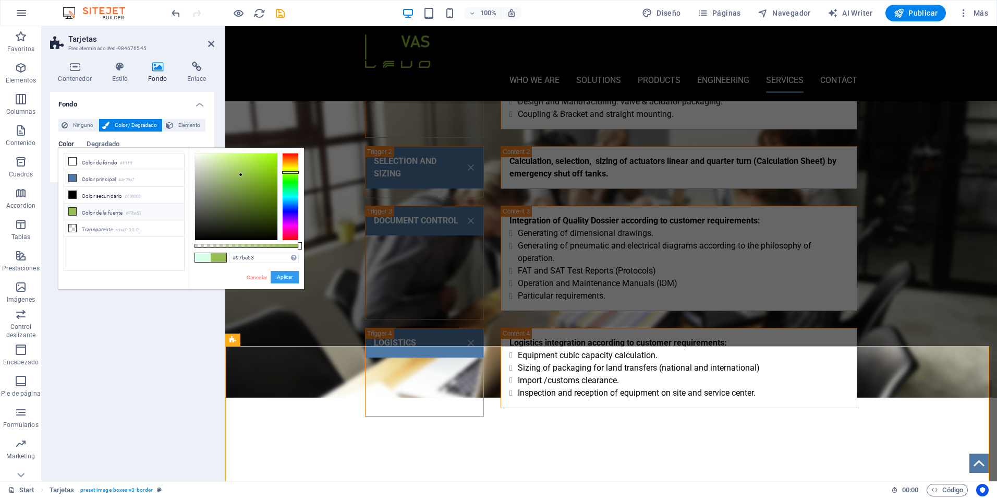
click at [284, 279] on button "Aplicar" at bounding box center [285, 277] width 28 height 13
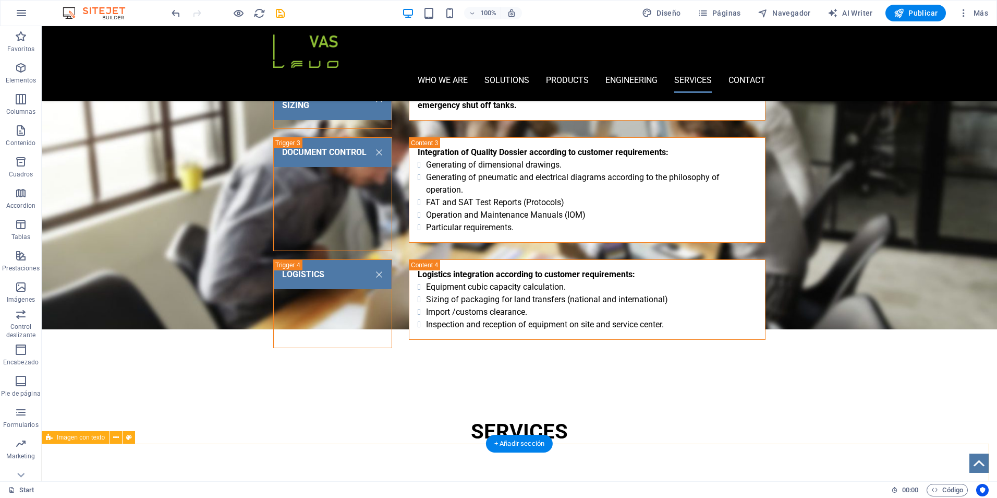
scroll to position [2243, 0]
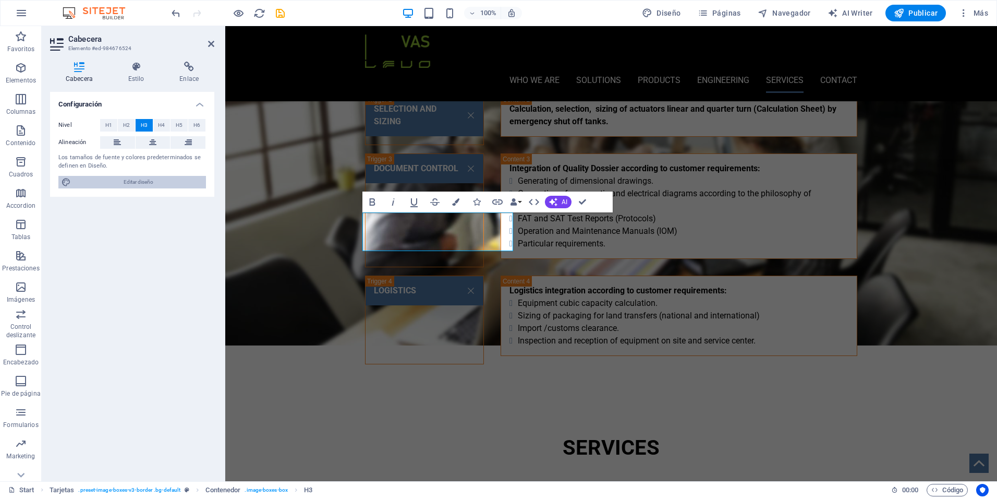
click at [90, 182] on span "Editar diseño" at bounding box center [138, 182] width 129 height 13
select select "px"
select select "400"
select select "px"
select select "700"
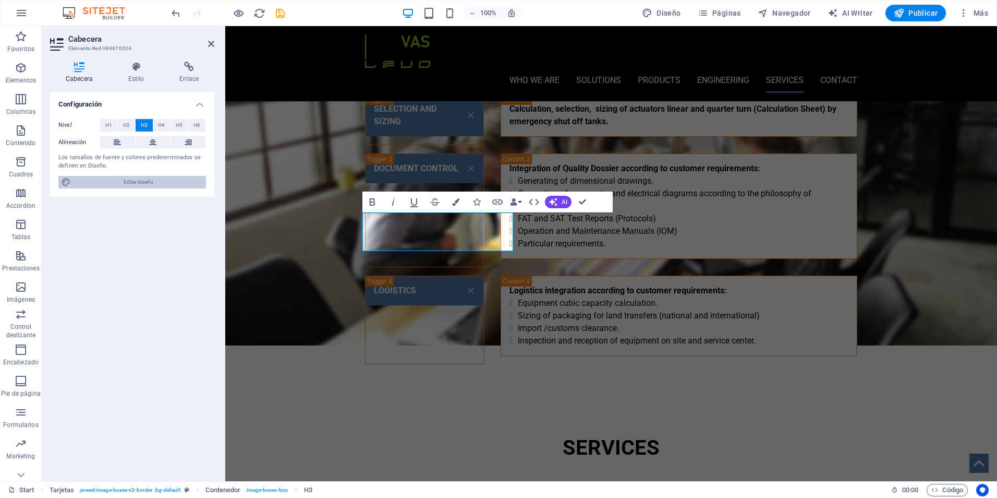
select select "px"
select select "rem"
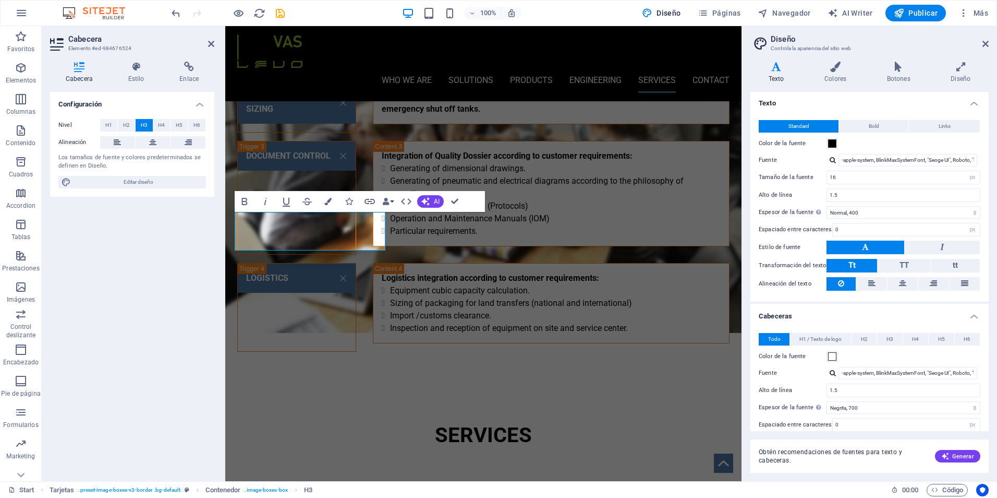
scroll to position [0, 0]
click at [874, 127] on span "Bold" at bounding box center [874, 127] width 10 height 13
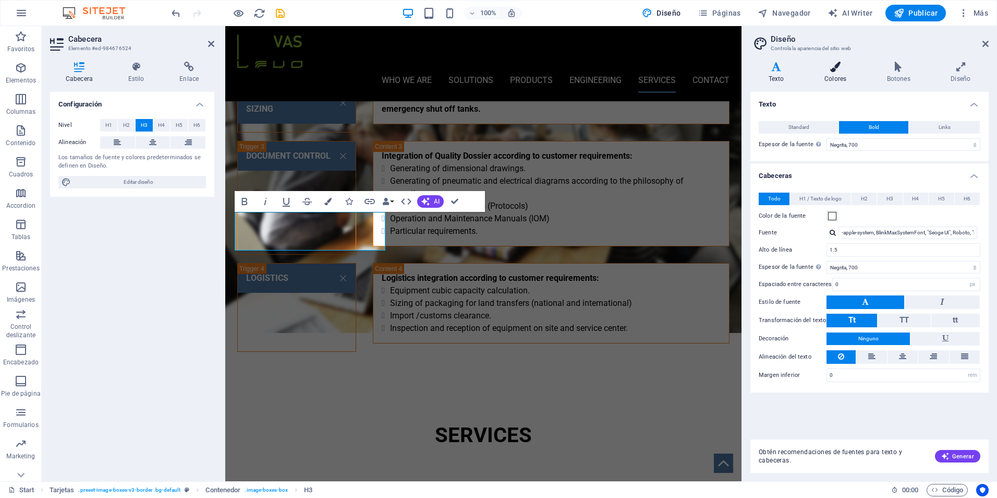
click at [835, 74] on h4 "Colores" at bounding box center [838, 73] width 63 height 22
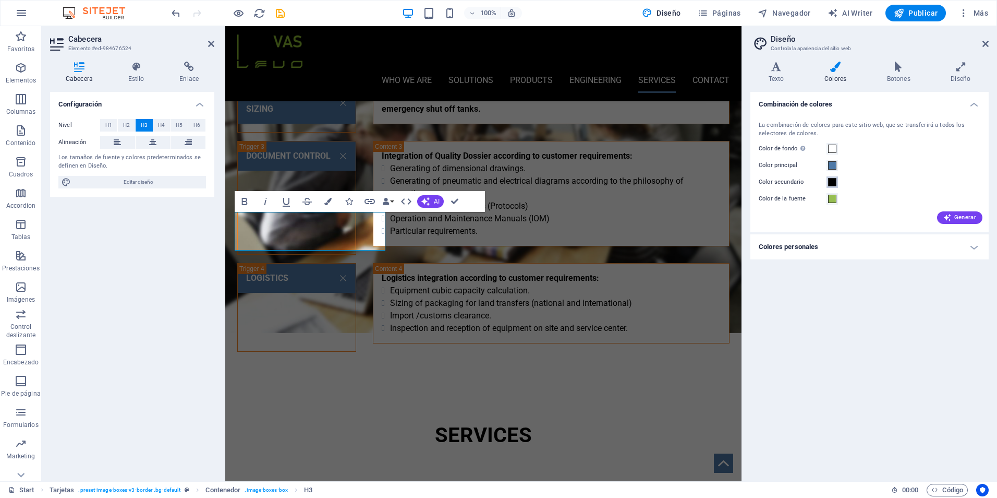
click at [833, 181] on span at bounding box center [832, 182] width 8 height 8
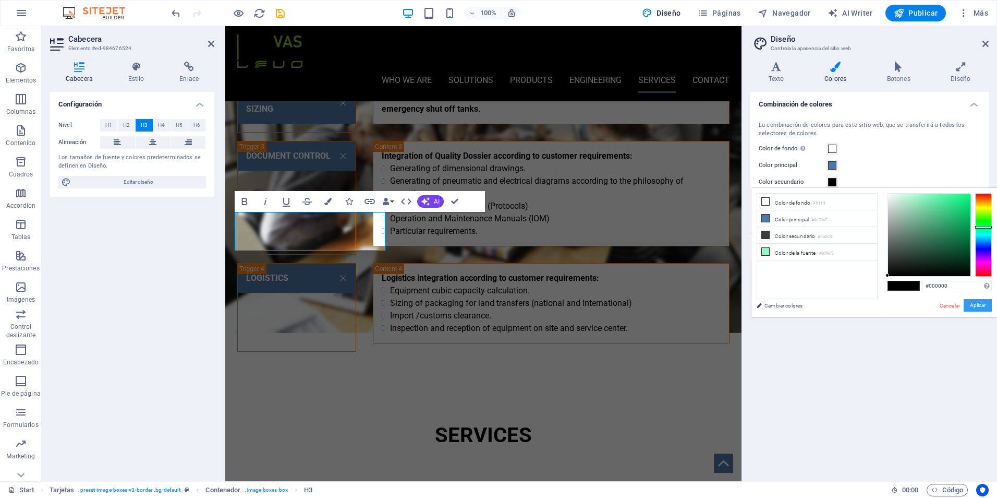
click at [975, 306] on button "Aplicar" at bounding box center [978, 305] width 28 height 13
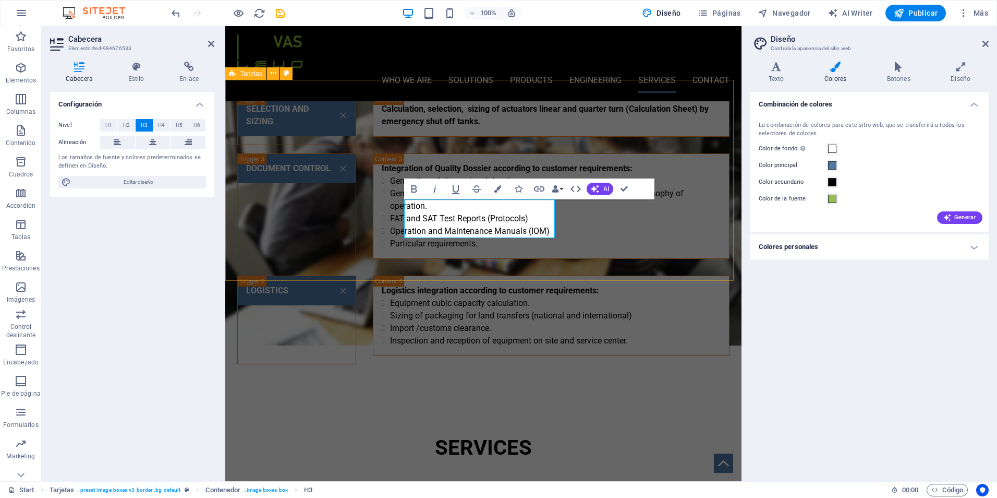
scroll to position [2256, 0]
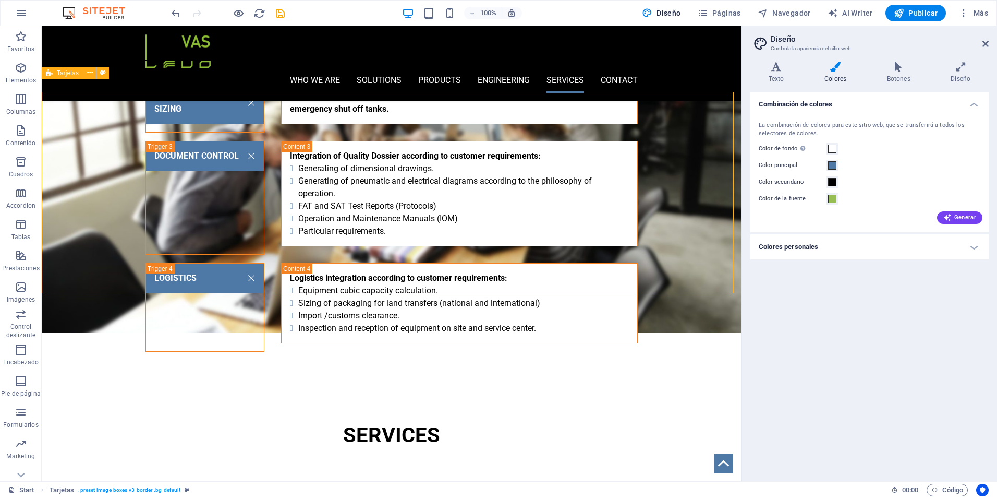
scroll to position [2244, 0]
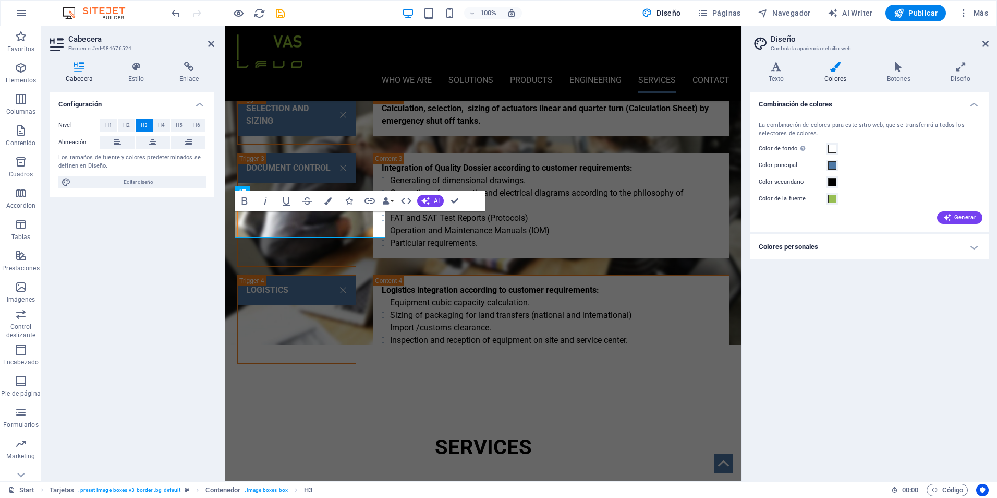
scroll to position [2256, 0]
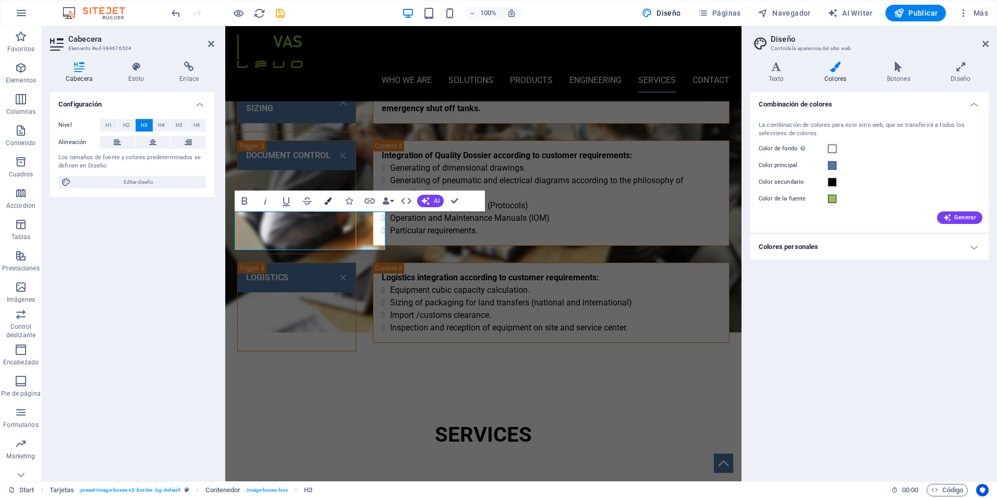
click at [328, 200] on icon "button" at bounding box center [327, 200] width 7 height 7
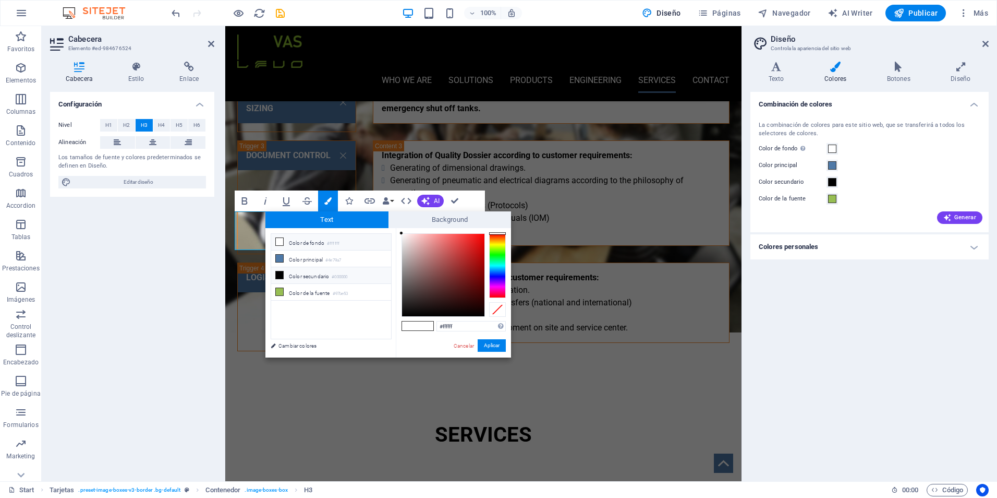
click at [290, 272] on li "Color secundario #000000" at bounding box center [331, 275] width 120 height 17
type input "#000000"
drag, startPoint x: 494, startPoint y: 344, endPoint x: 259, endPoint y: 308, distance: 236.9
click at [494, 344] on button "Aplicar" at bounding box center [492, 345] width 28 height 13
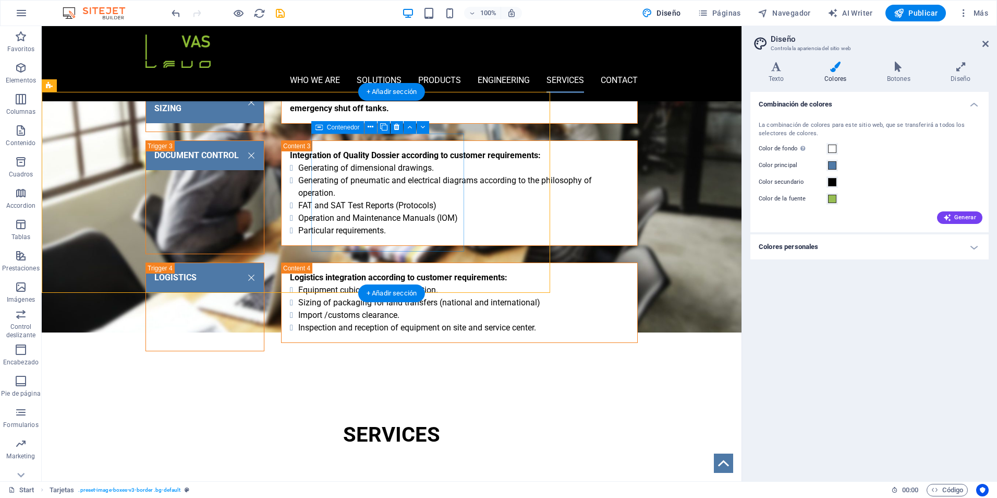
scroll to position [2244, 0]
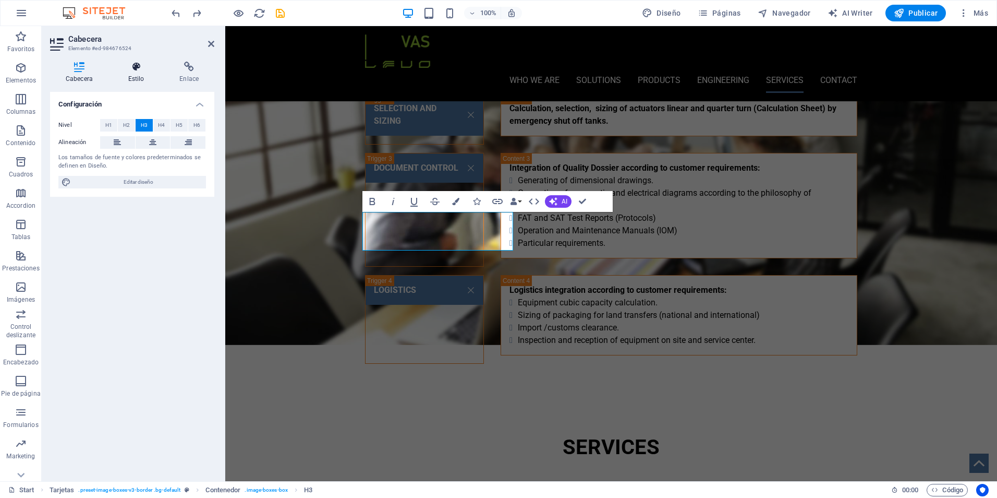
click at [139, 67] on icon at bounding box center [136, 67] width 47 height 10
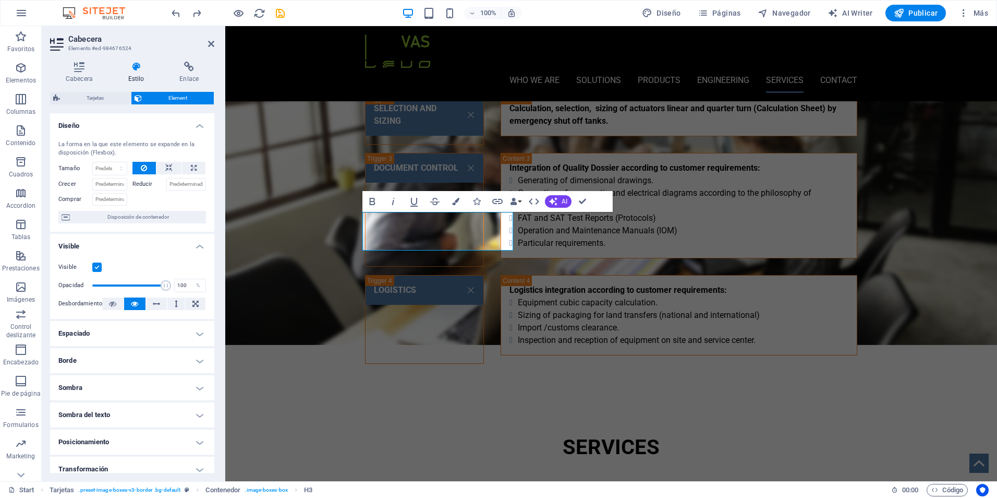
click at [117, 362] on h4 "Borde" at bounding box center [132, 360] width 164 height 25
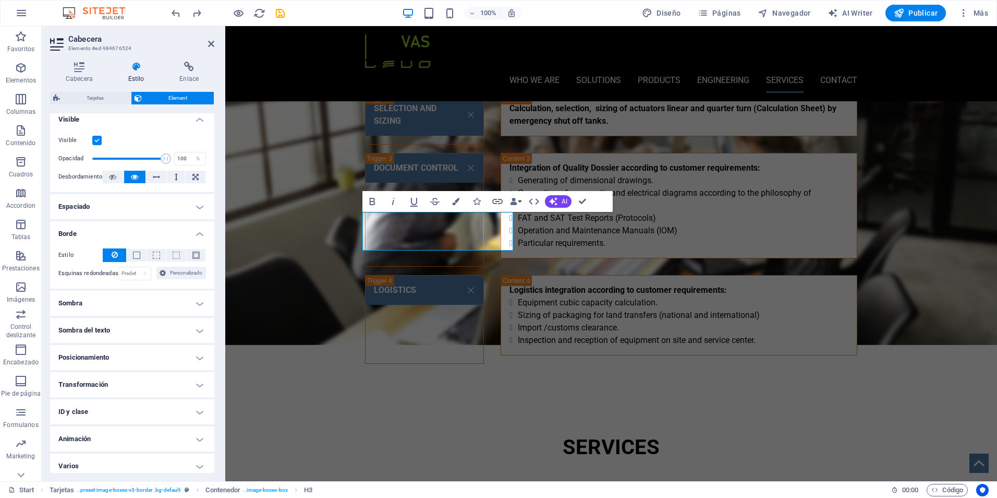
scroll to position [133, 0]
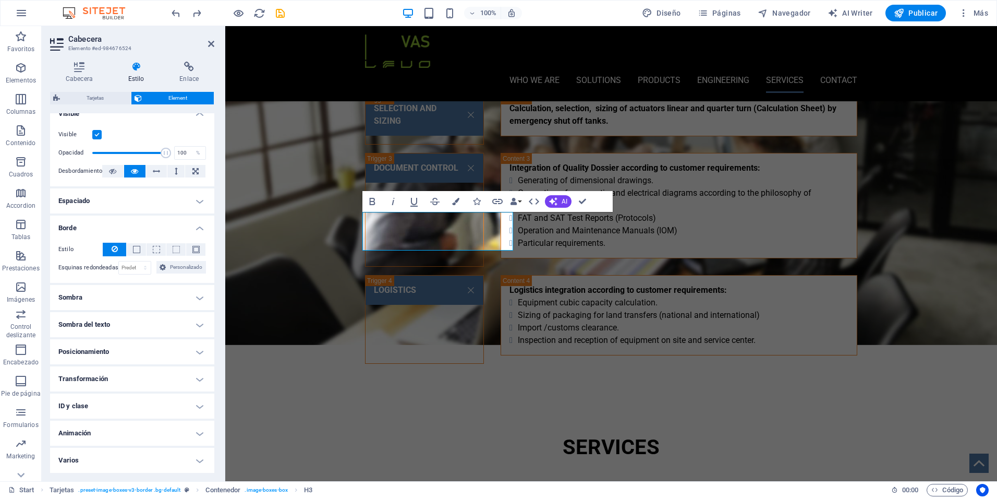
click at [134, 65] on icon at bounding box center [136, 67] width 47 height 10
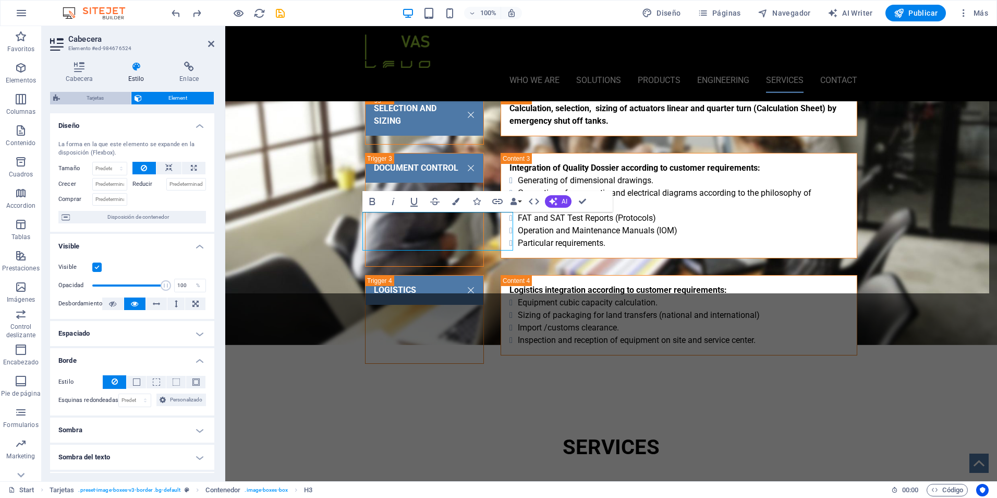
click at [100, 97] on span "Tarjetas" at bounding box center [95, 98] width 65 height 13
select select "rem"
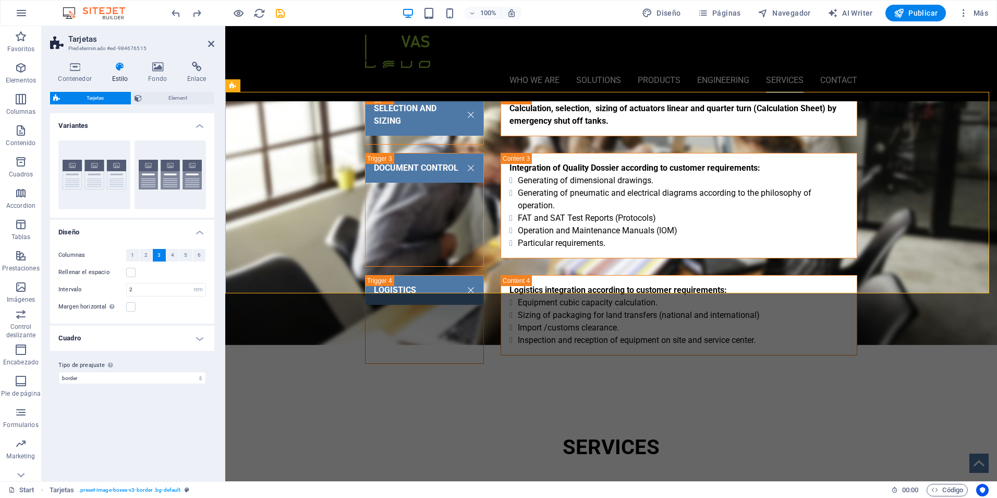
click at [193, 336] on h4 "Cuadro" at bounding box center [132, 338] width 164 height 25
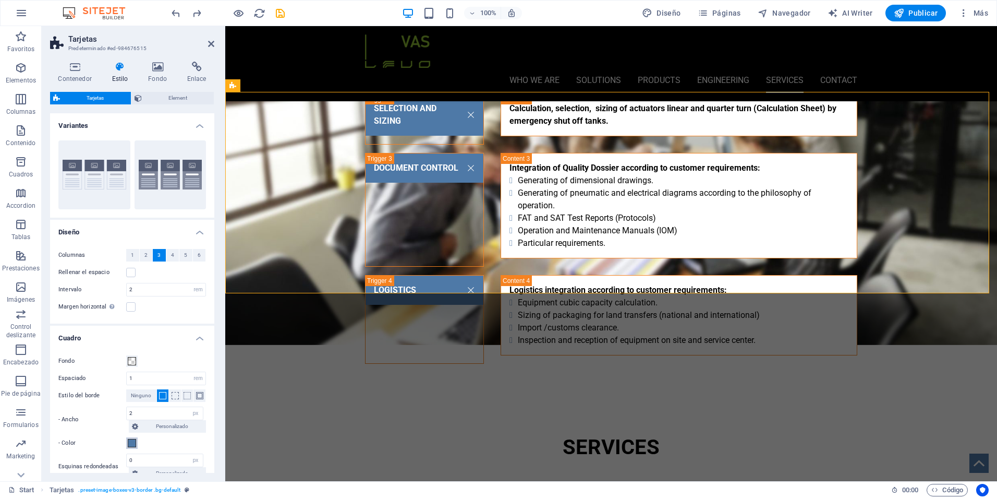
click at [133, 444] on span at bounding box center [132, 443] width 8 height 8
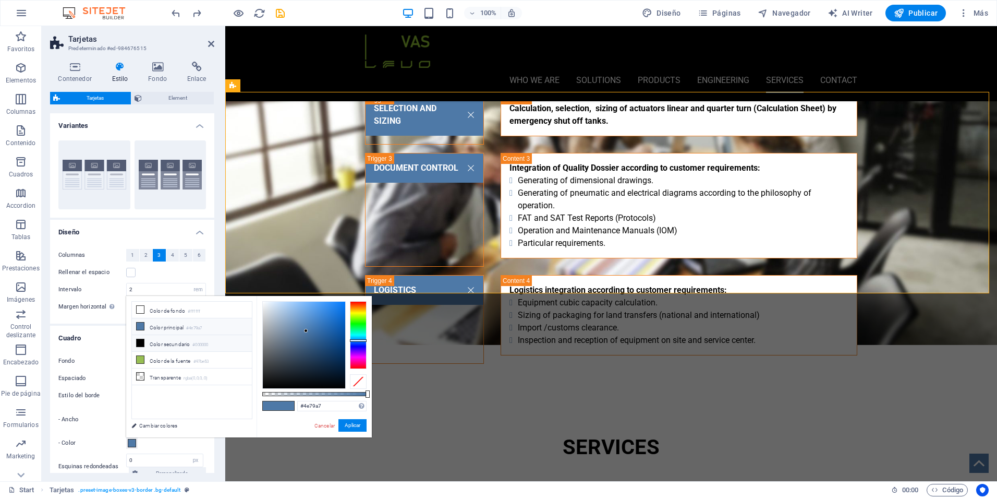
click at [160, 343] on li "Color secundario #000000" at bounding box center [192, 343] width 120 height 17
type input "#000000"
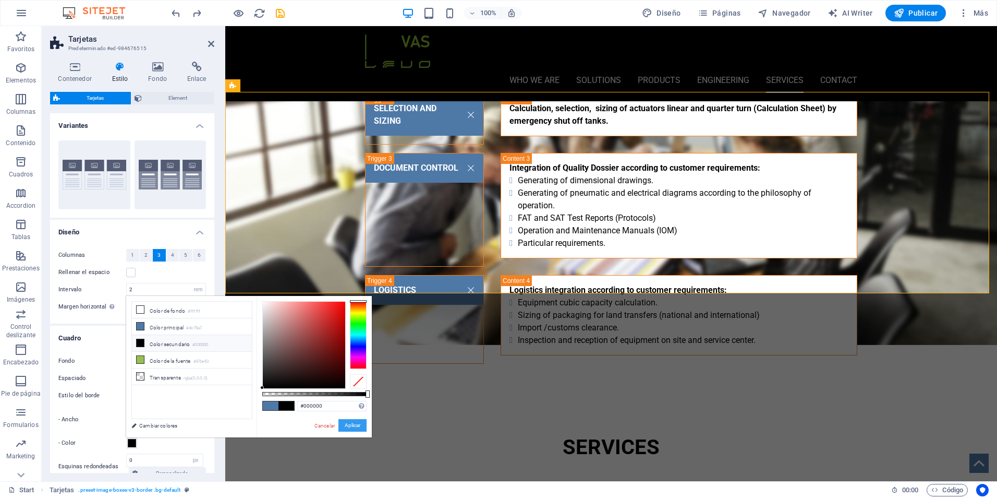
click at [344, 423] on button "Aplicar" at bounding box center [353, 425] width 28 height 13
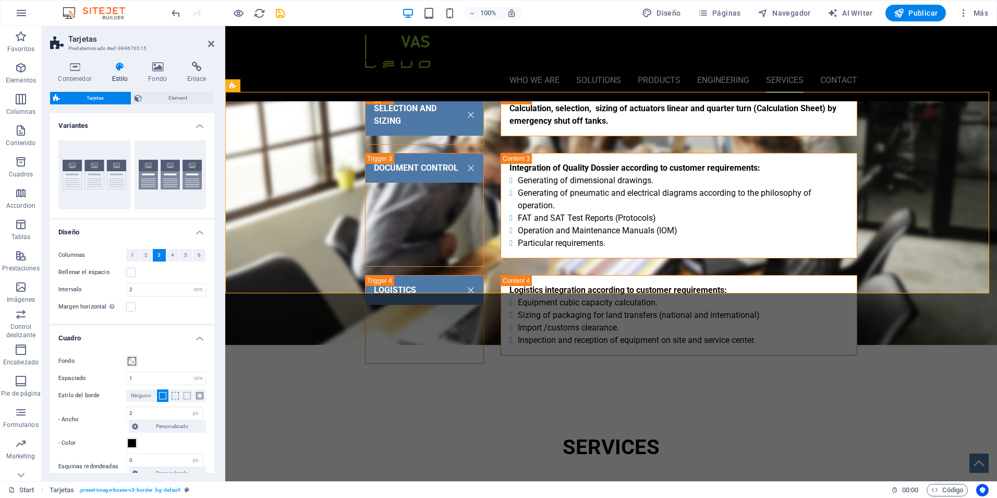
scroll to position [76, 0]
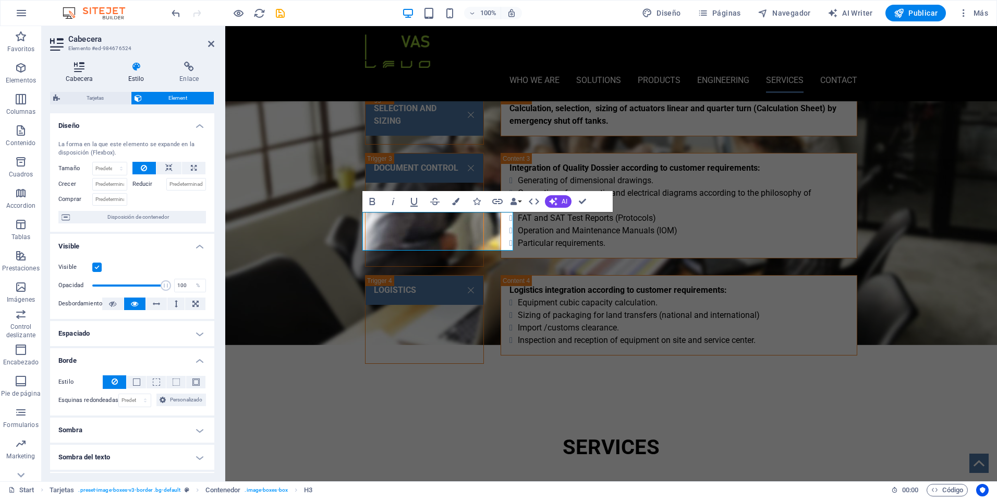
click at [89, 75] on h4 "Cabecera" at bounding box center [81, 73] width 63 height 22
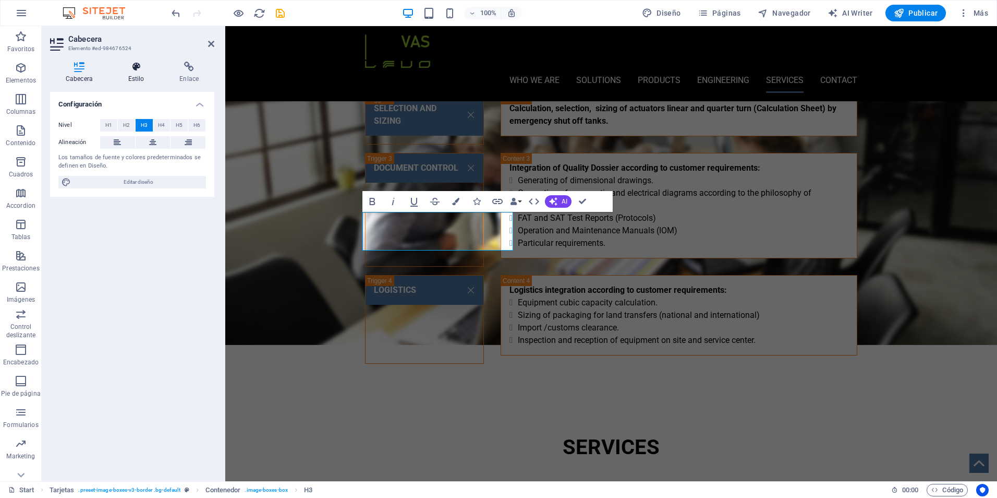
click at [136, 71] on icon at bounding box center [136, 67] width 47 height 10
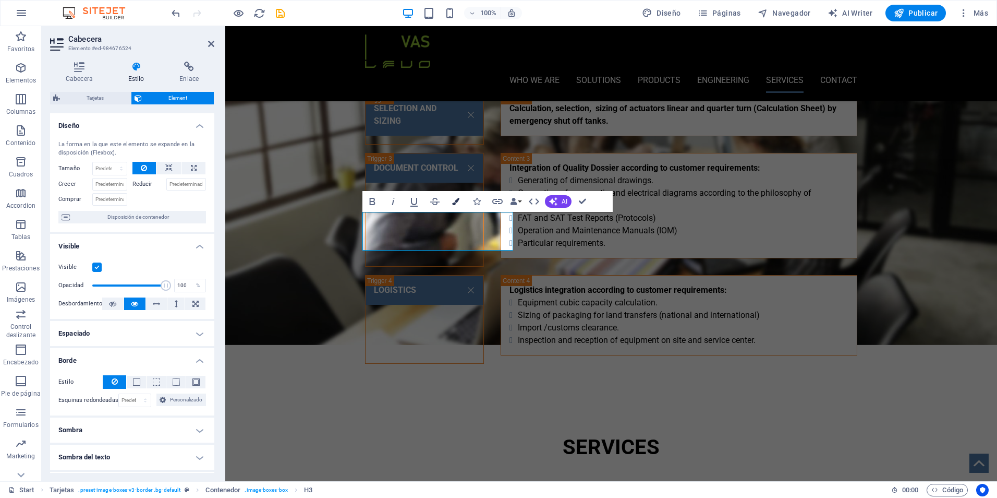
click at [456, 199] on icon "button" at bounding box center [455, 201] width 7 height 7
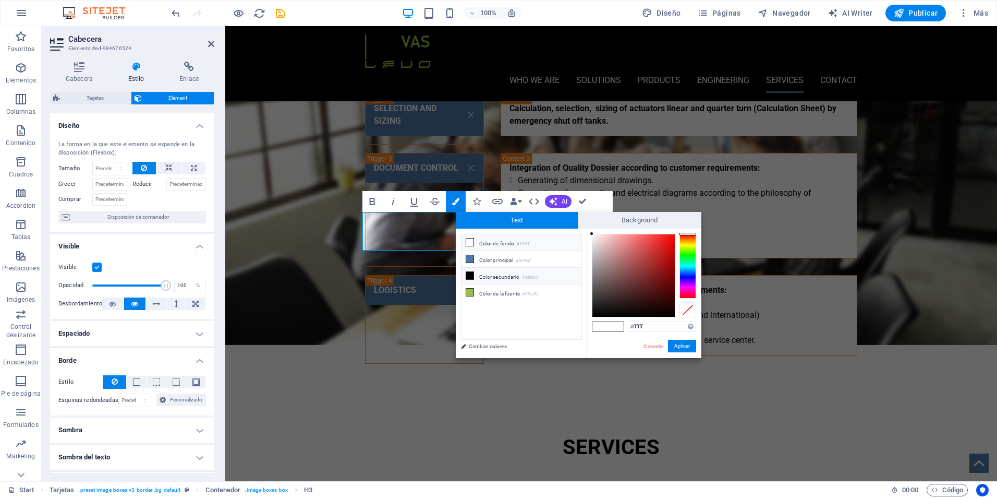
click at [482, 272] on li "Color secundario #000000" at bounding box center [522, 276] width 120 height 17
type input "#000000"
click at [688, 348] on button "Aplicar" at bounding box center [682, 346] width 28 height 13
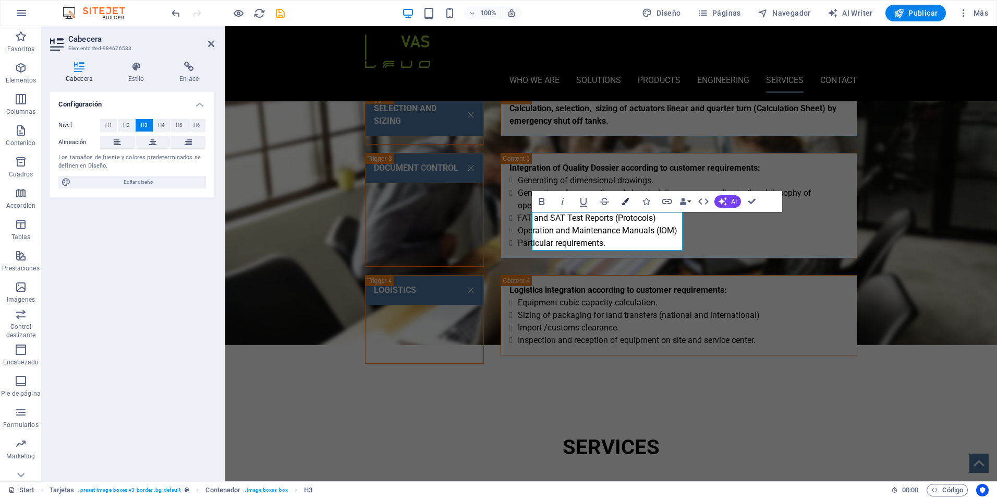
click at [622, 205] on button "Colors" at bounding box center [626, 201] width 20 height 21
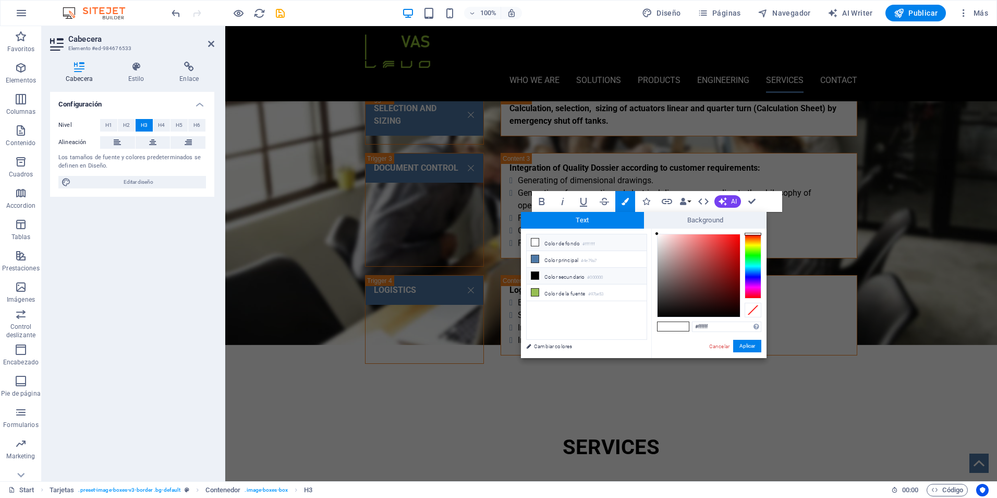
click at [547, 274] on li "Color secundario #000000" at bounding box center [587, 276] width 120 height 17
type input "#000000"
click at [745, 346] on button "Aplicar" at bounding box center [747, 346] width 28 height 13
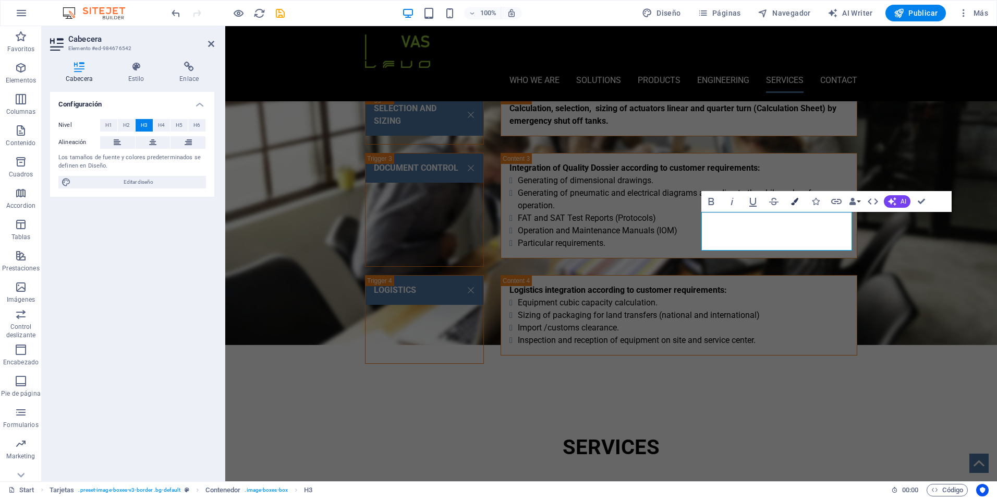
click at [793, 201] on icon "button" at bounding box center [794, 201] width 7 height 7
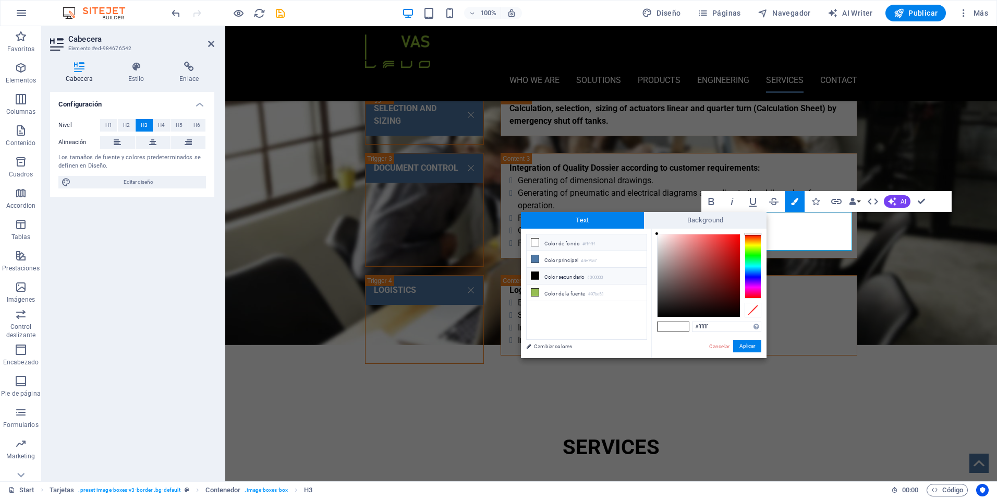
click at [587, 273] on li "Color secundario #000000" at bounding box center [587, 276] width 120 height 17
type input "#000000"
click at [740, 343] on button "Aplicar" at bounding box center [747, 346] width 28 height 13
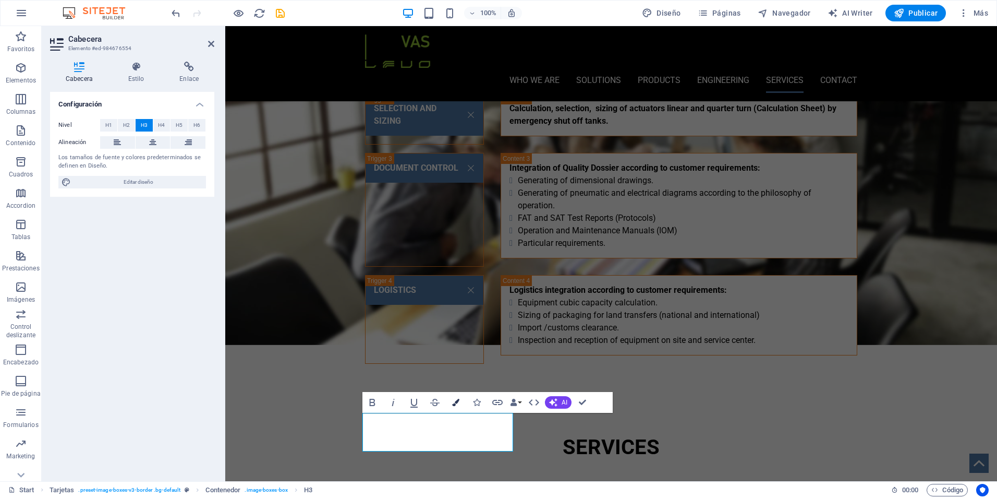
click at [455, 400] on icon "button" at bounding box center [455, 402] width 7 height 7
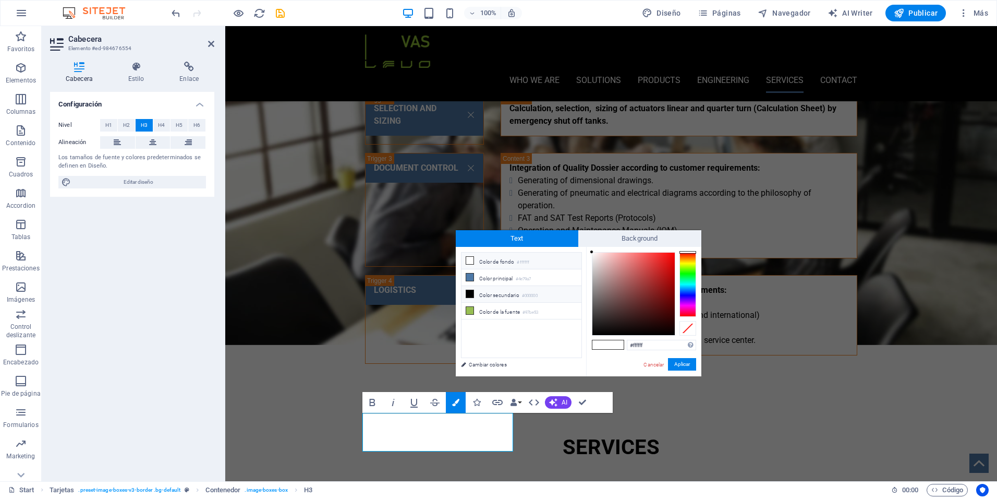
click at [479, 292] on li "Color secundario #000000" at bounding box center [522, 294] width 120 height 17
type input "#000000"
click at [679, 363] on button "Aplicar" at bounding box center [682, 364] width 28 height 13
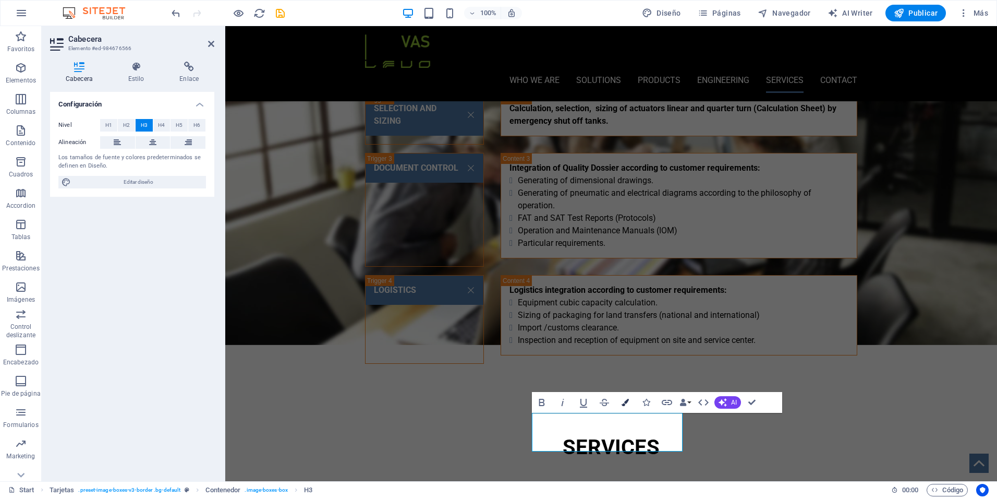
click at [625, 402] on icon "button" at bounding box center [625, 402] width 7 height 7
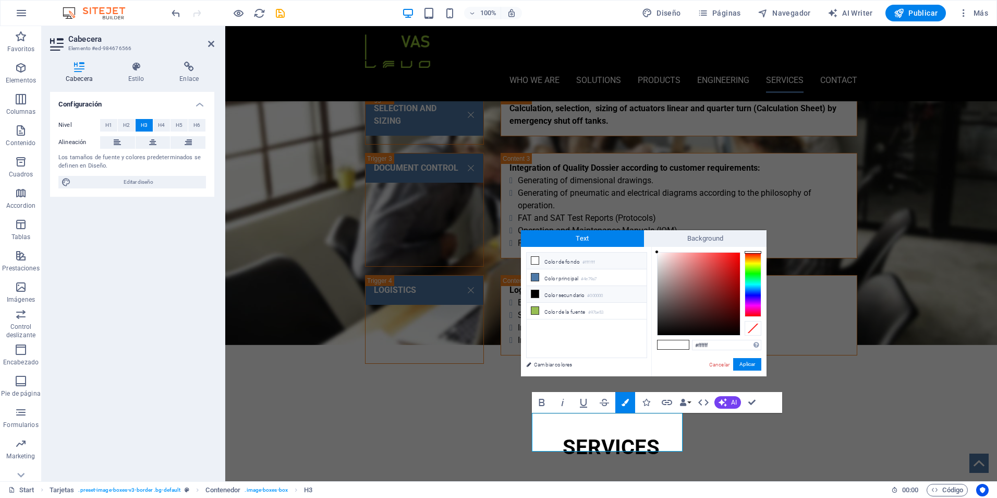
click at [581, 296] on li "Color secundario #000000" at bounding box center [587, 294] width 120 height 17
type input "#000000"
drag, startPoint x: 756, startPoint y: 365, endPoint x: 529, endPoint y: 341, distance: 228.2
click at [756, 365] on button "Aplicar" at bounding box center [747, 364] width 28 height 13
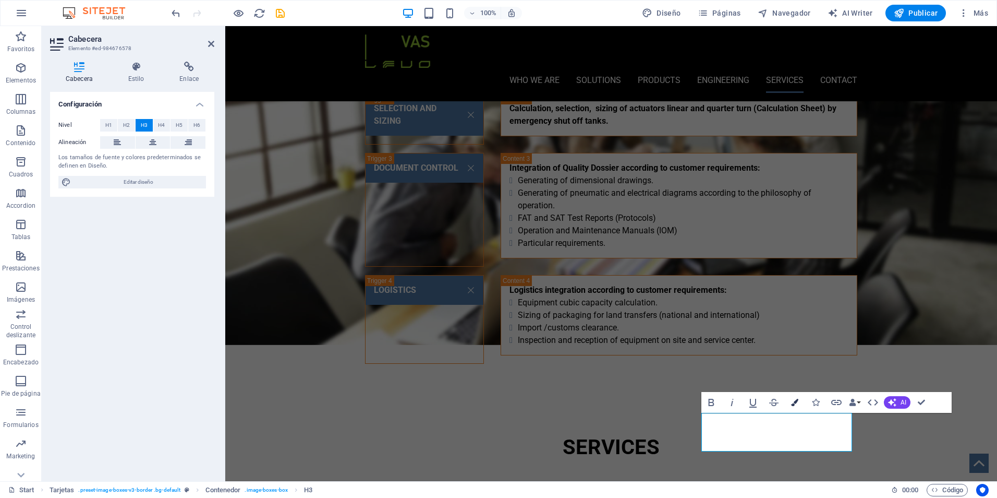
click at [790, 401] on button "Colors" at bounding box center [795, 402] width 20 height 21
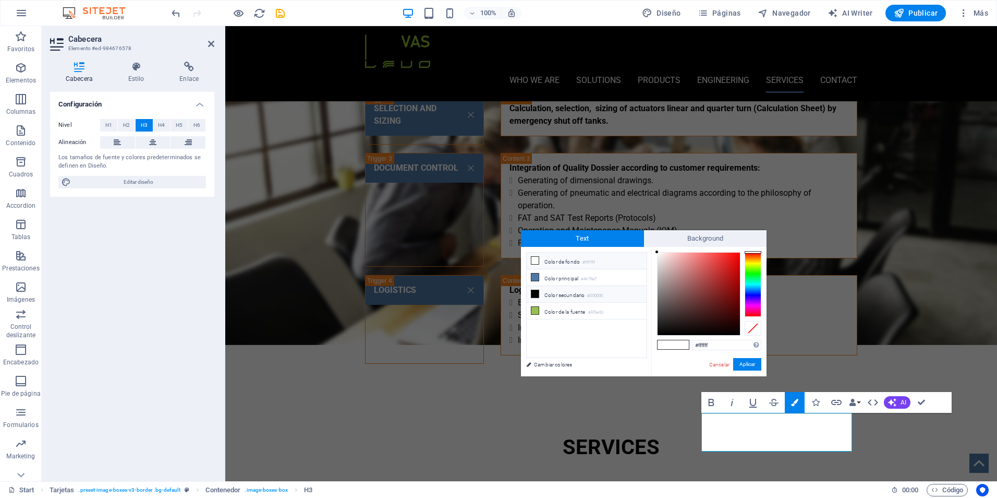
click at [568, 296] on li "Color secundario #000000" at bounding box center [587, 294] width 120 height 17
type input "#000000"
click at [739, 364] on button "Aplicar" at bounding box center [747, 364] width 28 height 13
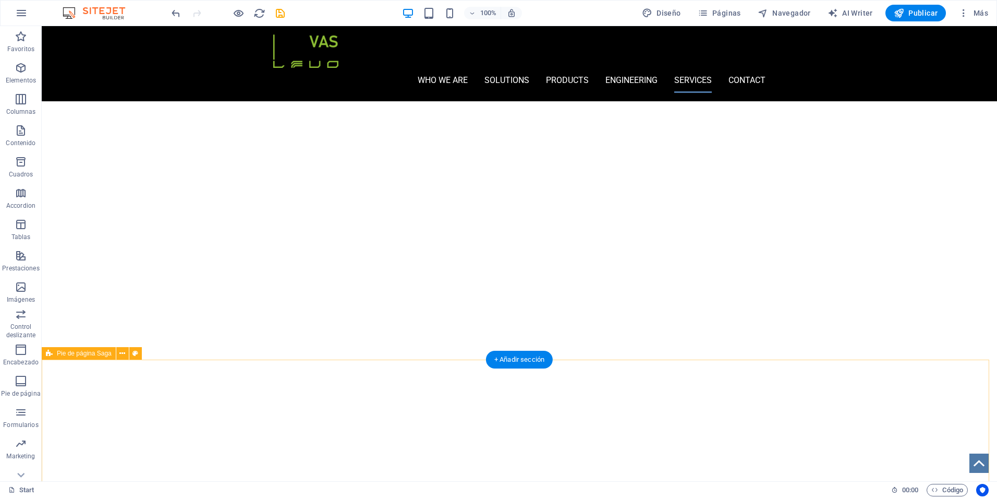
scroll to position [2996, 0]
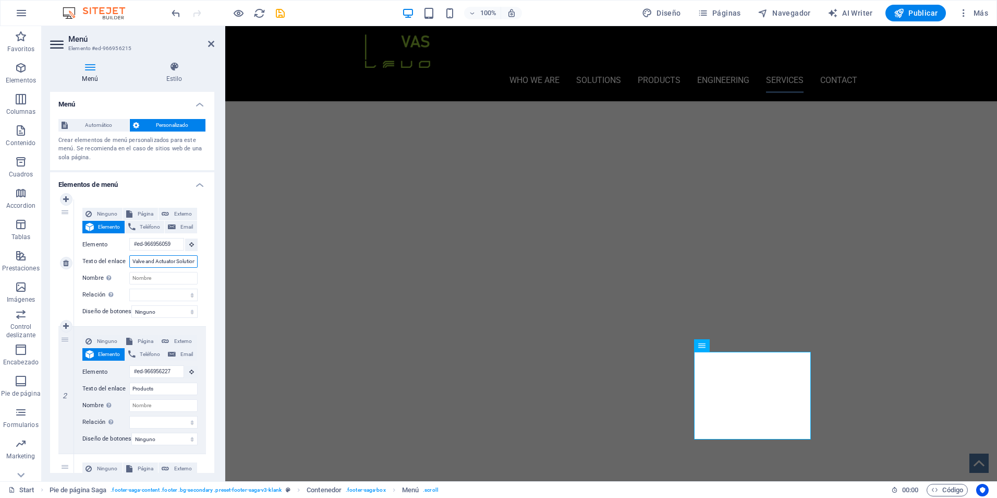
click at [151, 264] on input "Valve and Actuator Solutions" at bounding box center [163, 261] width 68 height 13
type input "Who wValve and Actuator Solutions"
select select
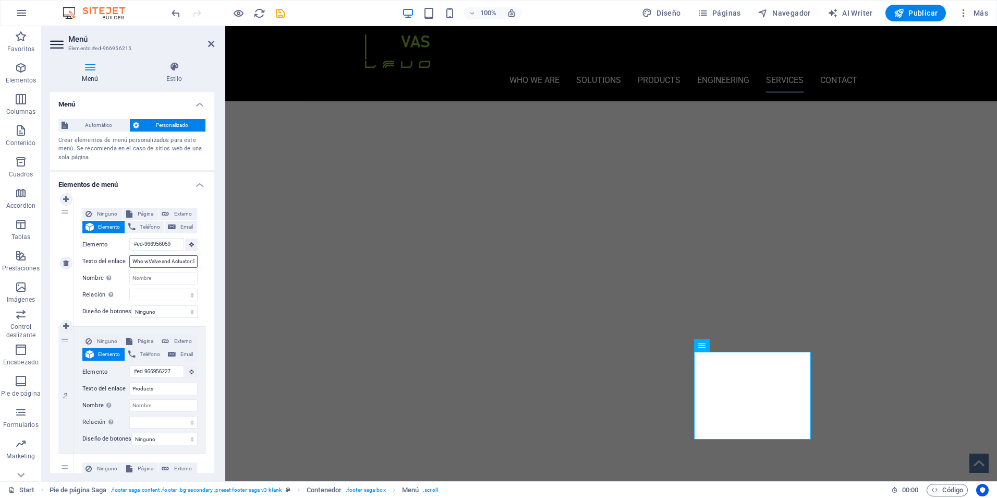
select select
type input "Who we areValve and Actuator Solutions"
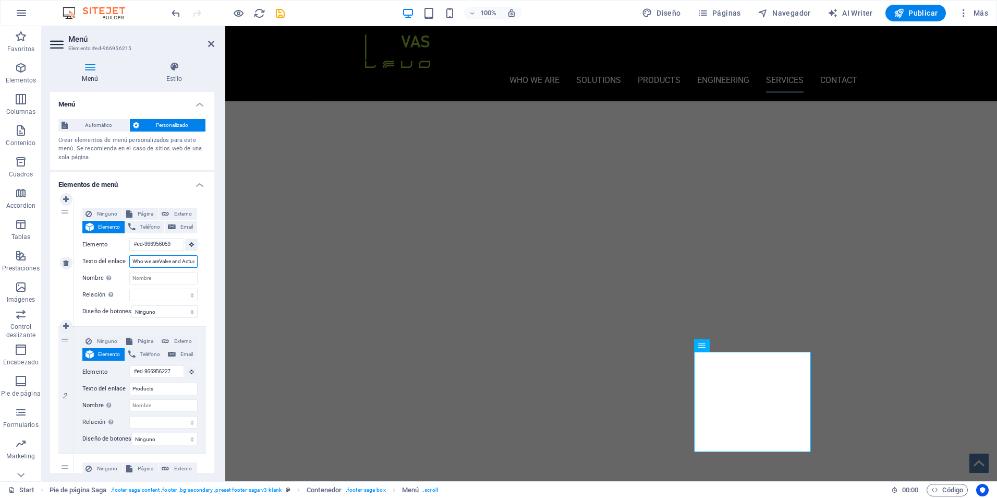
select select
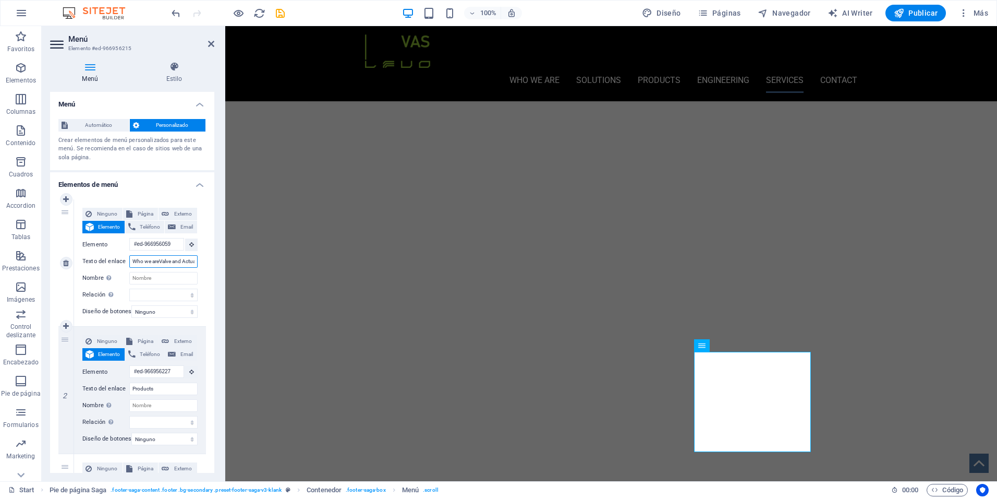
select select
type input "Who we aretor Solutions"
select select
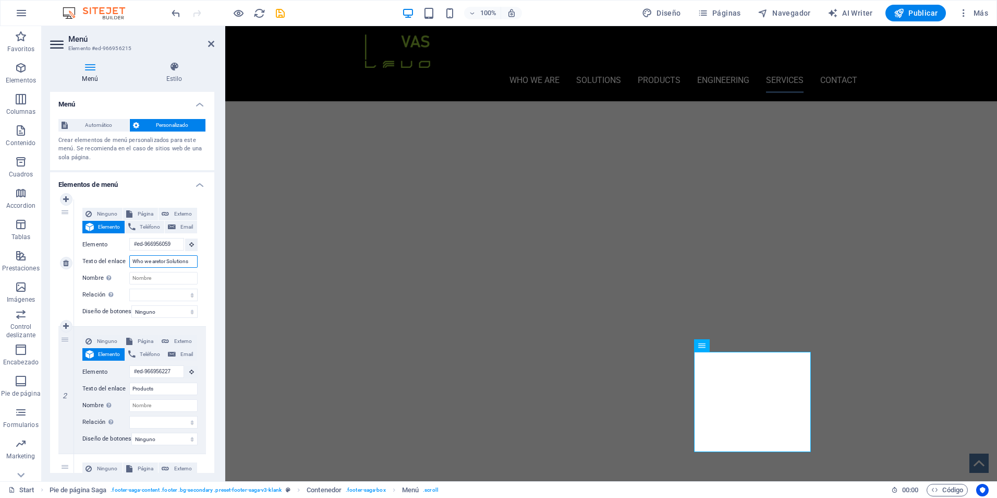
select select
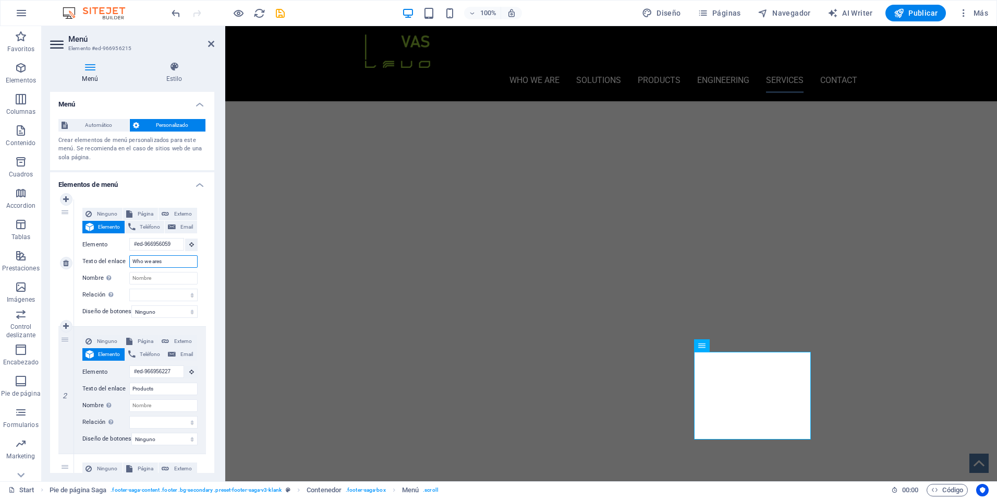
type input "Who we are"
select select
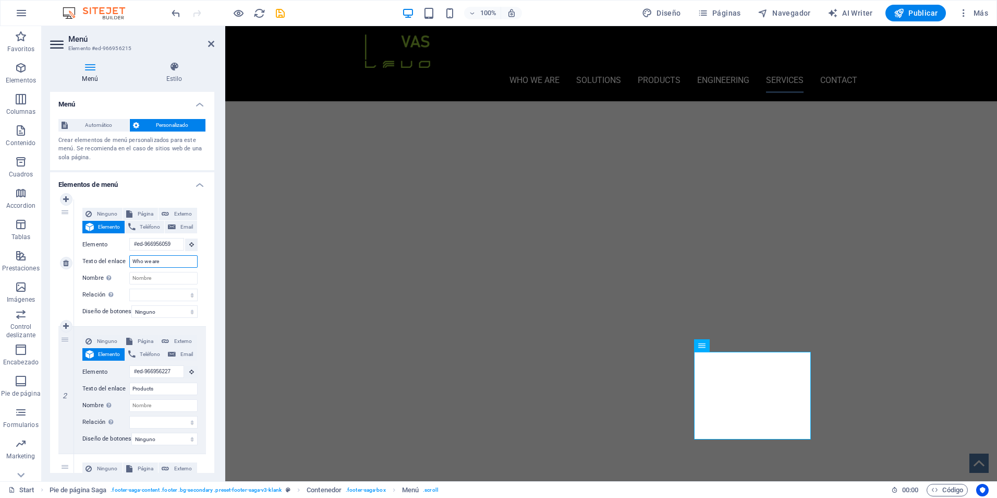
select select
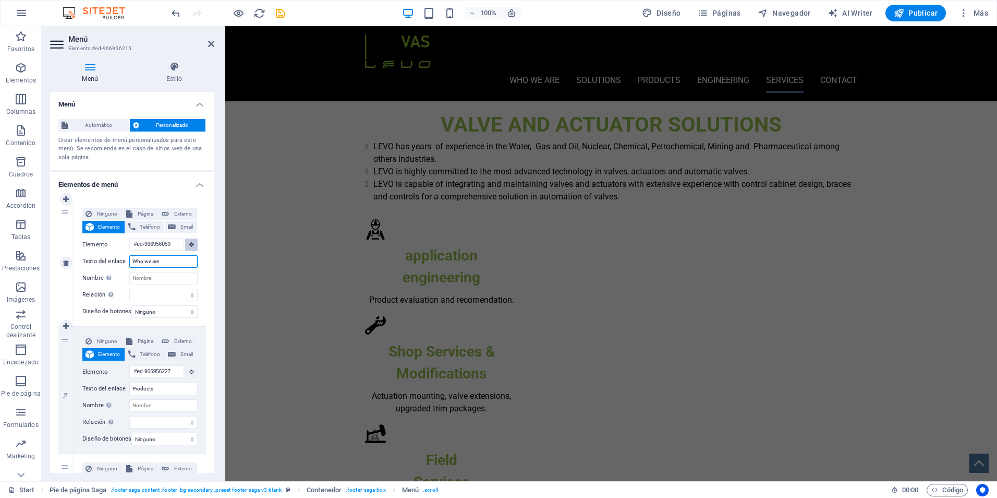
scroll to position [2946, 0]
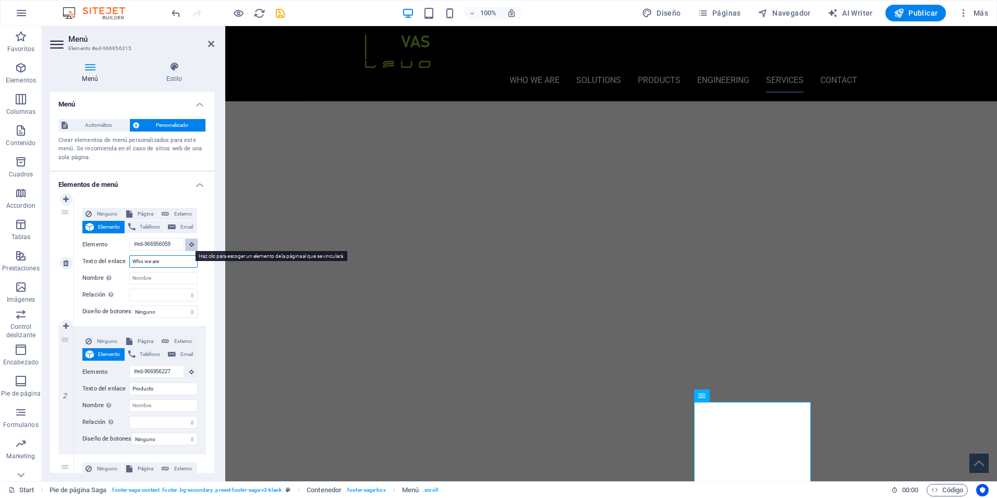
type input "Who we are"
click at [191, 246] on icon at bounding box center [191, 244] width 5 height 5
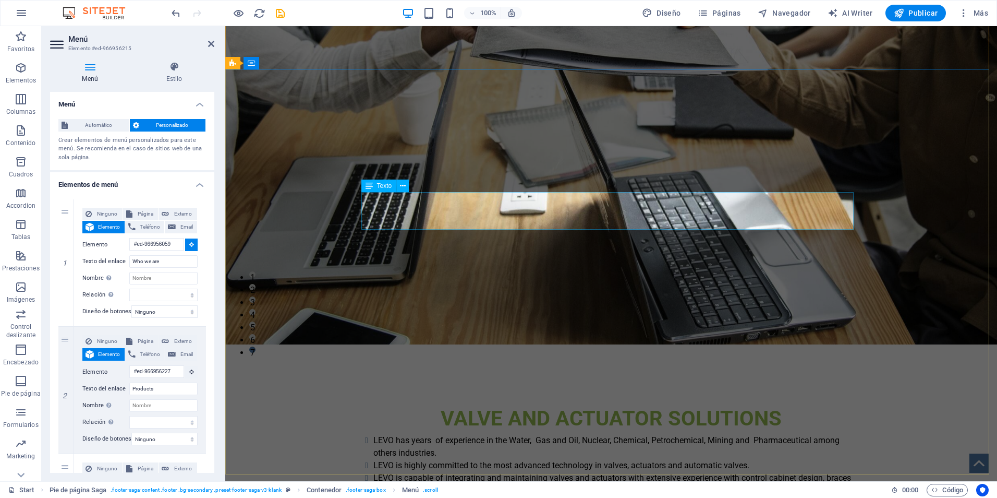
scroll to position [0, 0]
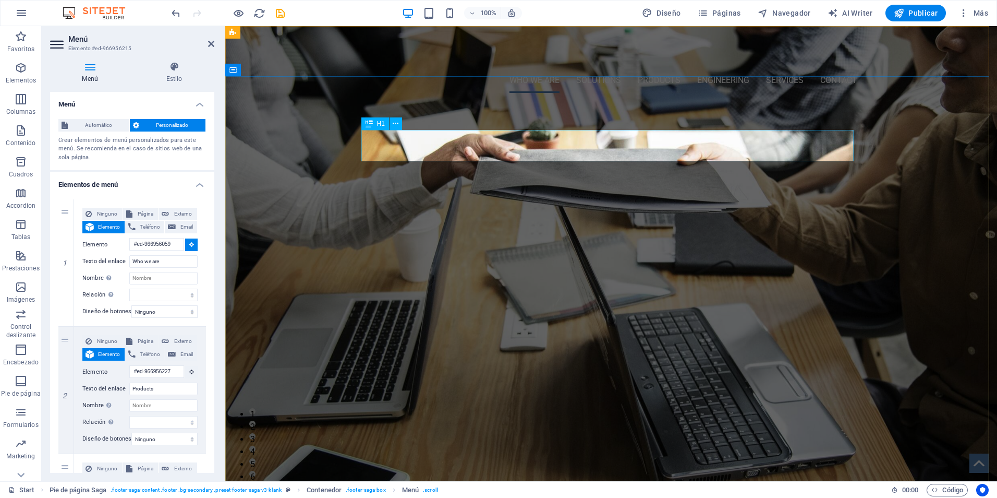
click at [572, 143] on div "WHO WE ARE..." at bounding box center [611, 158] width 492 height 31
type input "#ed-966955915"
select select
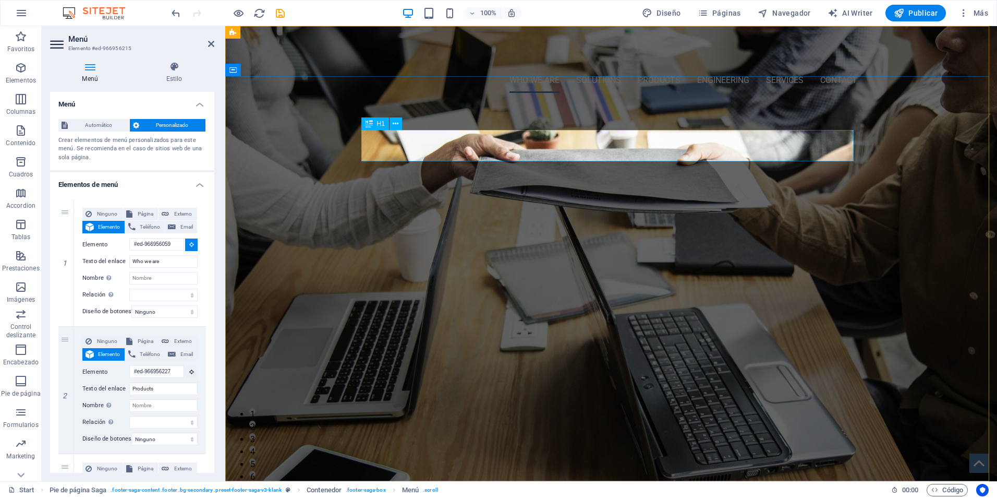
select select
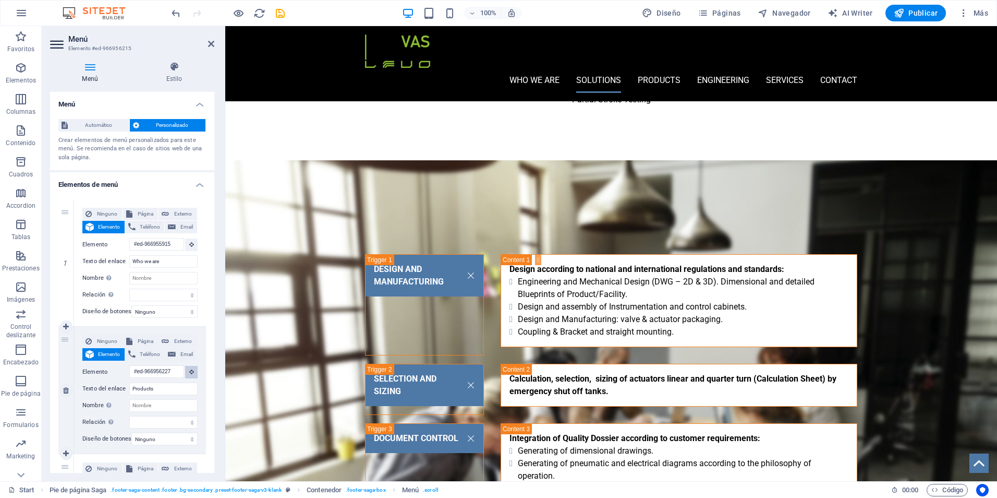
scroll to position [2946, 0]
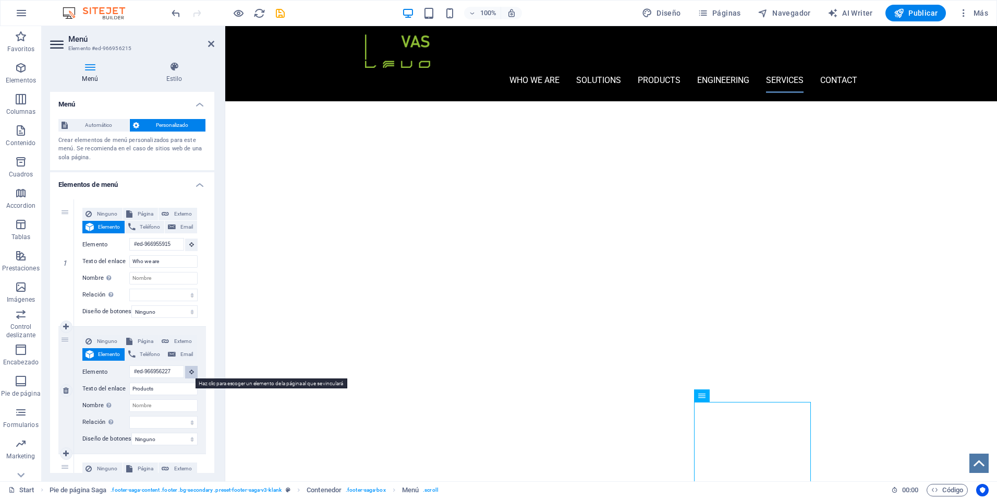
click at [190, 372] on icon at bounding box center [191, 371] width 5 height 5
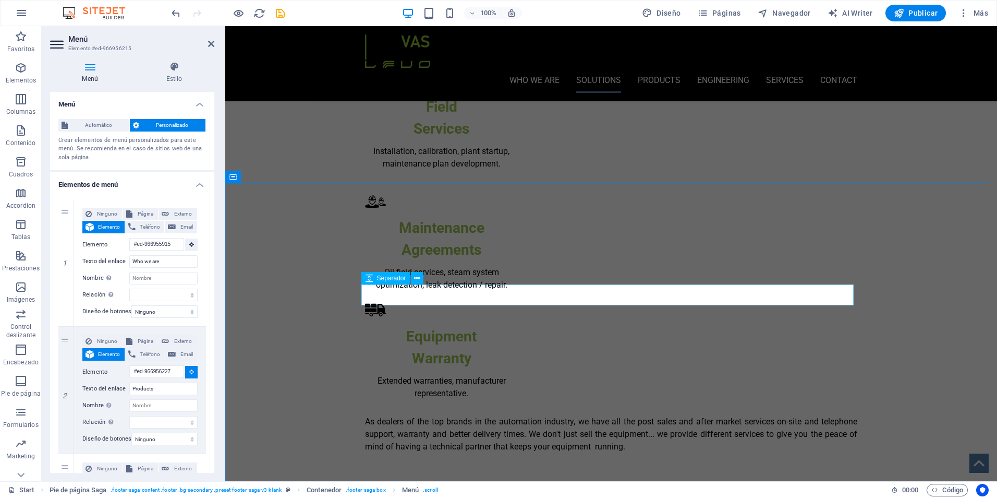
scroll to position [755, 0]
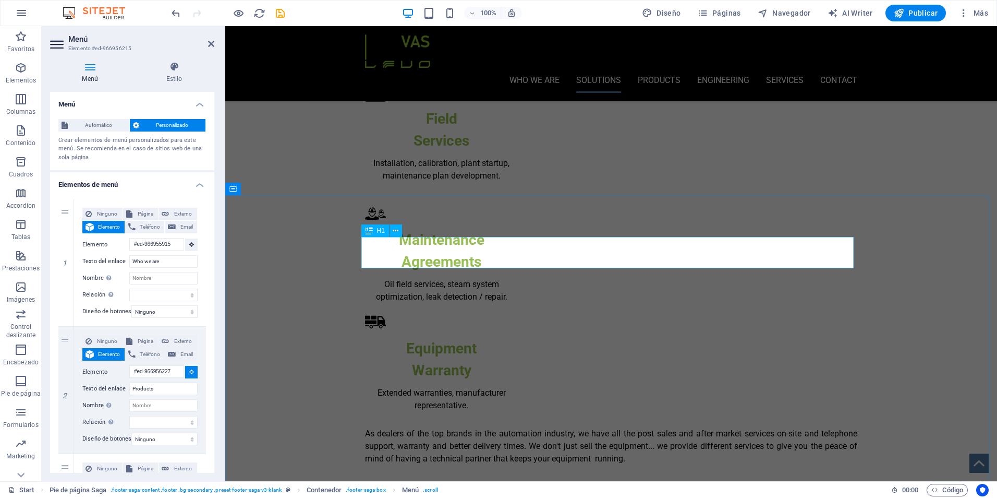
select select
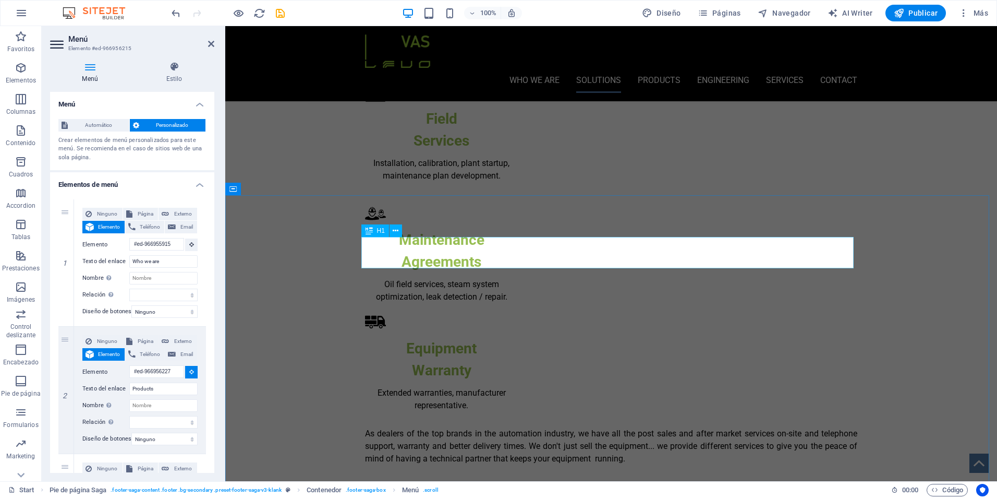
select select
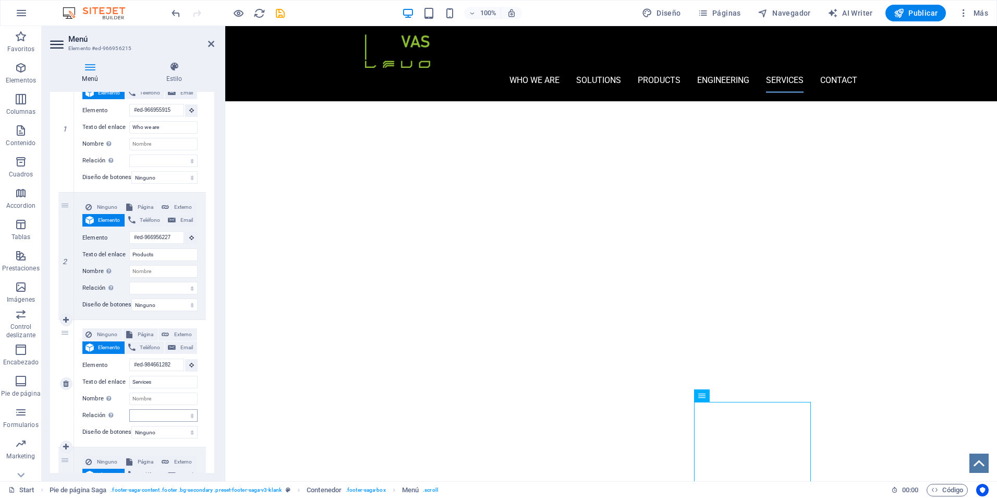
scroll to position [157, 0]
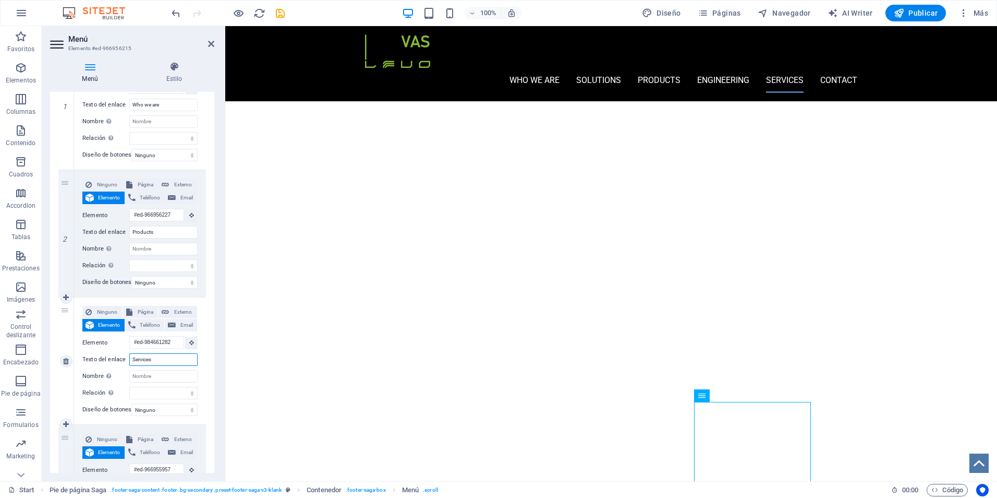
click at [174, 358] on input "Services" at bounding box center [163, 359] width 68 height 13
click at [190, 341] on icon at bounding box center [191, 342] width 5 height 5
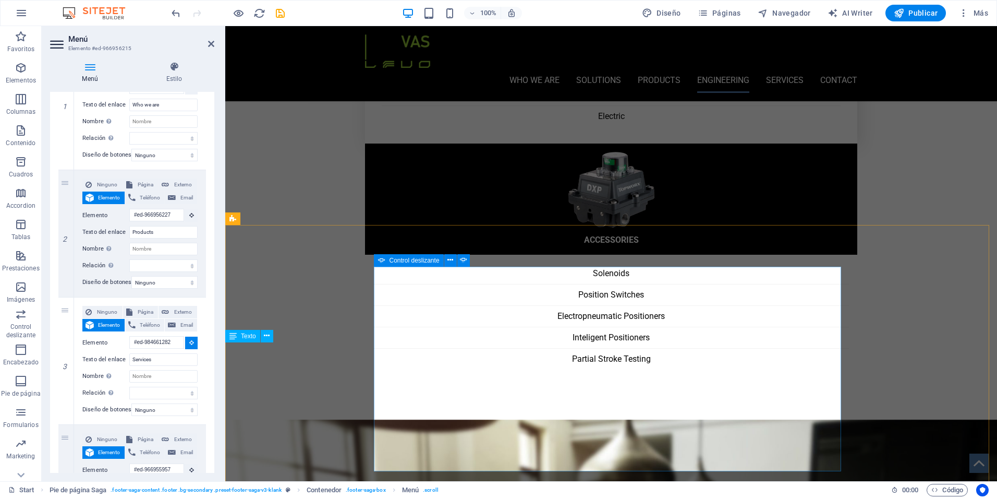
scroll to position [1694, 0]
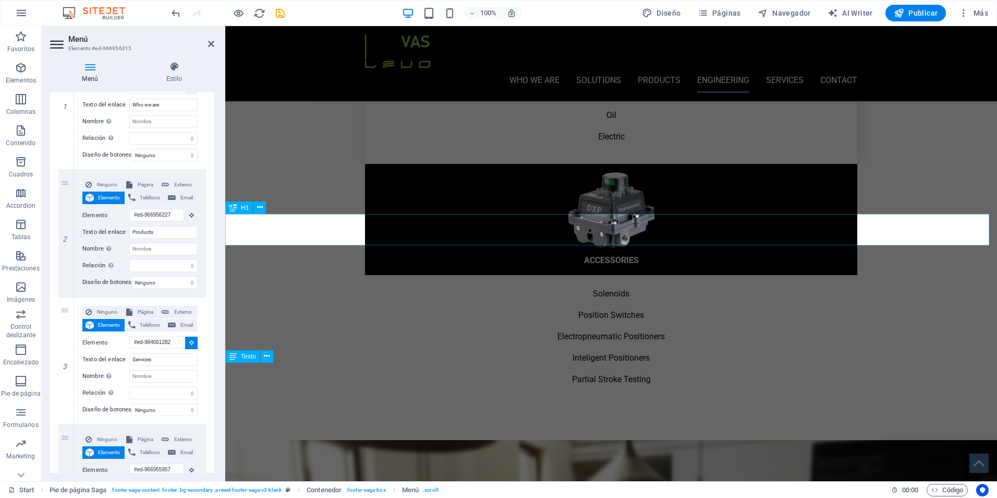
select select
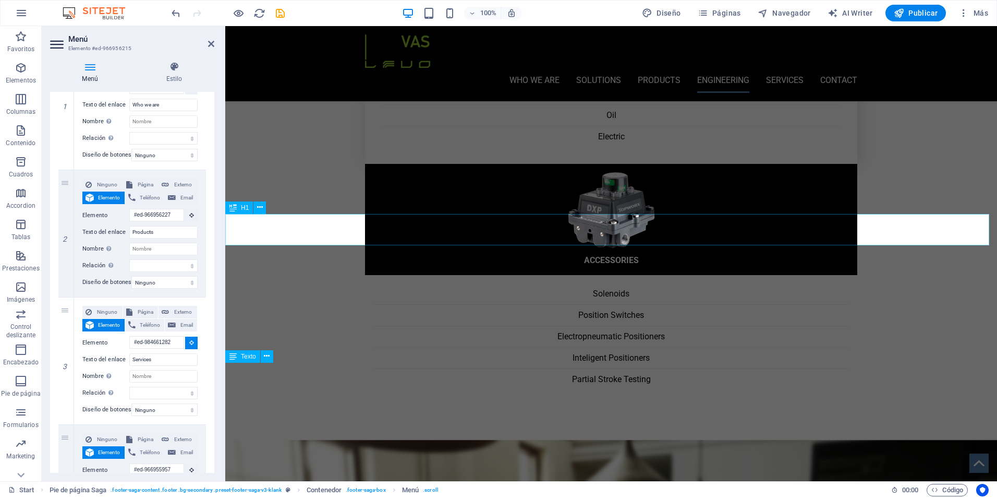
select select
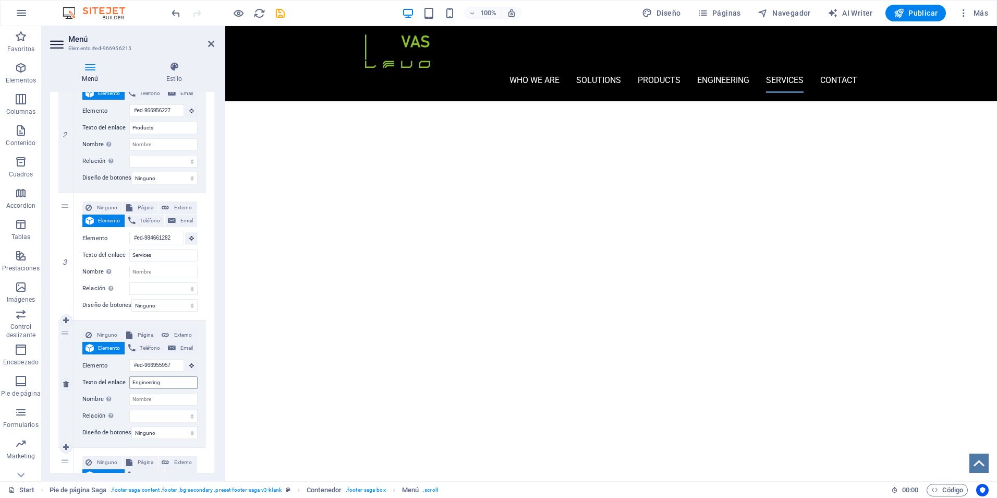
scroll to position [2946, 0]
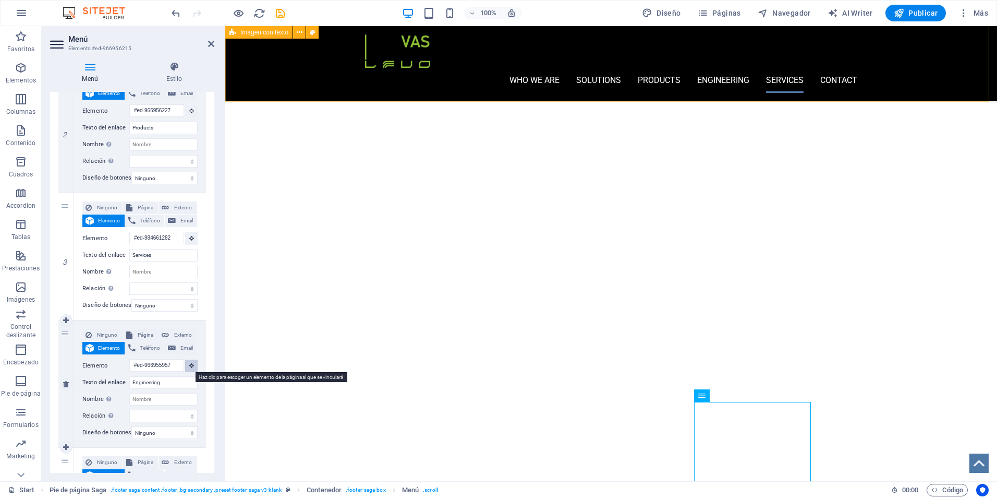
click at [189, 365] on icon at bounding box center [191, 365] width 5 height 5
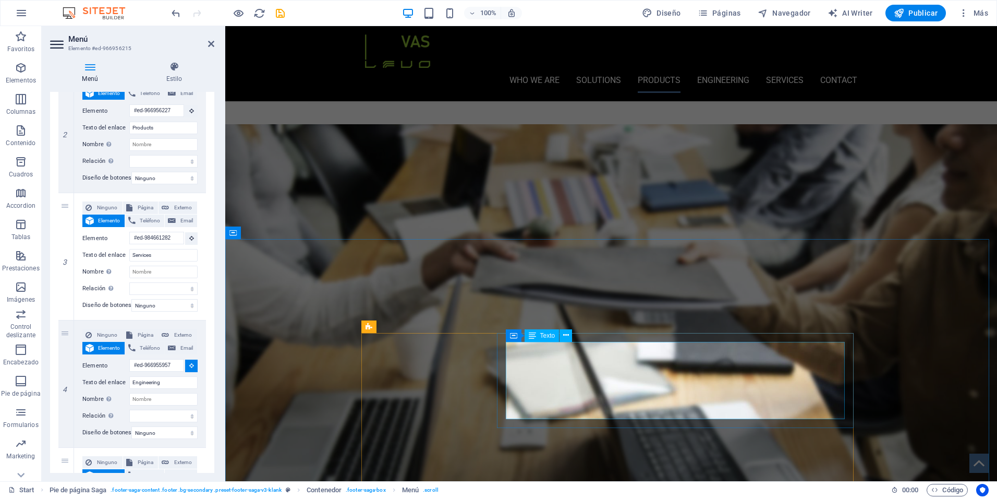
scroll to position [1120, 0]
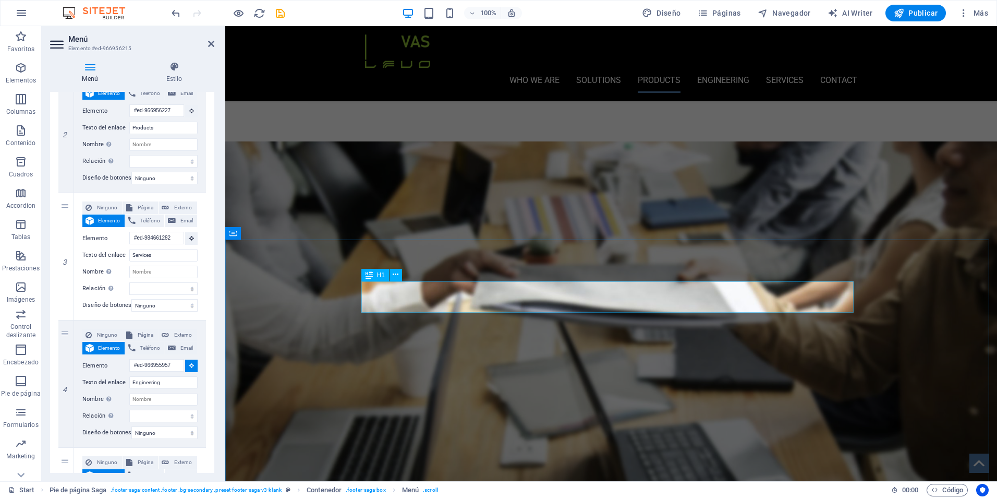
select select
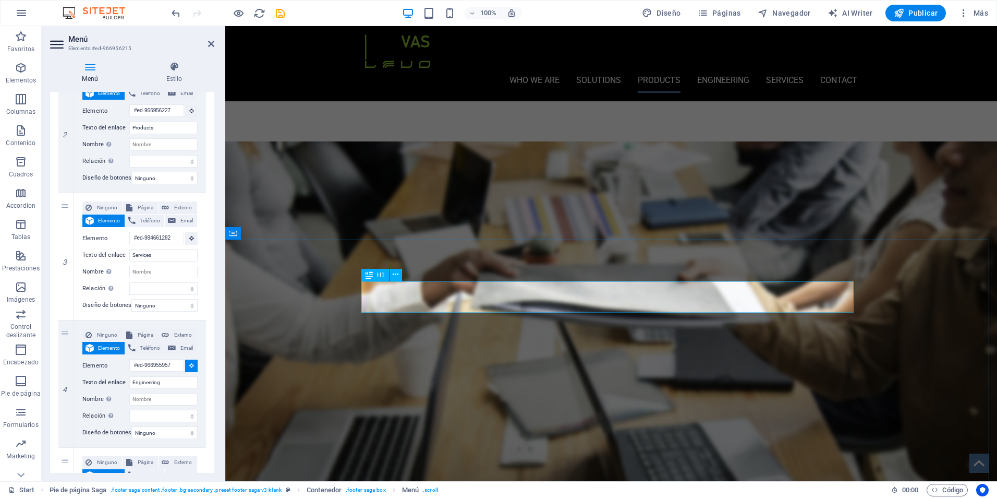
select select
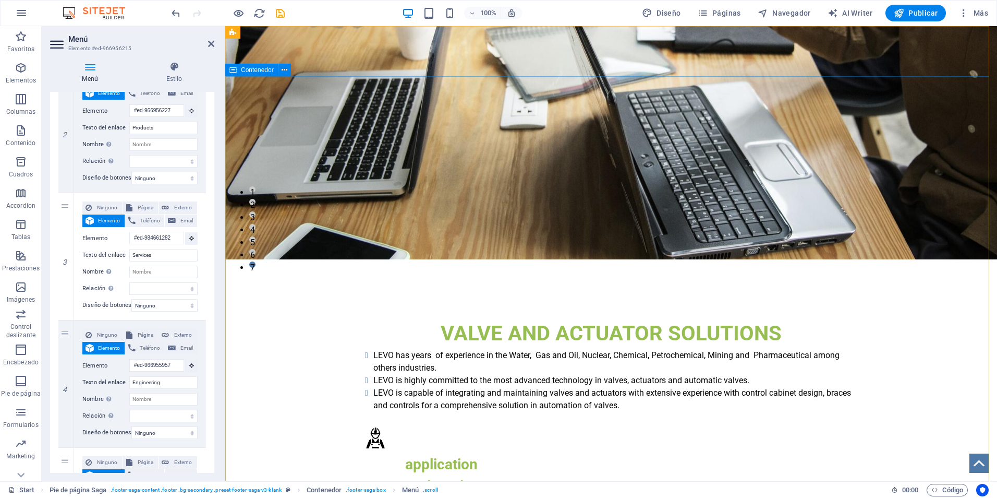
scroll to position [0, 0]
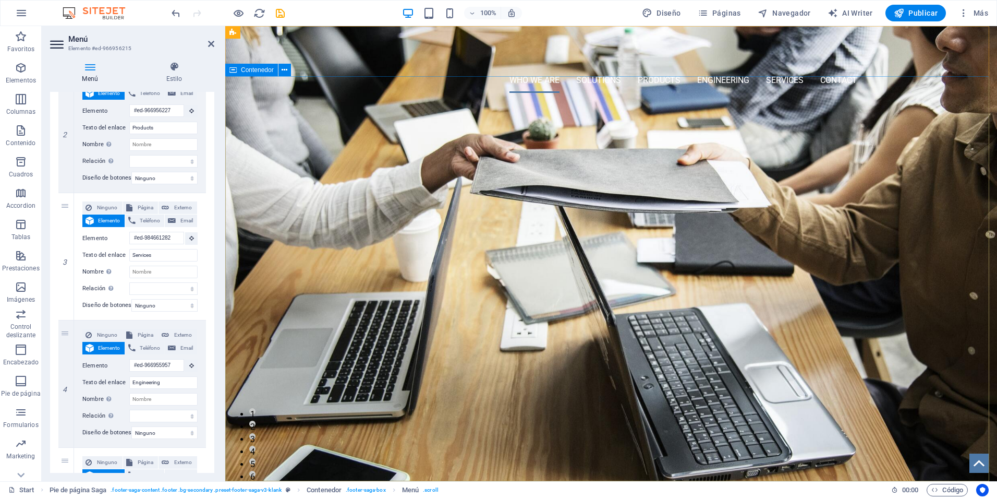
drag, startPoint x: 881, startPoint y: 334, endPoint x: 872, endPoint y: 130, distance: 204.7
drag, startPoint x: 66, startPoint y: 206, endPoint x: 73, endPoint y: 437, distance: 230.7
click at [73, 437] on div "1 Ninguno Página Externo Elemento Teléfono Email Página Start Elemento #ed-9669…" at bounding box center [132, 383] width 148 height 891
select select
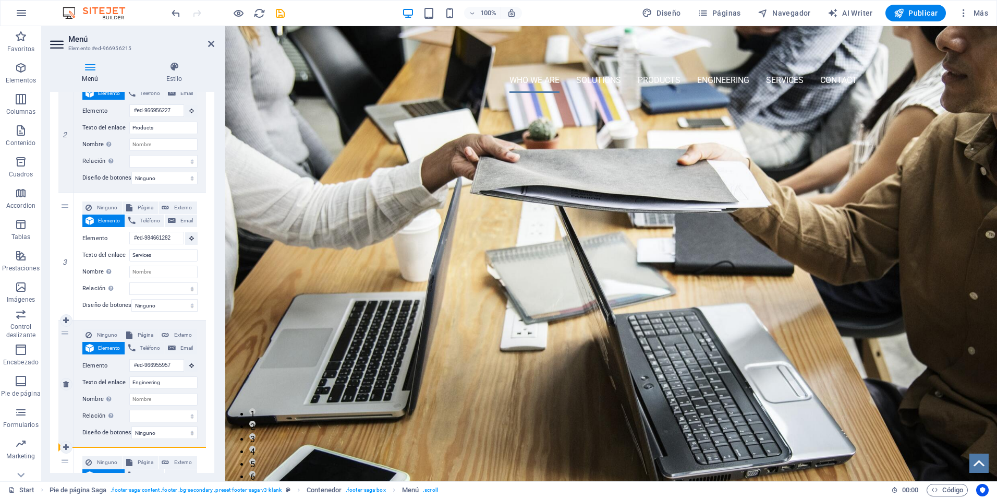
type input "#ed-966955957"
type input "Engineering"
select select
type input "#ed-984661282"
type input "Services"
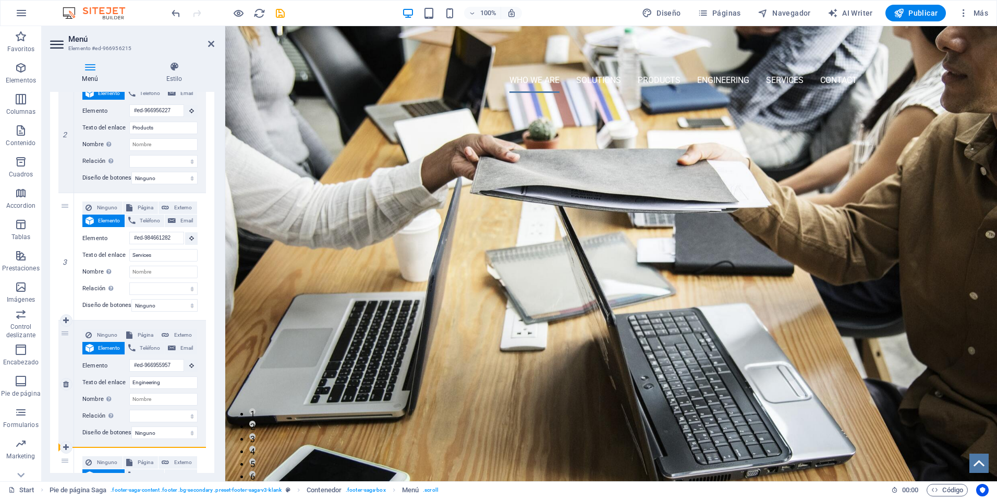
select select
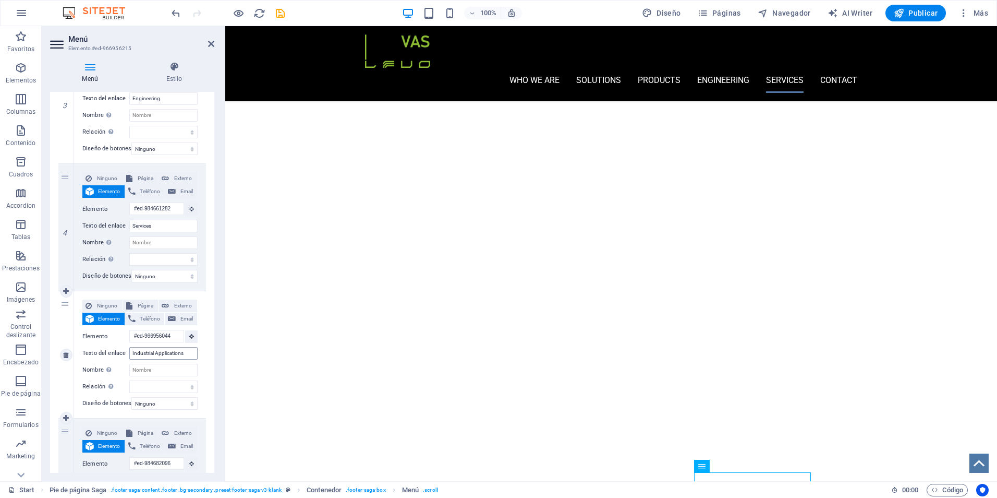
scroll to position [2872, 0]
click at [189, 338] on icon at bounding box center [191, 335] width 5 height 5
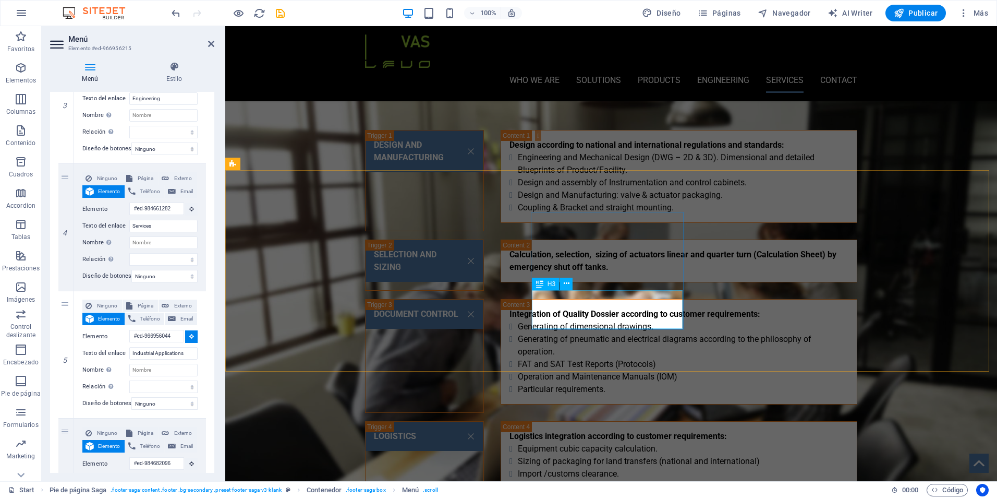
scroll to position [2037, 0]
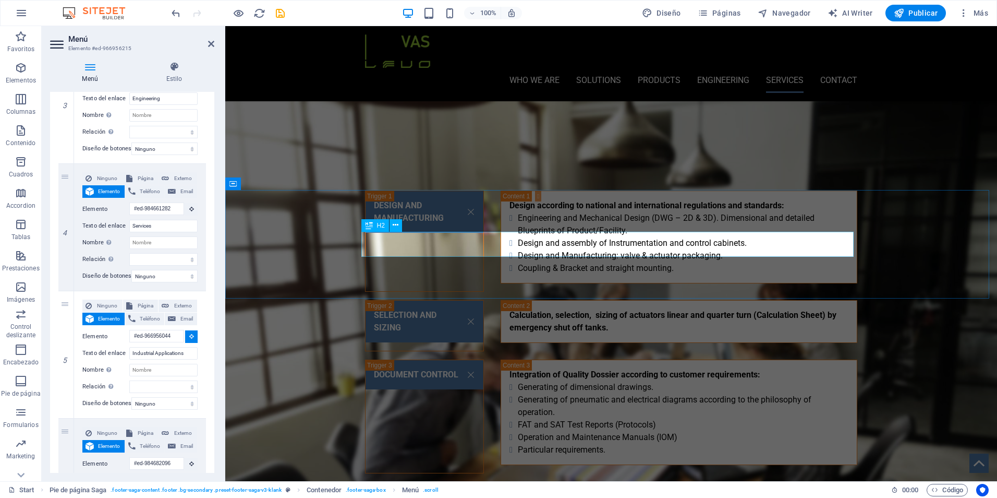
select select
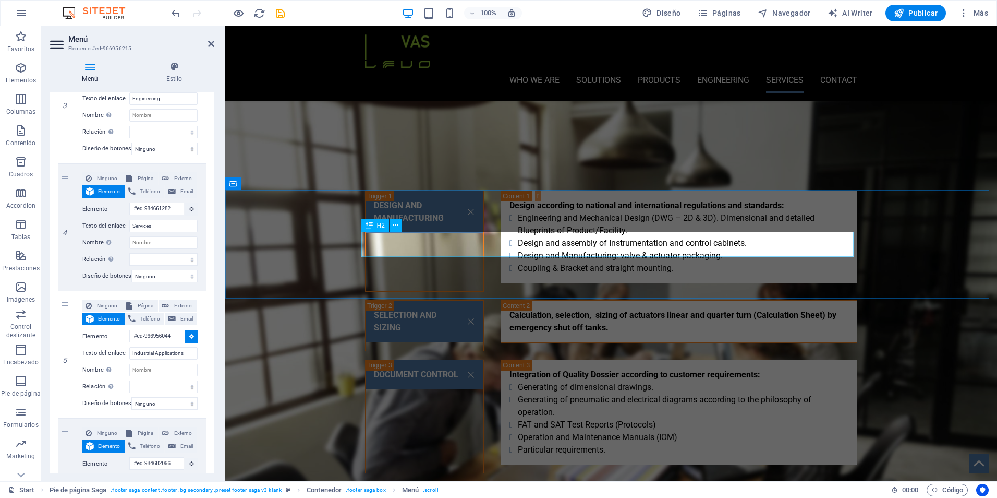
select select
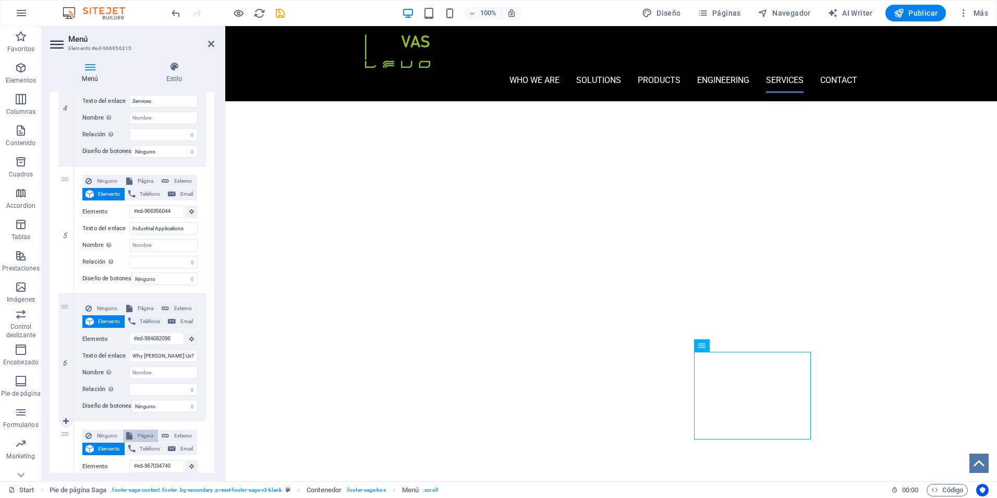
scroll to position [574, 0]
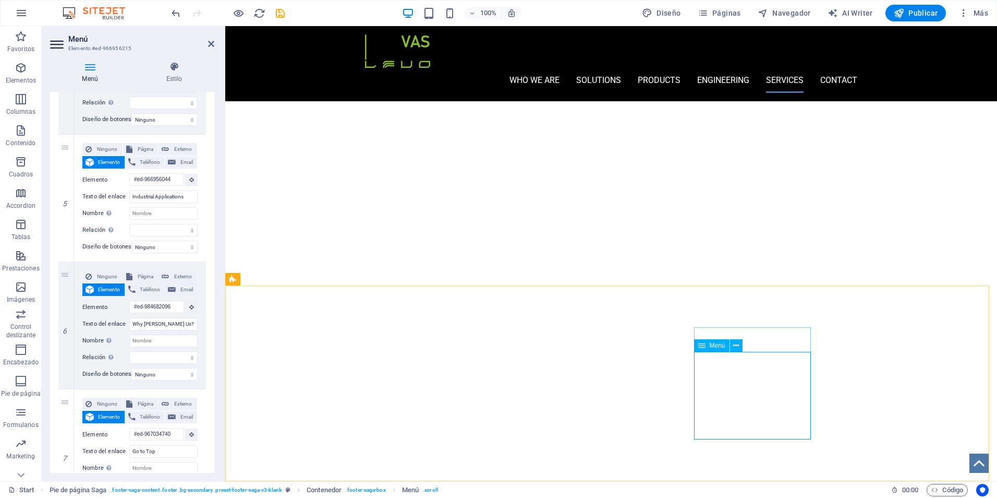
click at [147, 325] on input "Why [PERSON_NAME] Us?" at bounding box center [163, 324] width 68 height 13
type input "Why Choose Us?"
select select
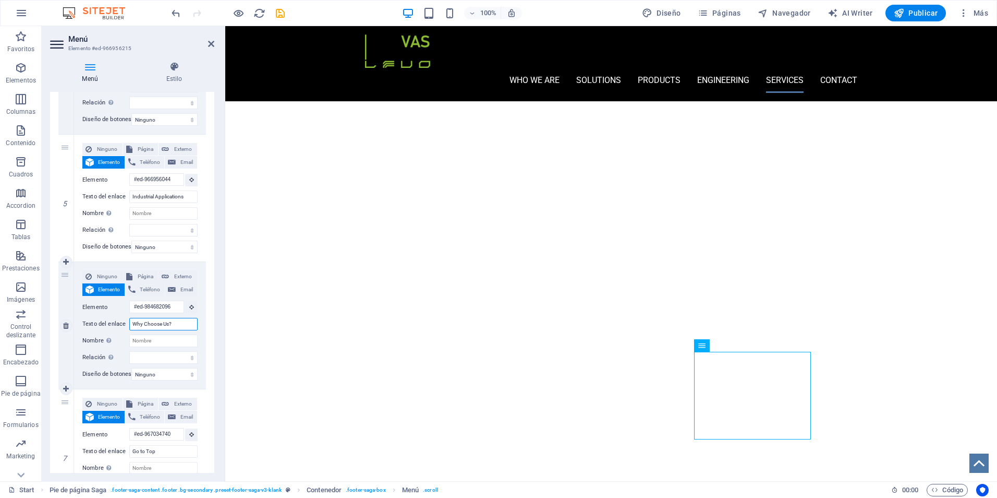
select select
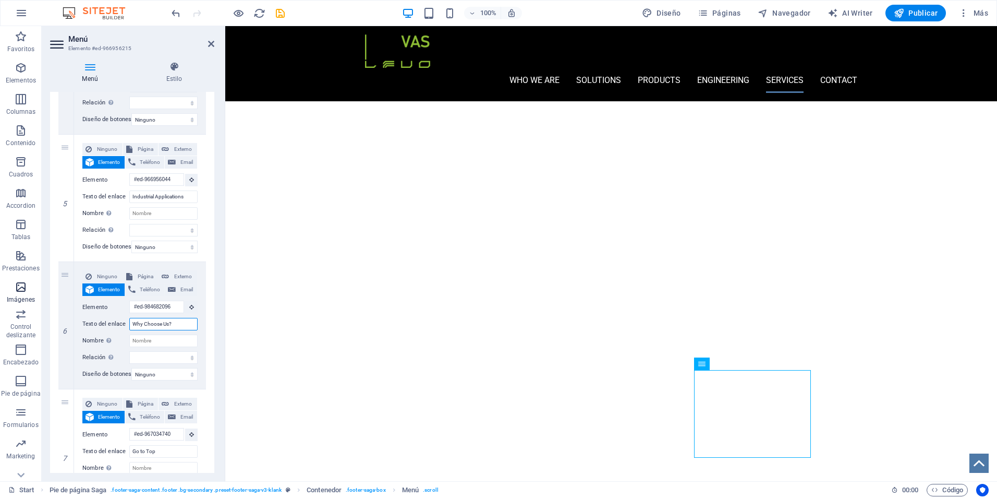
scroll to position [2946, 0]
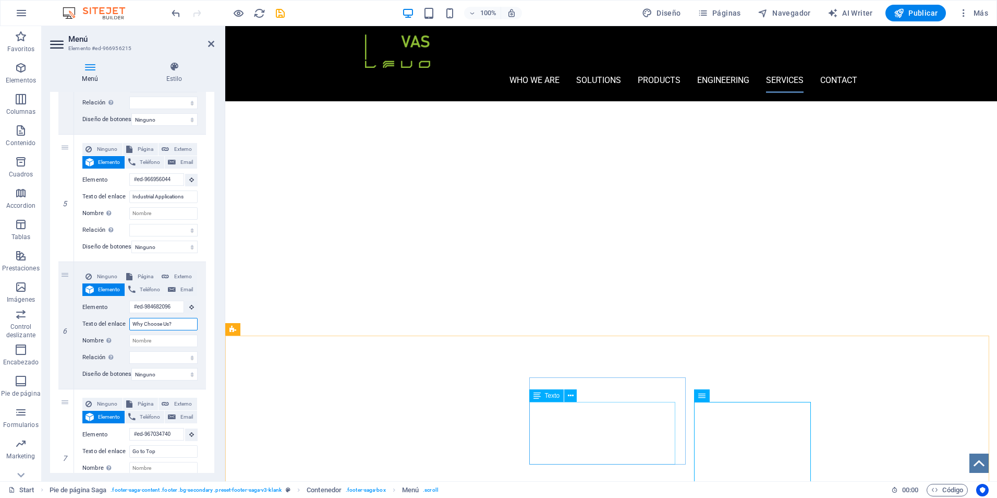
type input "Why Choose Us?"
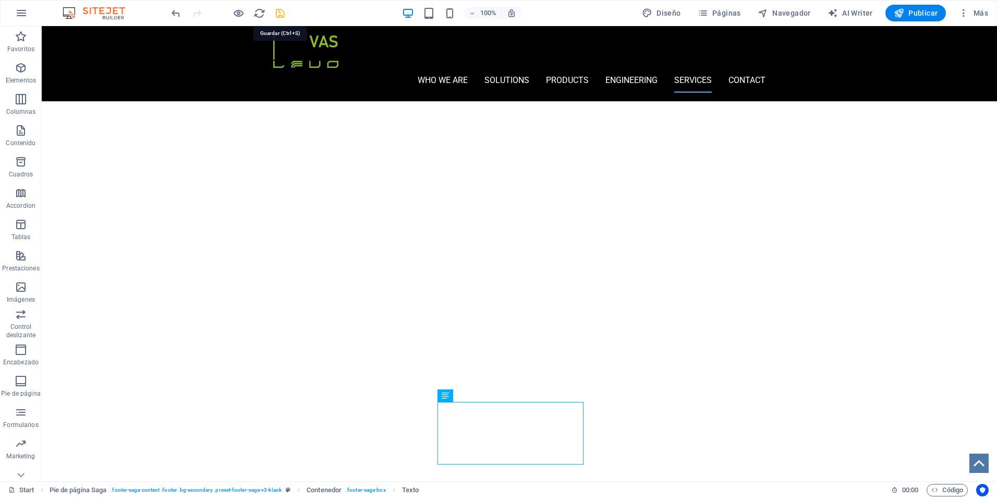
click at [280, 14] on icon "save" at bounding box center [280, 13] width 12 height 12
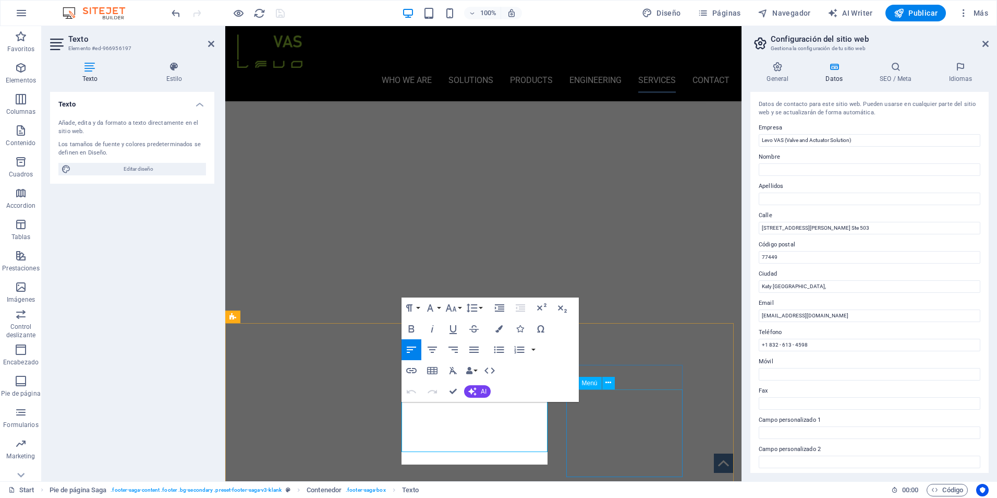
scroll to position [2958, 0]
click at [853, 141] on input "Levo VAS (Valve and Actuator Solution)" at bounding box center [870, 140] width 222 height 13
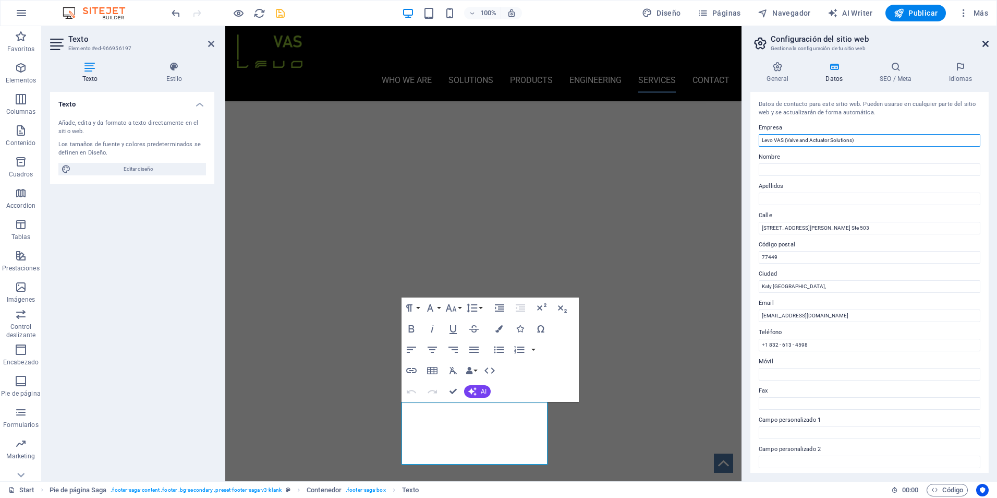
type input "Levo VAS (Valve and Actuator Solutions)"
click at [984, 44] on icon at bounding box center [986, 44] width 6 height 8
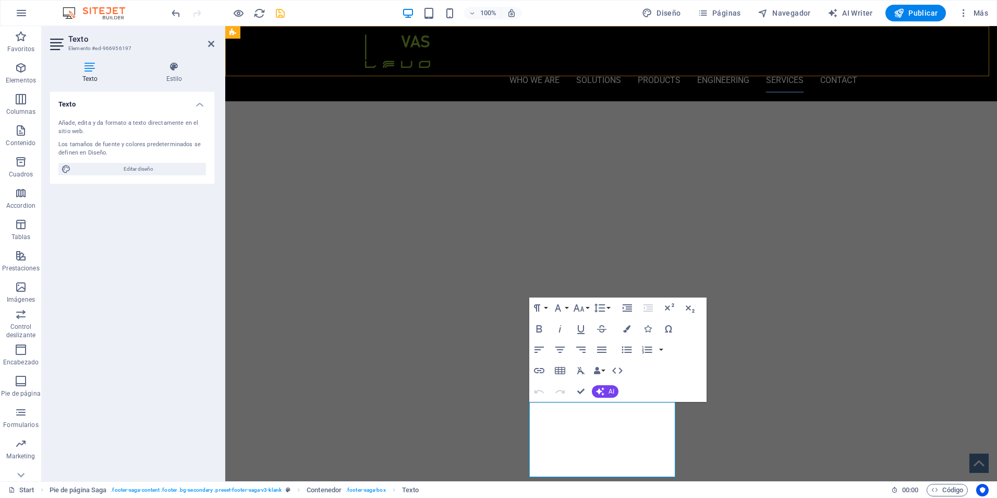
scroll to position [2946, 0]
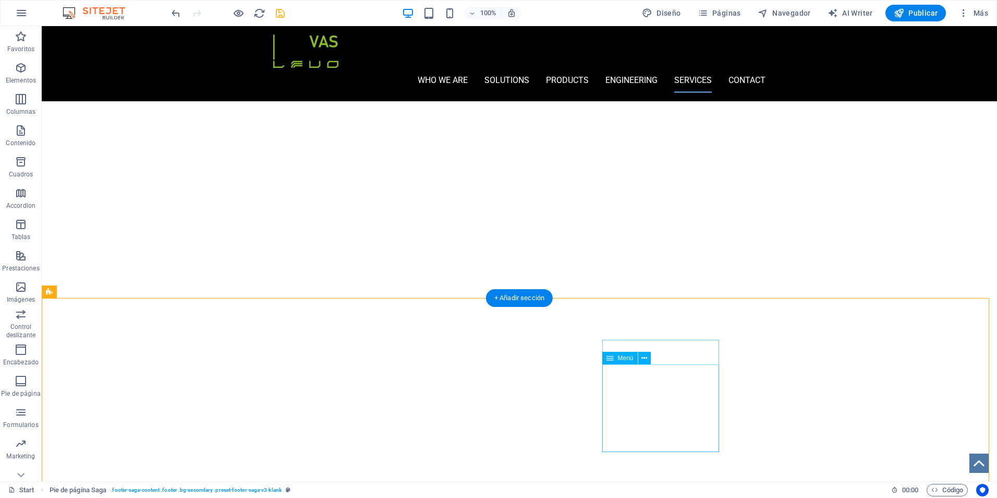
scroll to position [2996, 0]
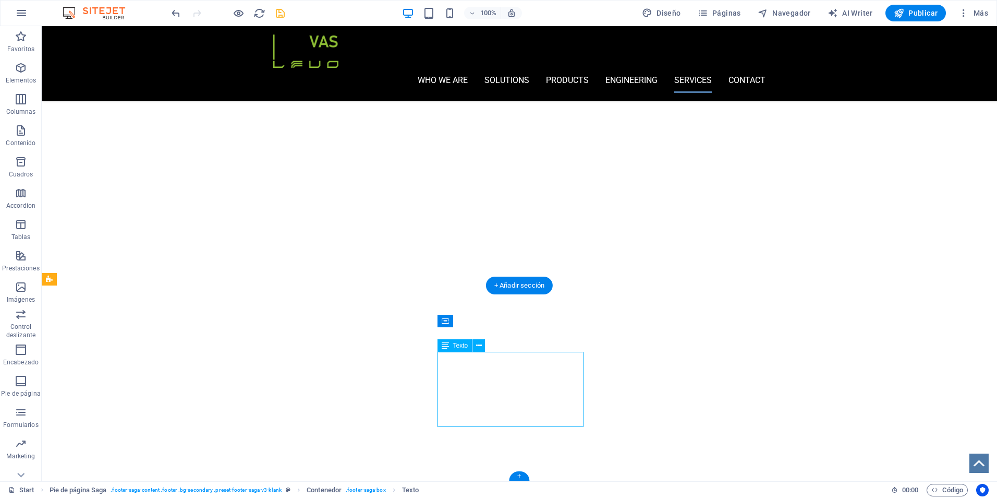
select select "%"
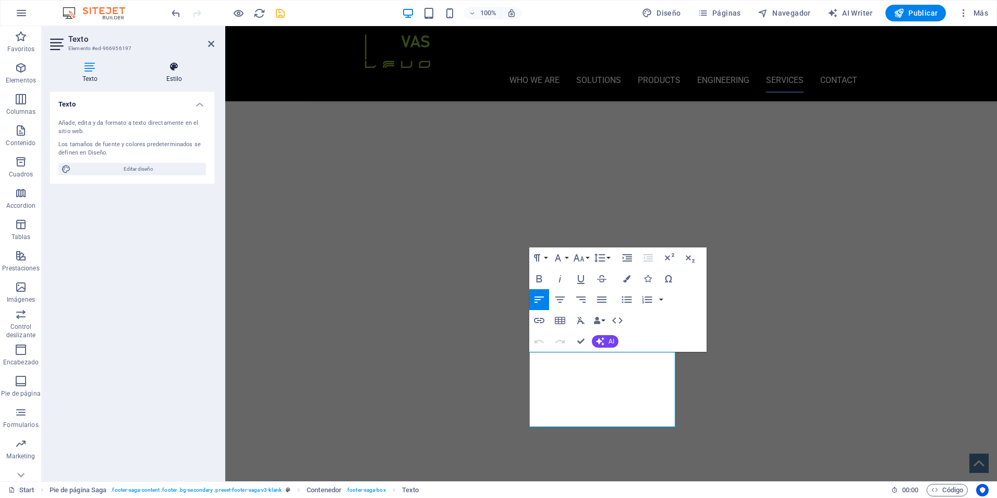
click at [174, 71] on icon at bounding box center [174, 67] width 80 height 10
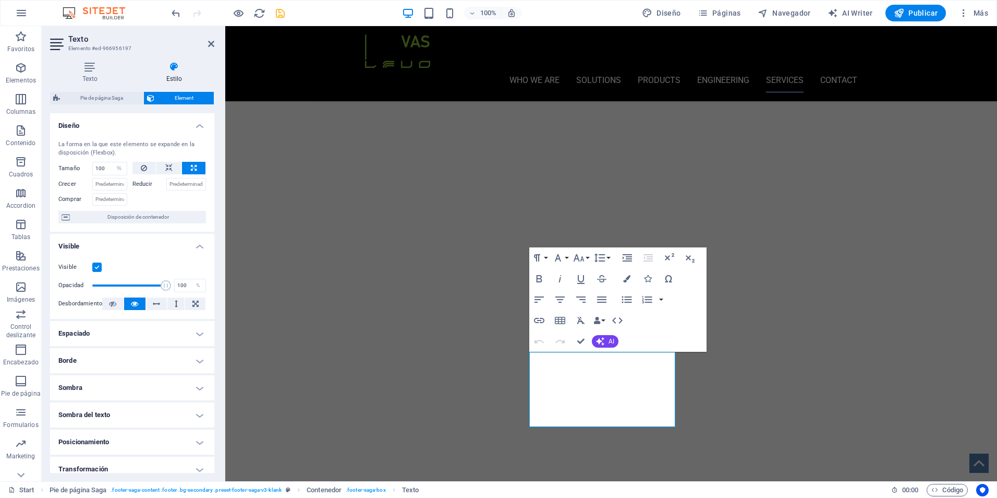
click at [115, 337] on h4 "Espaciado" at bounding box center [132, 333] width 164 height 25
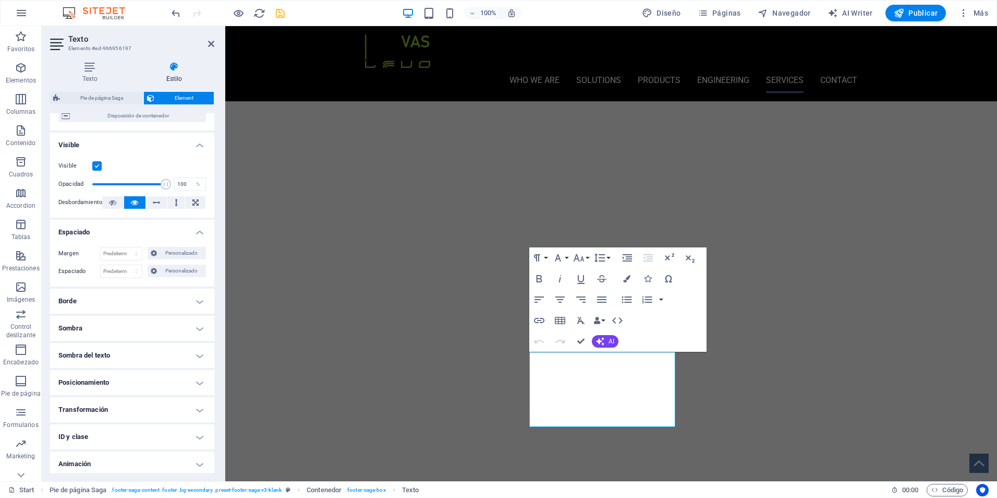
scroll to position [104, 0]
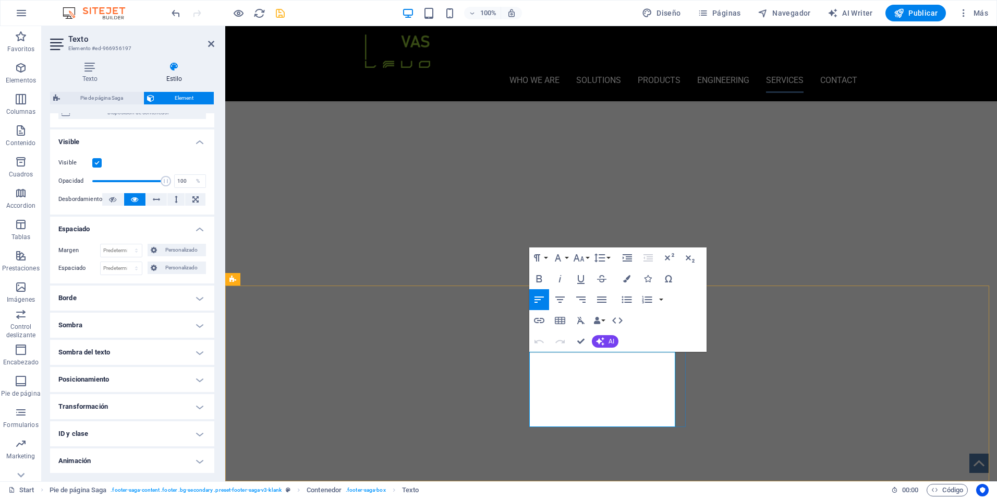
click at [99, 75] on h4 "Texto" at bounding box center [92, 73] width 84 height 22
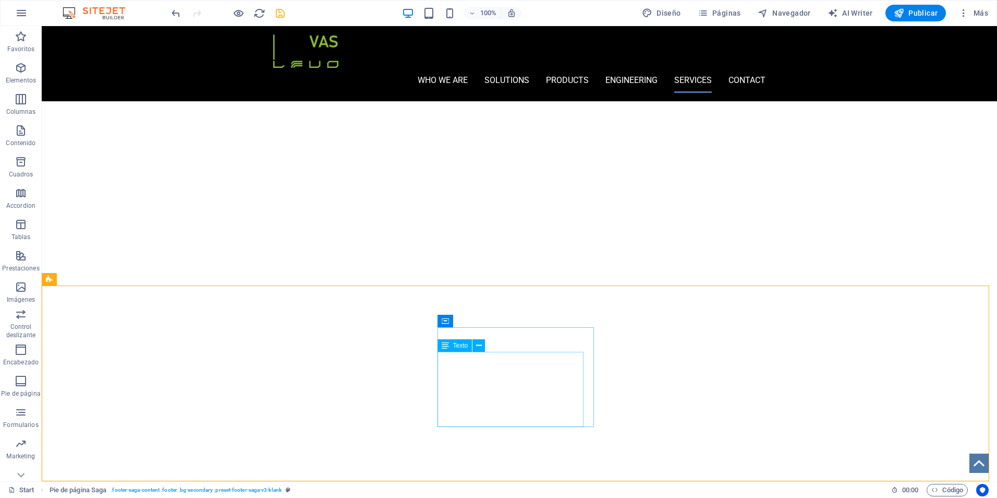
click at [450, 345] on div "Texto" at bounding box center [455, 345] width 35 height 13
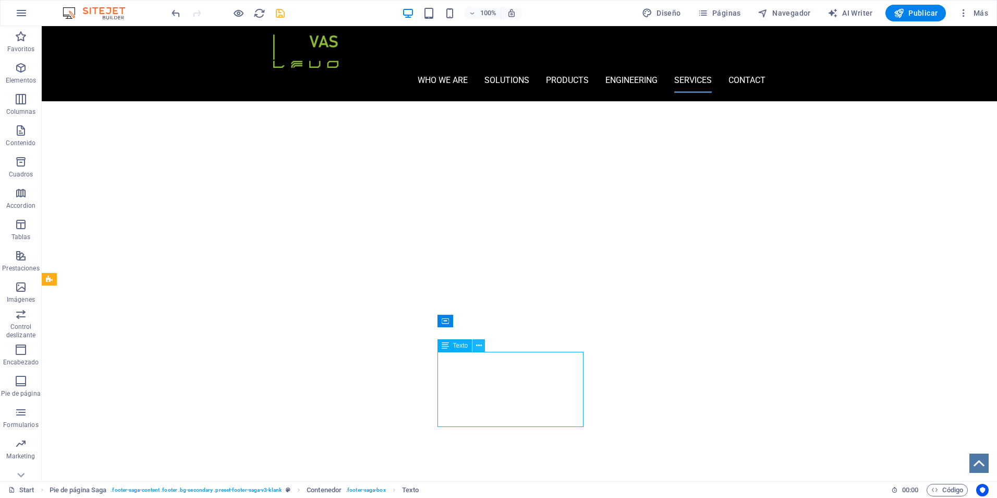
click at [476, 345] on icon at bounding box center [479, 345] width 6 height 11
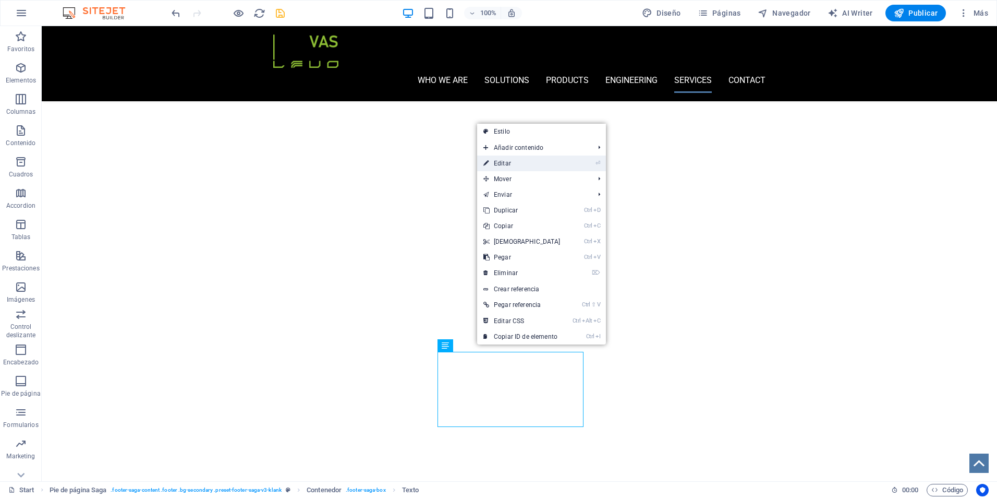
click at [524, 164] on link "⏎ Editar" at bounding box center [522, 163] width 90 height 16
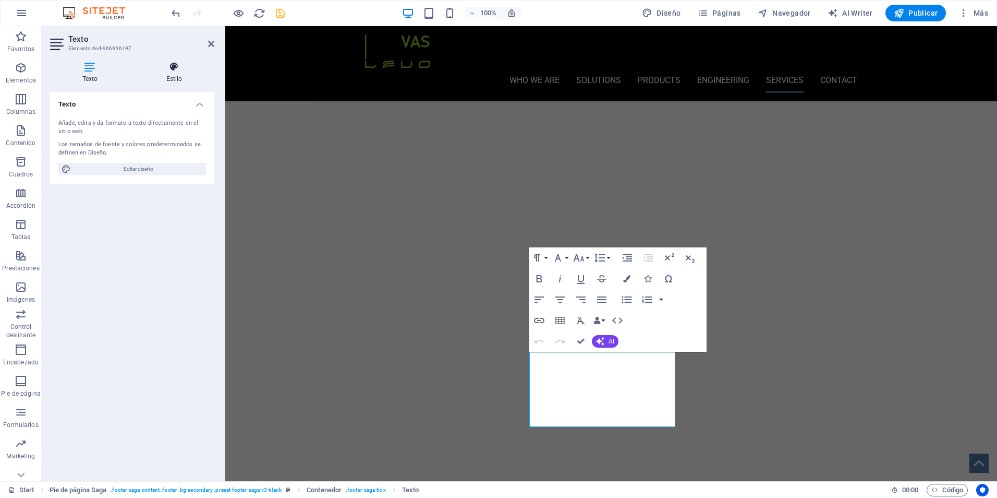
click at [166, 70] on icon at bounding box center [174, 67] width 80 height 10
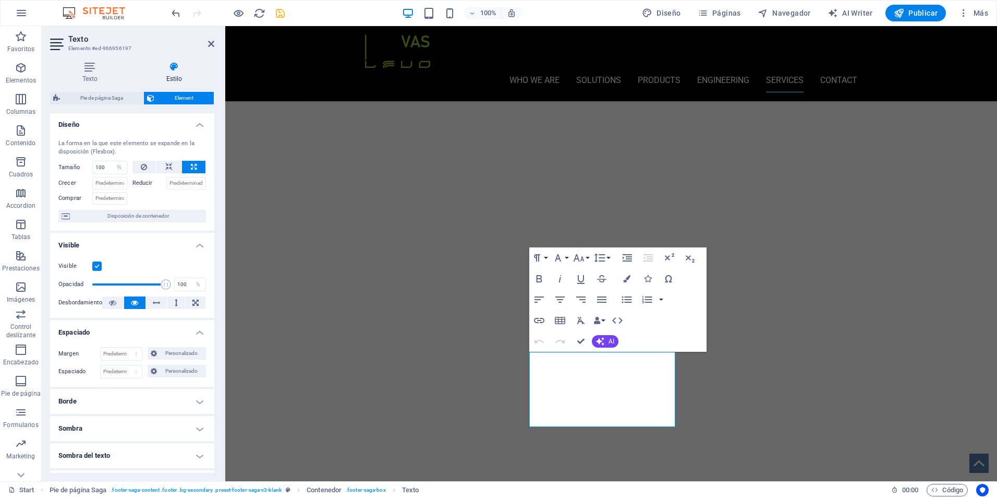
scroll to position [0, 0]
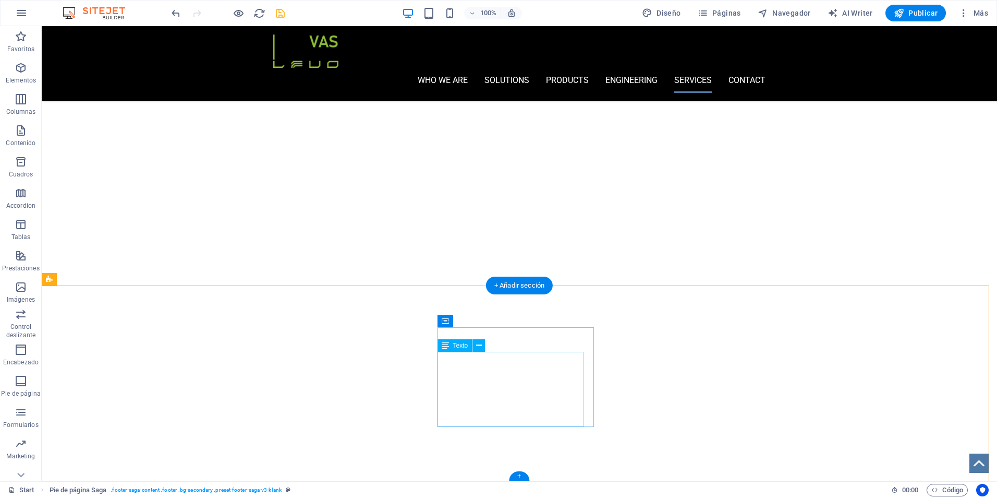
select select "%"
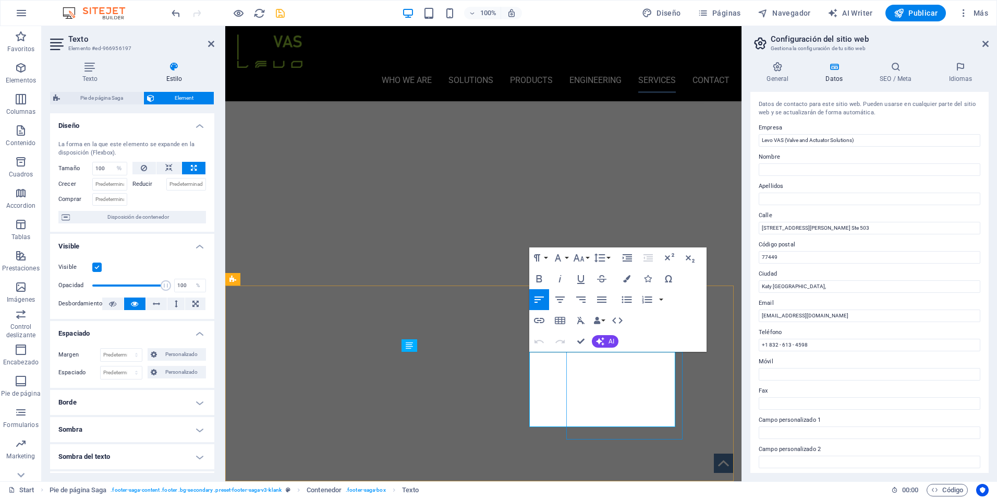
scroll to position [3009, 0]
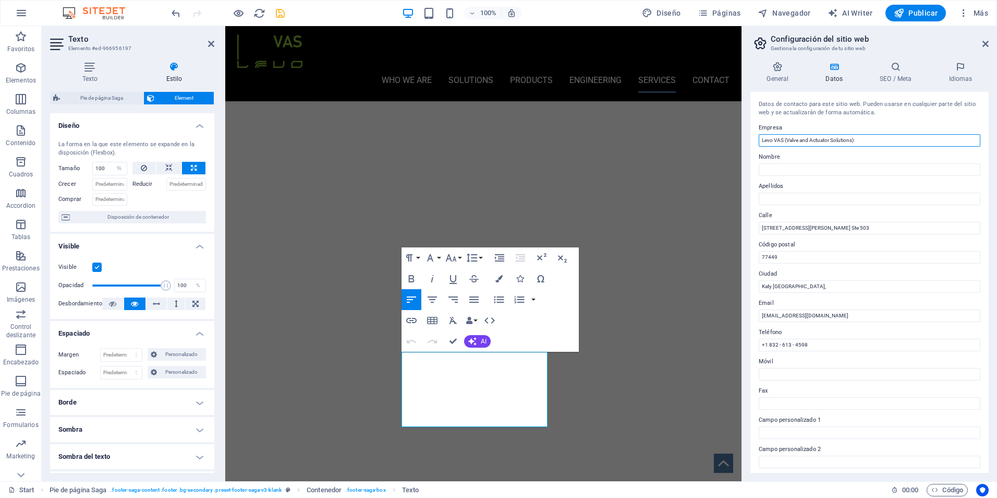
click at [800, 137] on input "Levo VAS (Valve and Actuator Solutions)" at bounding box center [870, 140] width 222 height 13
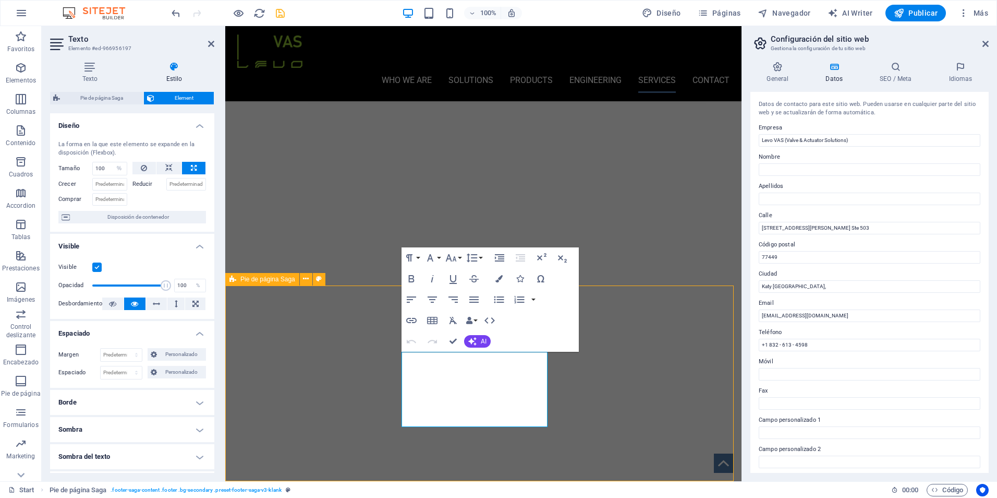
scroll to position [2996, 0]
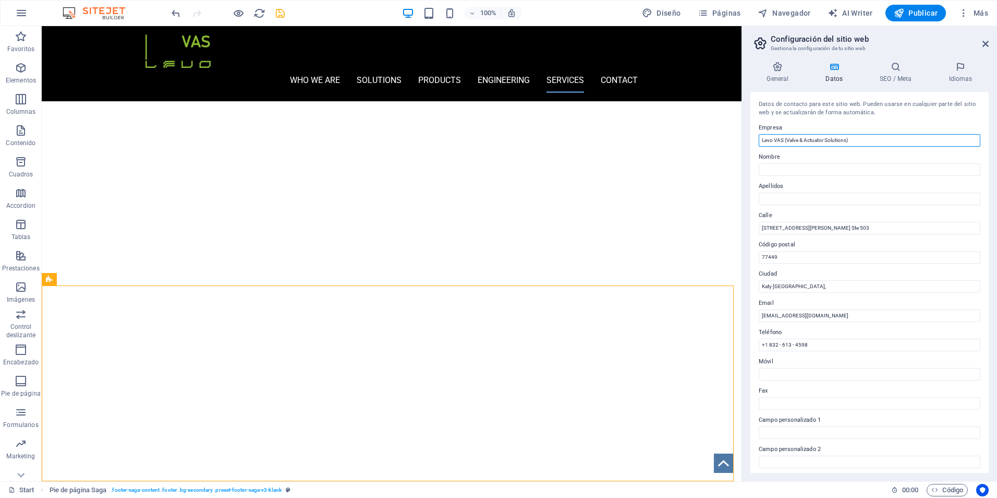
drag, startPoint x: 801, startPoint y: 142, endPoint x: 816, endPoint y: 140, distance: 15.4
click at [802, 142] on input "Levo VAS (Valve & Actuator Solutions)" at bounding box center [870, 140] width 222 height 13
type input "Levo VAS (Valve and Actuator Solutions)"
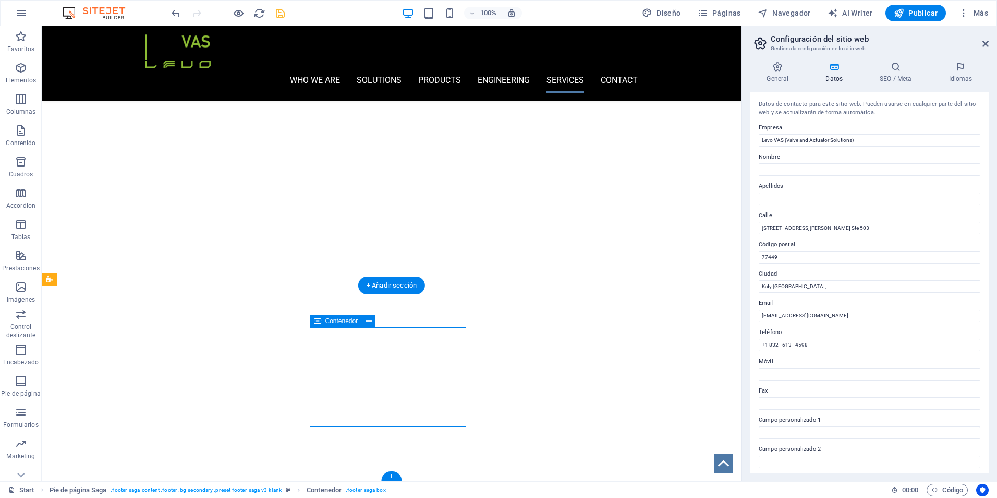
select select "px"
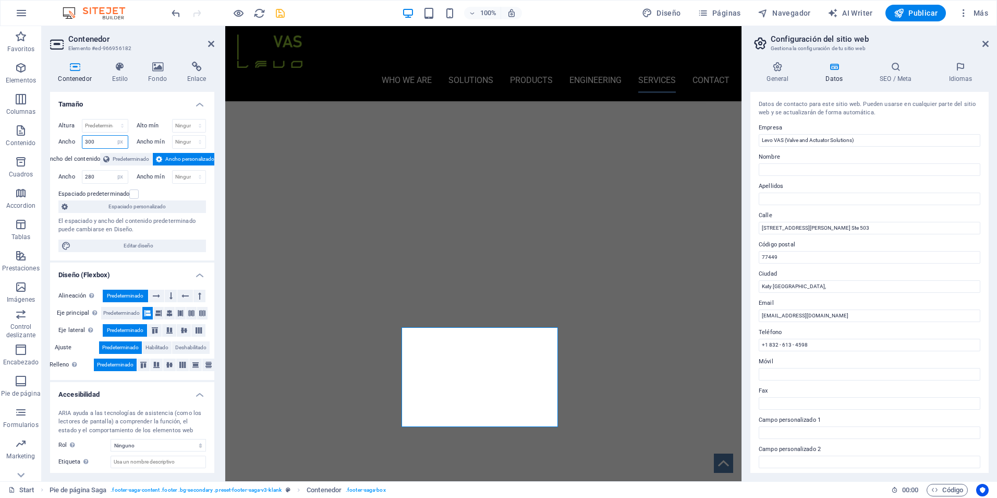
drag, startPoint x: 98, startPoint y: 143, endPoint x: 72, endPoint y: 143, distance: 26.1
click at [72, 143] on div "Ancho 300 Predeterminado px rem % em vh vw" at bounding box center [93, 142] width 70 height 14
drag, startPoint x: 96, startPoint y: 137, endPoint x: 73, endPoint y: 137, distance: 23.5
click at [73, 137] on div "Ancho 310 Predeterminado px rem % em vh vw" at bounding box center [93, 142] width 70 height 14
type input "310"
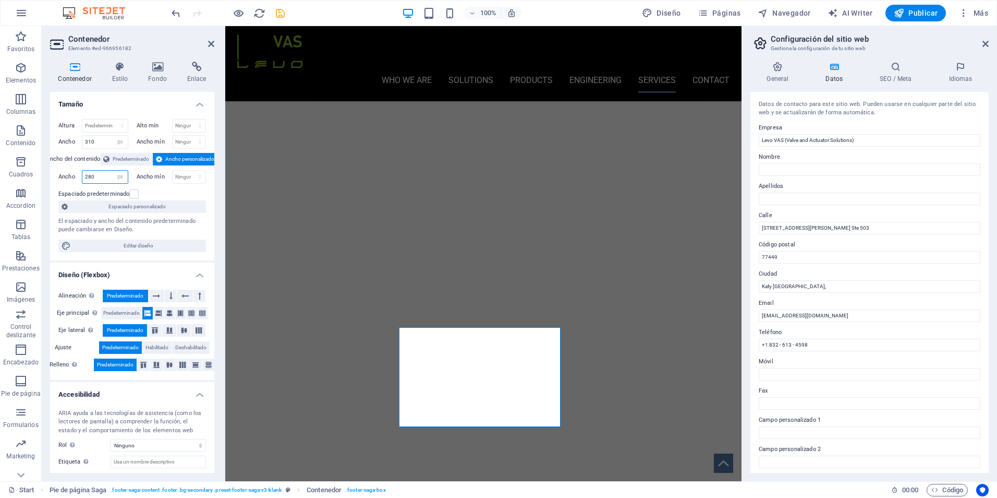
drag, startPoint x: 97, startPoint y: 178, endPoint x: 68, endPoint y: 178, distance: 28.7
click at [68, 178] on div "Ancho 280 Predeterminado px rem % em vh vw" at bounding box center [93, 177] width 70 height 14
type input "290"
drag, startPoint x: 98, startPoint y: 141, endPoint x: 77, endPoint y: 141, distance: 20.3
click at [77, 141] on div "Ancho 310 Predeterminado px rem % em vh vw" at bounding box center [93, 142] width 70 height 14
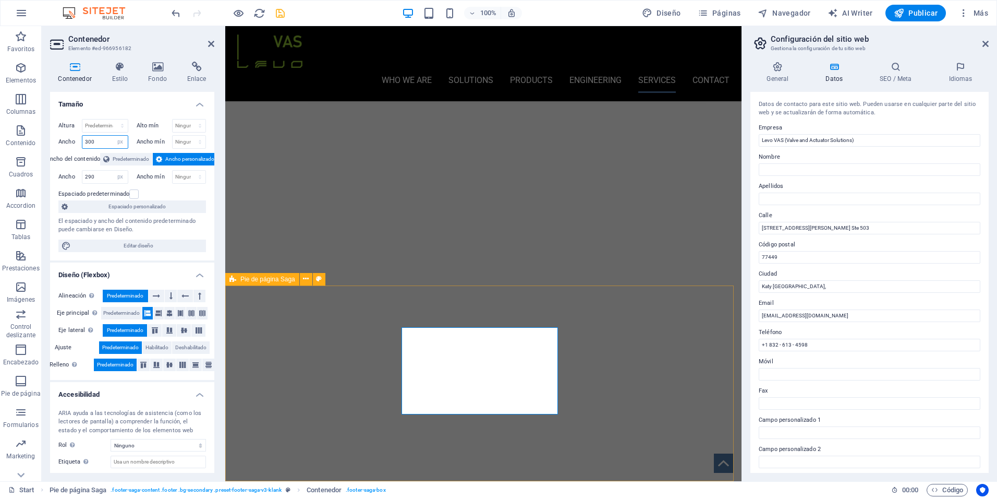
type input "300"
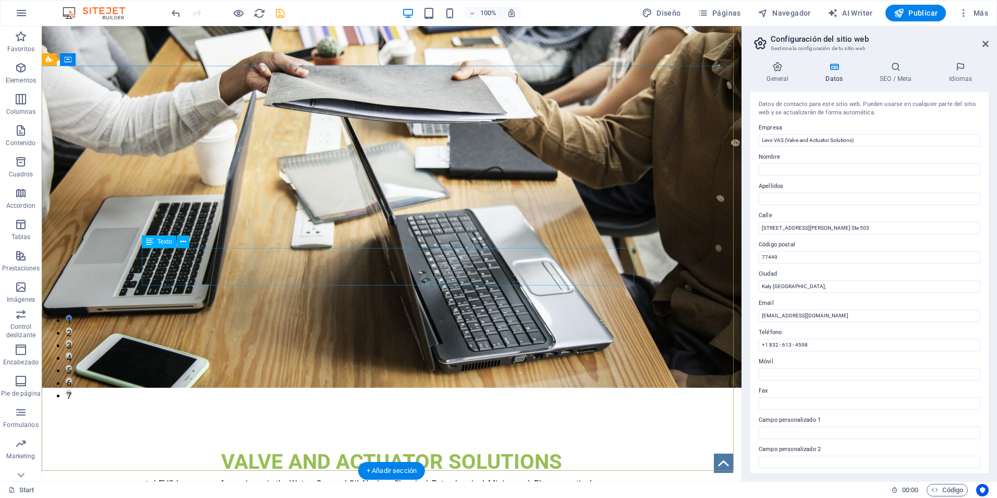
scroll to position [0, 0]
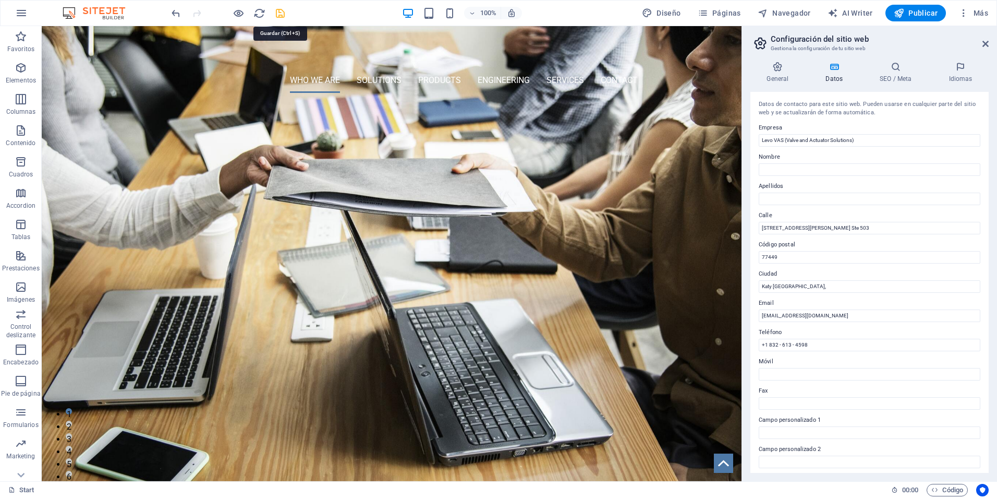
click at [282, 15] on icon "save" at bounding box center [280, 13] width 12 height 12
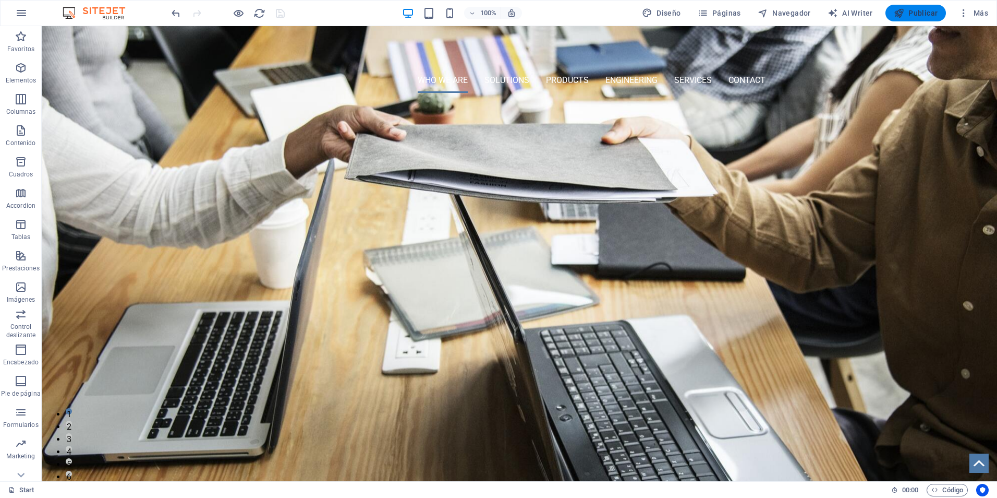
click at [916, 13] on span "Publicar" at bounding box center [916, 13] width 44 height 10
